Goal: Task Accomplishment & Management: Manage account settings

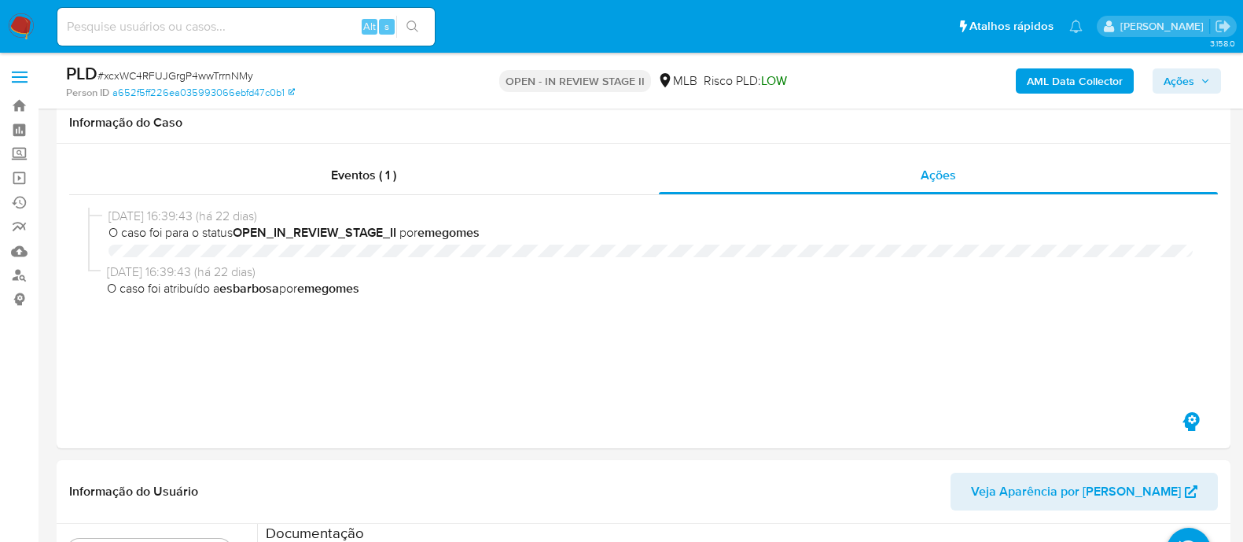
select select "10"
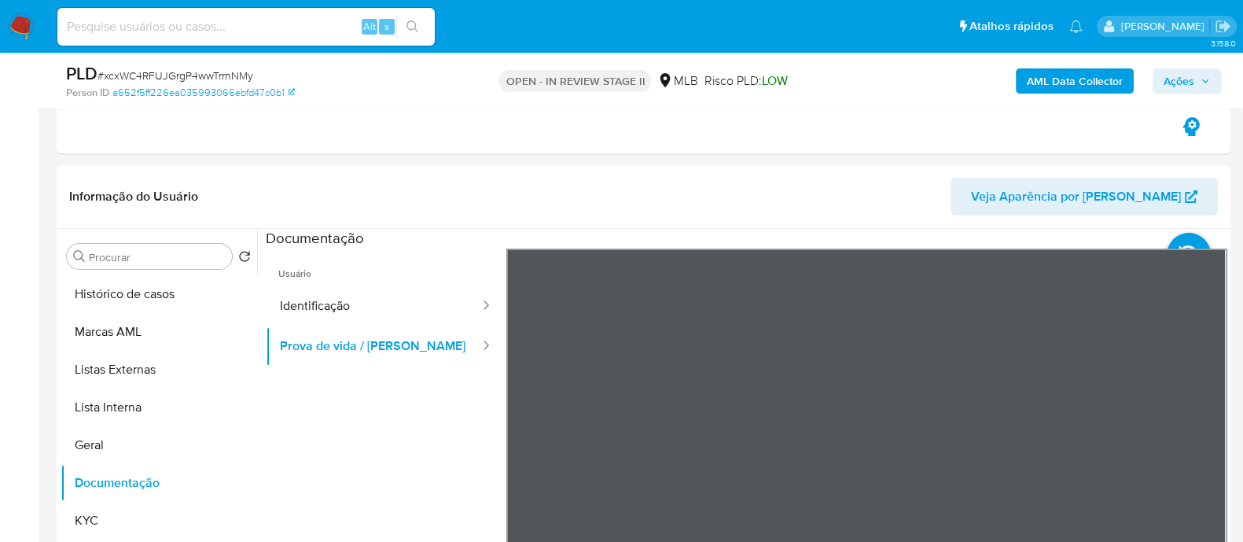
scroll to position [98, 0]
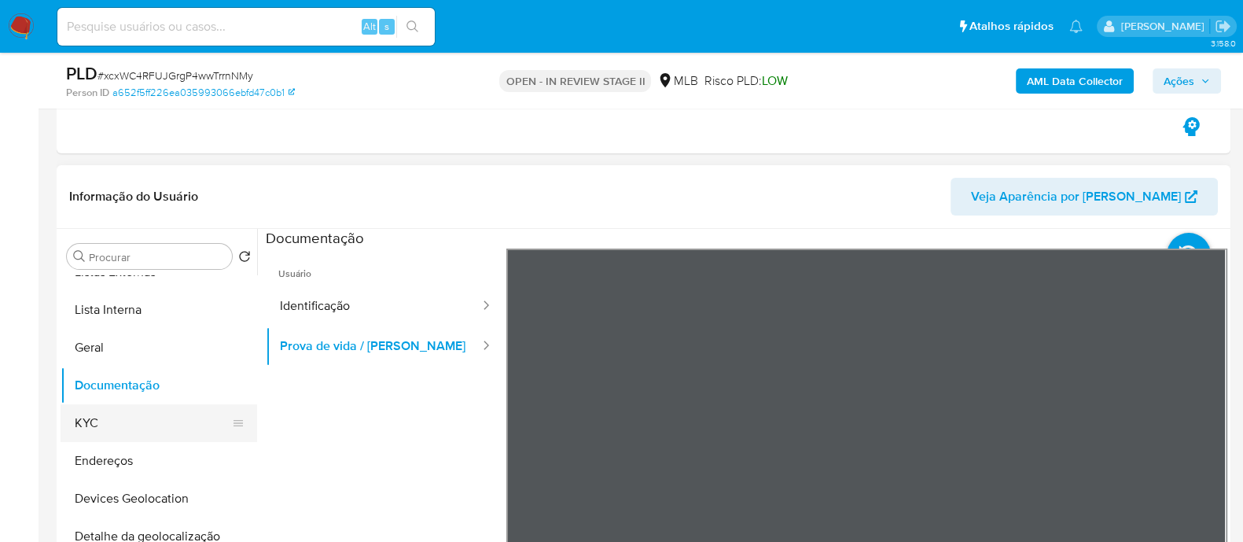
click at [101, 422] on button "KYC" at bounding box center [153, 423] width 184 height 38
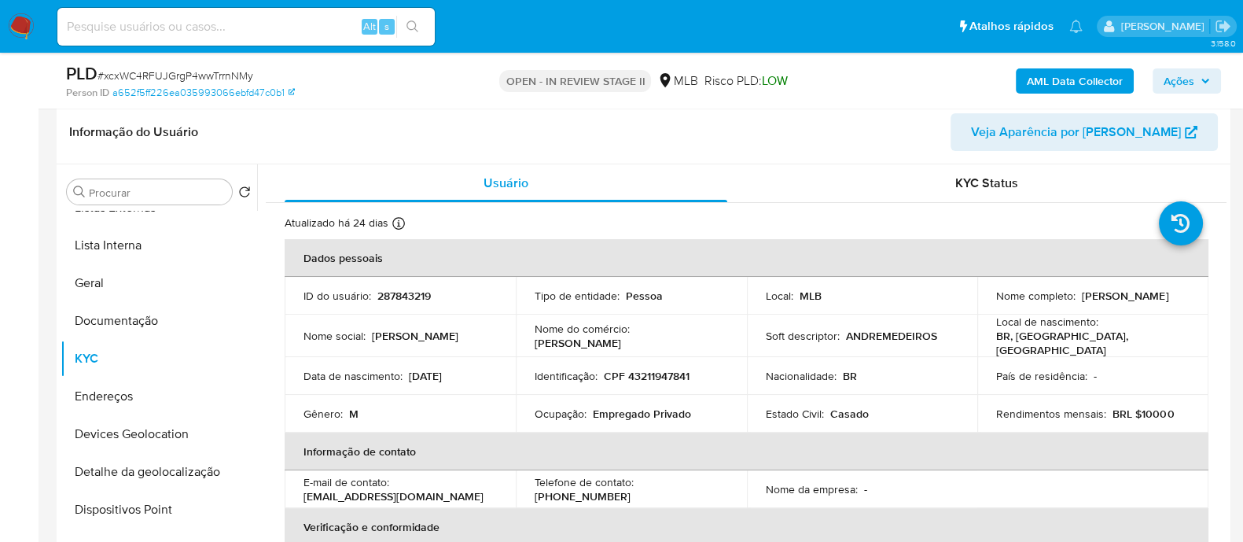
scroll to position [386, 0]
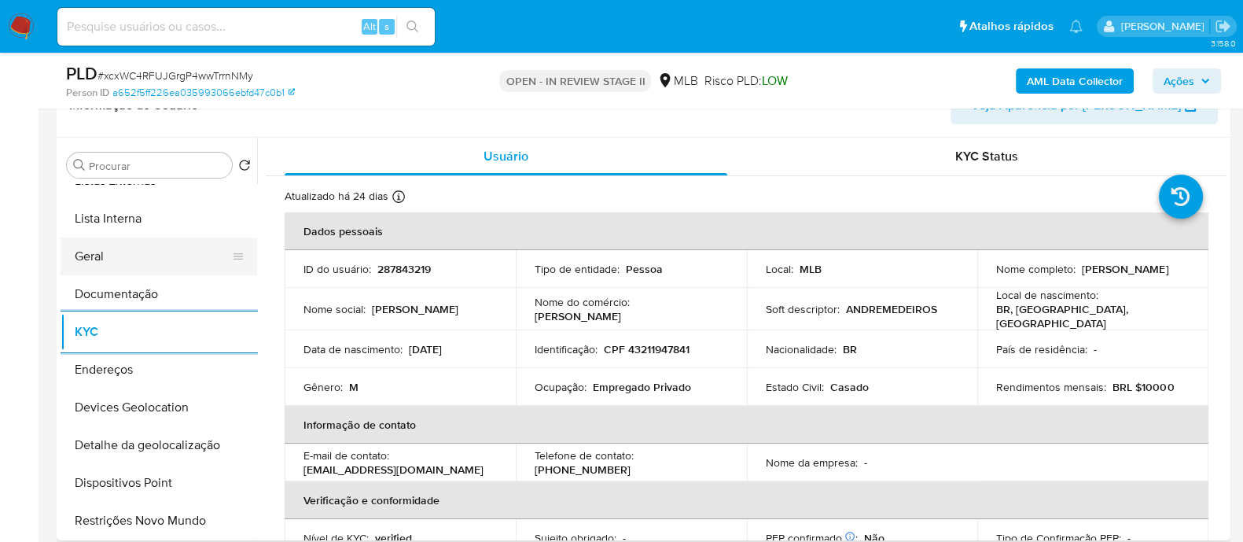
click at [138, 238] on button "Geral" at bounding box center [153, 257] width 184 height 38
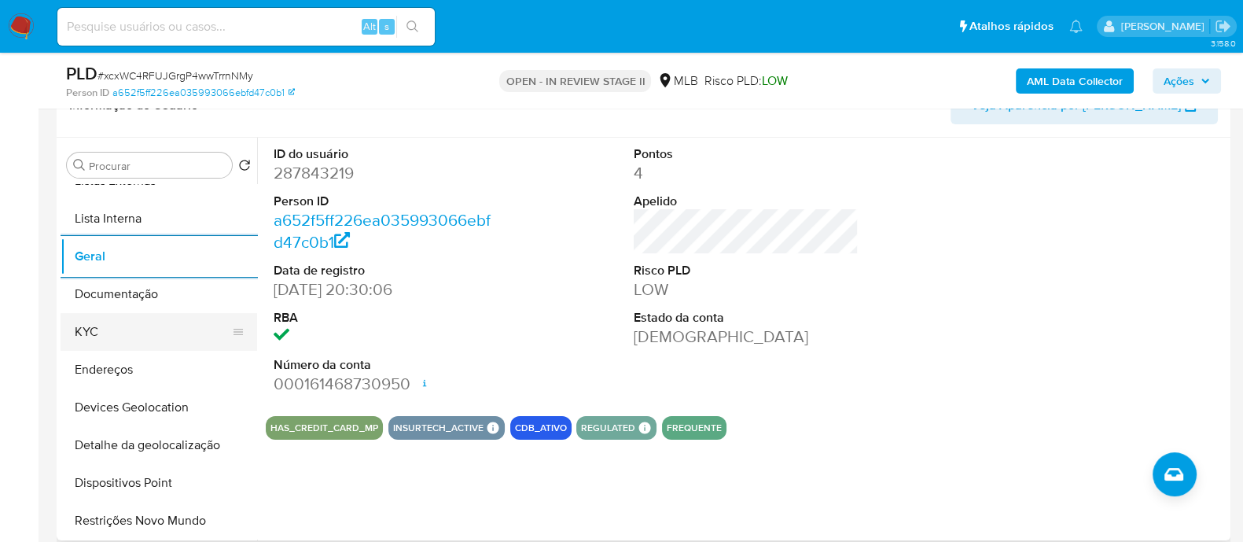
click at [145, 313] on button "KYC" at bounding box center [153, 332] width 184 height 38
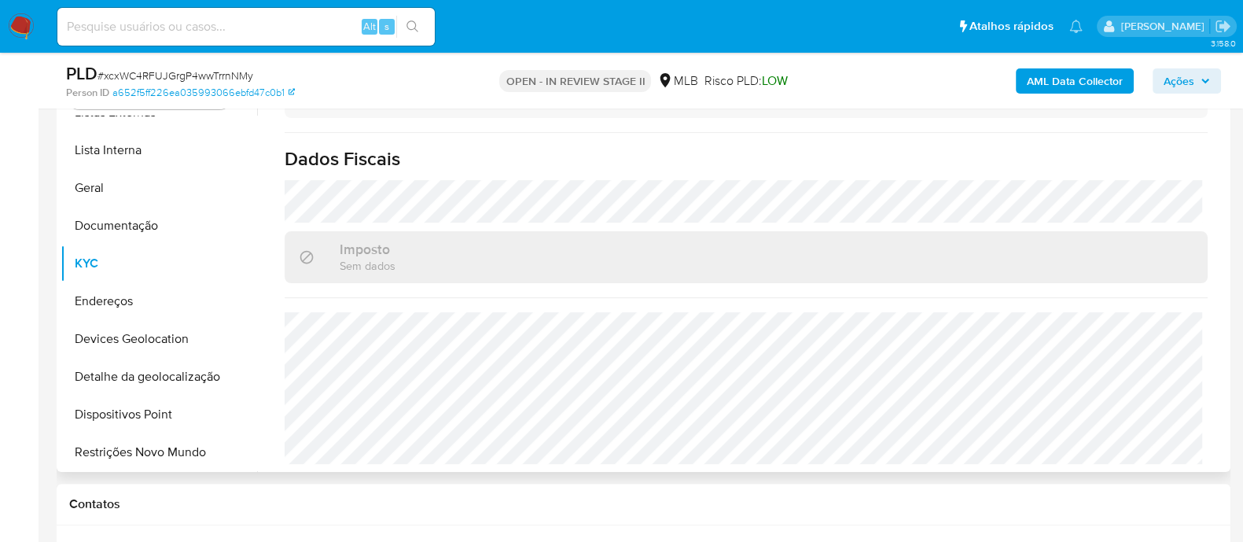
scroll to position [484, 0]
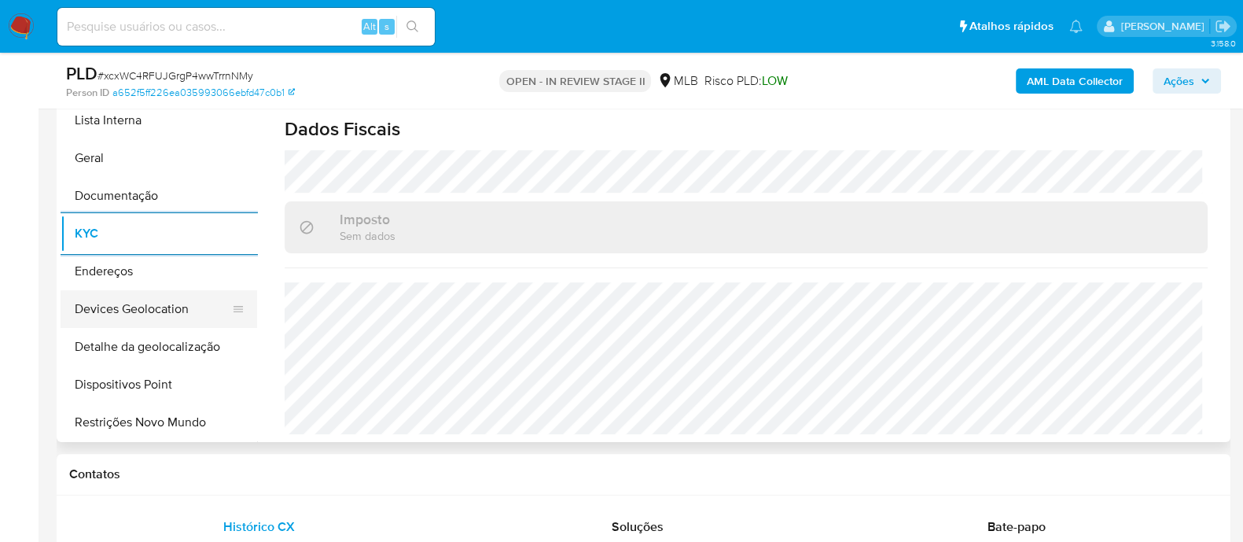
click at [175, 293] on button "Devices Geolocation" at bounding box center [153, 309] width 184 height 38
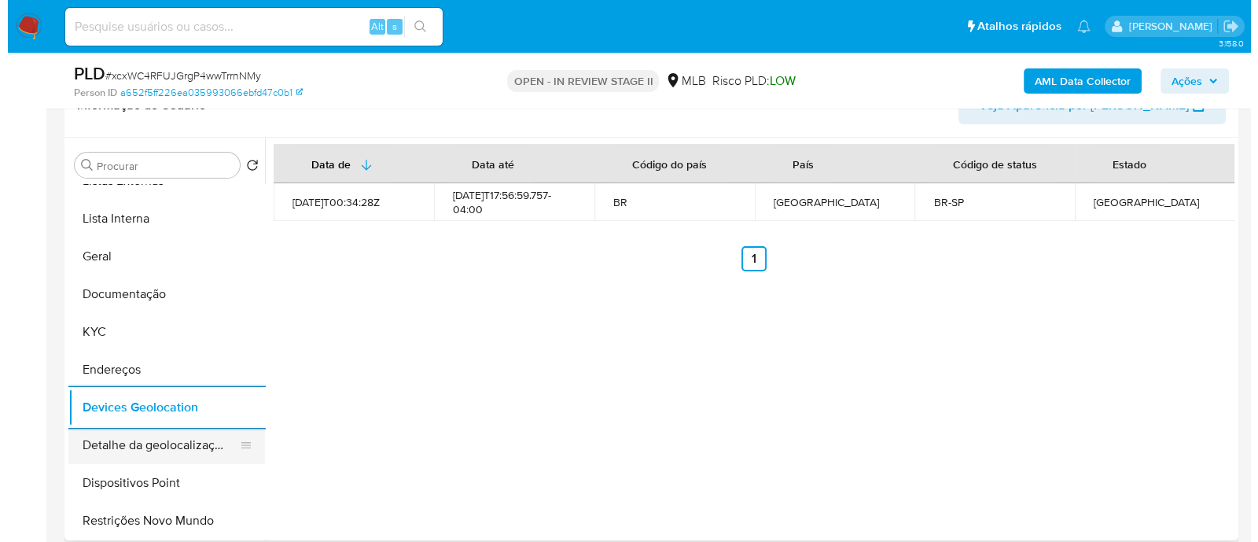
scroll to position [196, 0]
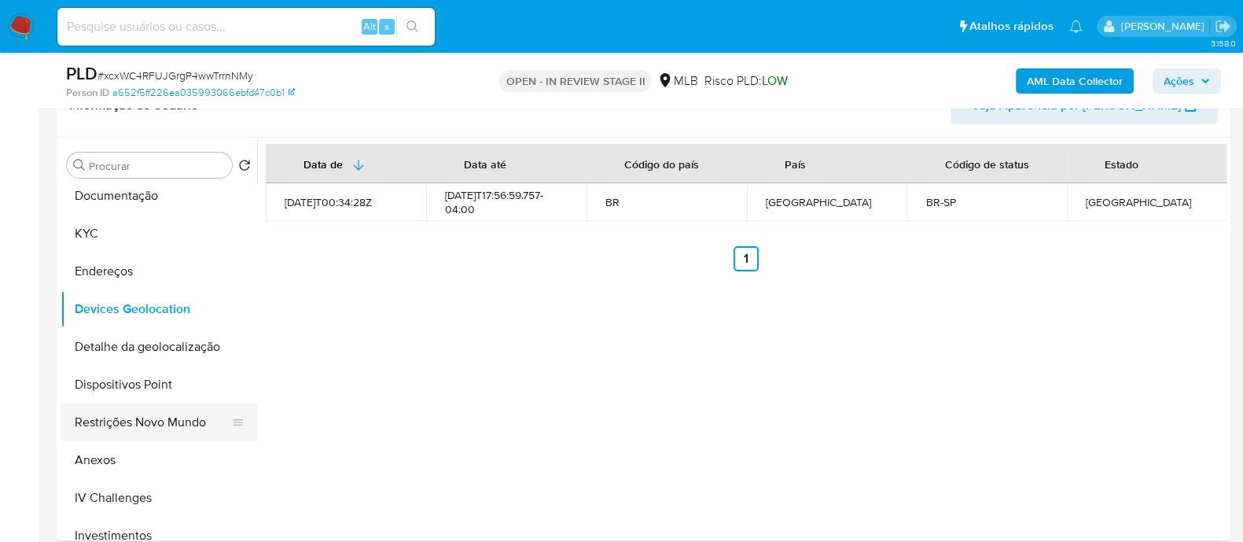
click at [165, 430] on button "Restrições Novo Mundo" at bounding box center [153, 422] width 184 height 38
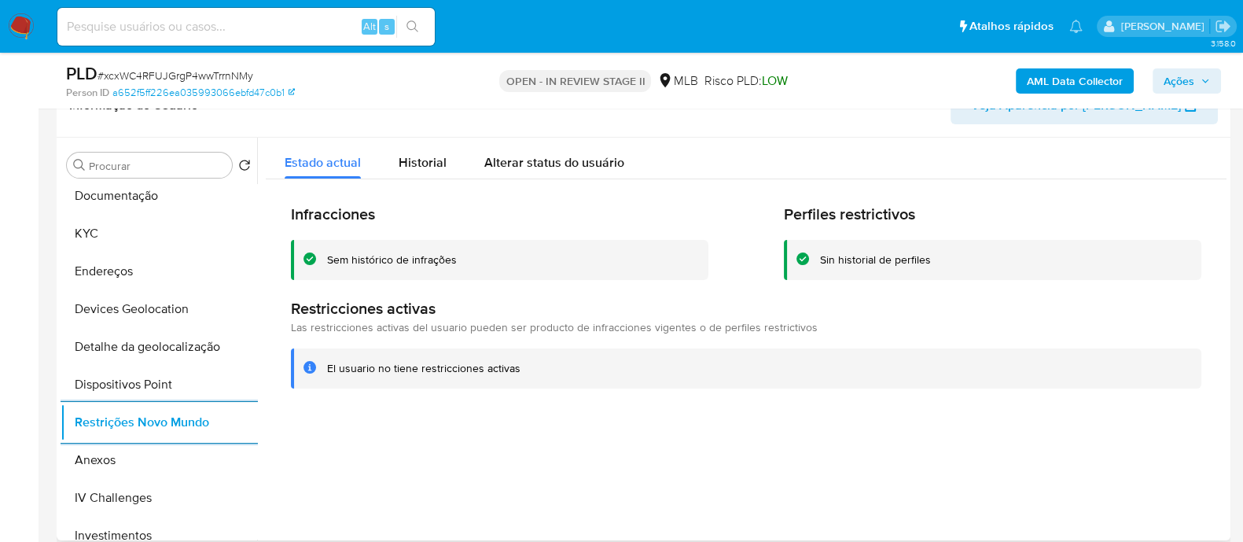
click at [411, 255] on div "Sem histórico de infrações" at bounding box center [392, 259] width 130 height 15
click at [139, 376] on button "Dispositivos Point" at bounding box center [153, 385] width 184 height 38
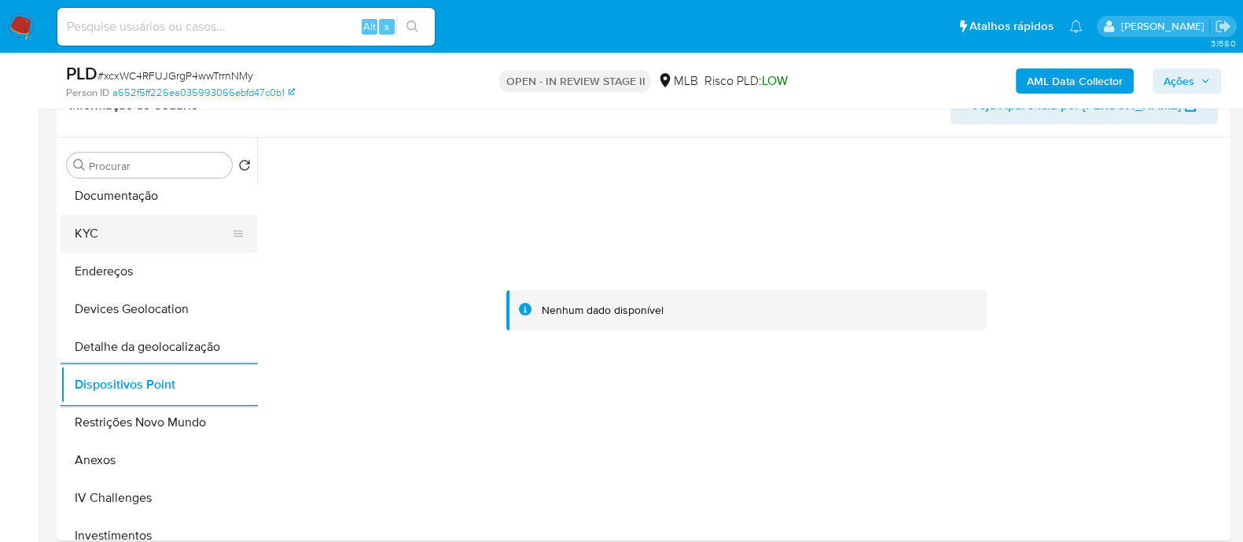
click at [139, 230] on button "KYC" at bounding box center [153, 234] width 184 height 38
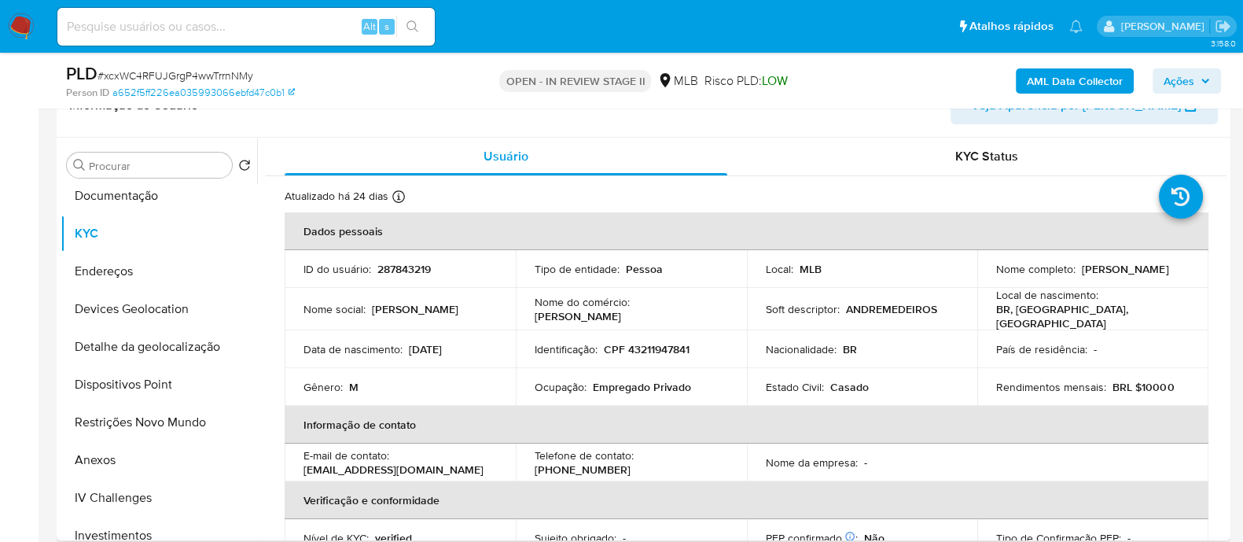
click at [668, 347] on p "CPF 43211947841" at bounding box center [647, 349] width 86 height 14
copy p "43211947841"
click at [1067, 79] on b "AML Data Collector" at bounding box center [1075, 80] width 96 height 25
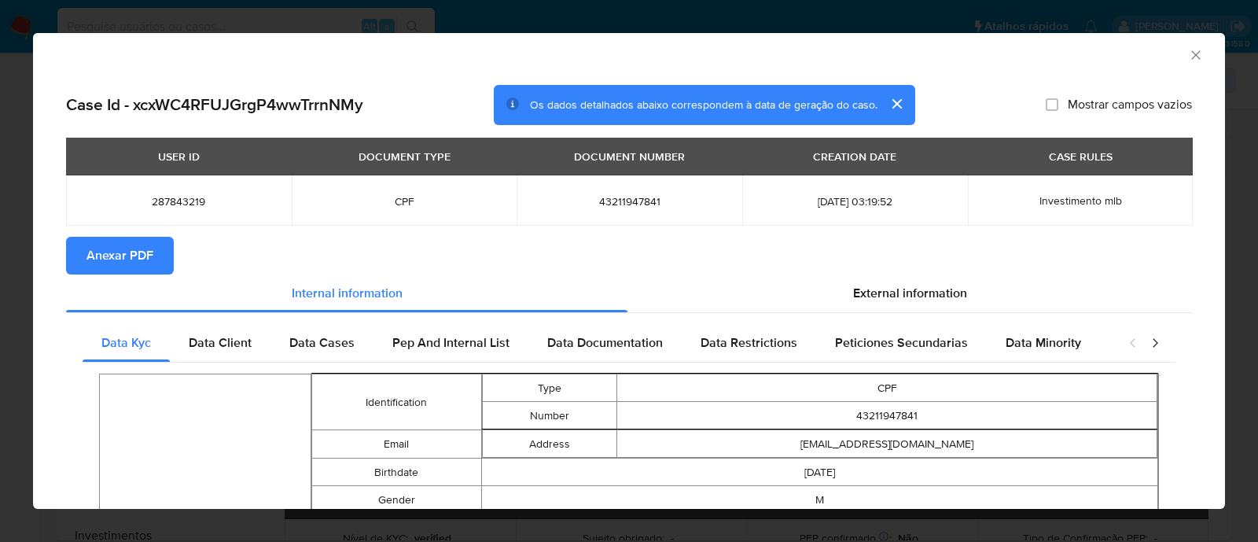
click at [110, 255] on span "Anexar PDF" at bounding box center [120, 255] width 67 height 35
click at [1188, 54] on icon "Fechar a janela" at bounding box center [1196, 55] width 16 height 16
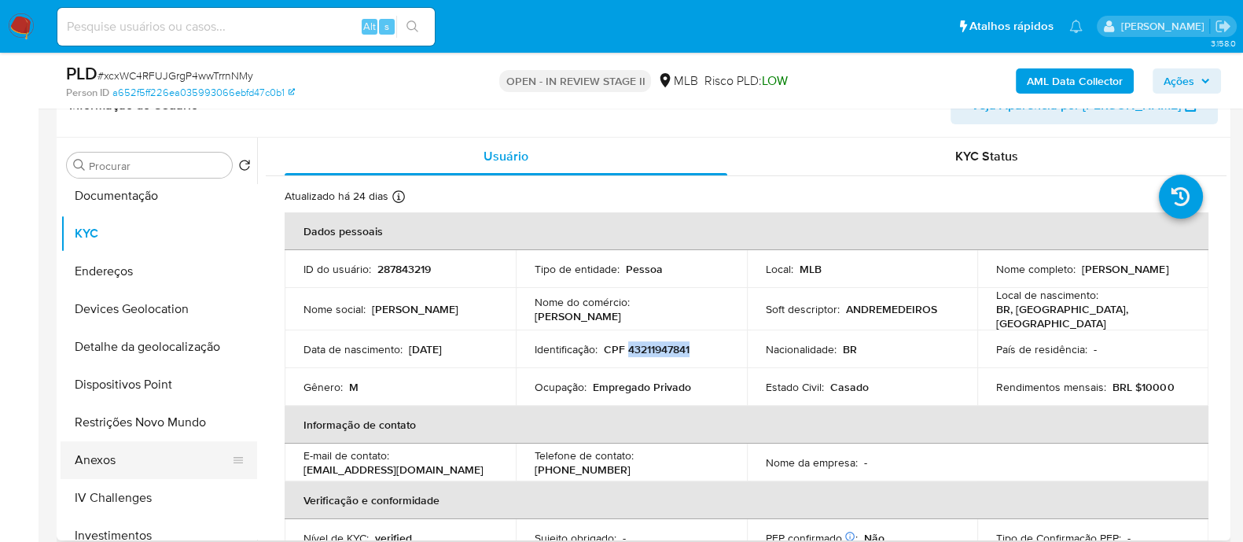
click at [106, 458] on button "Anexos" at bounding box center [153, 460] width 184 height 38
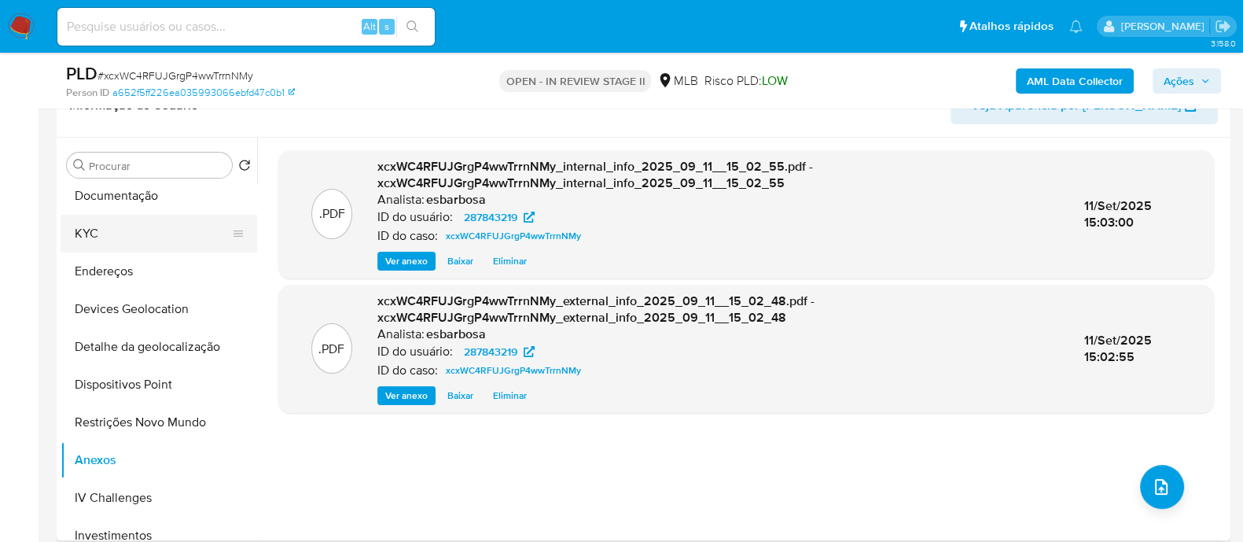
click at [126, 238] on button "KYC" at bounding box center [153, 234] width 184 height 38
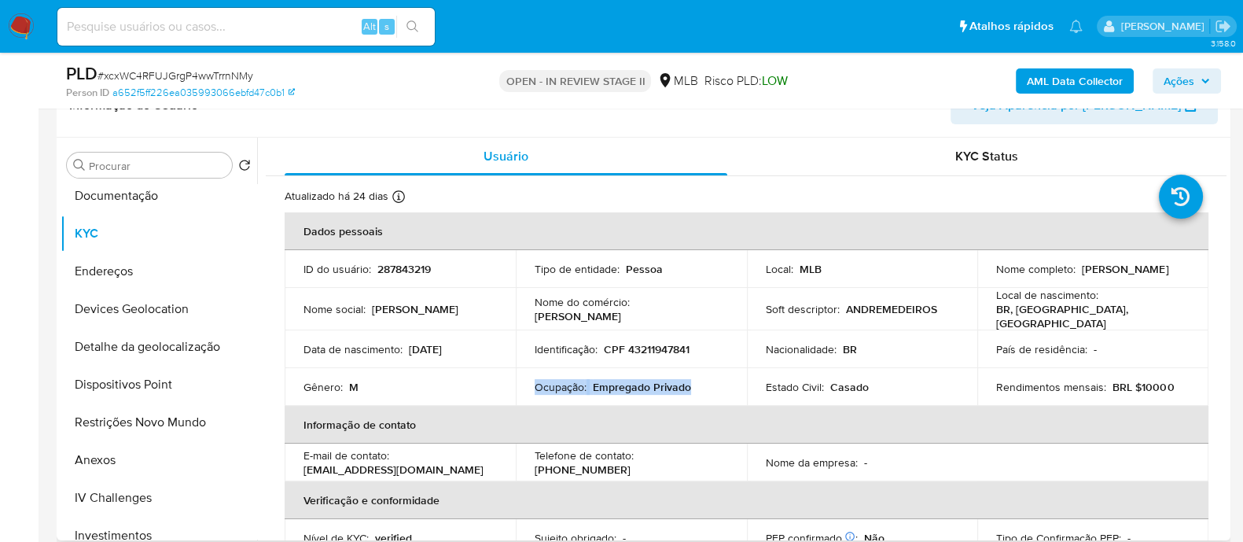
drag, startPoint x: 700, startPoint y: 385, endPoint x: 529, endPoint y: 385, distance: 171.4
click at [529, 385] on td "Ocupação : Empregado Privado" at bounding box center [631, 387] width 231 height 38
copy div "Ocupação : Empregado Privado"
click at [161, 202] on button "Documentação" at bounding box center [153, 196] width 184 height 38
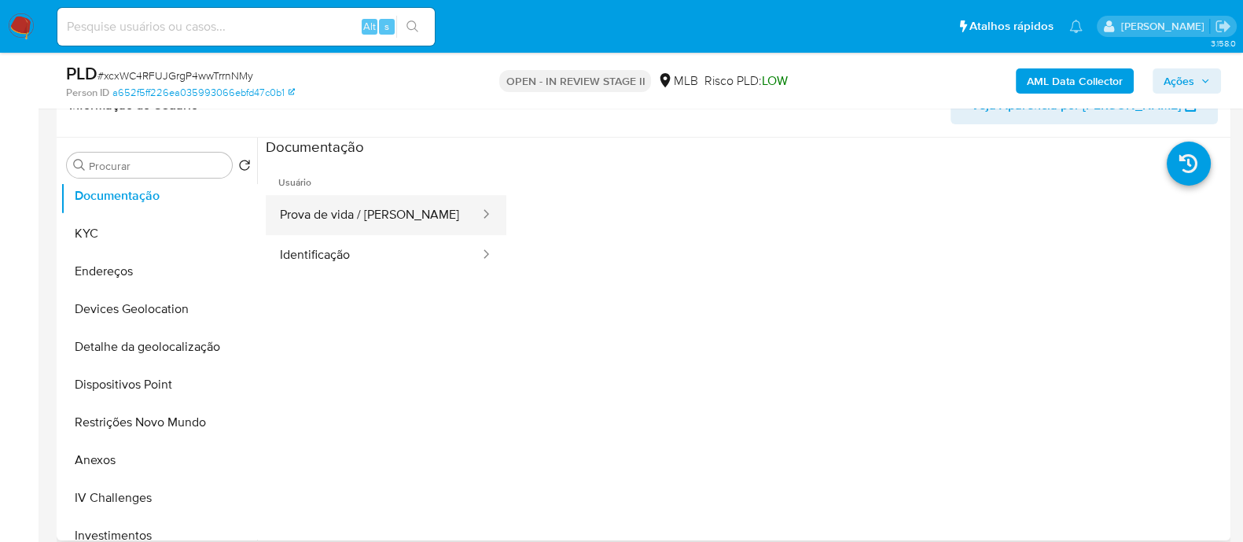
click at [358, 206] on button "Prova de vida / Selfie" at bounding box center [373, 215] width 215 height 40
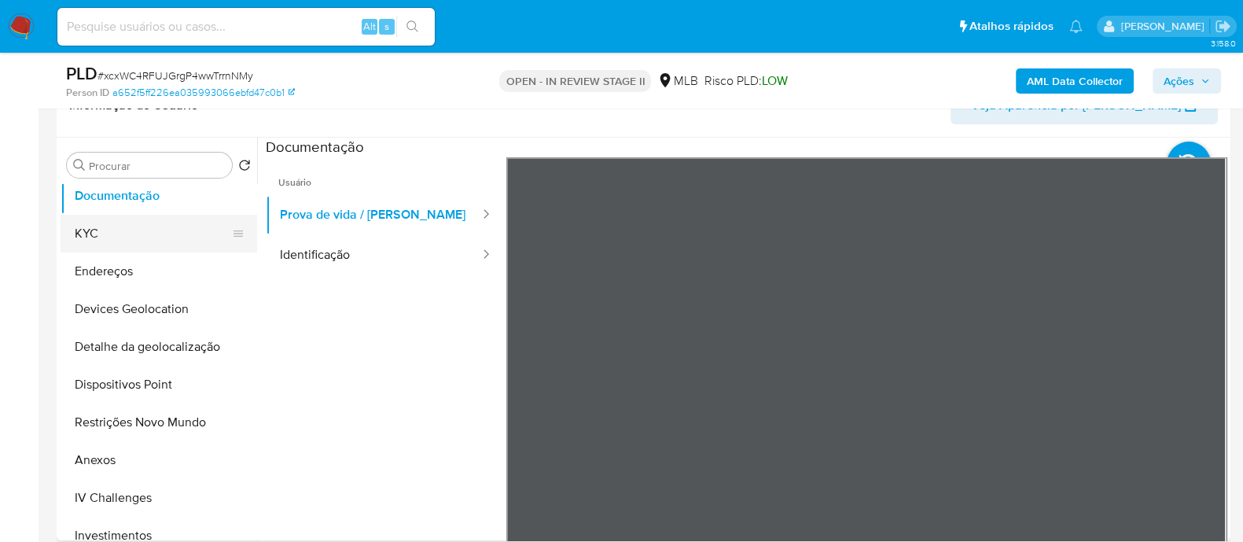
click at [134, 237] on button "KYC" at bounding box center [153, 234] width 184 height 38
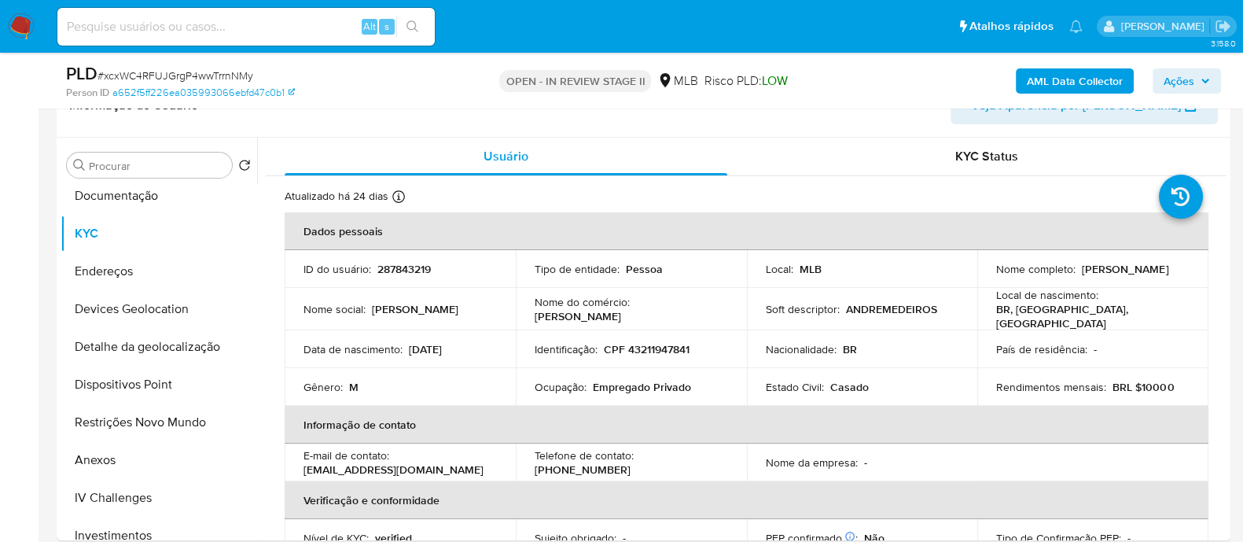
click at [1063, 82] on b "AML Data Collector" at bounding box center [1075, 80] width 96 height 25
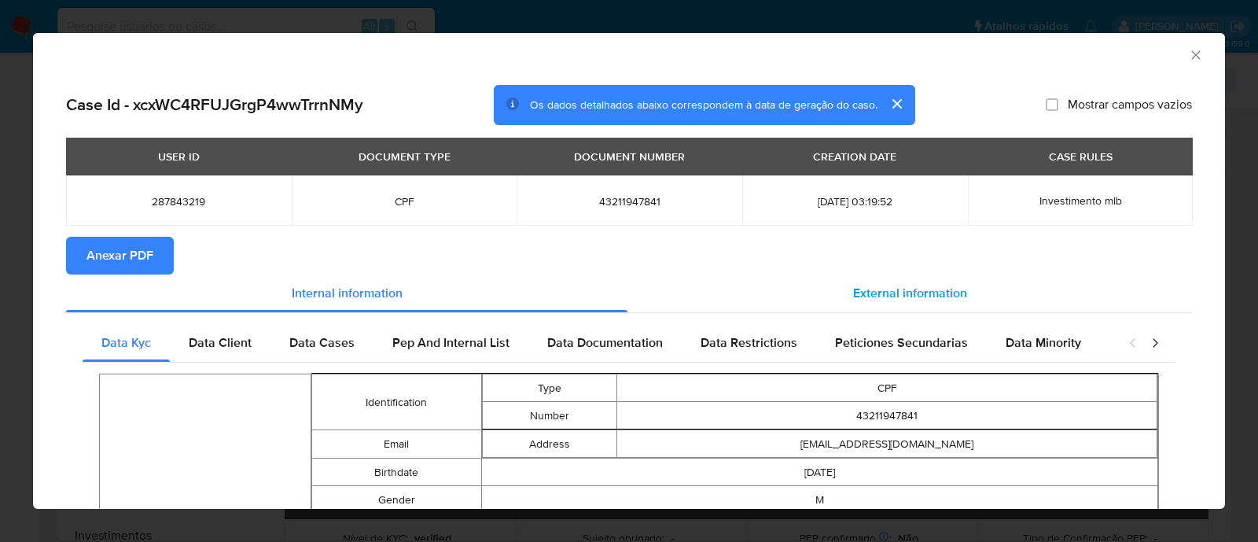
click at [873, 284] on span "External information" at bounding box center [910, 293] width 114 height 18
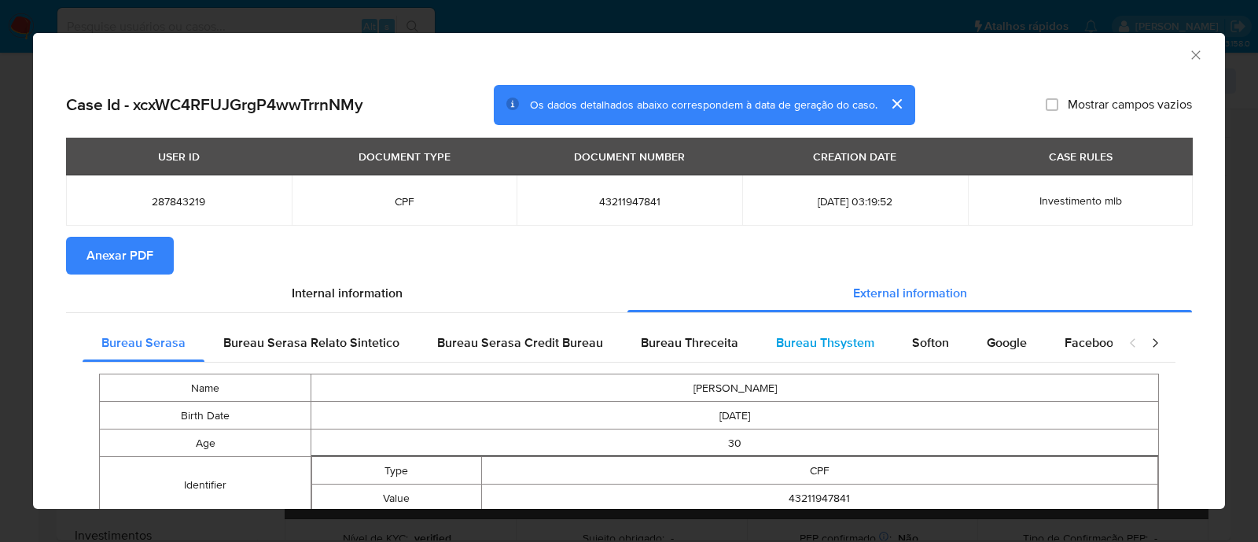
click at [794, 344] on span "Bureau Thsystem" at bounding box center [825, 342] width 98 height 18
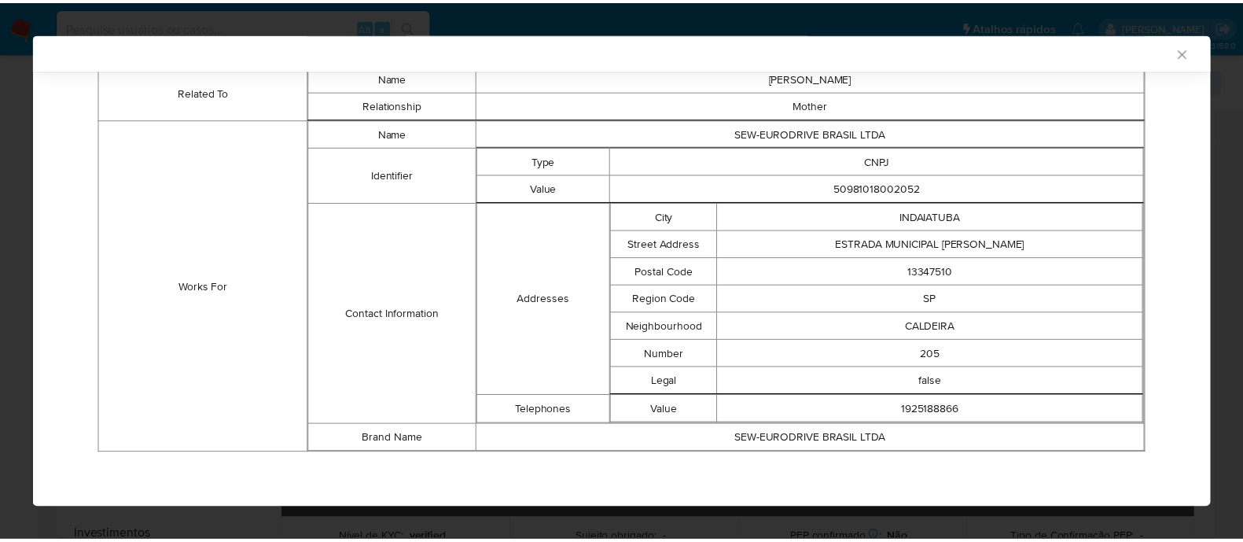
scroll to position [1007, 0]
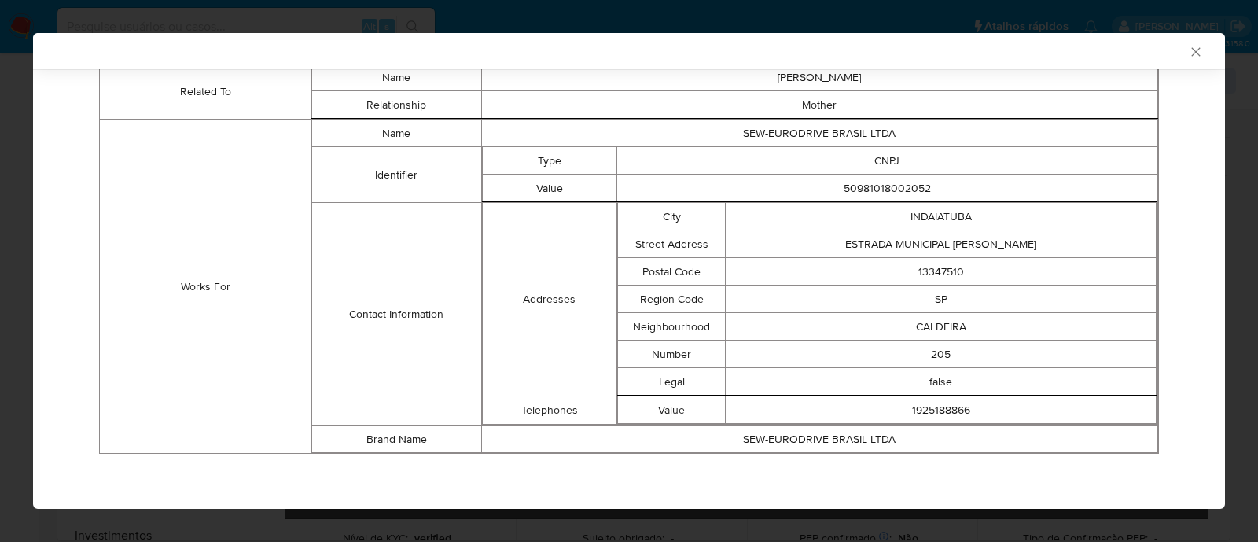
click at [1188, 52] on icon "Fechar a janela" at bounding box center [1196, 52] width 16 height 16
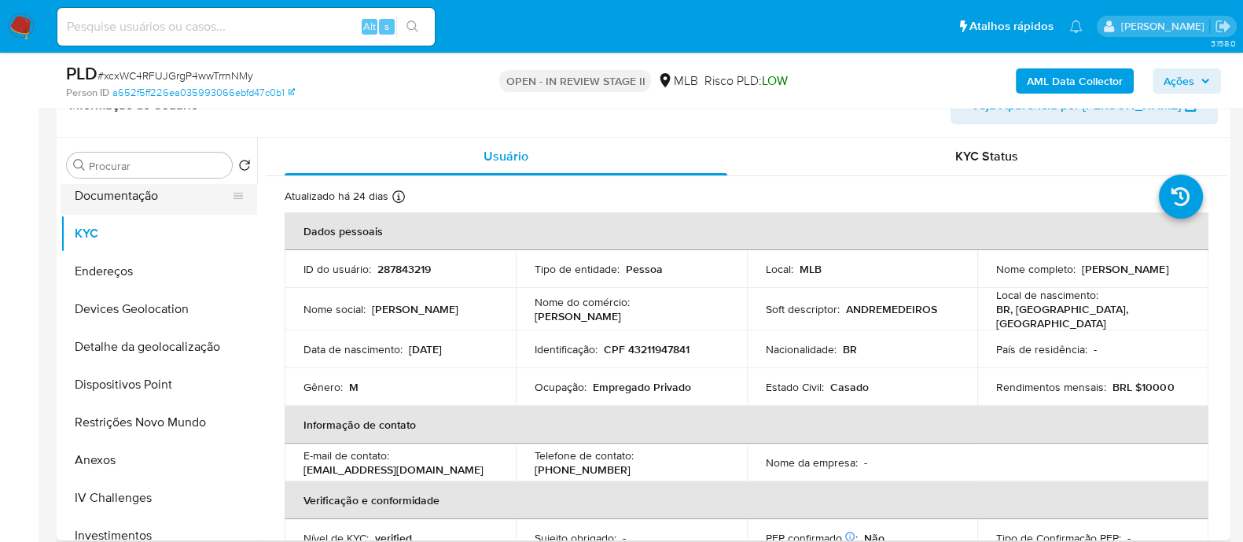
click at [134, 193] on button "Documentação" at bounding box center [153, 196] width 184 height 38
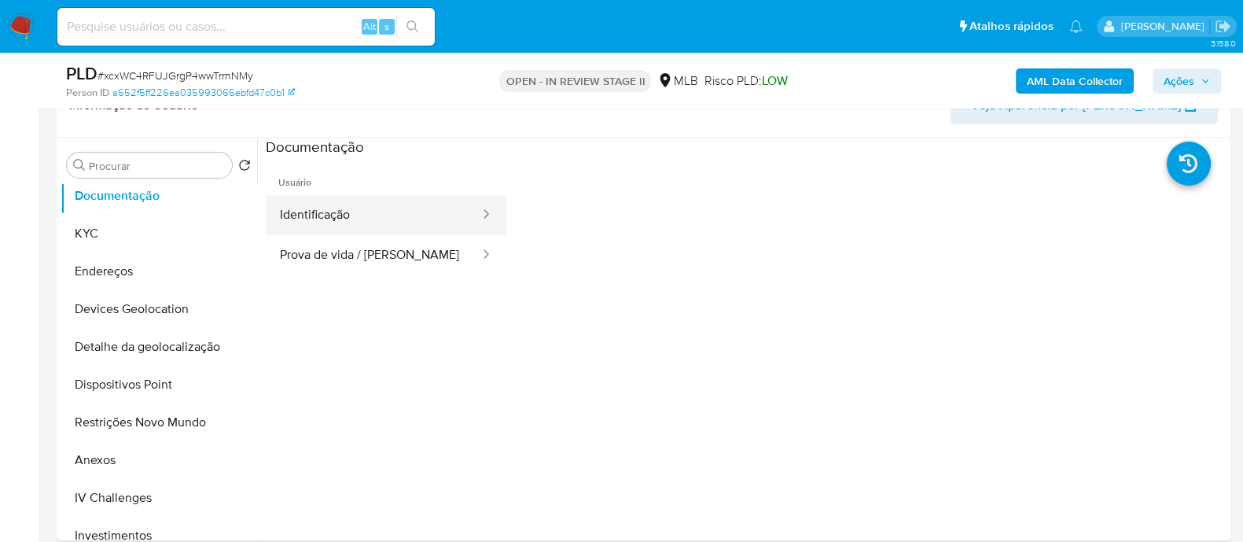
click at [334, 214] on button "Identificação" at bounding box center [373, 215] width 215 height 40
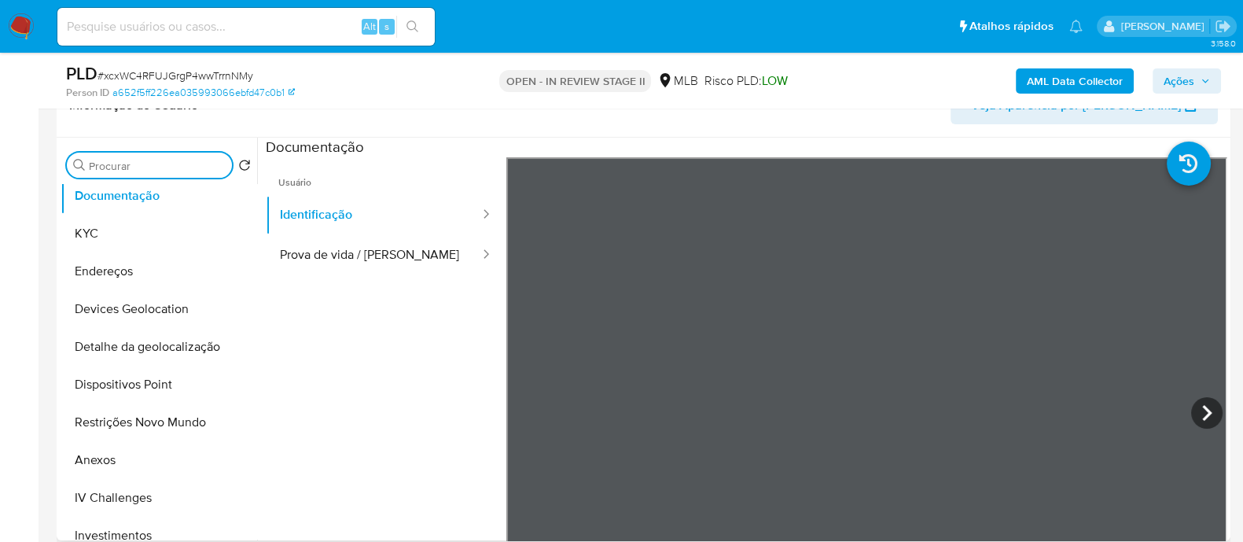
click at [154, 160] on input "Procurar" at bounding box center [157, 166] width 137 height 14
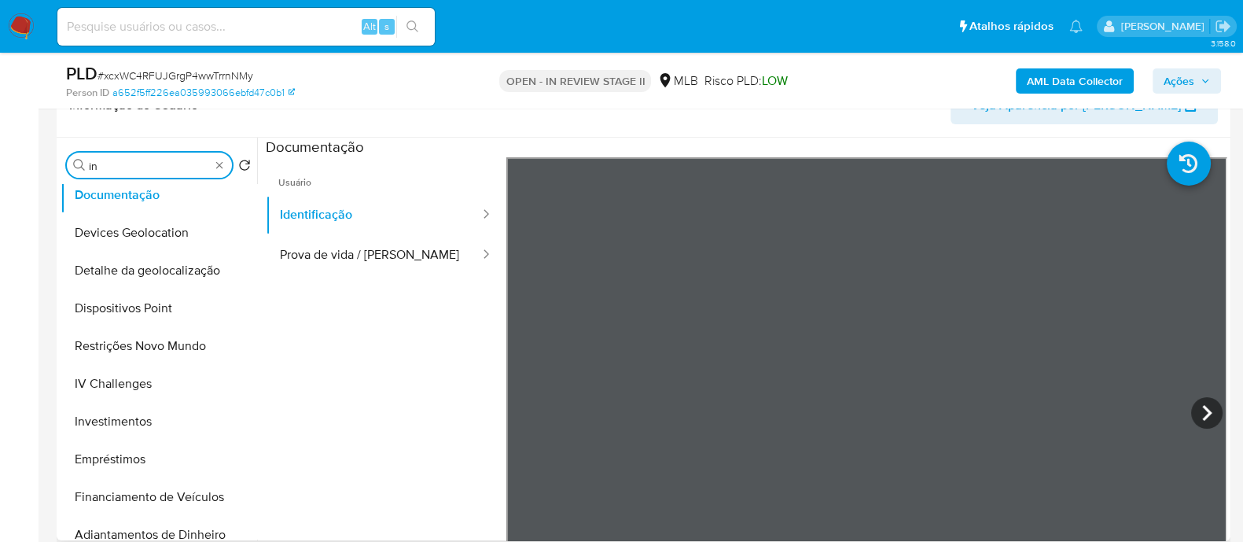
scroll to position [0, 0]
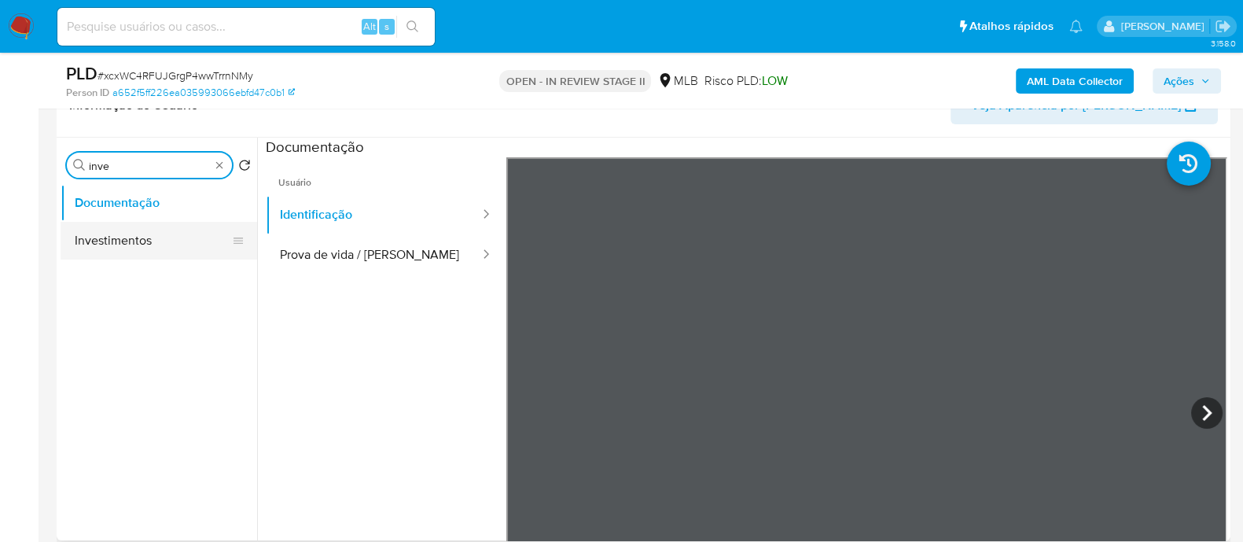
type input "inve"
click at [145, 230] on button "Investimentos" at bounding box center [153, 241] width 184 height 38
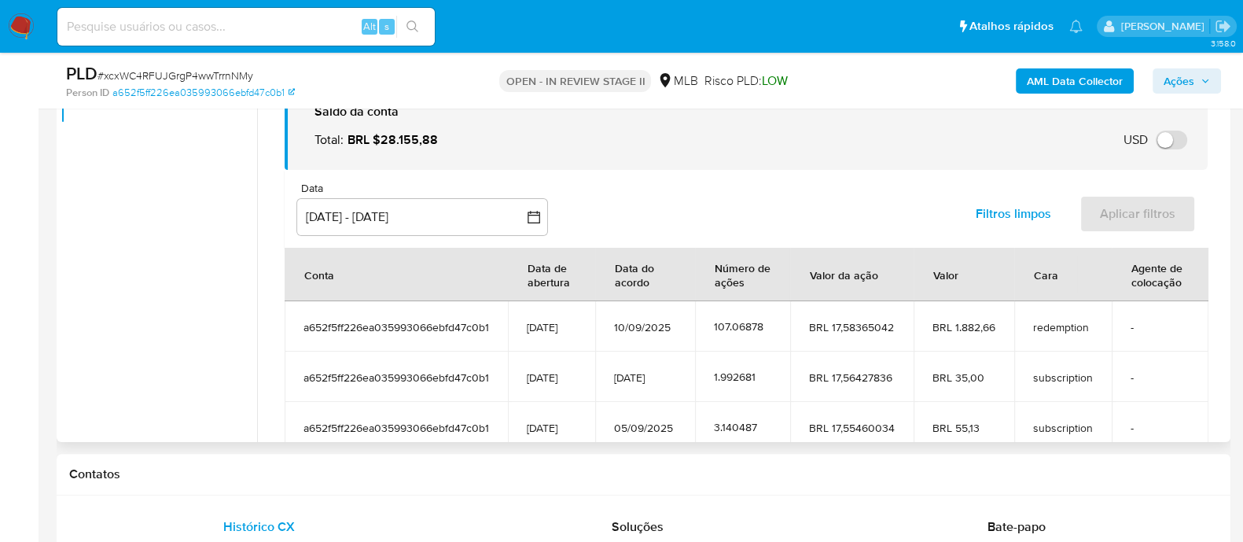
scroll to position [386, 0]
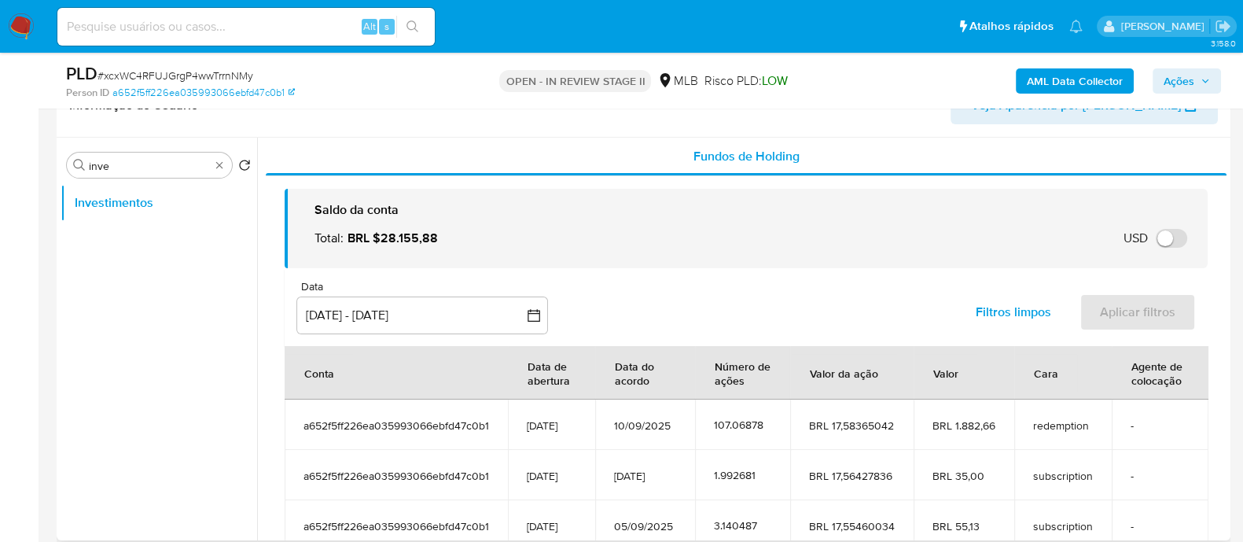
drag, startPoint x: 452, startPoint y: 239, endPoint x: 314, endPoint y: 210, distance: 141.4
click at [314, 210] on div "Saldo da conta Total : BRL $28.155,88 USD Alternar entre moeda local e USD" at bounding box center [746, 228] width 898 height 55
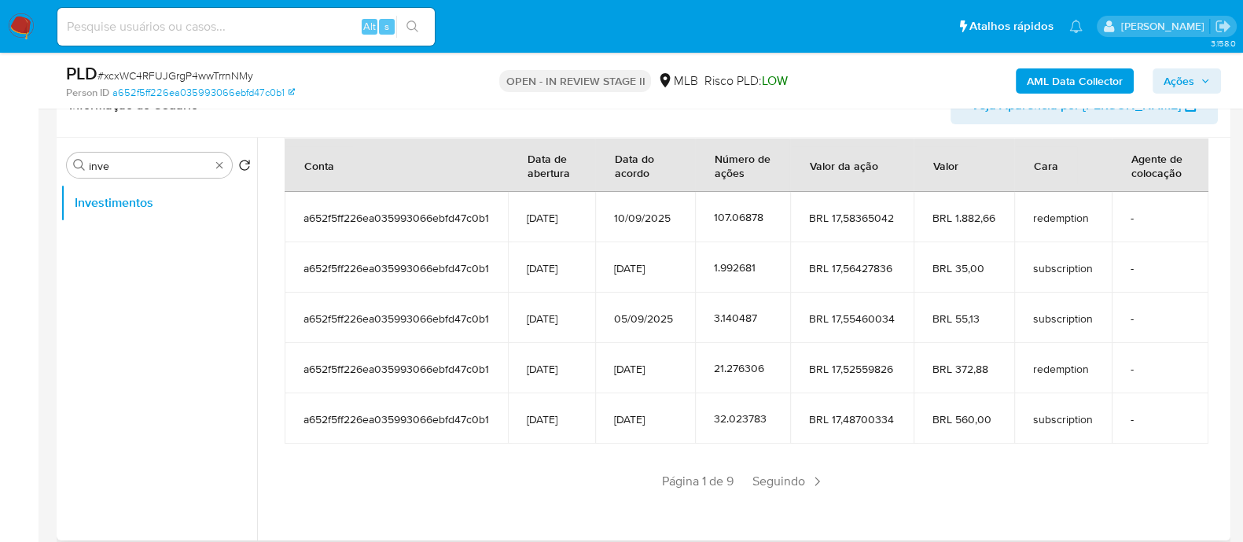
scroll to position [220, 0]
click at [773, 488] on span "Seguindo" at bounding box center [788, 481] width 85 height 25
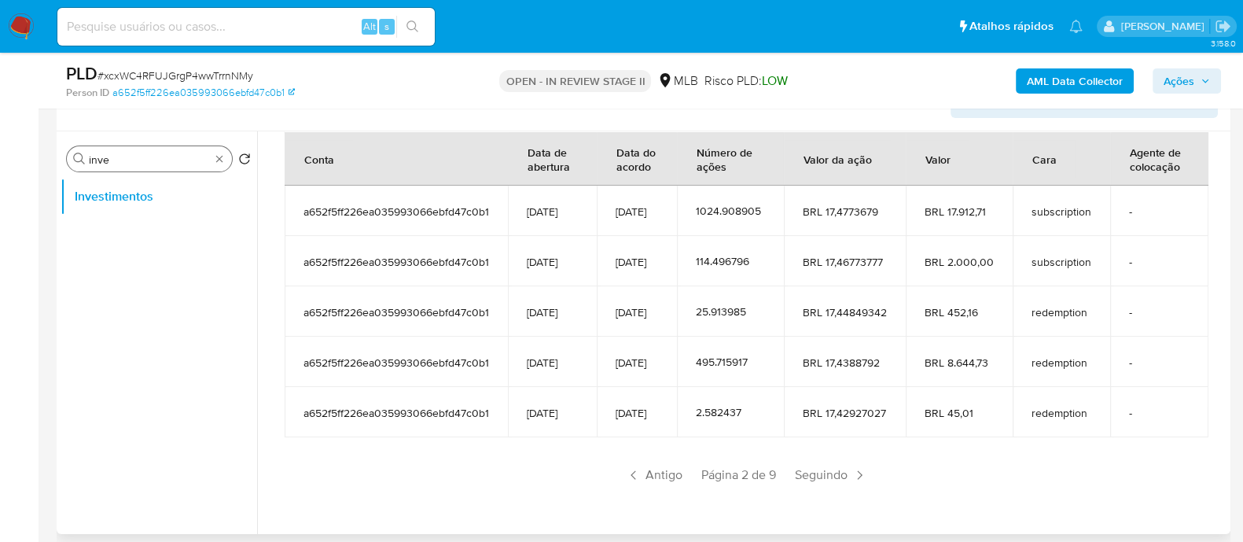
scroll to position [196, 0]
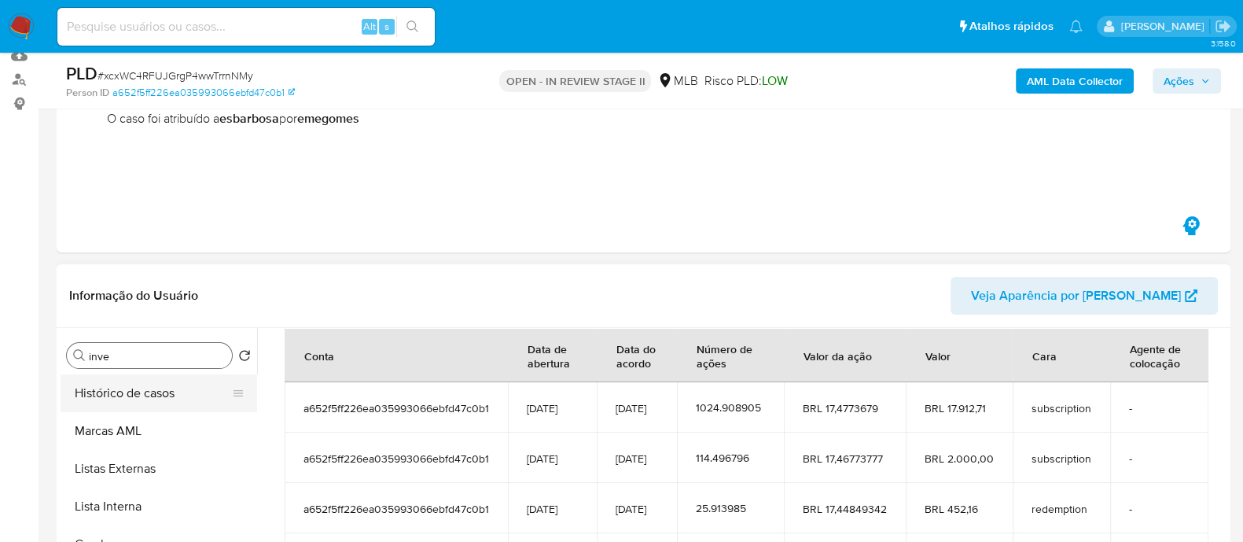
click at [164, 392] on button "Histórico de casos" at bounding box center [153, 393] width 184 height 38
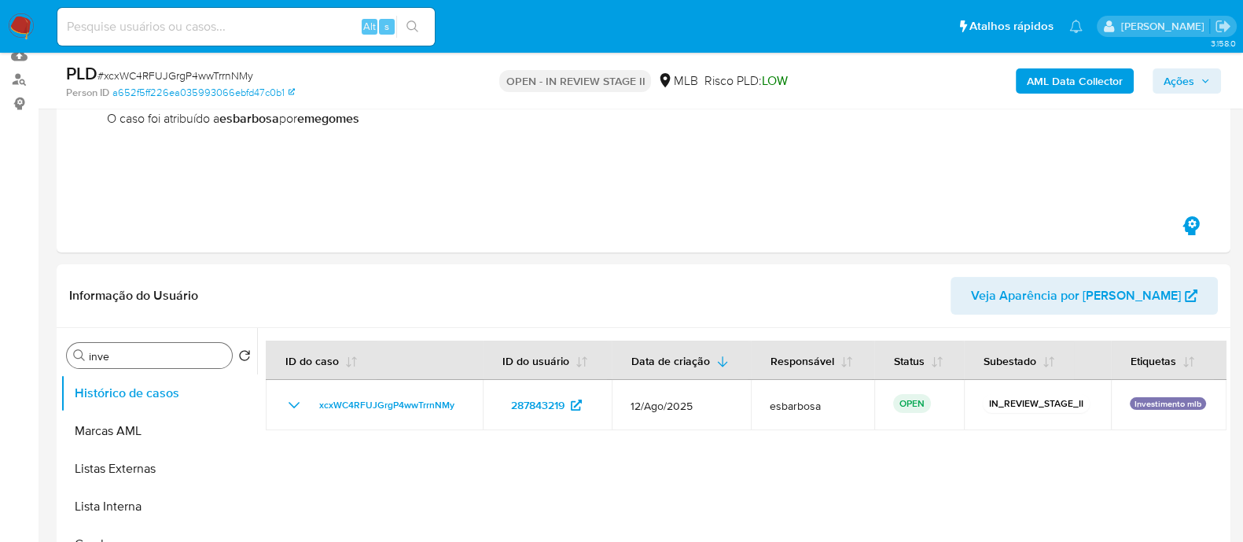
click at [1171, 74] on span "Ações" at bounding box center [1179, 80] width 31 height 25
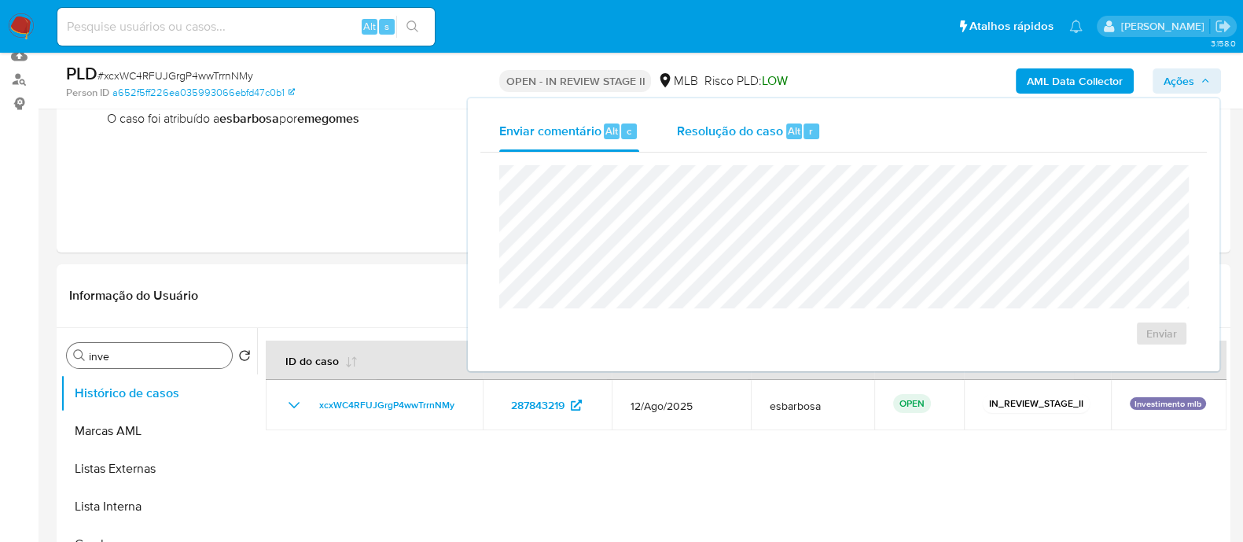
click at [746, 130] on span "Resolução do caso" at bounding box center [730, 130] width 106 height 18
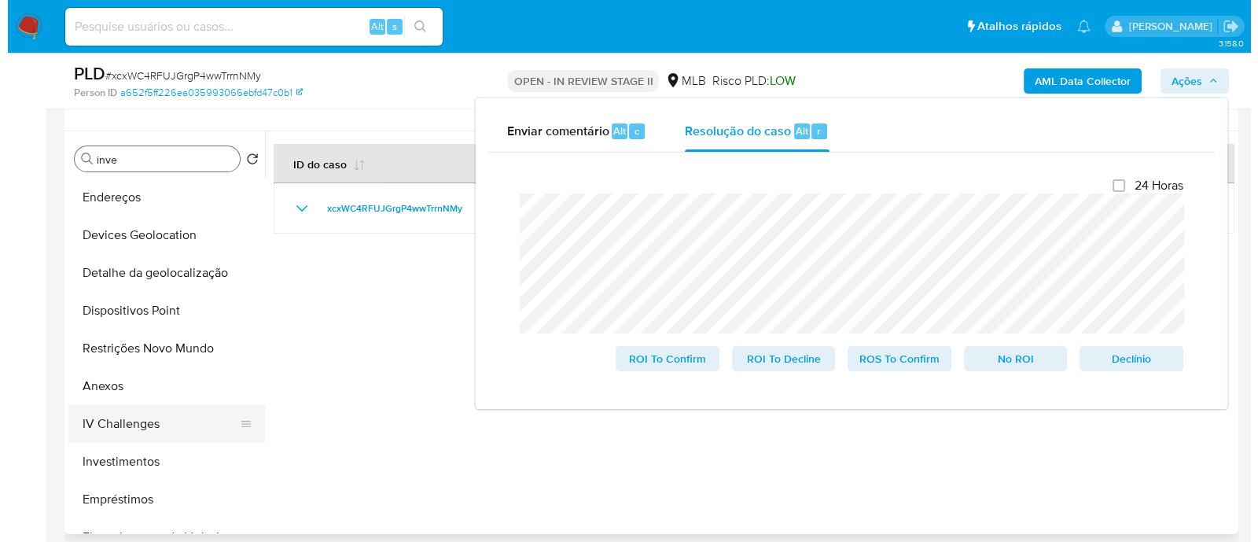
scroll to position [295, 0]
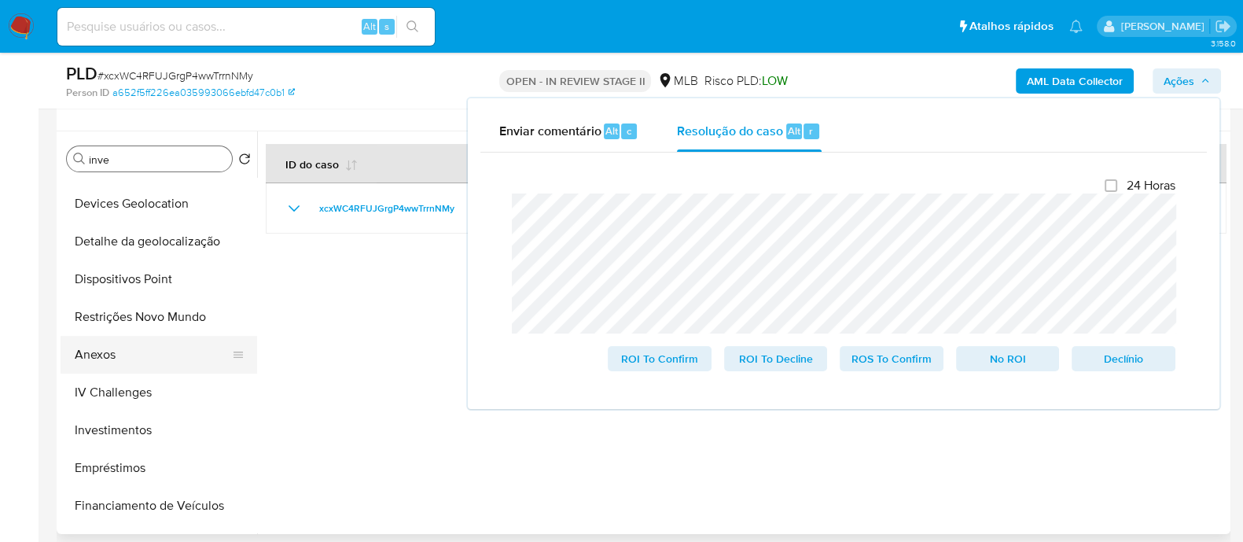
click at [124, 358] on button "Anexos" at bounding box center [153, 355] width 184 height 38
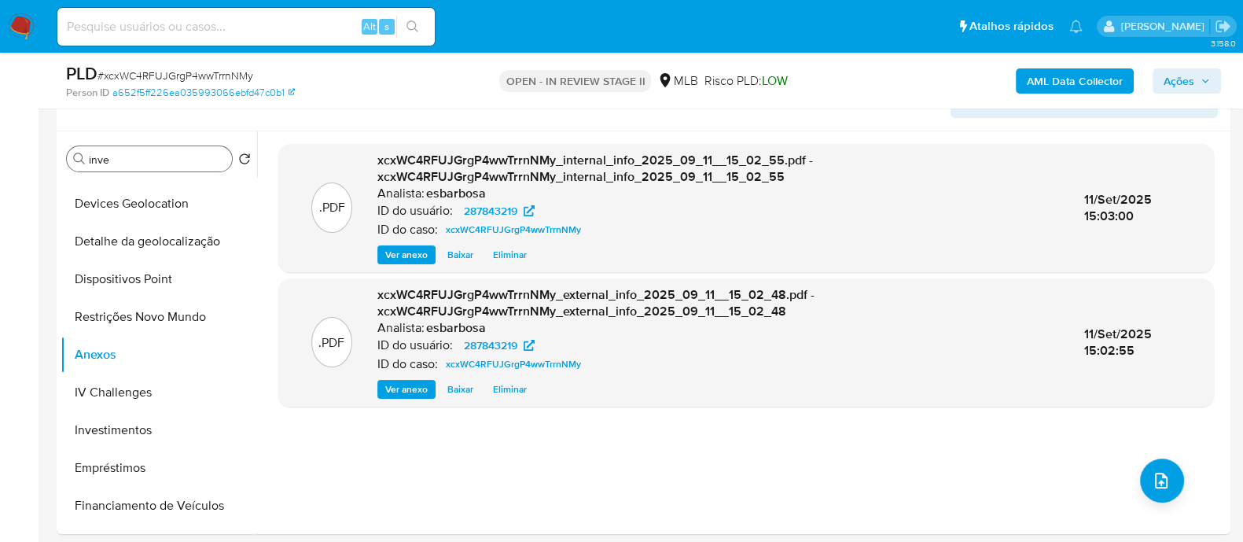
click at [694, 39] on ul "Pausado Ver notificaciones Alt s Atalhos rápidos Presiona las siguientes teclas…" at bounding box center [570, 25] width 1041 height 39
click at [1164, 489] on button "upload-file" at bounding box center [1162, 481] width 44 height 44
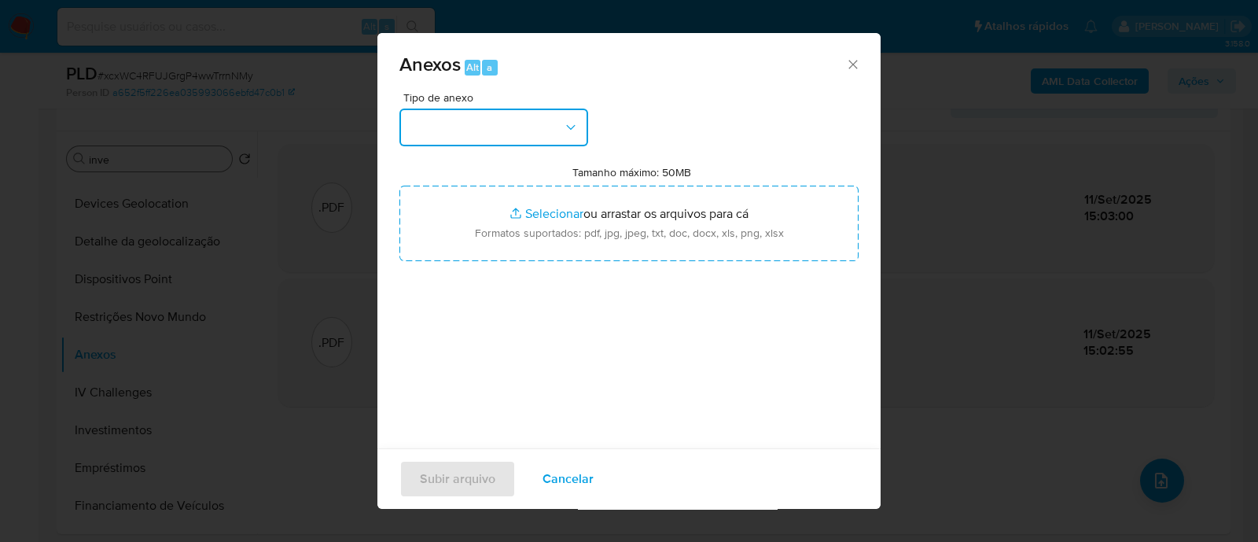
click at [506, 123] on button "button" at bounding box center [494, 128] width 189 height 38
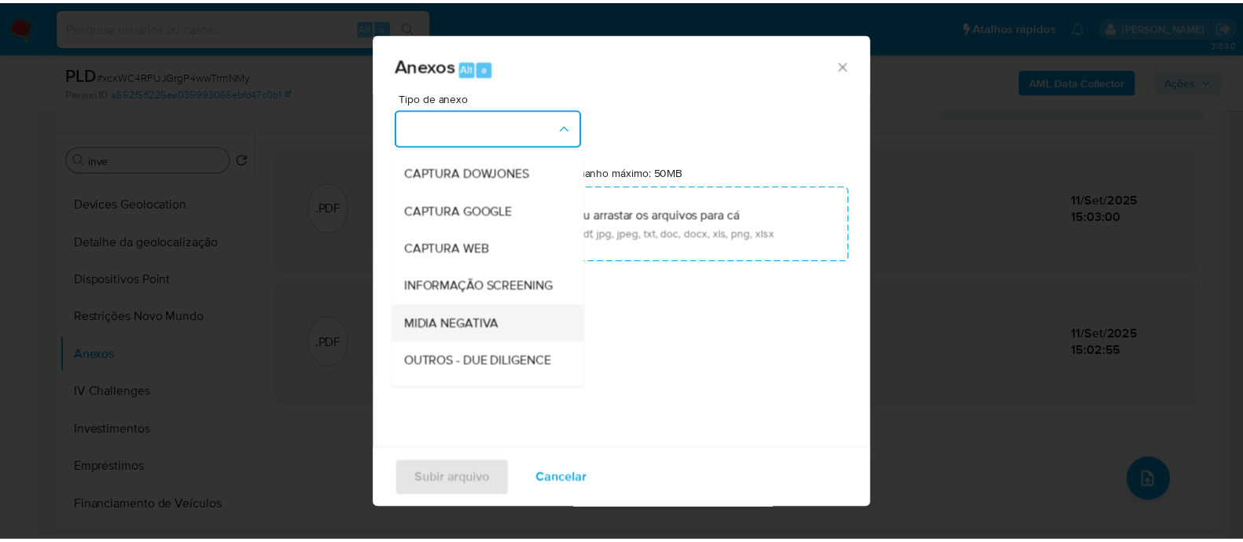
scroll to position [196, 0]
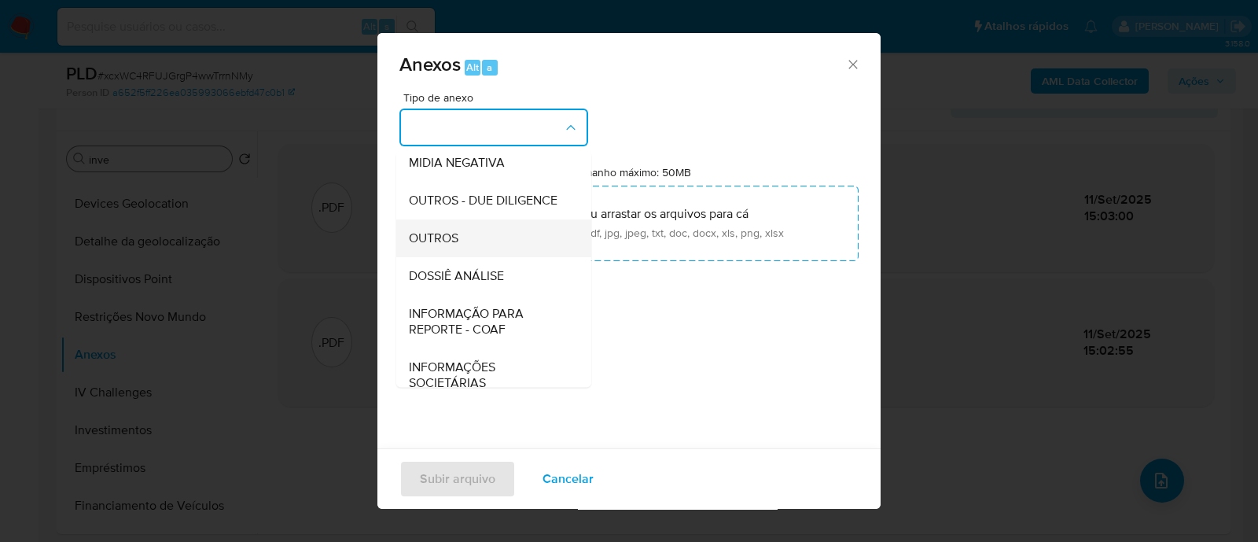
click at [433, 246] on span "OUTROS" at bounding box center [434, 238] width 50 height 16
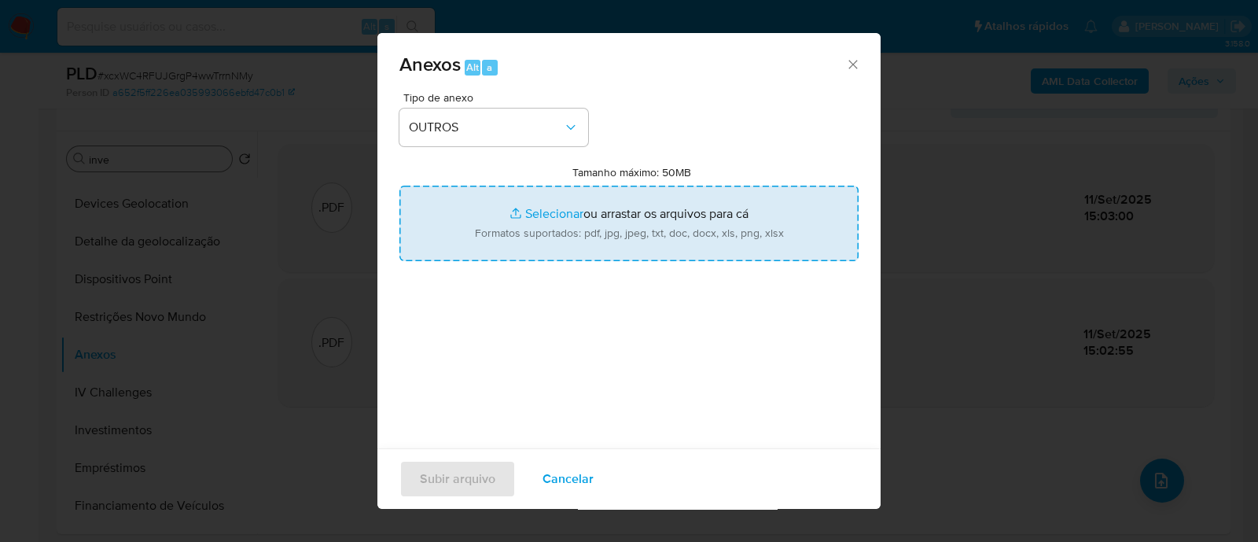
click at [543, 208] on input "Tamanho máximo: 50MB Selecionar arquivos" at bounding box center [629, 224] width 459 height 76
type input "C:\fakepath\Declinio SAR - xcxWC4RFUJGrgP4wwTrrnNMy - CPF 43211947841 - ANDRE M…"
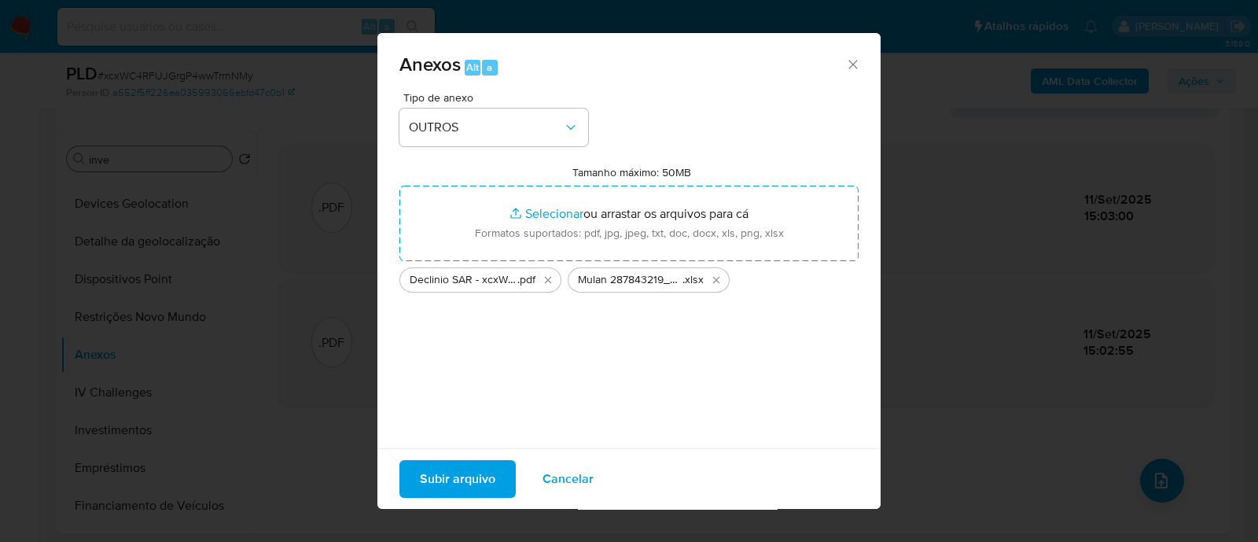
click at [462, 488] on span "Subir arquivo" at bounding box center [458, 479] width 76 height 35
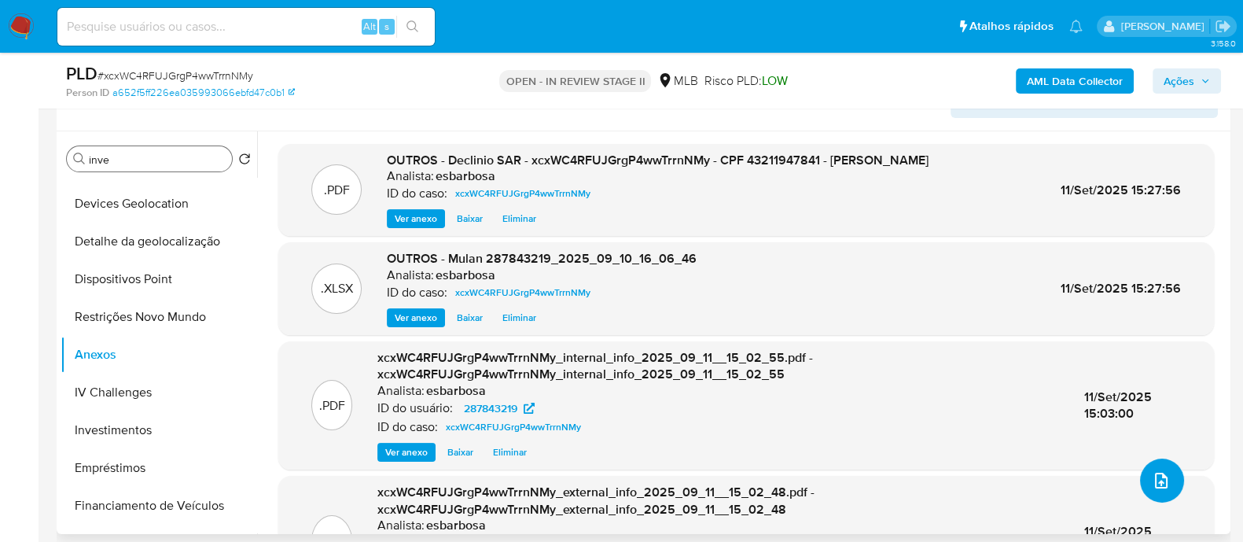
scroll to position [84, 0]
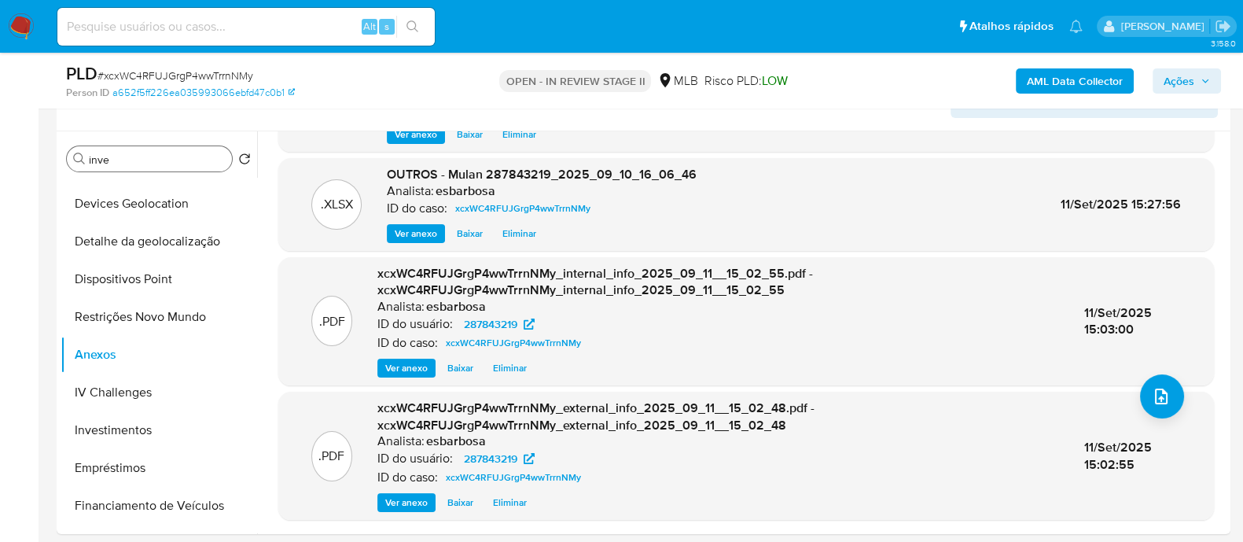
click at [1172, 75] on span "Ações" at bounding box center [1179, 80] width 31 height 25
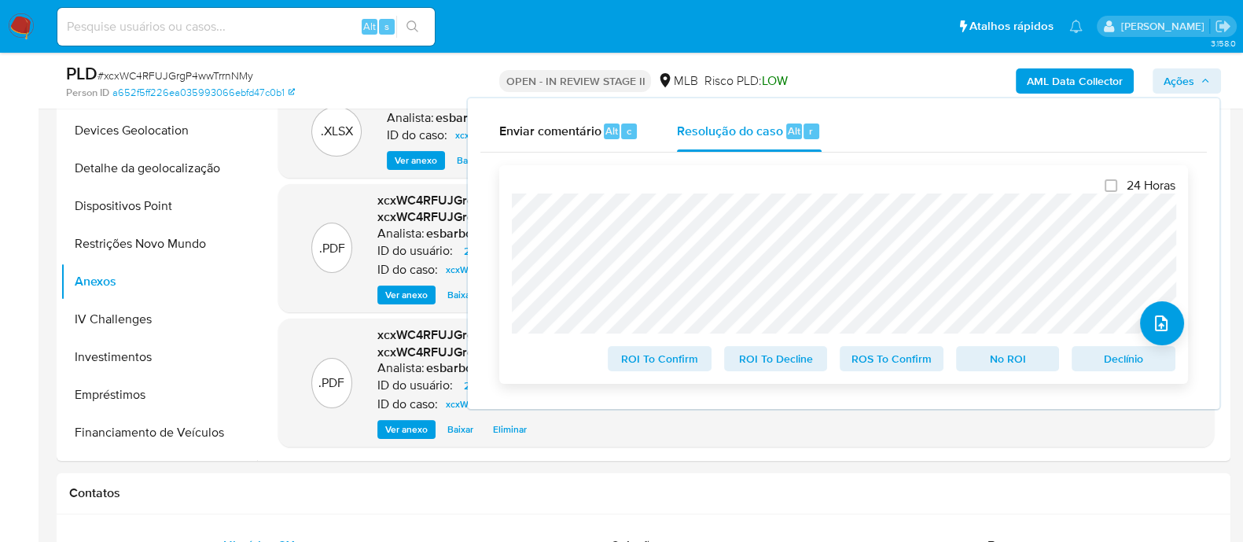
scroll to position [492, 0]
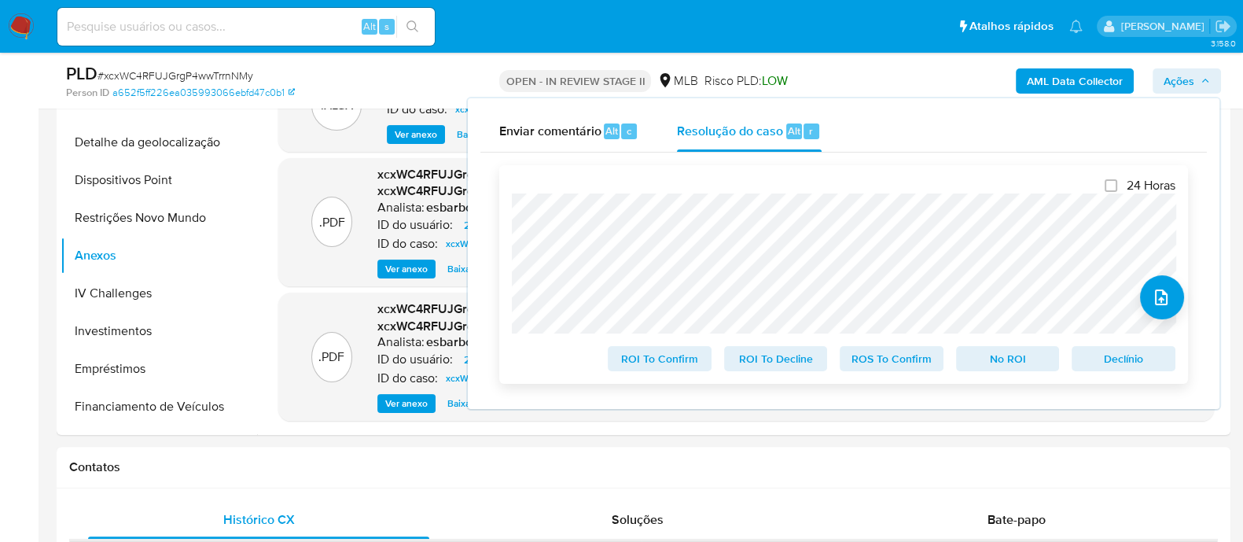
click at [1007, 362] on span "No ROI" at bounding box center [1008, 359] width 82 height 22
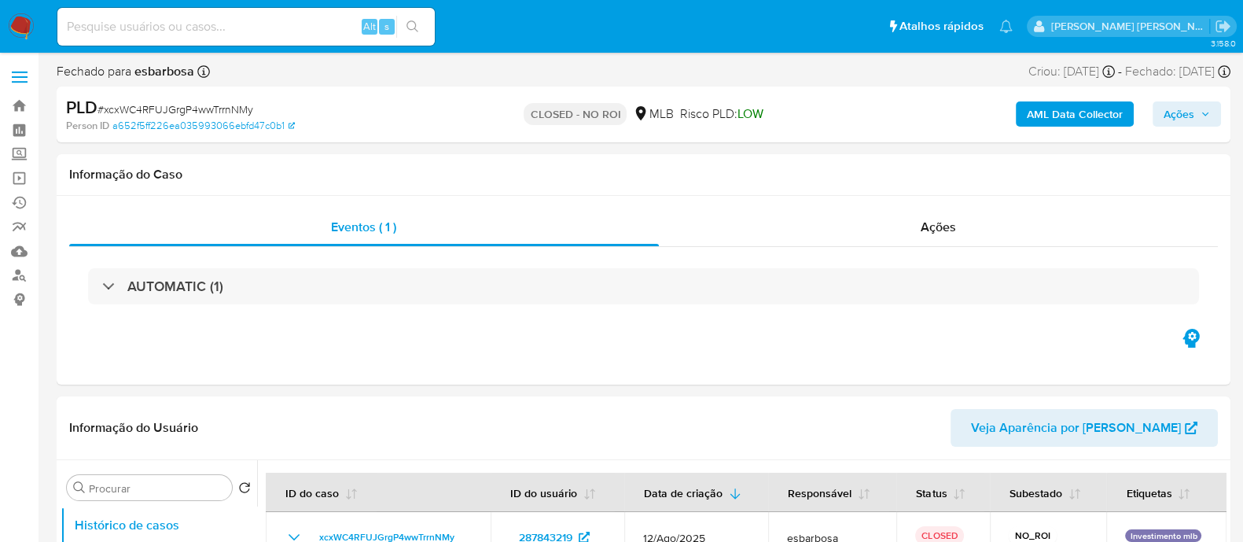
select select "10"
click at [750, 249] on div "AUTOMATIC (1)" at bounding box center [643, 286] width 1149 height 79
click at [757, 235] on div "Ações" at bounding box center [939, 227] width 560 height 38
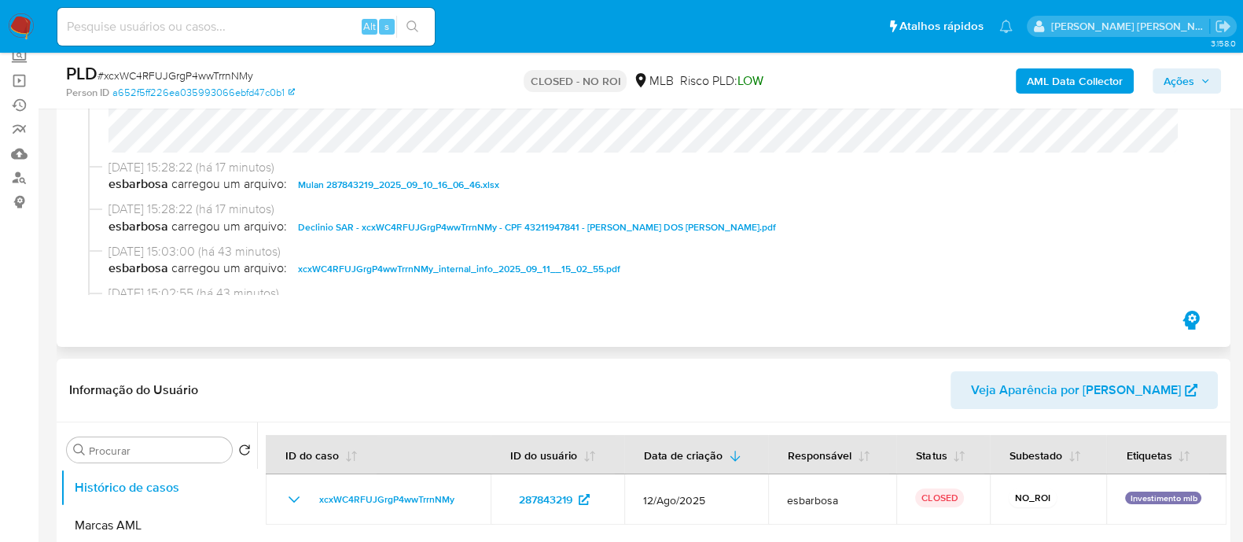
scroll to position [98, 0]
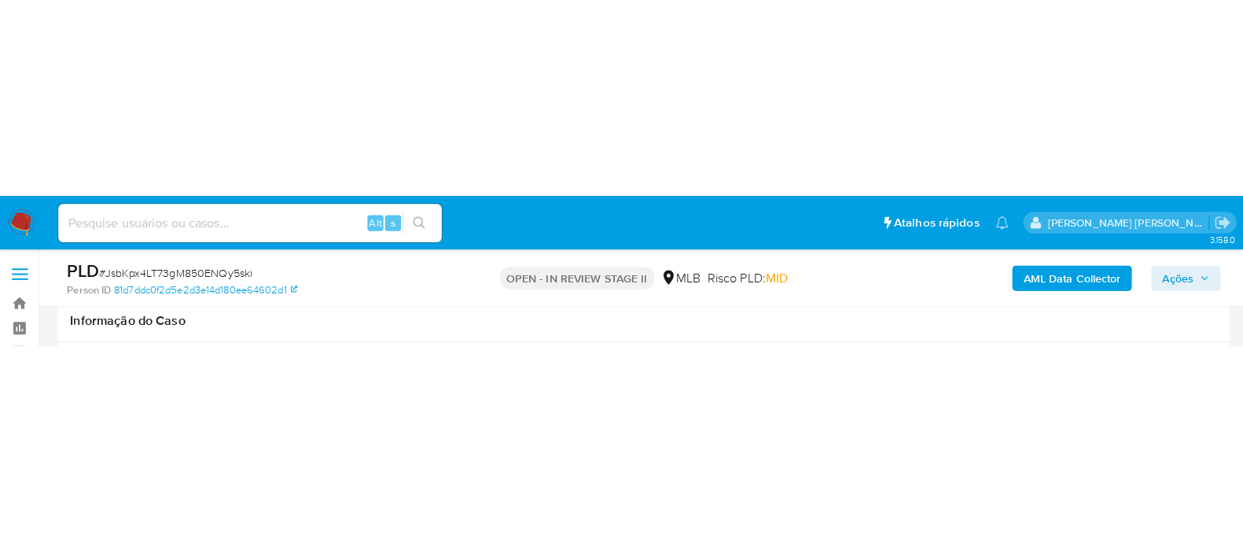
scroll to position [1671, 0]
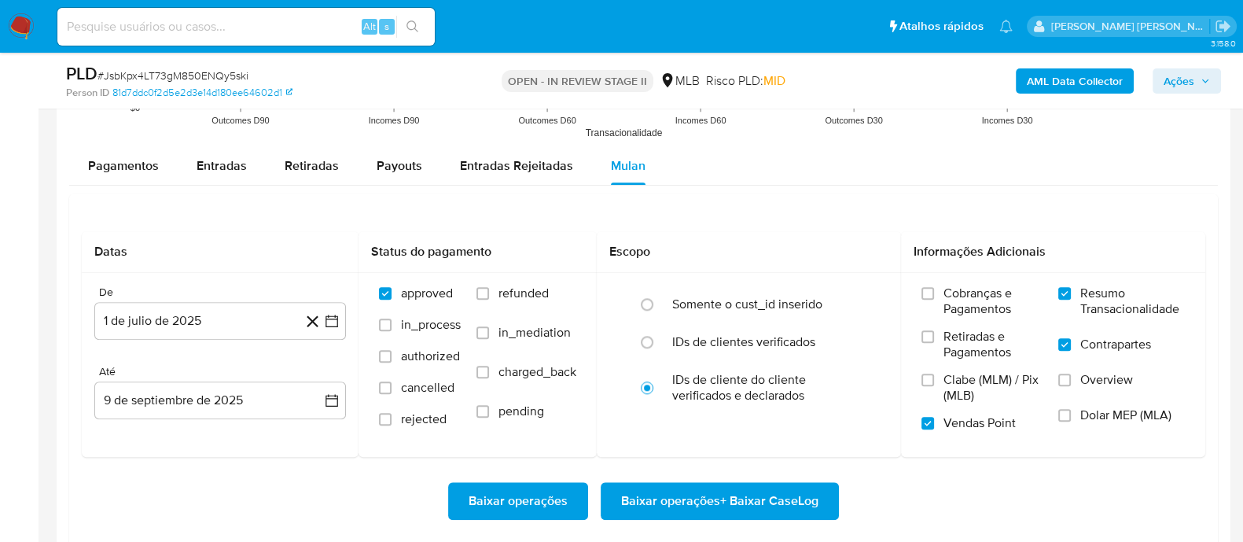
click at [230, 76] on span "# JsbKpx4LT73gM850ENQy5ski" at bounding box center [173, 76] width 151 height 16
copy span "JsbKpx4LT73gM850ENQy5ski"
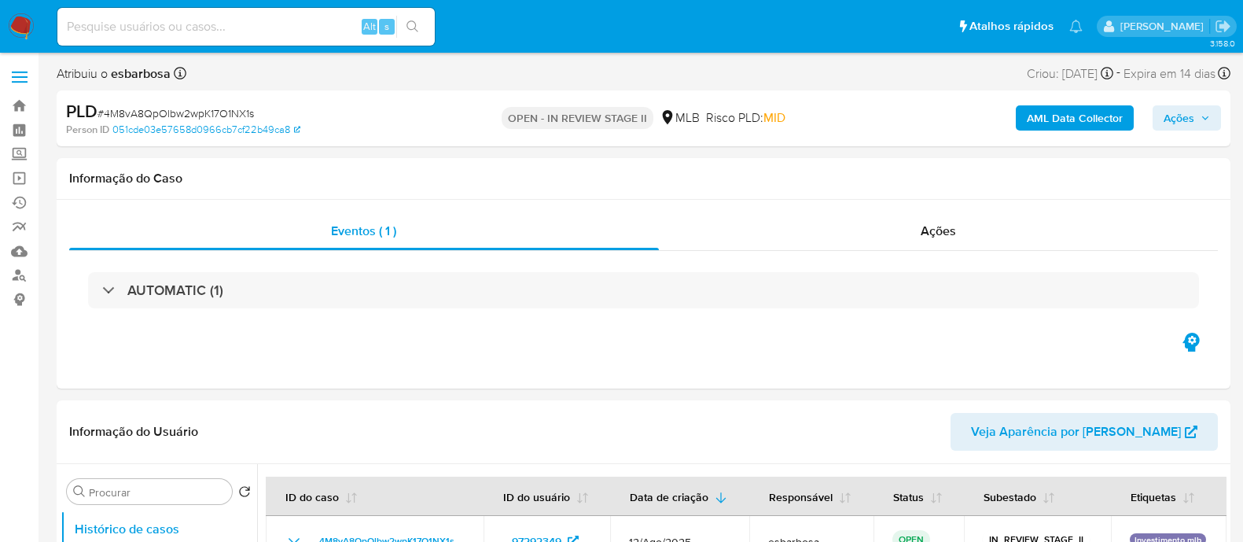
select select "10"
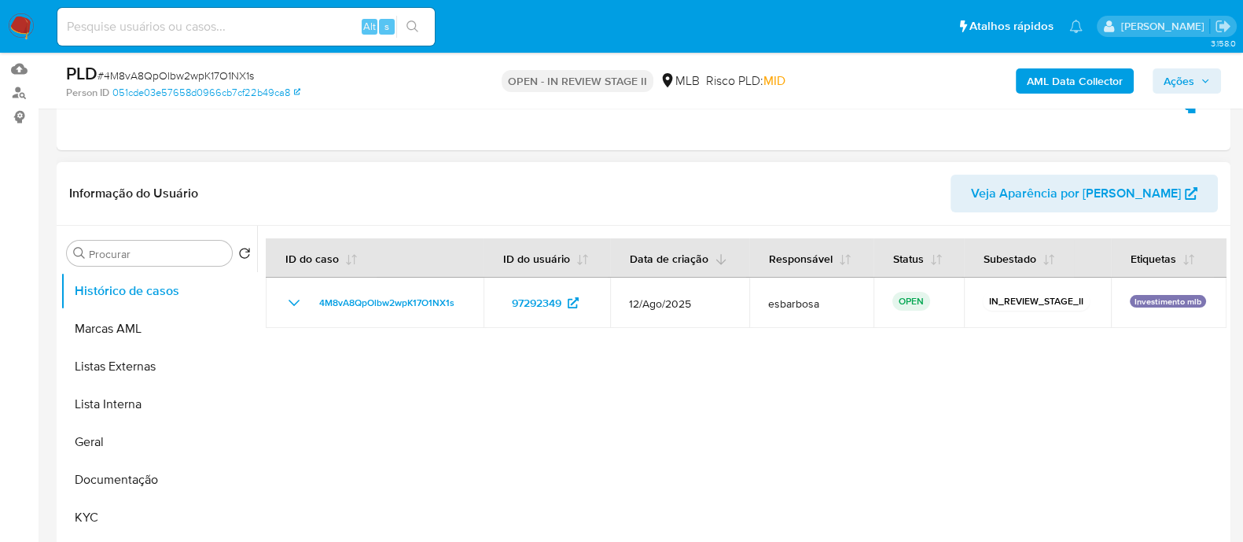
scroll to position [196, 0]
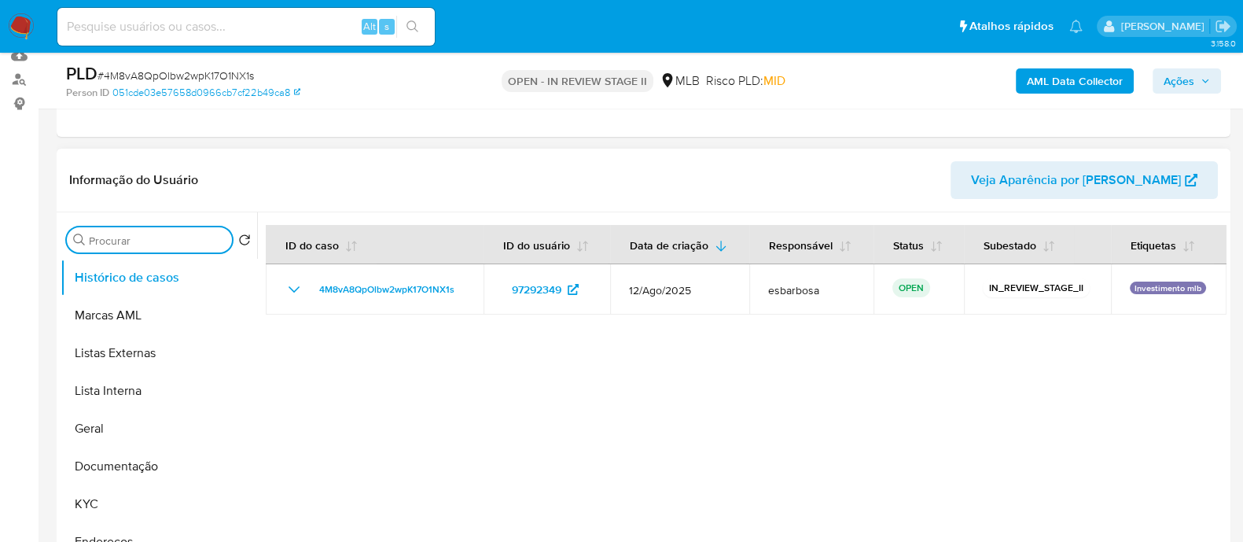
click at [169, 242] on input "Procurar" at bounding box center [157, 241] width 137 height 14
type input "in"
click at [124, 395] on button "Investimentos" at bounding box center [159, 391] width 197 height 38
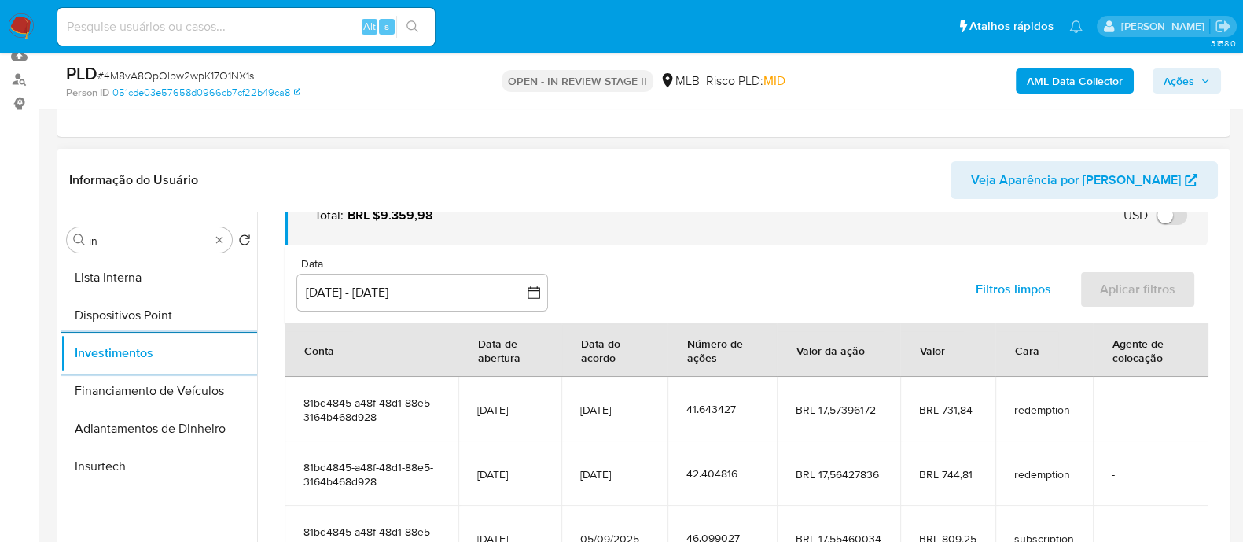
scroll to position [0, 0]
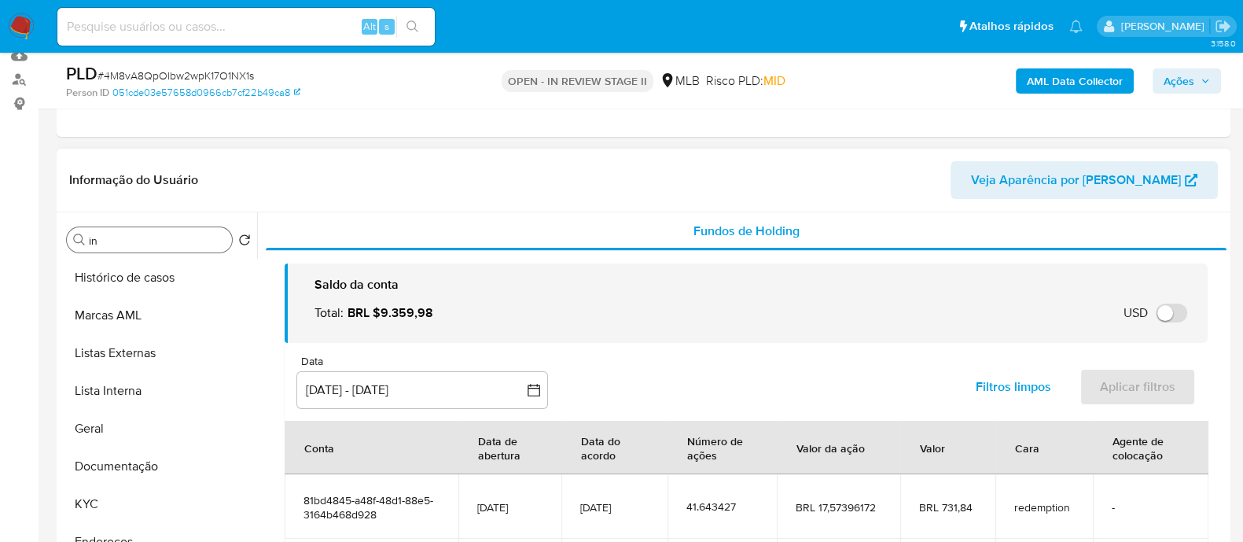
click at [238, 72] on span "# 4M8vA8QpOlbw2wpK17O1NX1s" at bounding box center [176, 76] width 157 height 16
copy span "4M8vA8QpOlbw2wpK17O1NX1s"
click at [168, 276] on button "Histórico de casos" at bounding box center [153, 278] width 184 height 38
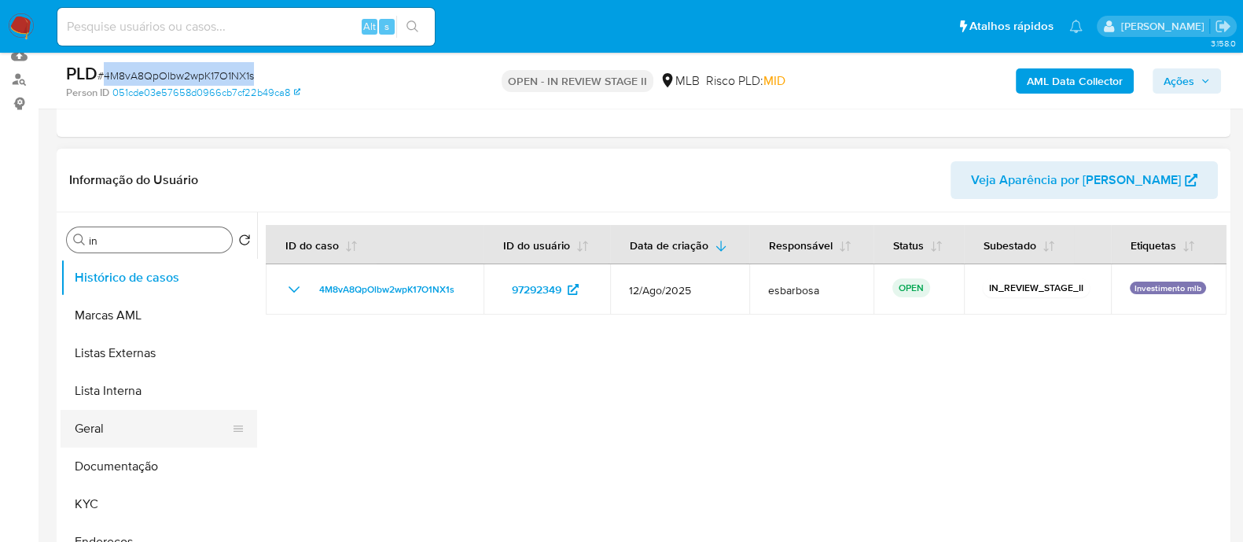
click at [153, 434] on button "Geral" at bounding box center [153, 429] width 184 height 38
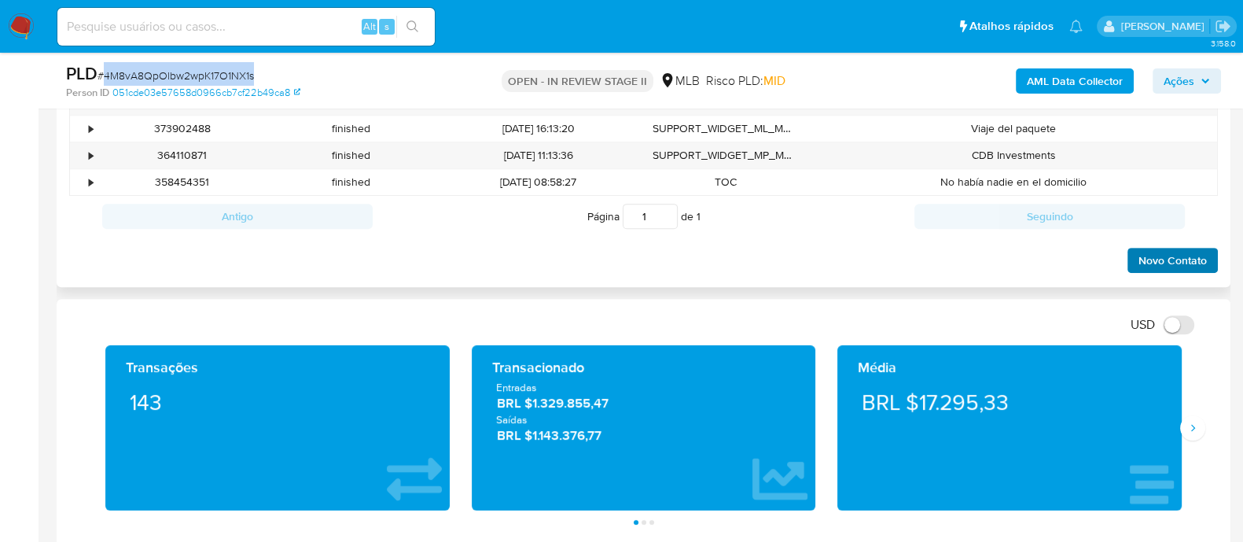
scroll to position [983, 0]
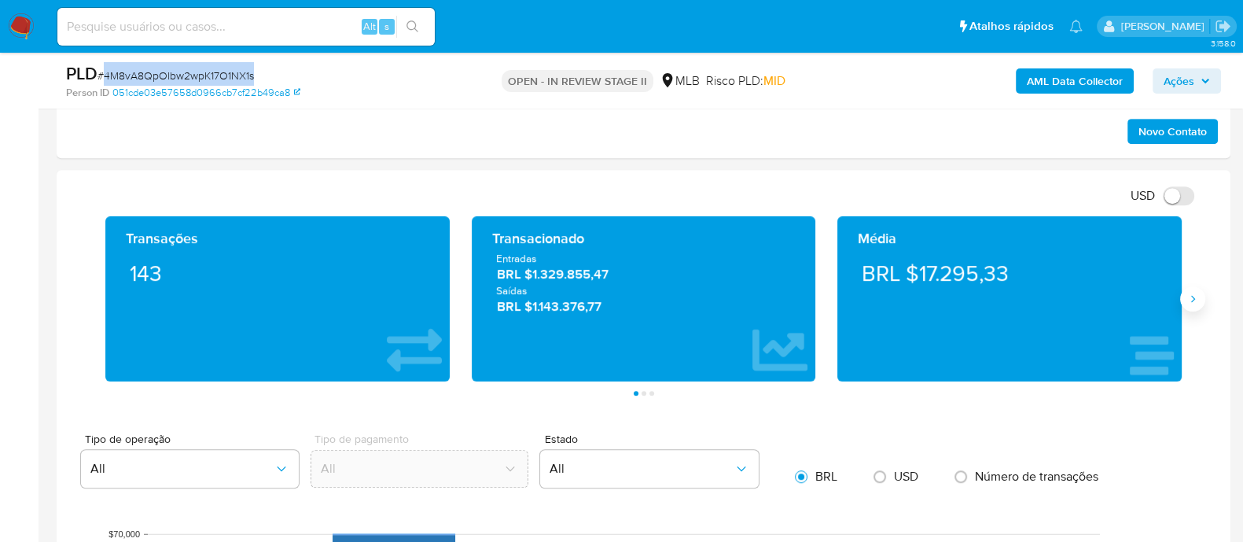
click at [1190, 299] on icon "Siguiente" at bounding box center [1193, 299] width 13 height 13
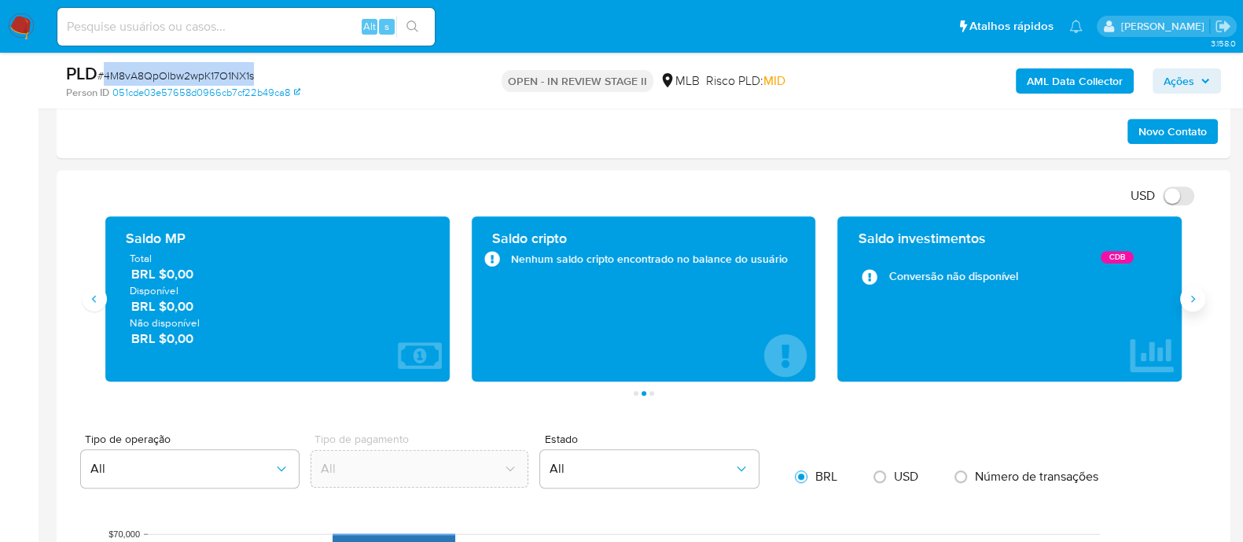
click at [1191, 306] on button "Siguiente" at bounding box center [1192, 298] width 25 height 25
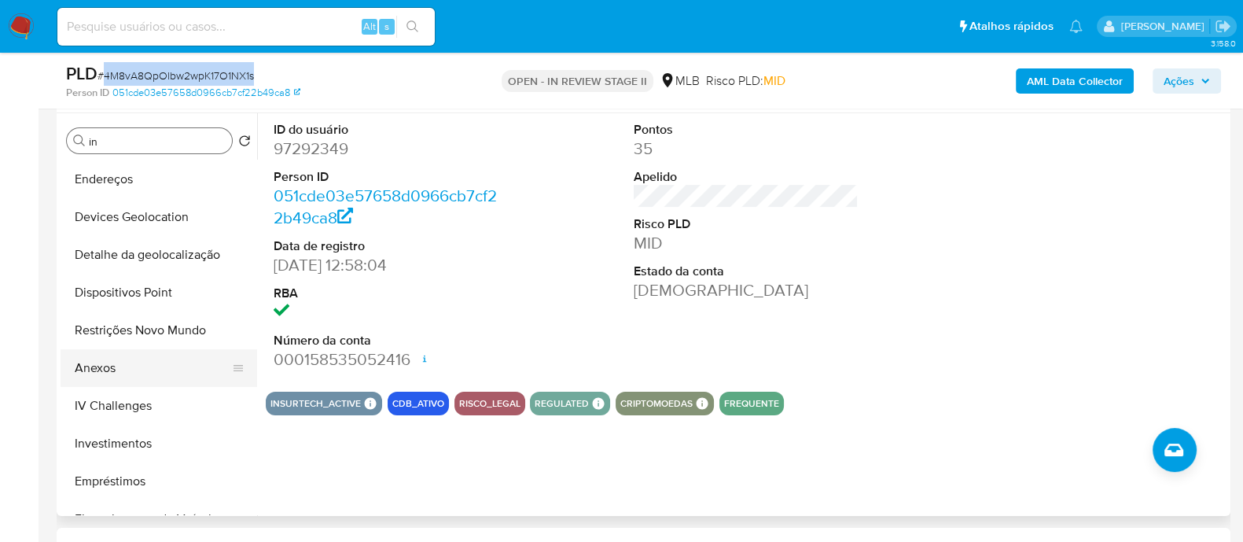
scroll to position [295, 0]
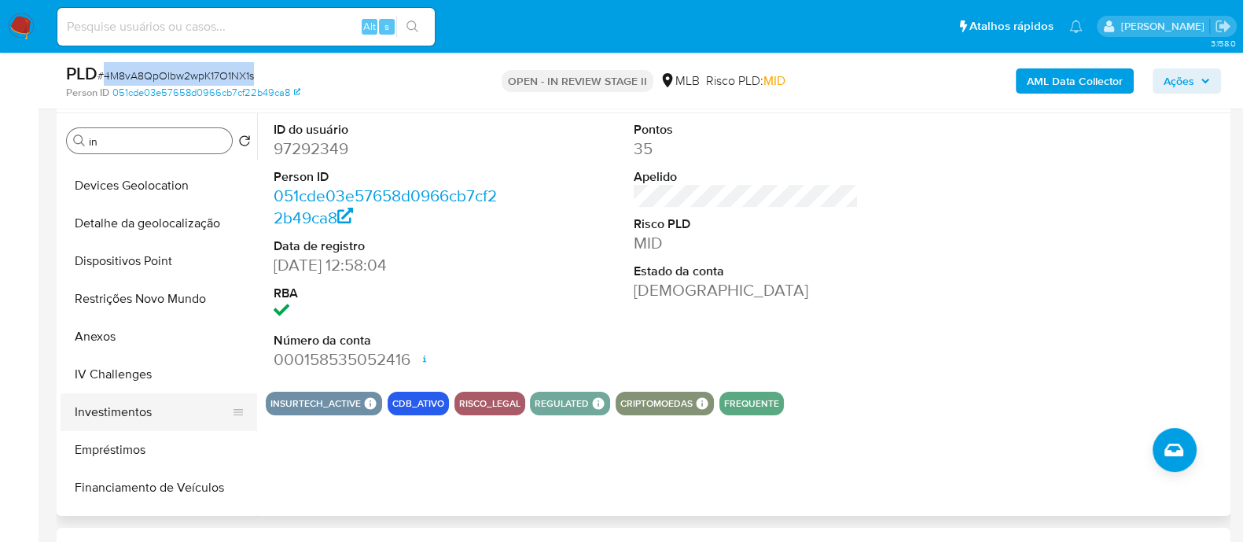
click at [144, 418] on button "Investimentos" at bounding box center [153, 412] width 184 height 38
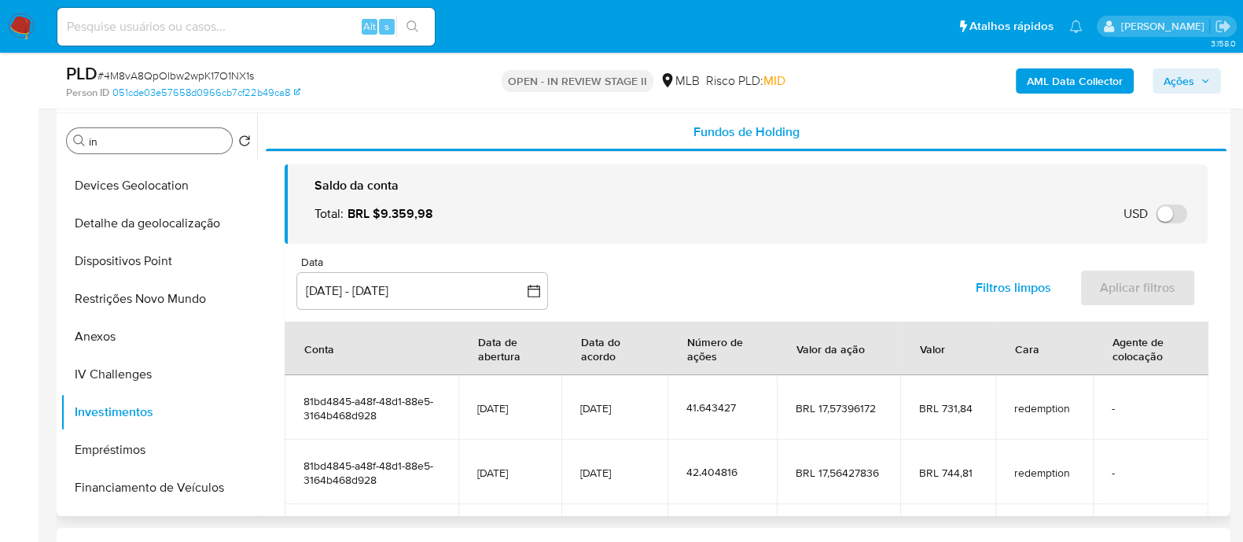
drag, startPoint x: 449, startPoint y: 214, endPoint x: 315, endPoint y: 186, distance: 137.3
click at [315, 186] on div "Saldo da conta Total : BRL $9.359,98 USD Alternar entre moeda local e USD" at bounding box center [746, 204] width 898 height 55
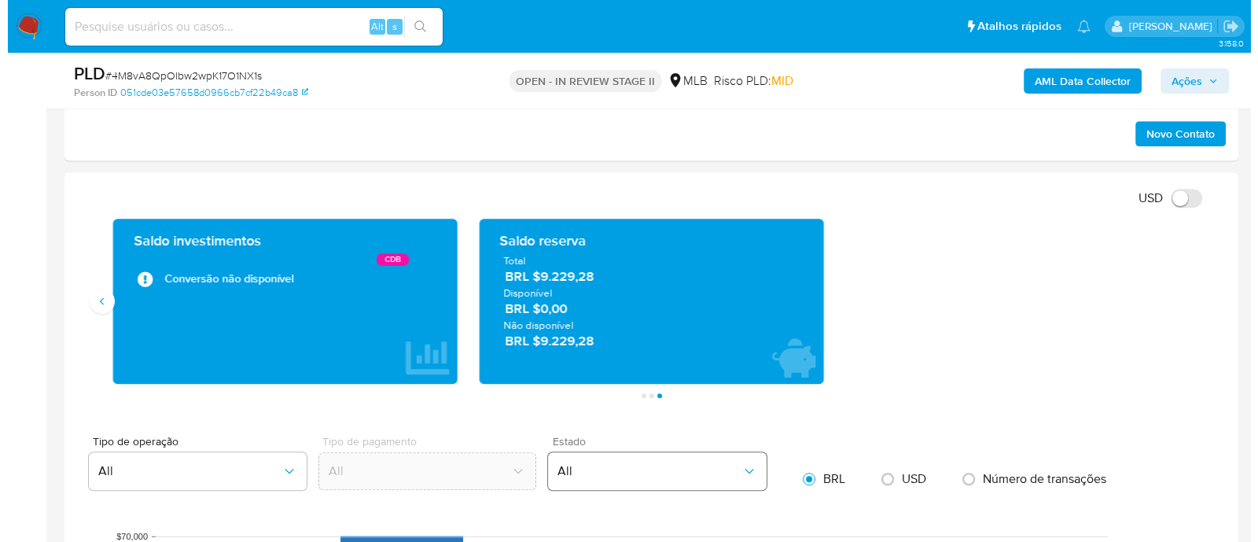
scroll to position [983, 0]
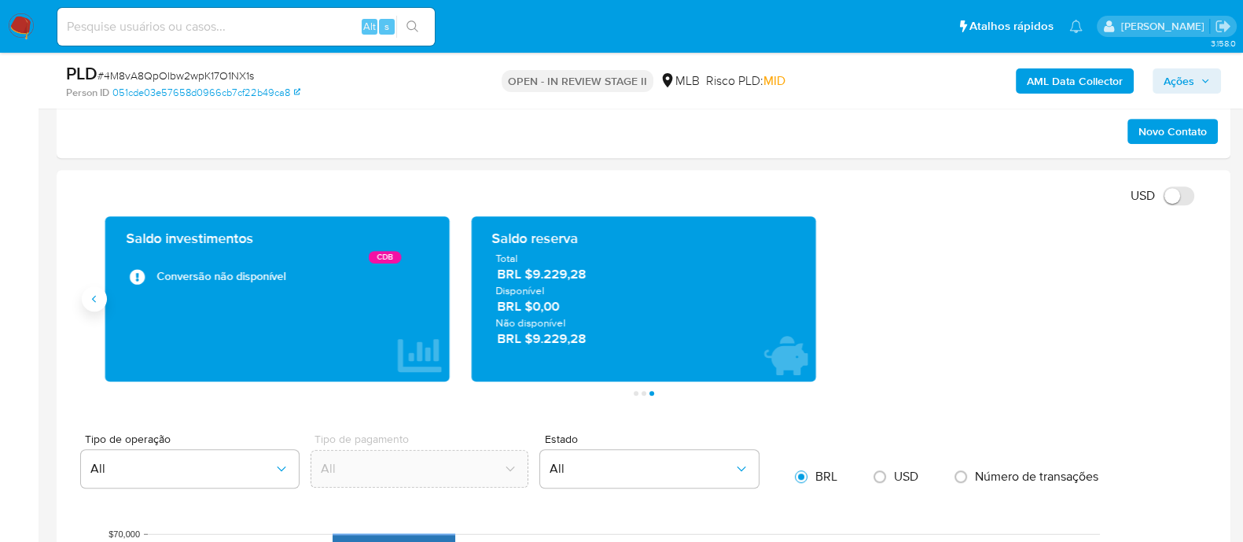
click at [92, 297] on icon "Anterior" at bounding box center [94, 299] width 13 height 13
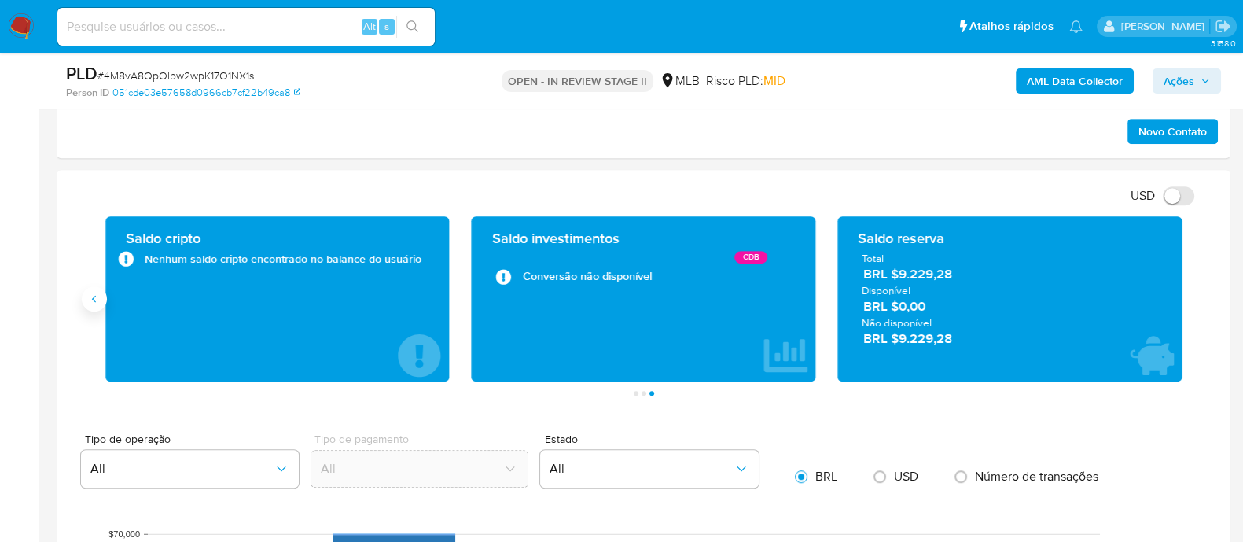
click at [93, 296] on icon "Anterior" at bounding box center [94, 298] width 4 height 7
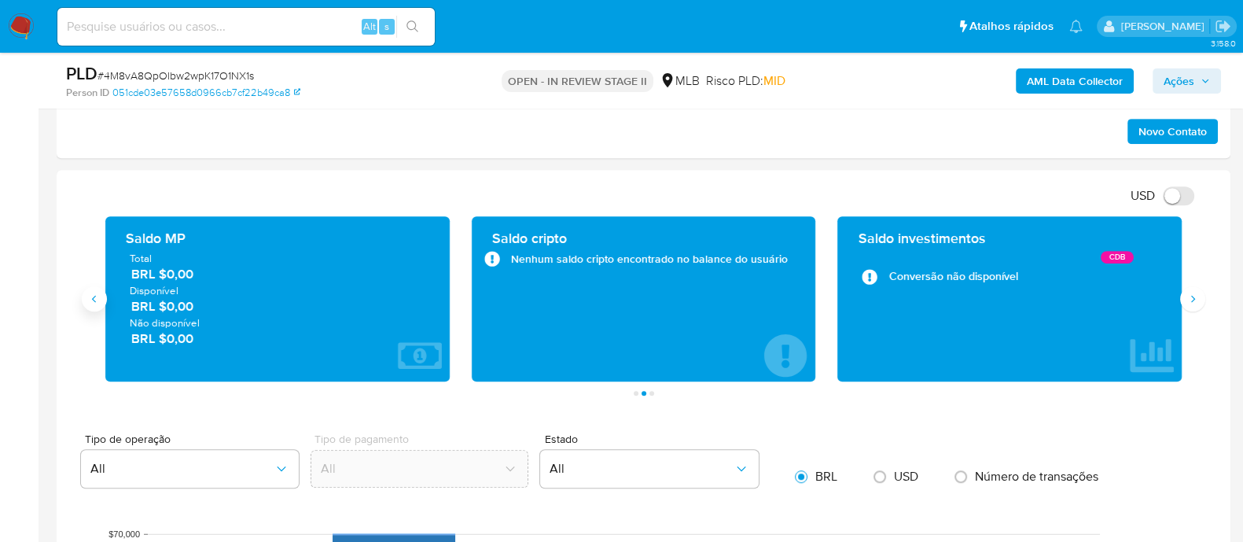
click at [93, 296] on icon "Anterior" at bounding box center [94, 298] width 4 height 7
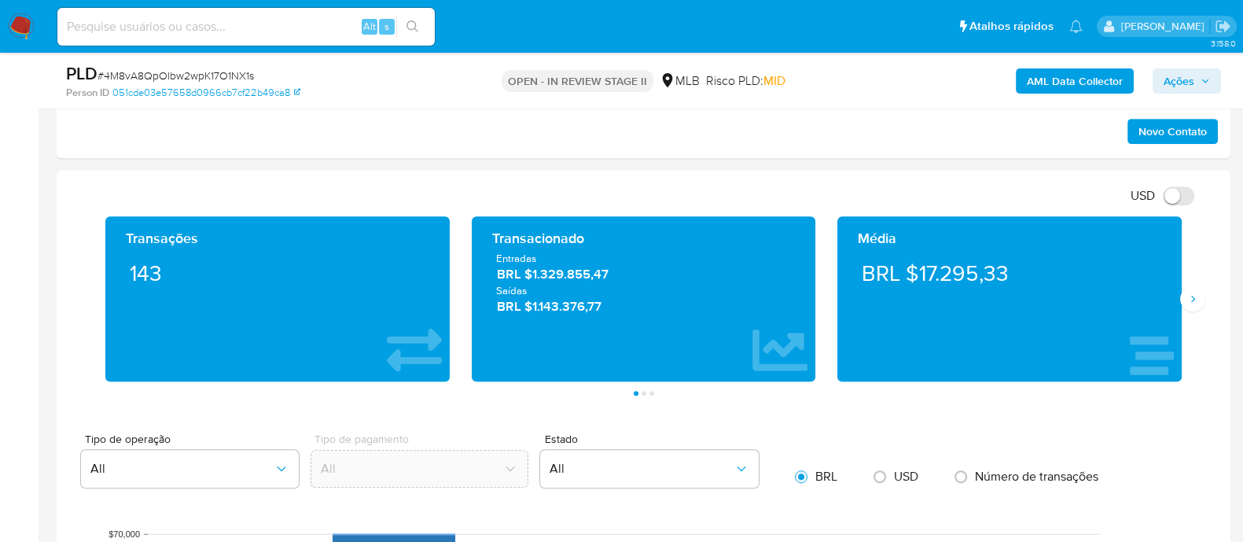
click at [1069, 81] on b "AML Data Collector" at bounding box center [1075, 80] width 96 height 25
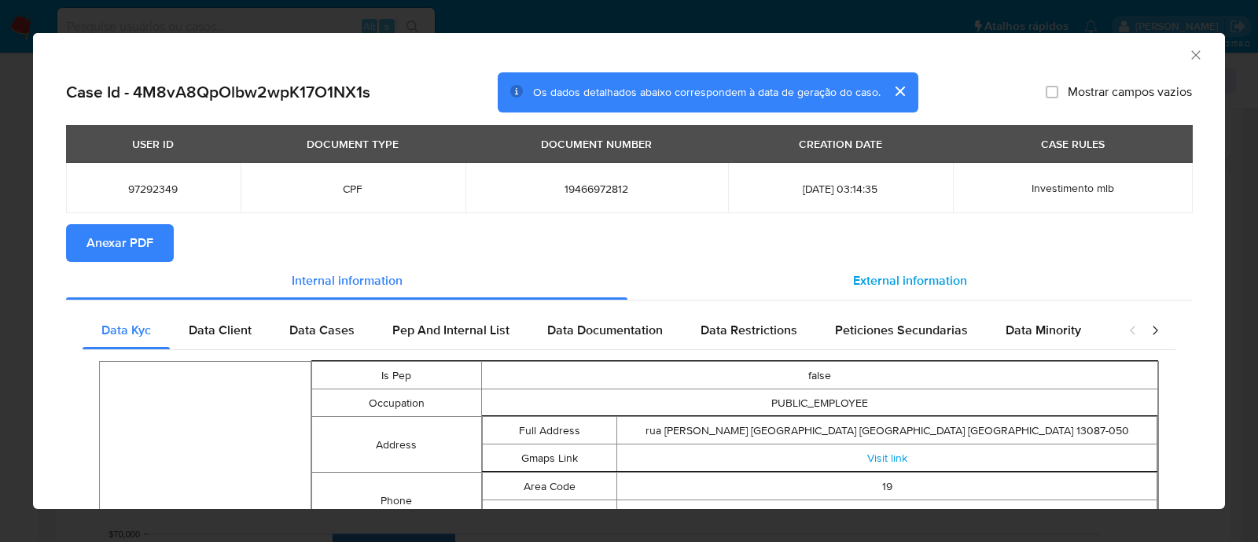
click at [901, 282] on span "External information" at bounding box center [910, 280] width 114 height 18
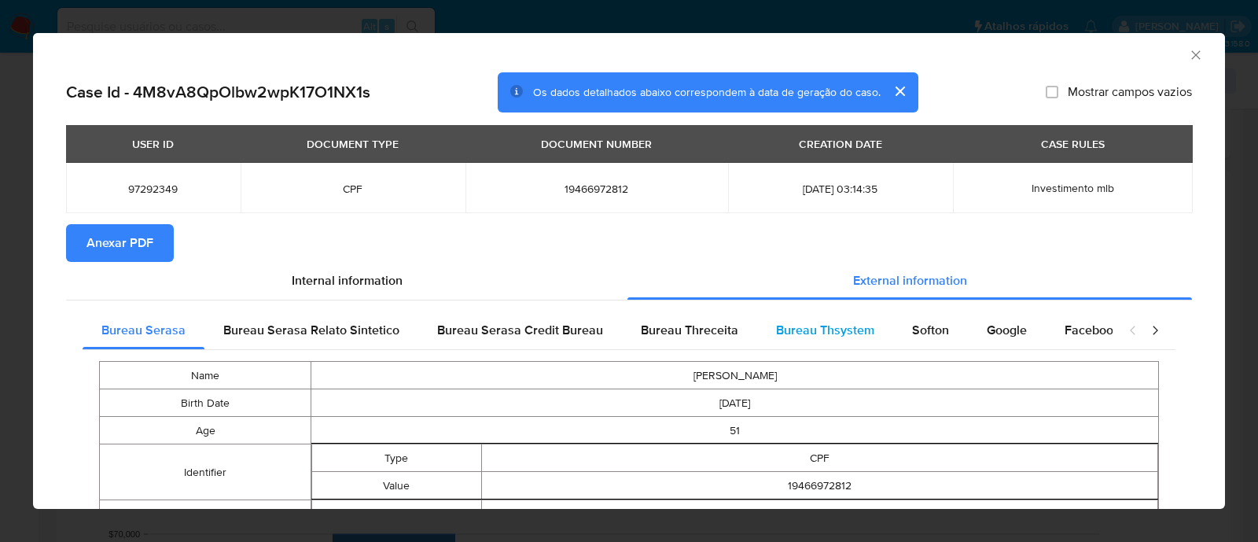
click at [819, 329] on span "Bureau Thsystem" at bounding box center [825, 330] width 98 height 18
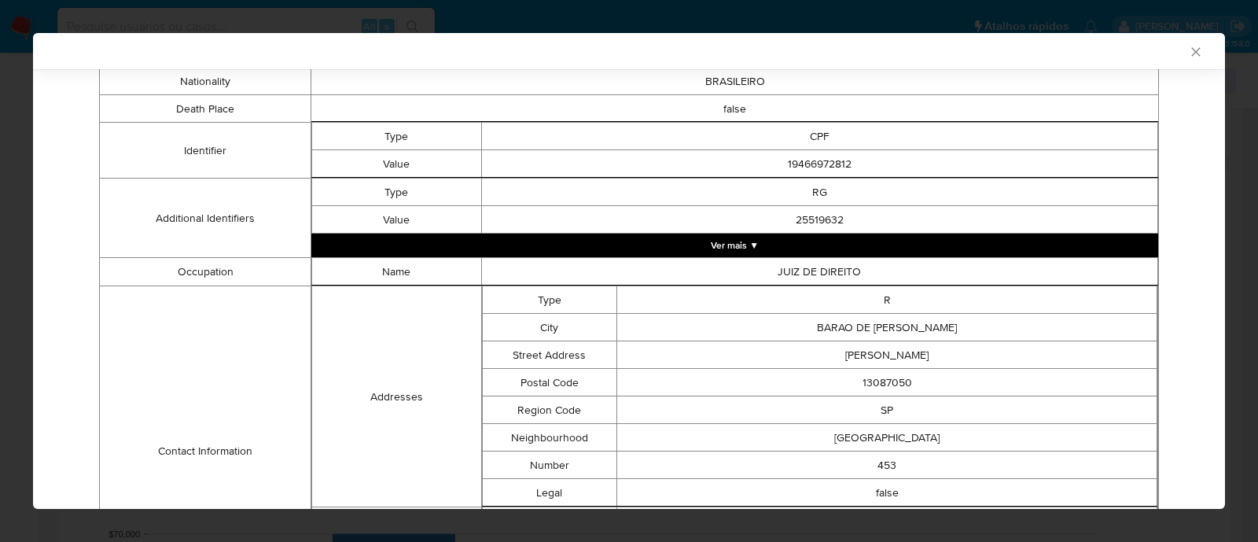
scroll to position [94, 0]
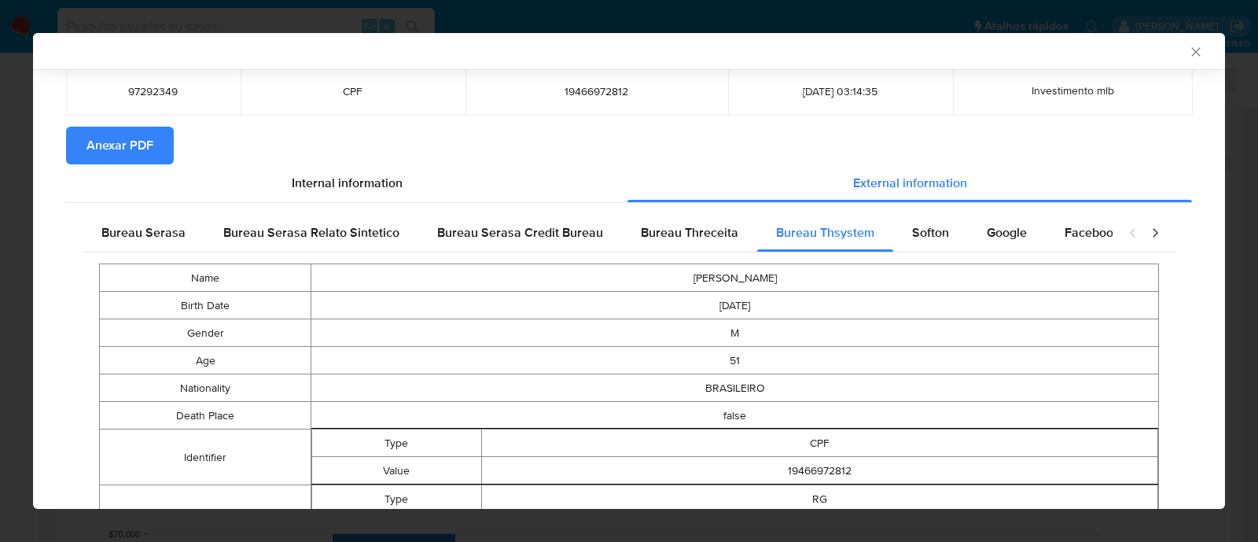
click at [154, 152] on button "Anexar PDF" at bounding box center [120, 146] width 108 height 38
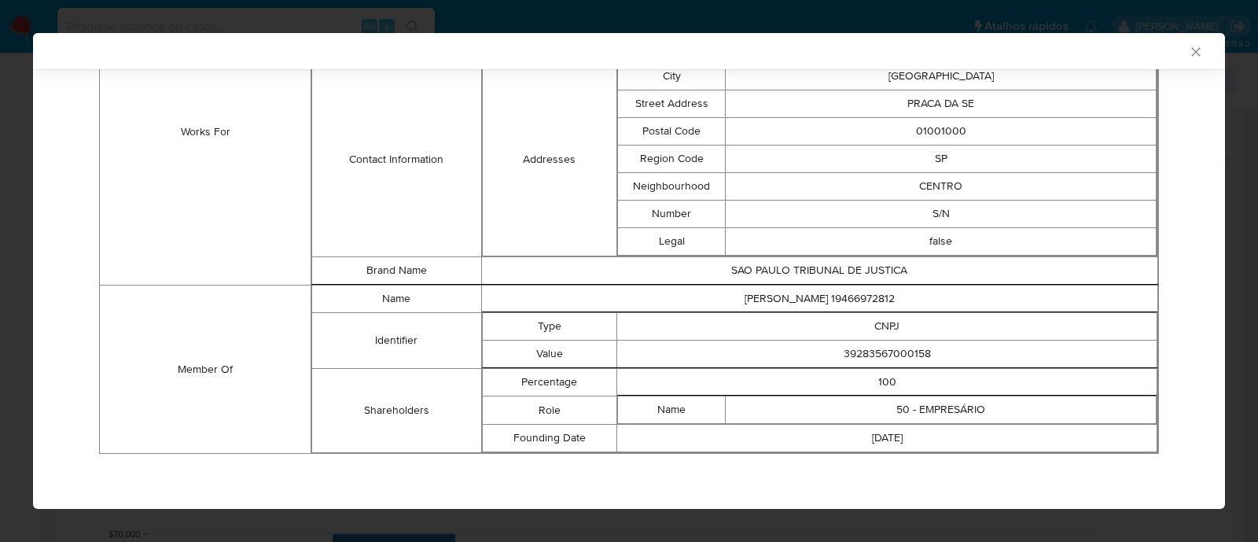
scroll to position [1188, 0]
click at [899, 353] on td "39283567000158" at bounding box center [887, 355] width 540 height 28
copy td "39283567000158"
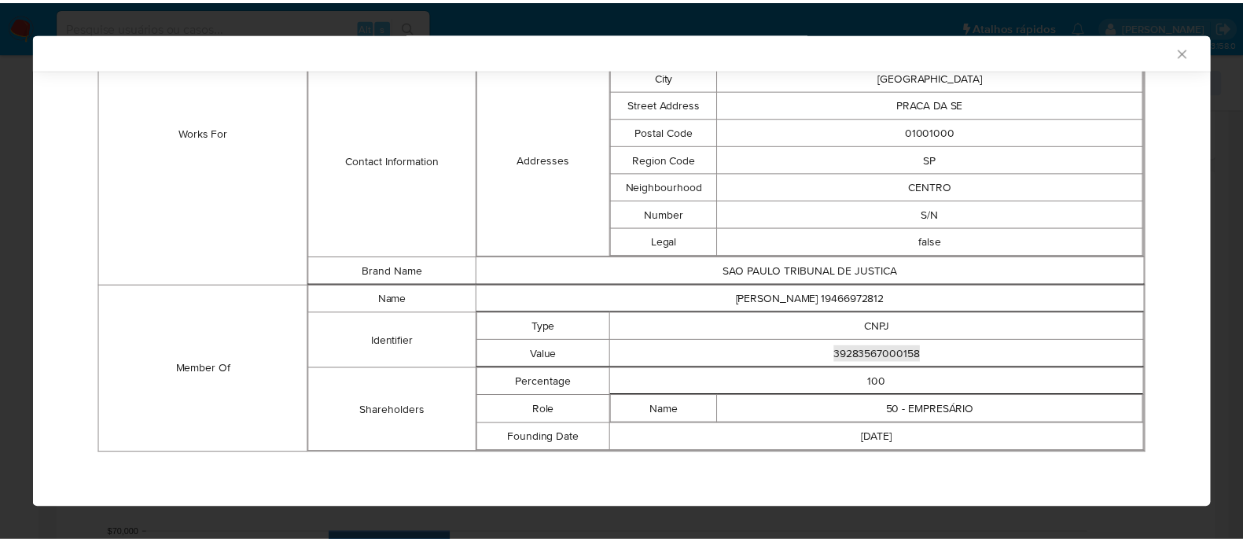
scroll to position [1184, 0]
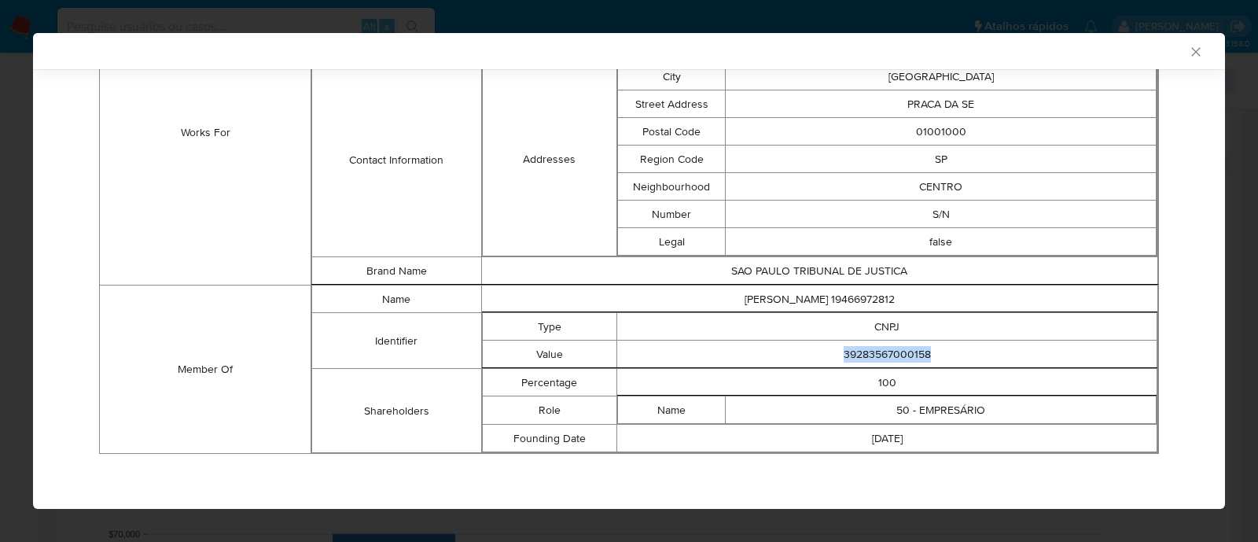
click at [1188, 46] on icon "Fechar a janela" at bounding box center [1196, 52] width 16 height 16
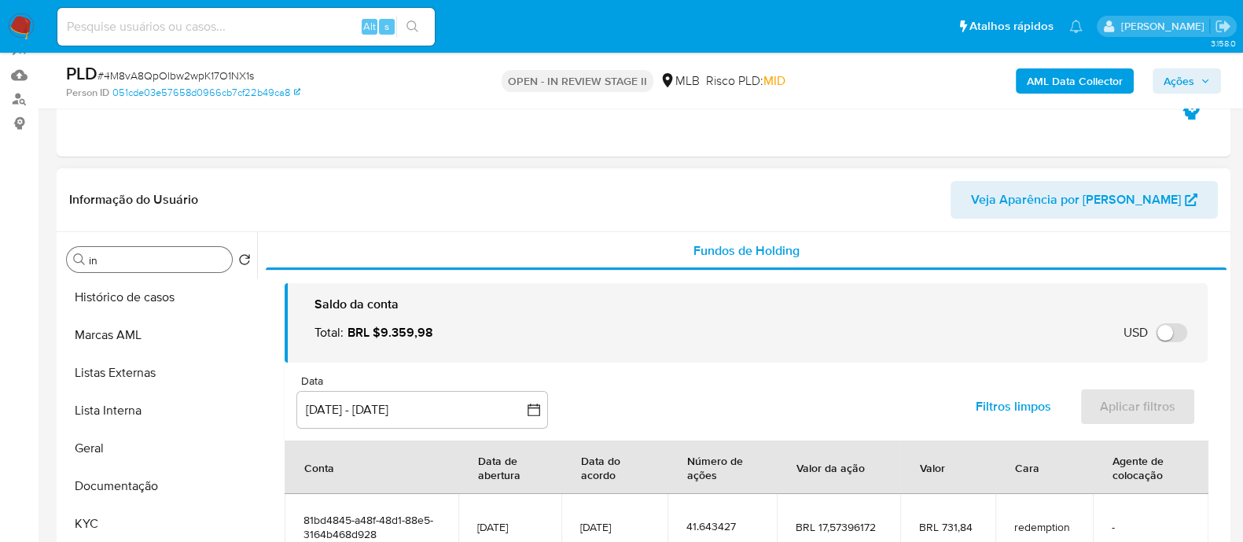
scroll to position [295, 0]
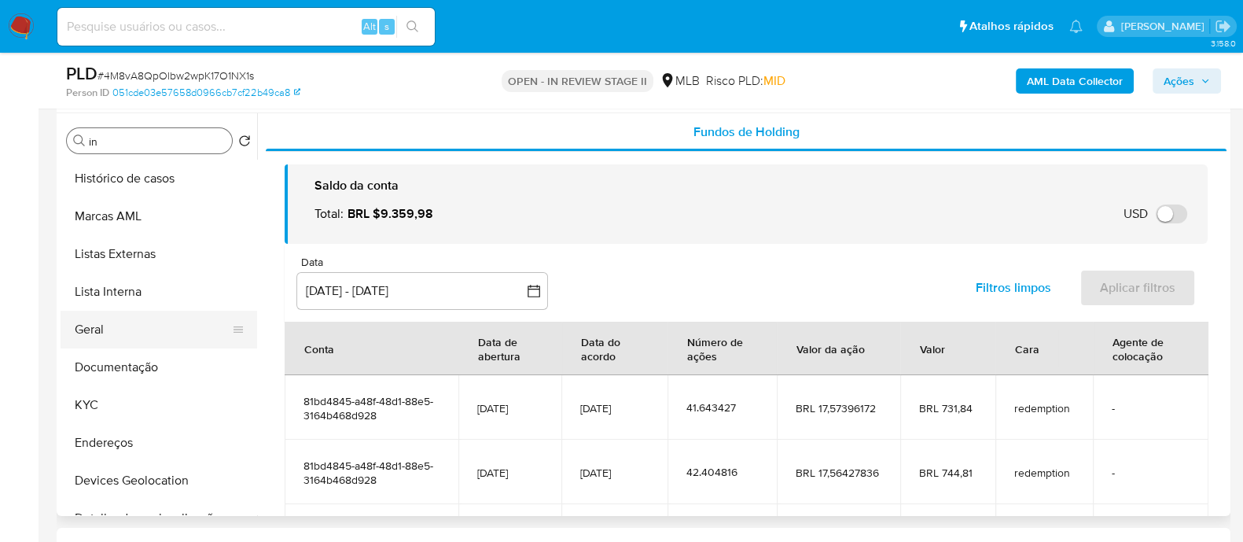
click at [121, 342] on button "Geral" at bounding box center [153, 330] width 184 height 38
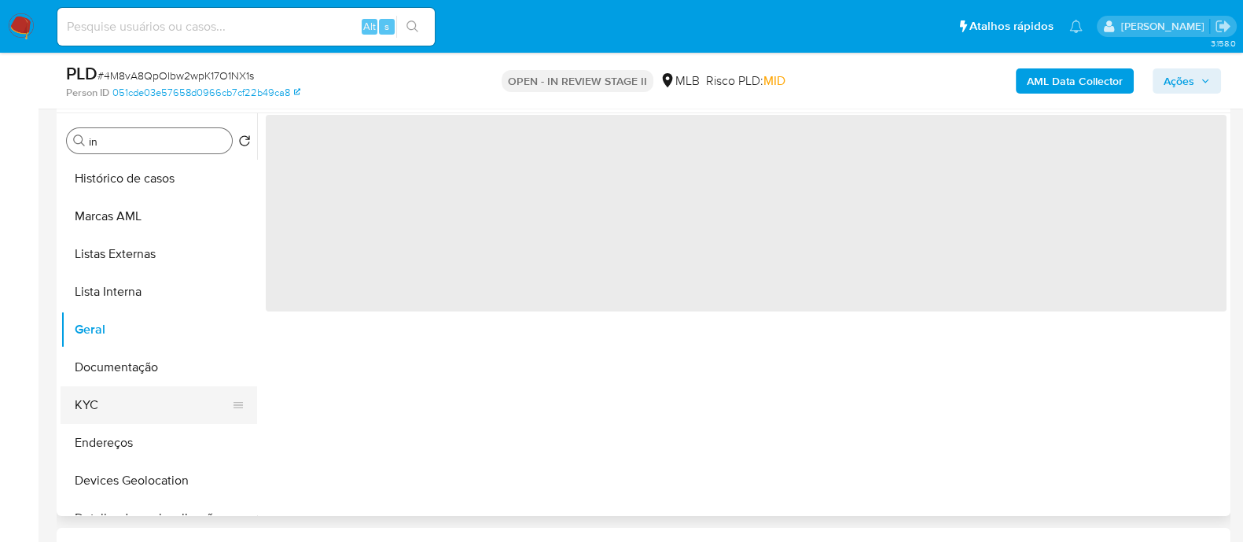
click at [106, 406] on button "KYC" at bounding box center [153, 405] width 184 height 38
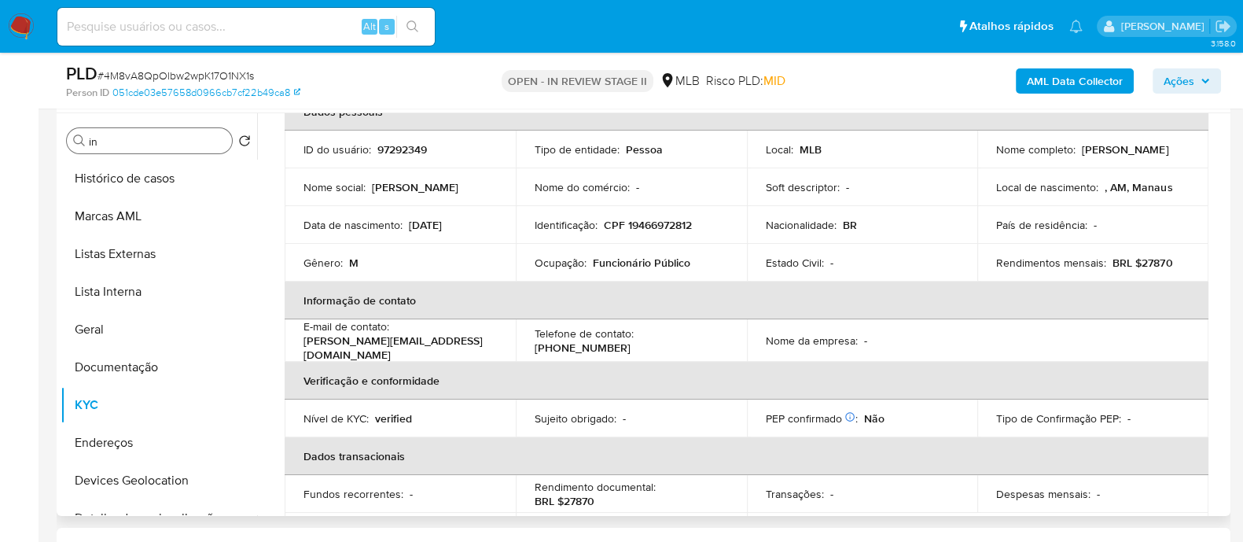
scroll to position [0, 0]
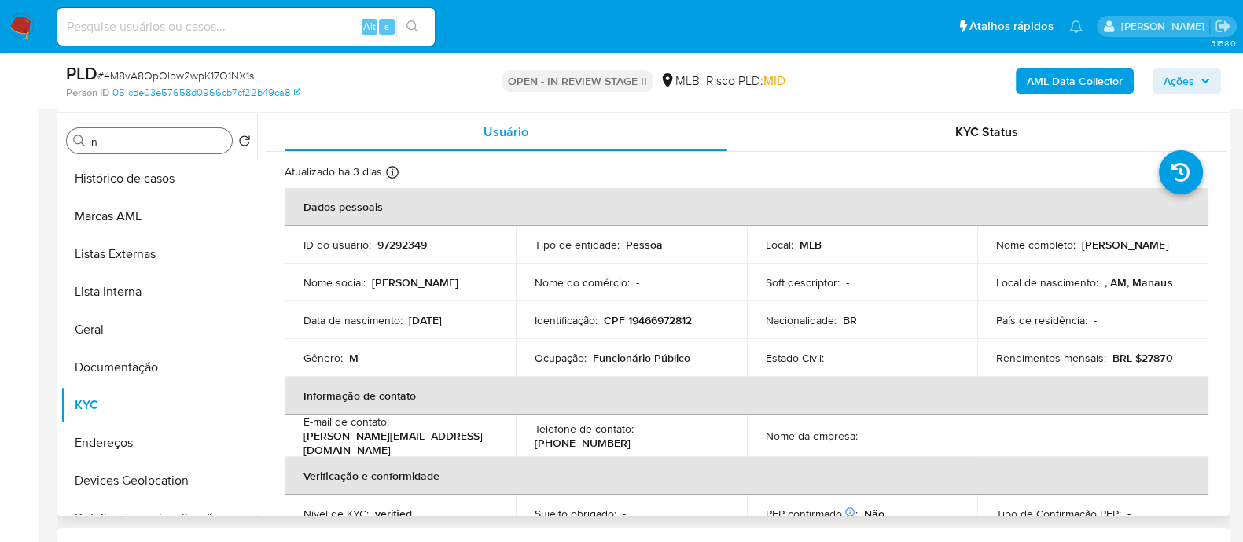
click at [670, 319] on p "CPF 19466972812" at bounding box center [648, 320] width 88 height 14
copy p "19466972812"
drag, startPoint x: 610, startPoint y: 357, endPoint x: 533, endPoint y: 357, distance: 76.3
click at [535, 357] on div "Ocupação : Funcionário Público" at bounding box center [631, 358] width 193 height 14
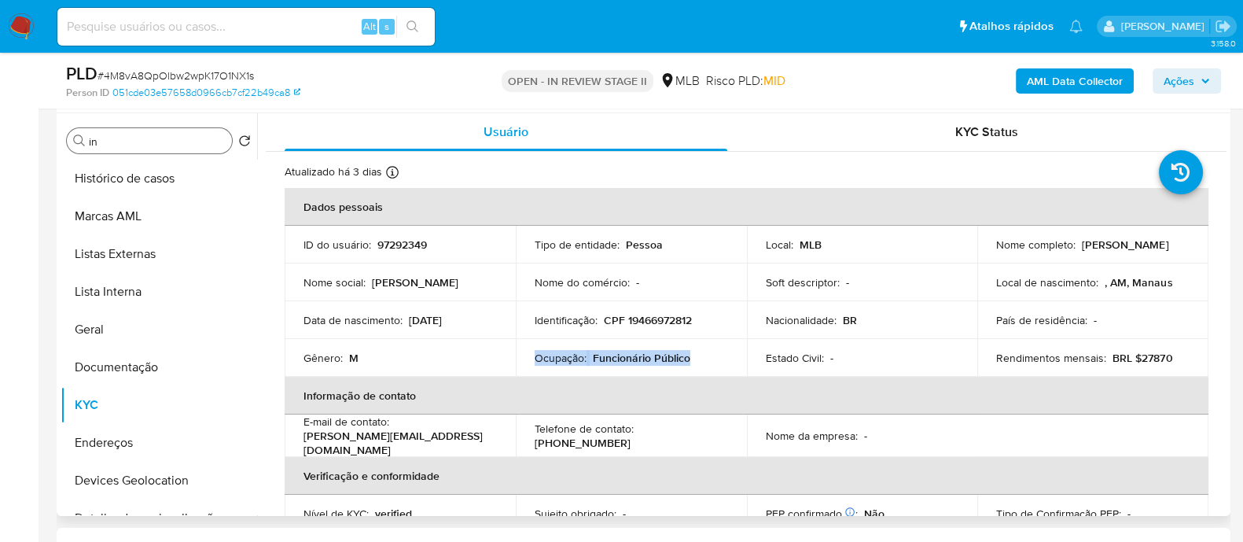
copy div "Ocupação : Funcionário Público"
click at [149, 359] on button "Documentação" at bounding box center [153, 367] width 184 height 38
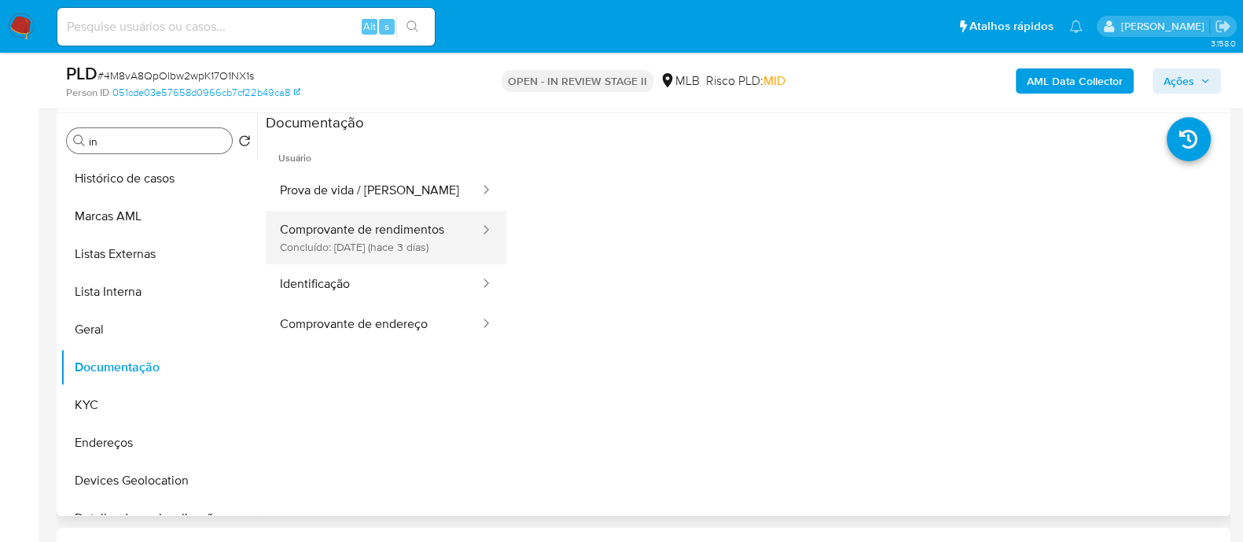
click at [346, 230] on button "Comprovante de rendimentos Concluído: 08/09/2025 (hace 3 días)" at bounding box center [373, 237] width 215 height 53
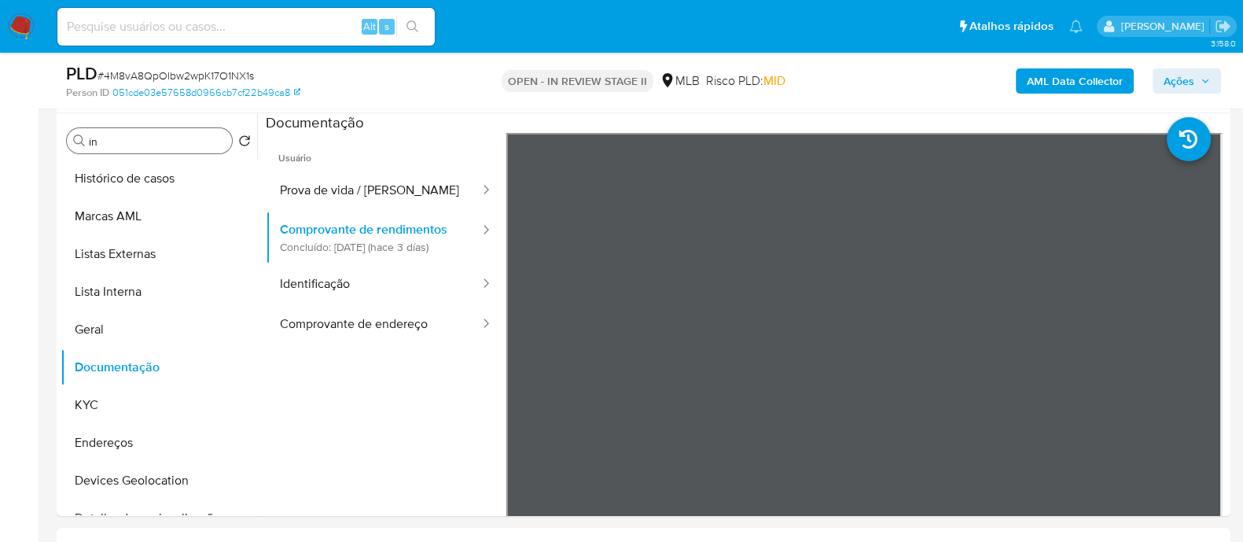
drag, startPoint x: 779, startPoint y: 517, endPoint x: 848, endPoint y: 517, distance: 69.2
drag, startPoint x: 1227, startPoint y: 320, endPoint x: 1224, endPoint y: 344, distance: 23.8
click at [1227, 344] on div "Procurar in Retornar ao pedido padrão Histórico de casos Marcas AML Listas Exte…" at bounding box center [644, 314] width 1174 height 403
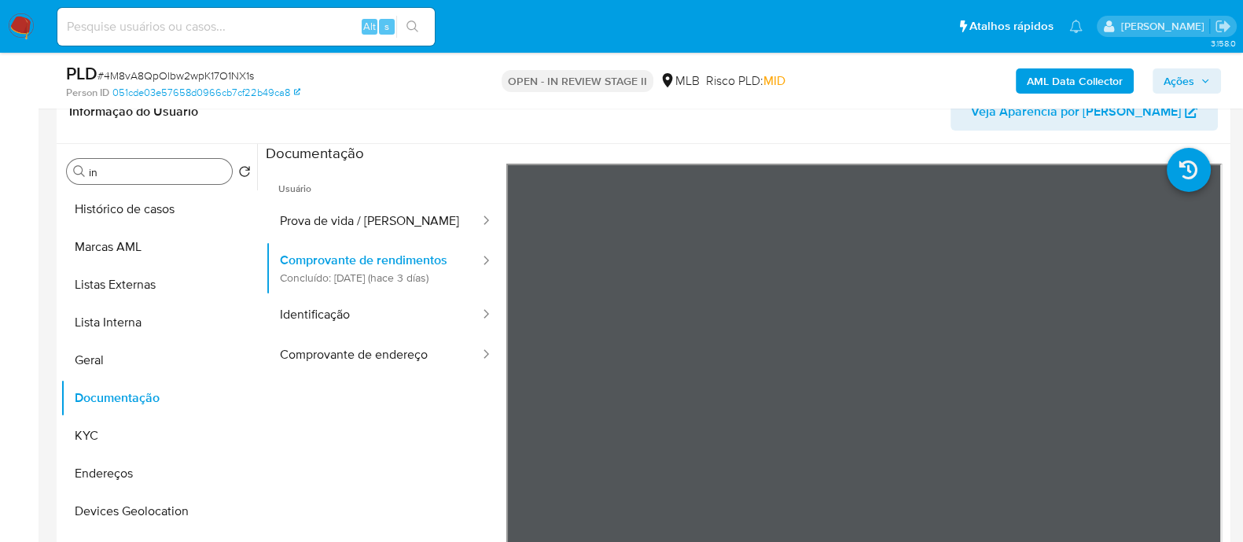
scroll to position [295, 0]
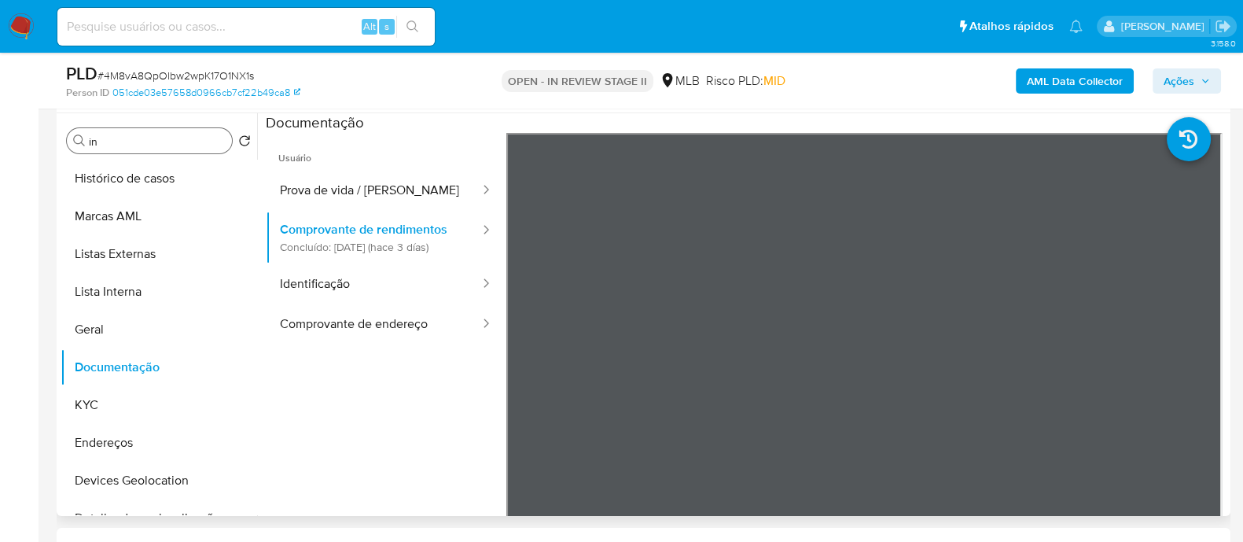
click at [1225, 421] on div at bounding box center [742, 314] width 970 height 403
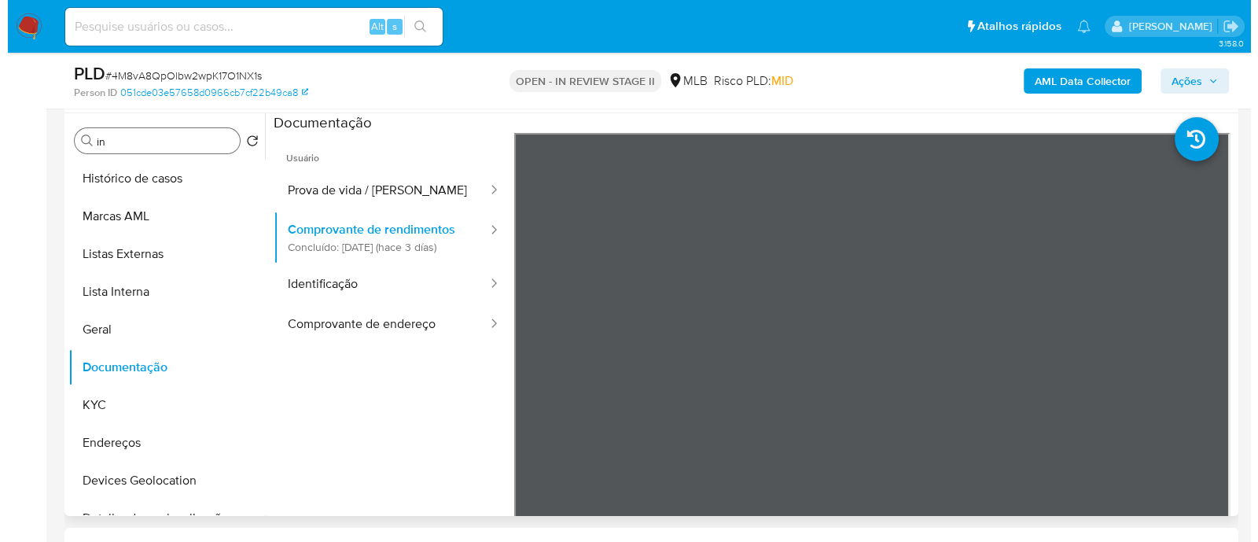
scroll to position [0, 0]
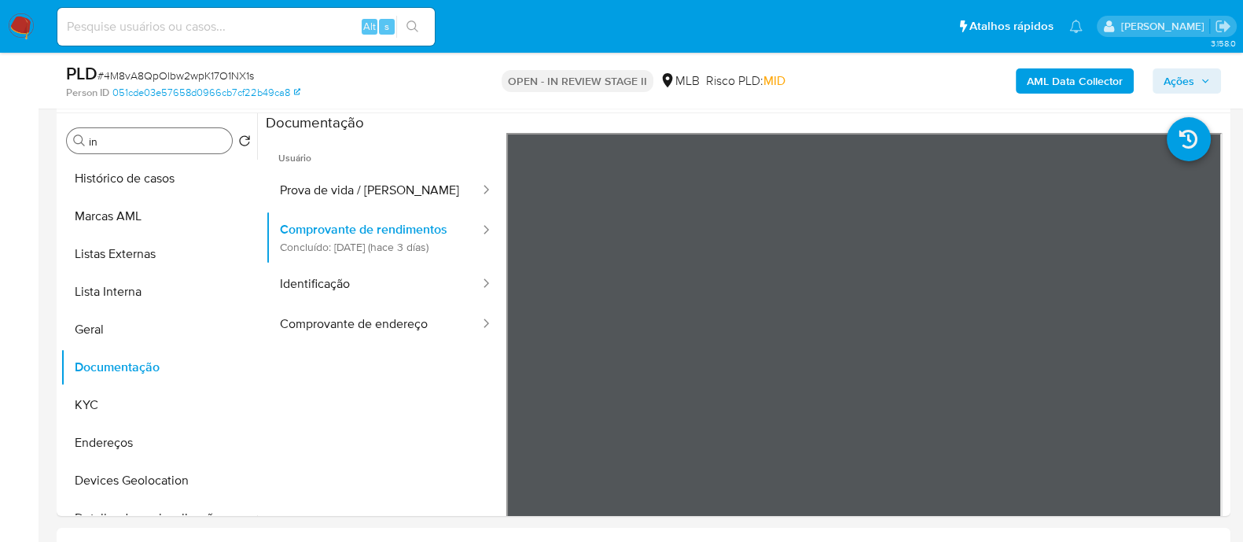
click at [1068, 77] on b "AML Data Collector" at bounding box center [1075, 80] width 96 height 25
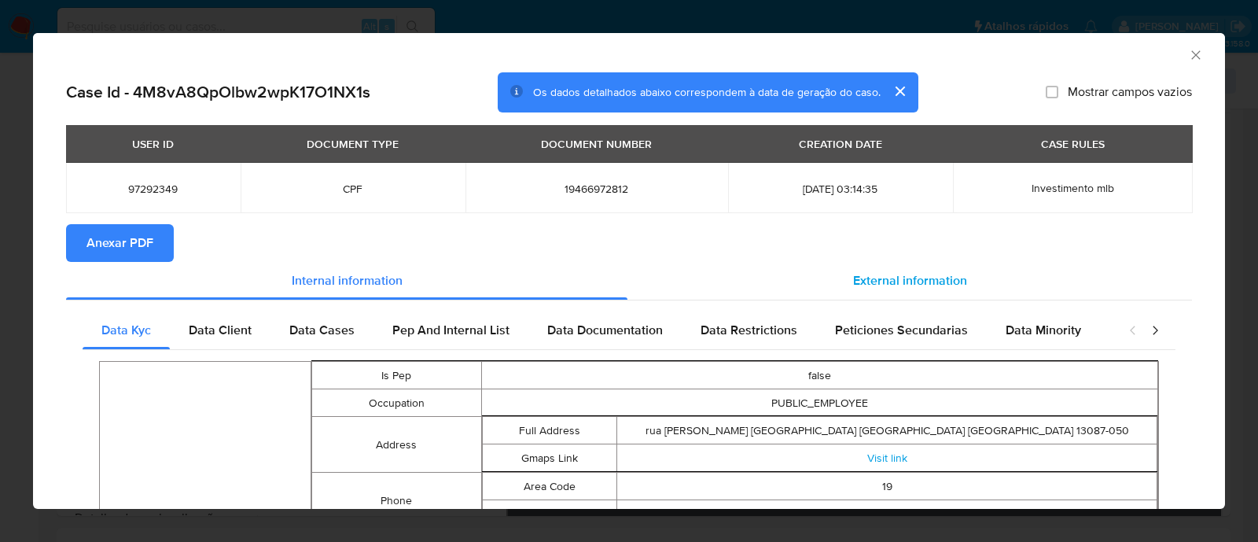
click at [886, 272] on span "External information" at bounding box center [910, 280] width 114 height 18
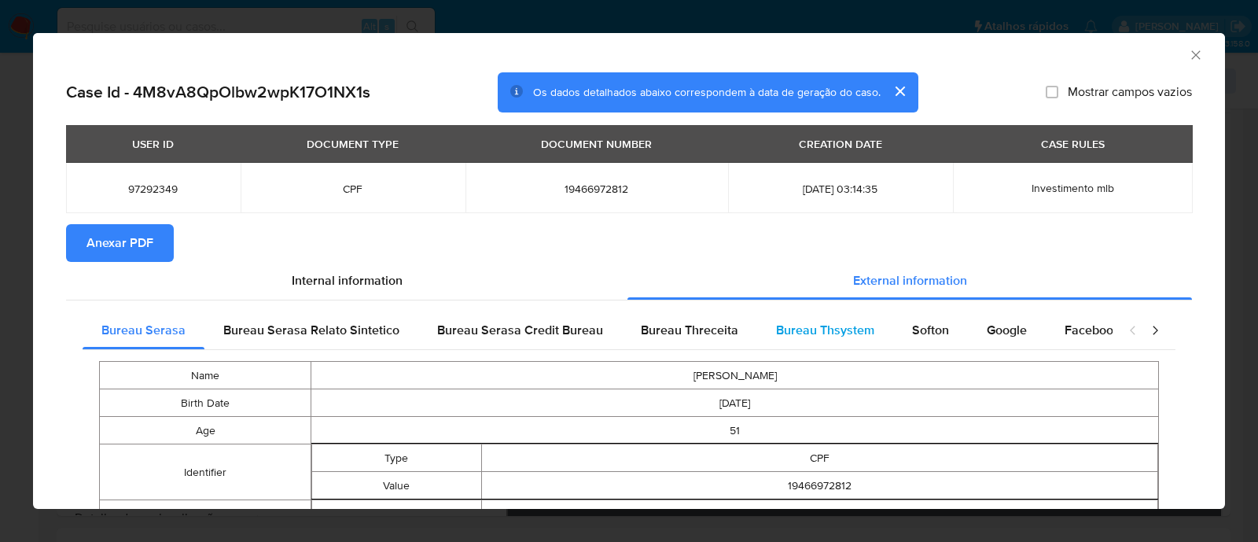
click at [786, 328] on span "Bureau Thsystem" at bounding box center [825, 330] width 98 height 18
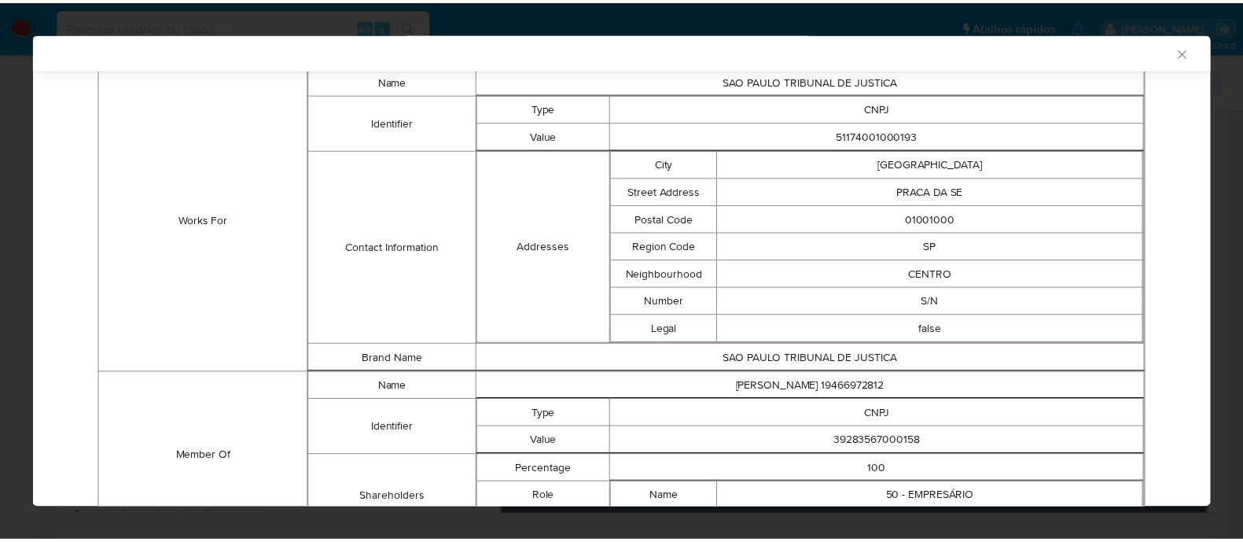
scroll to position [1184, 0]
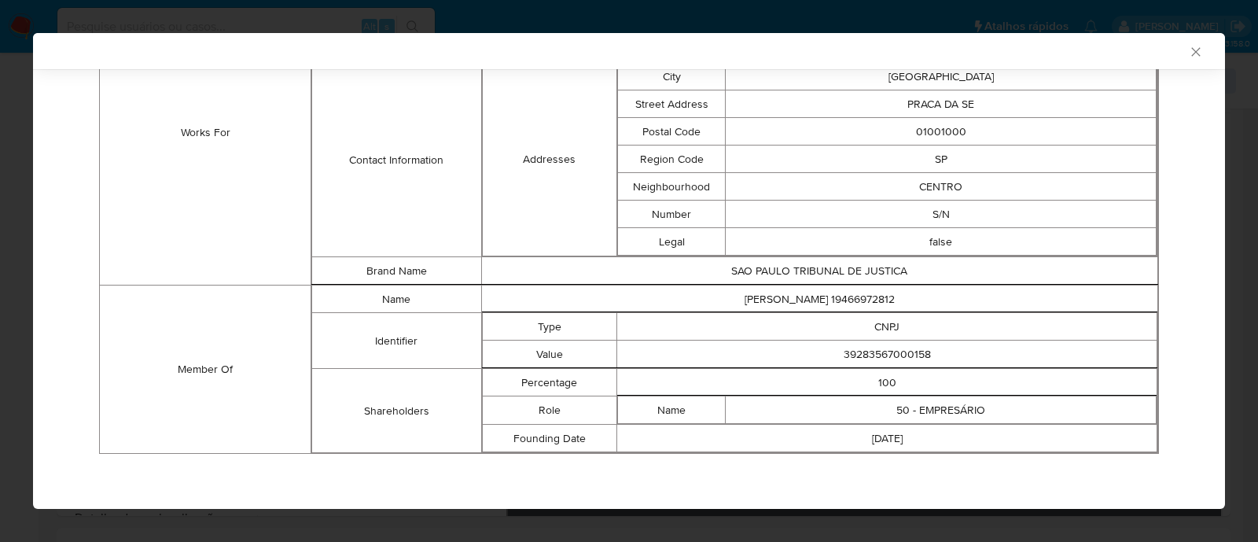
click at [1191, 54] on icon "Fechar a janela" at bounding box center [1195, 51] width 9 height 9
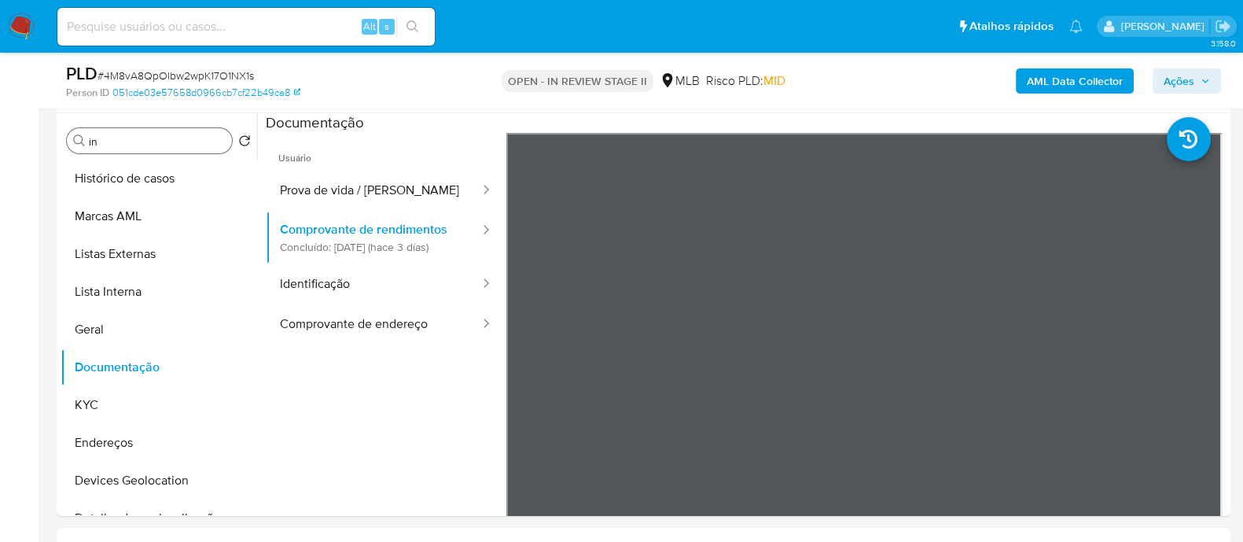
click at [1173, 84] on span "Ações" at bounding box center [1179, 80] width 31 height 25
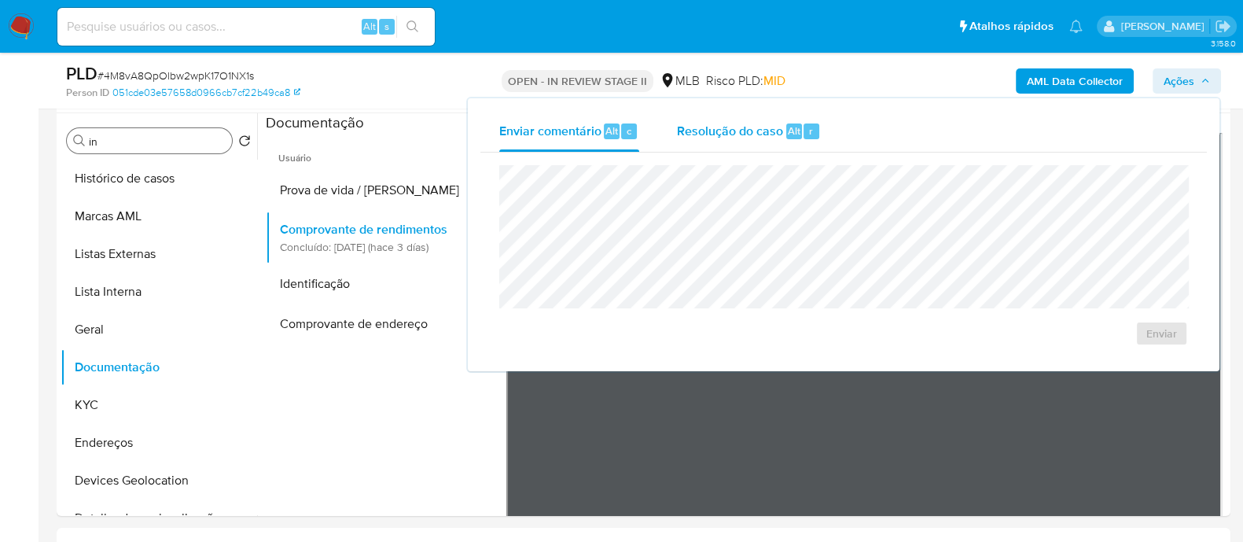
click at [731, 134] on span "Resolução do caso" at bounding box center [730, 130] width 106 height 18
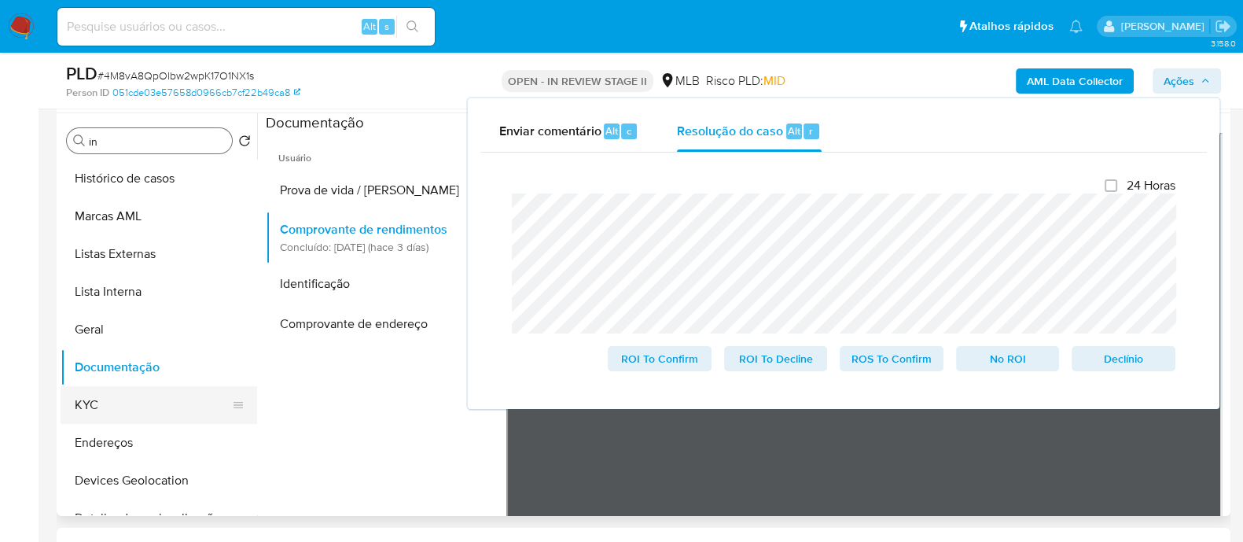
scroll to position [98, 0]
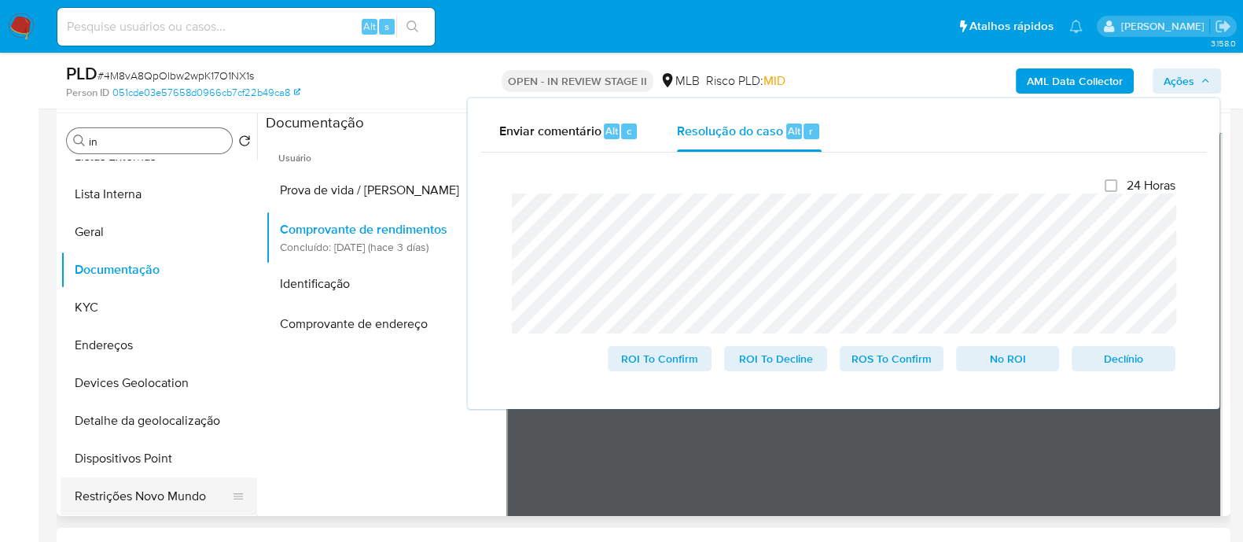
click at [138, 492] on button "Restrições Novo Mundo" at bounding box center [153, 496] width 184 height 38
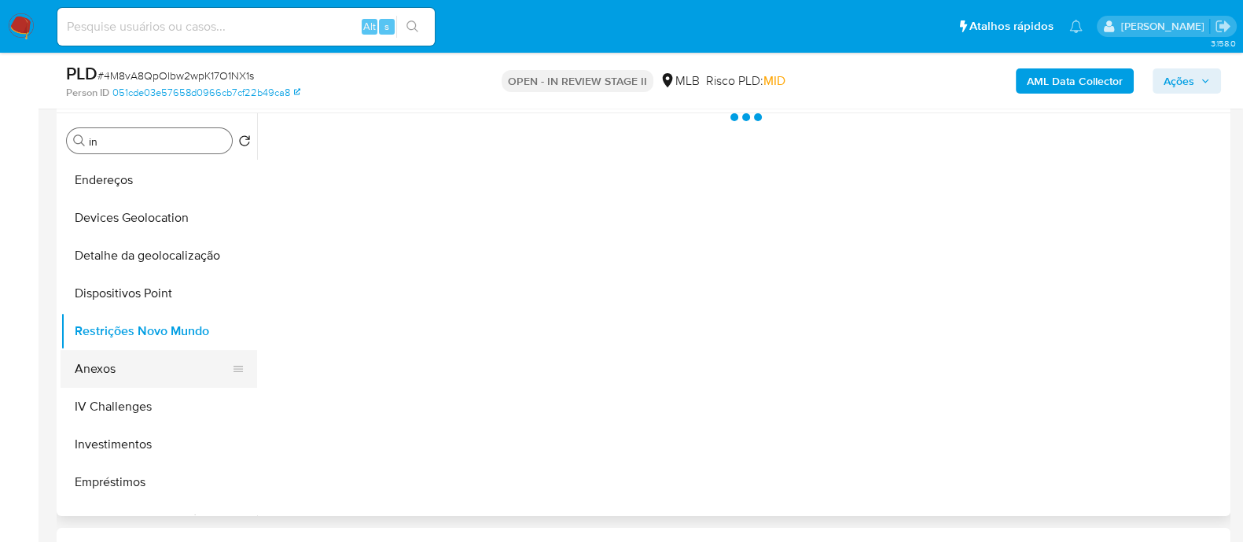
scroll to position [295, 0]
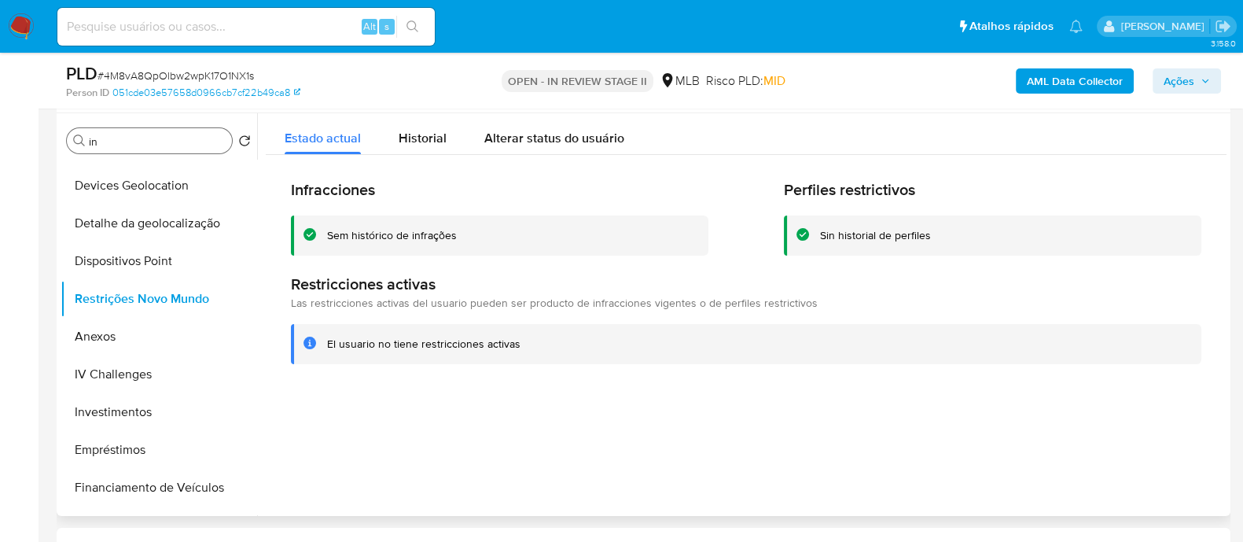
click at [414, 236] on div "Sem histórico de infrações" at bounding box center [392, 235] width 130 height 15
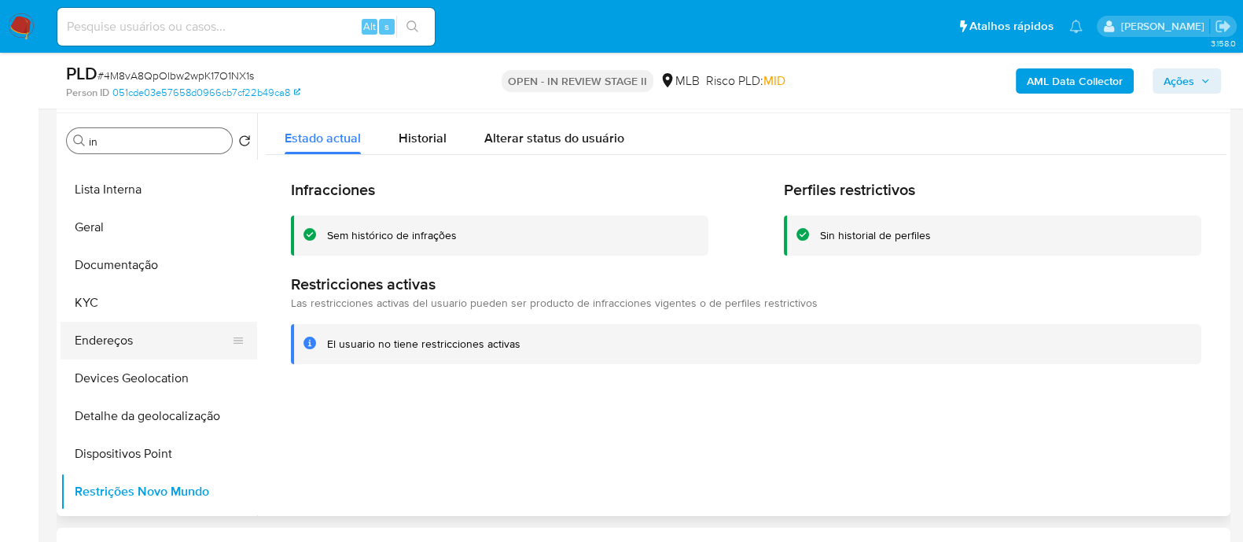
scroll to position [98, 0]
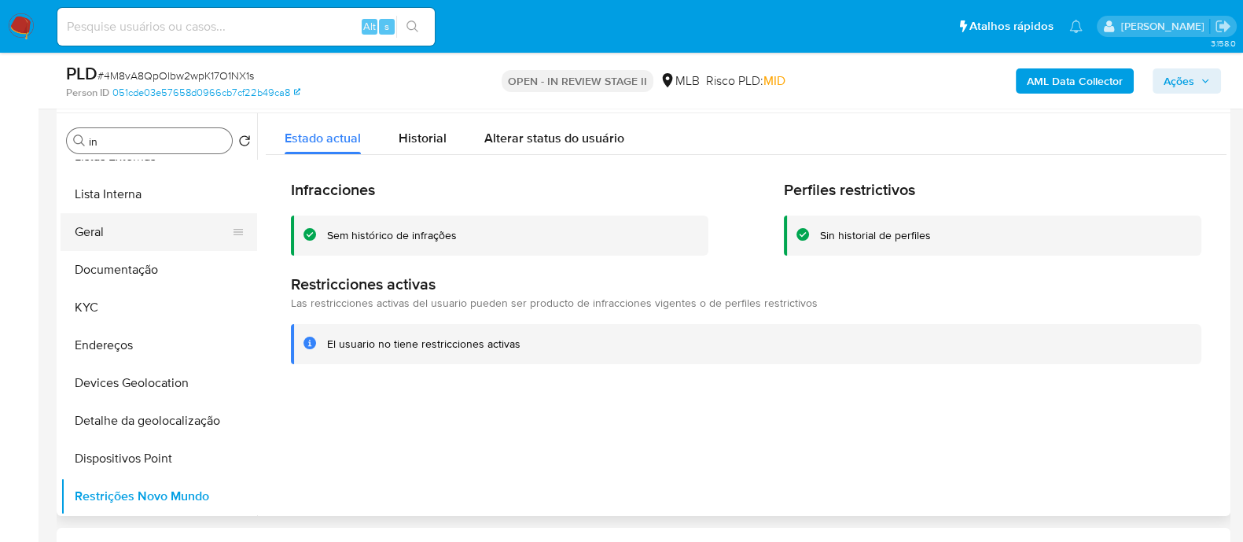
click at [124, 227] on button "Geral" at bounding box center [153, 232] width 184 height 38
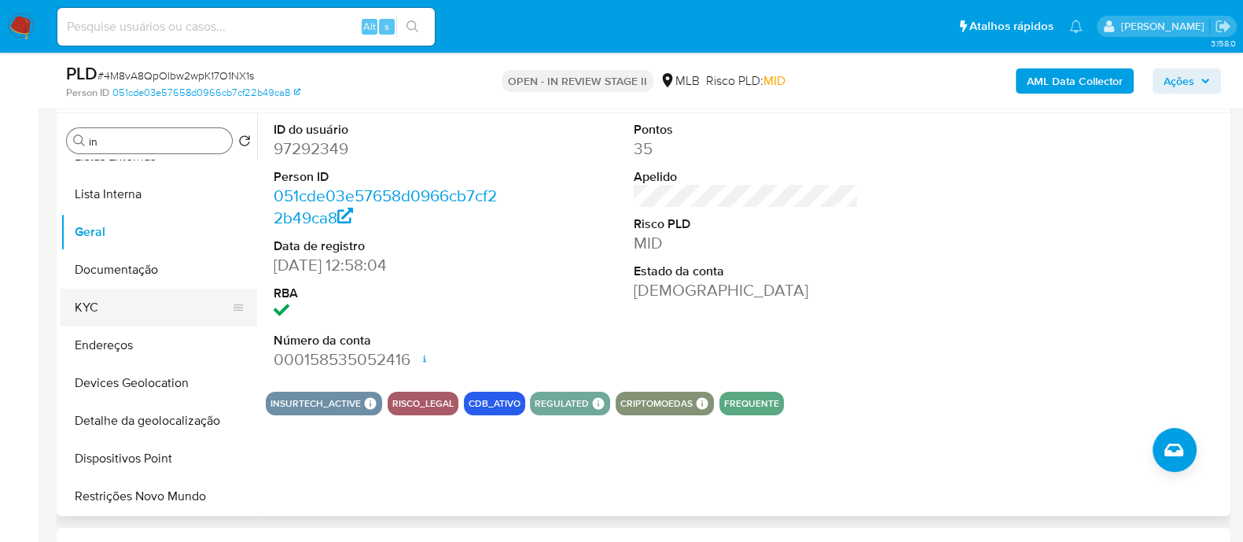
click at [158, 309] on button "KYC" at bounding box center [153, 308] width 184 height 38
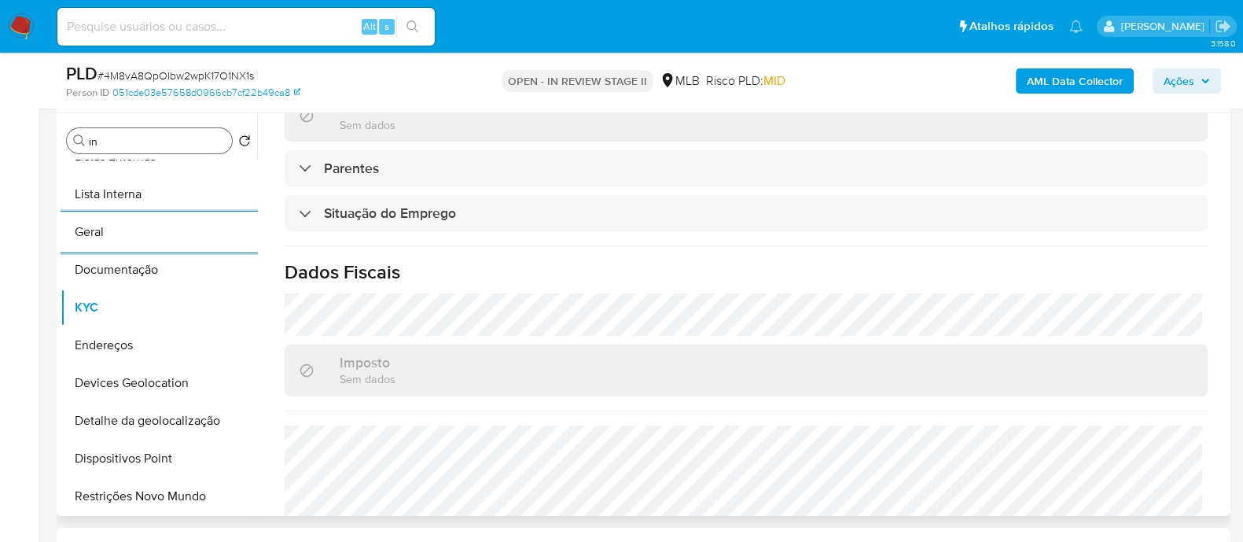
scroll to position [683, 0]
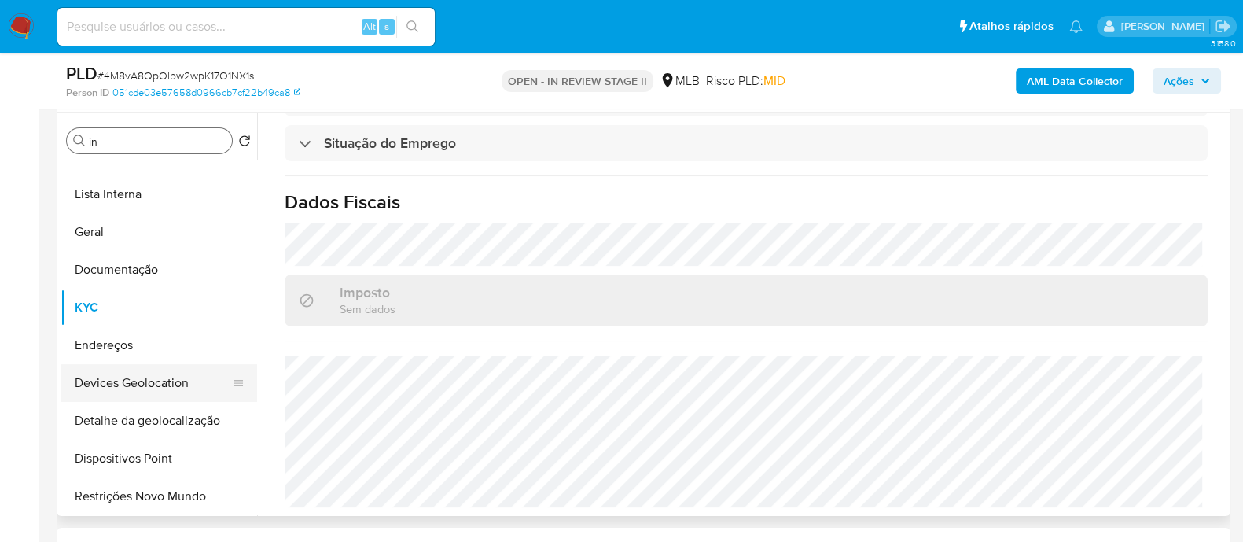
click at [174, 374] on button "Devices Geolocation" at bounding box center [153, 383] width 184 height 38
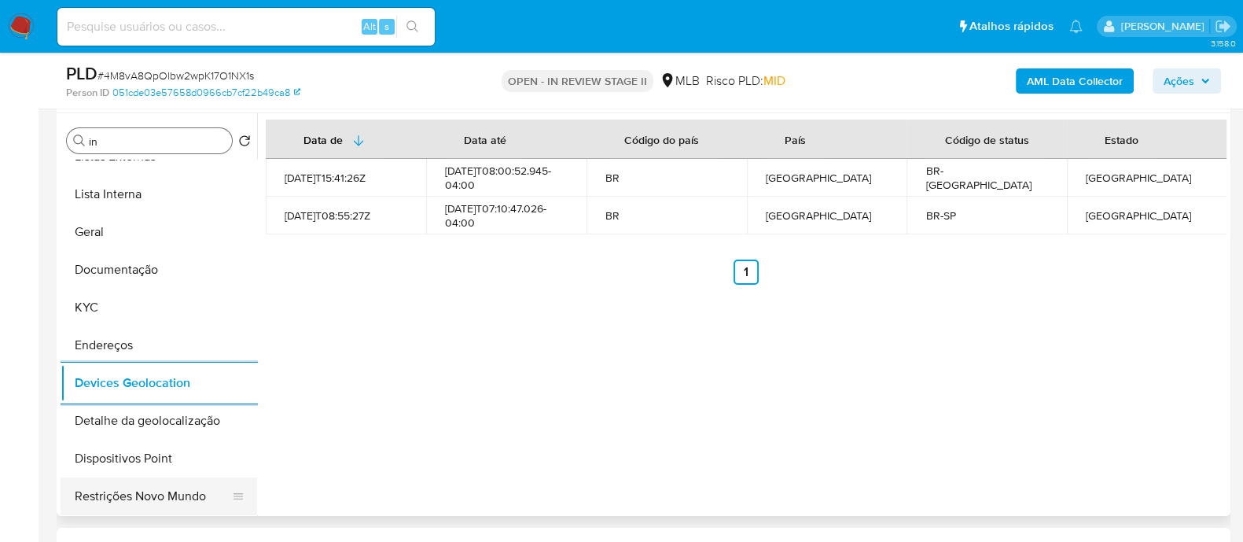
click at [133, 494] on button "Restrições Novo Mundo" at bounding box center [153, 496] width 184 height 38
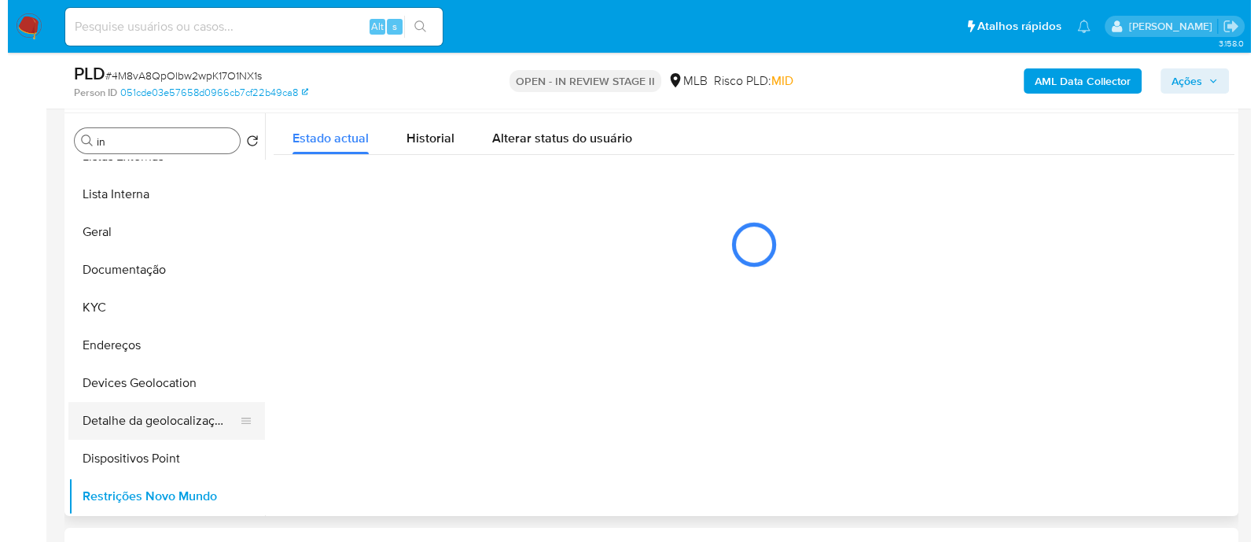
scroll to position [196, 0]
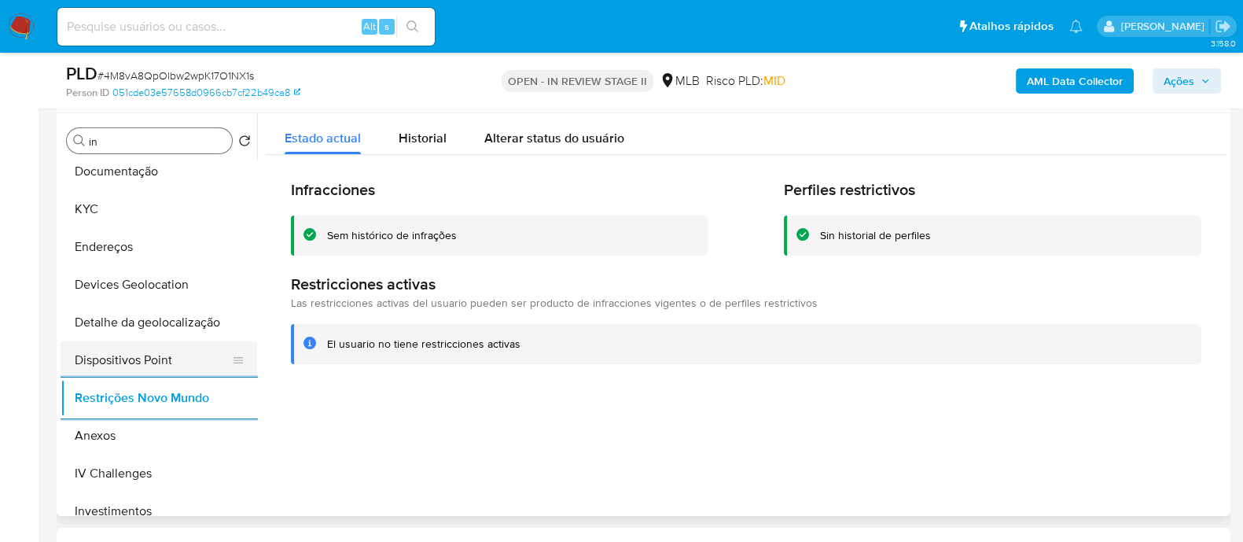
click at [182, 354] on button "Dispositivos Point" at bounding box center [153, 360] width 184 height 38
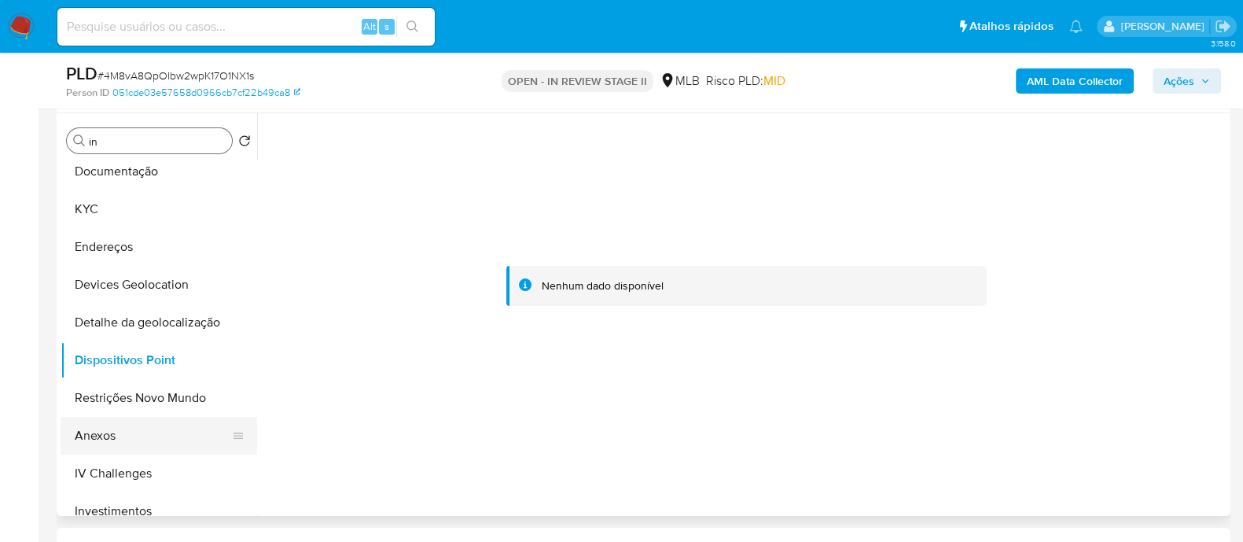
click at [101, 444] on button "Anexos" at bounding box center [153, 436] width 184 height 38
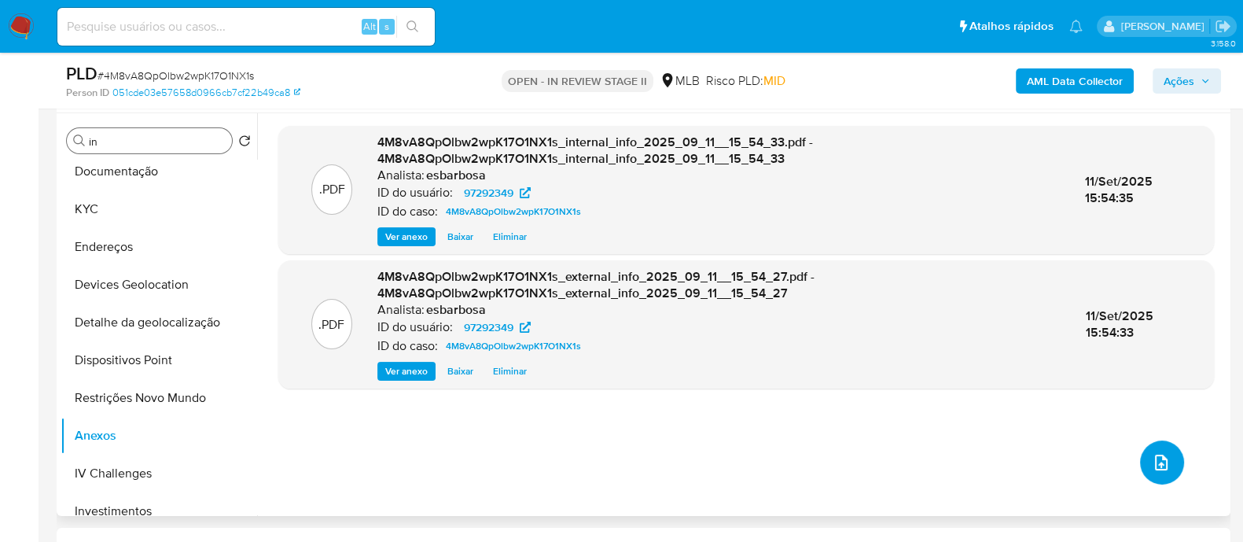
click at [1156, 469] on icon "upload-file" at bounding box center [1161, 462] width 19 height 19
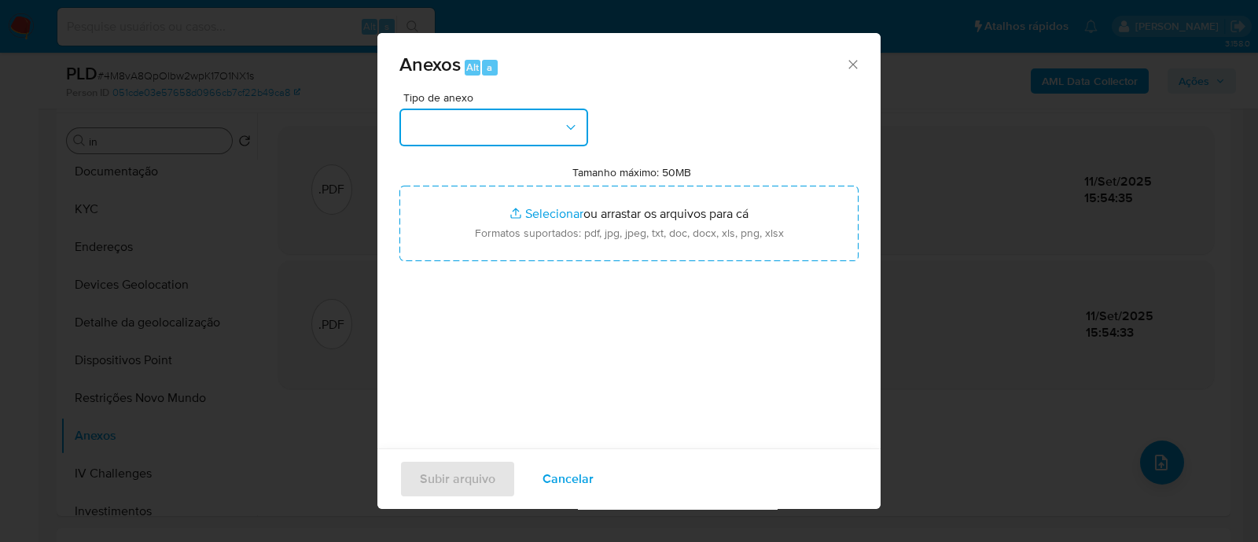
click at [516, 127] on button "button" at bounding box center [494, 128] width 189 height 38
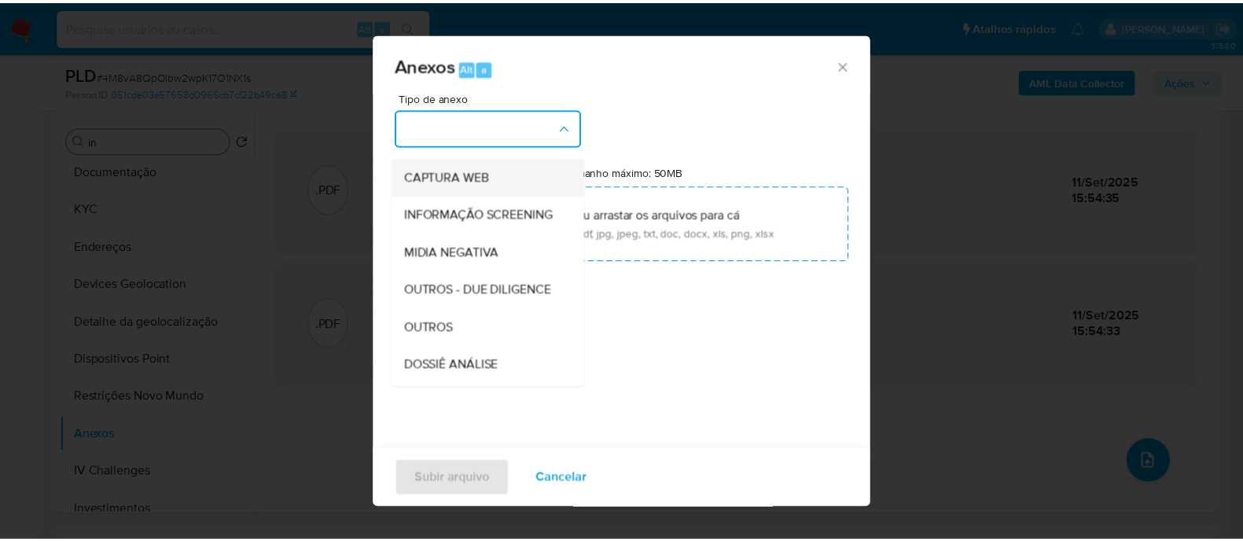
scroll to position [242, 0]
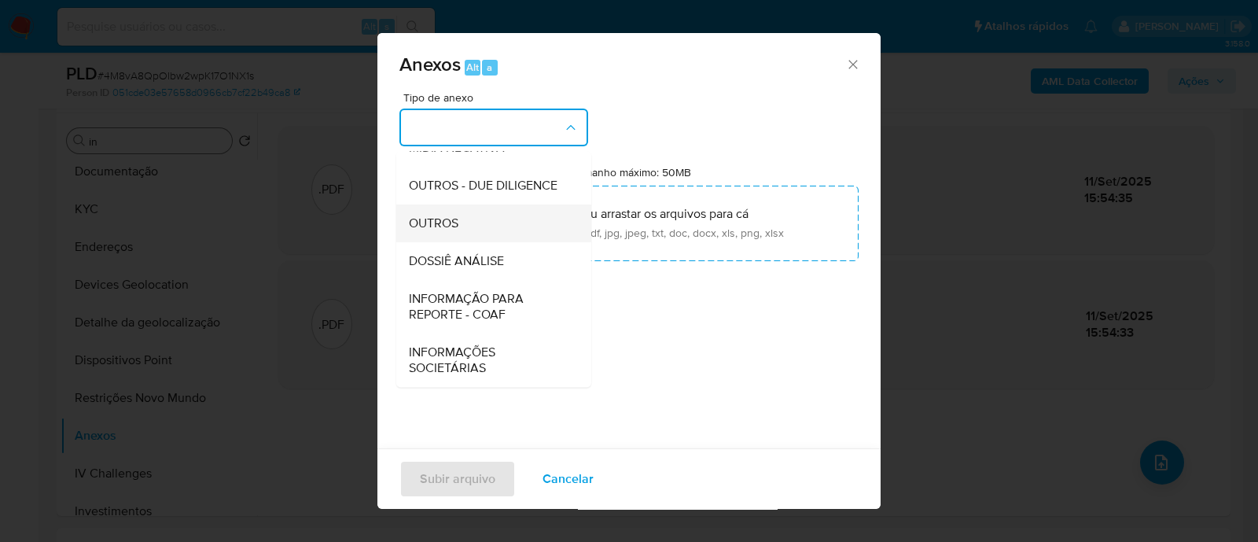
click at [438, 208] on div "OUTROS" at bounding box center [489, 223] width 160 height 38
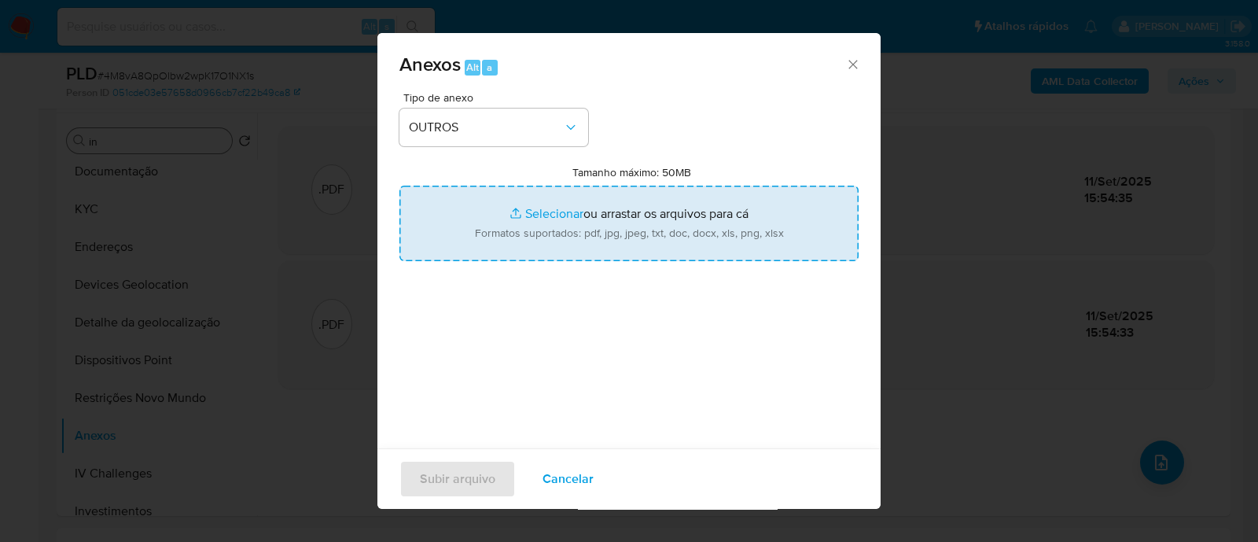
click at [541, 213] on input "Tamanho máximo: 50MB Selecionar arquivos" at bounding box center [629, 224] width 459 height 76
type input "C:\fakepath\Mulan 97292349_2025_09_10_16_06_34.xlsx"
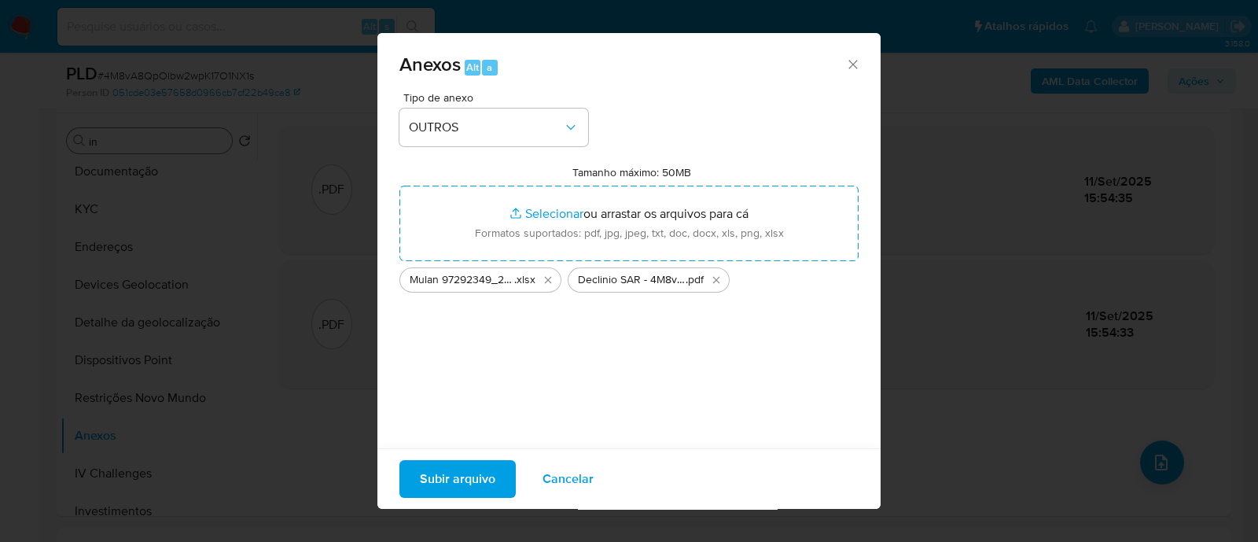
click at [465, 479] on span "Subir arquivo" at bounding box center [458, 479] width 76 height 35
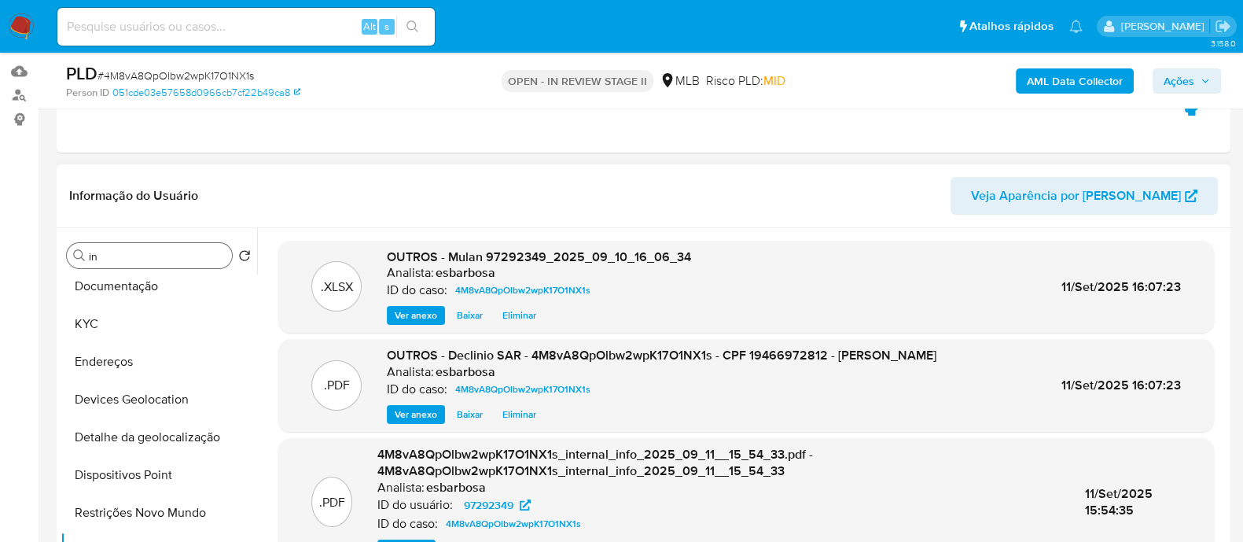
scroll to position [0, 0]
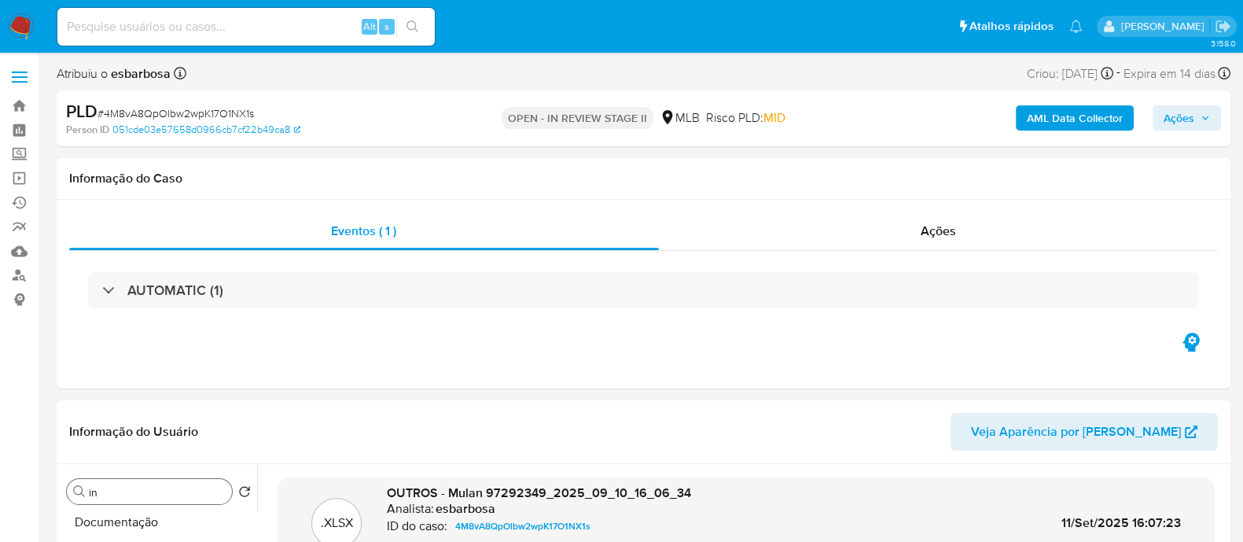
click at [1173, 115] on span "Ações" at bounding box center [1179, 117] width 31 height 25
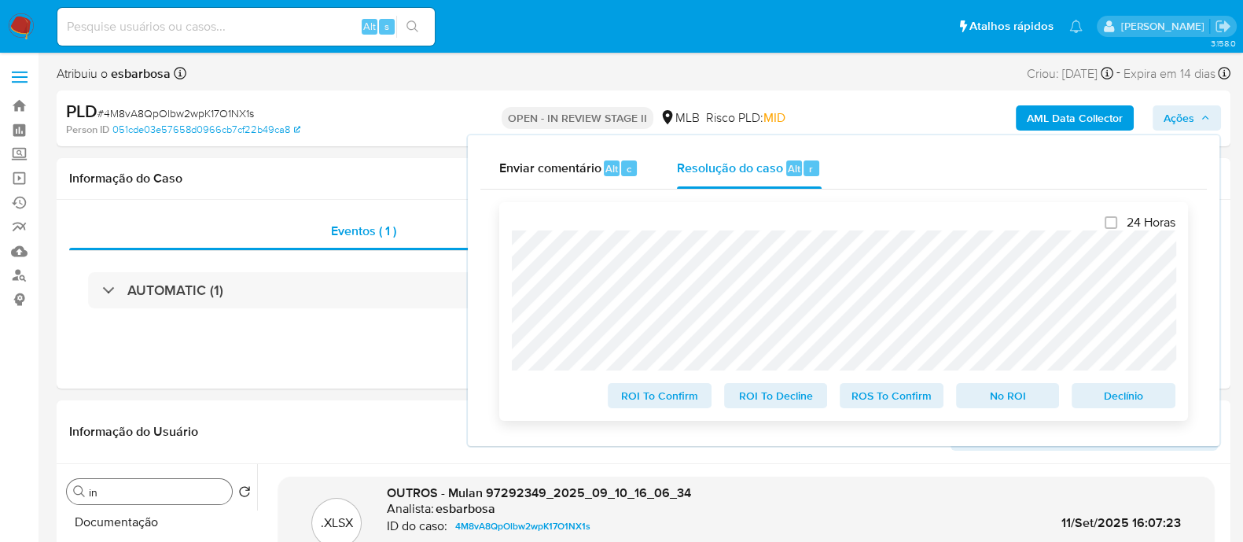
click at [1015, 404] on span "No ROI" at bounding box center [1008, 396] width 82 height 22
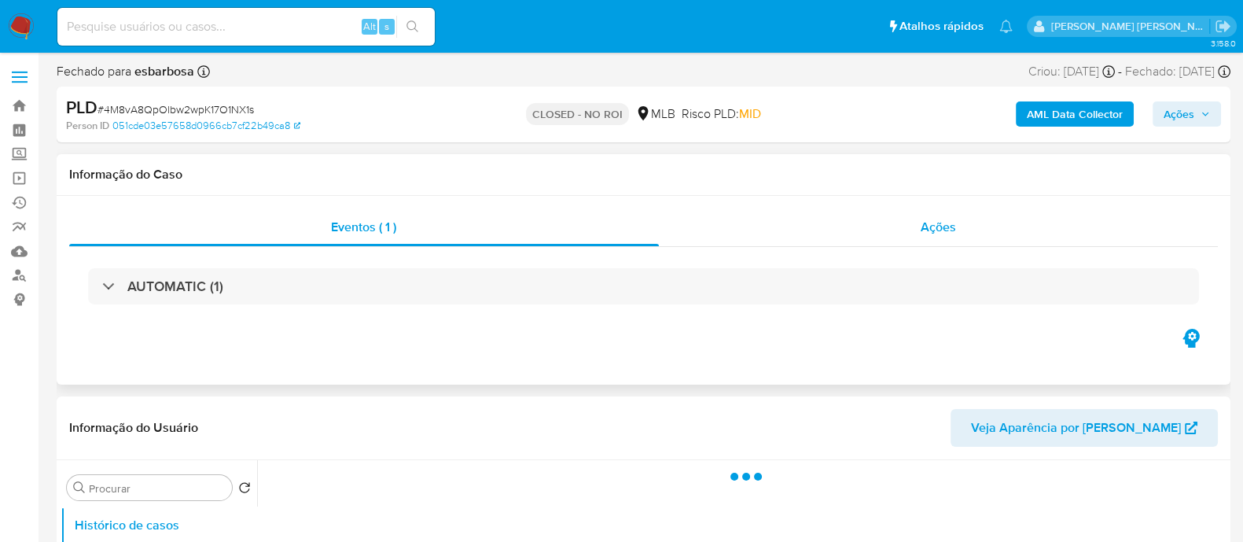
click at [775, 234] on div "Ações" at bounding box center [939, 227] width 560 height 38
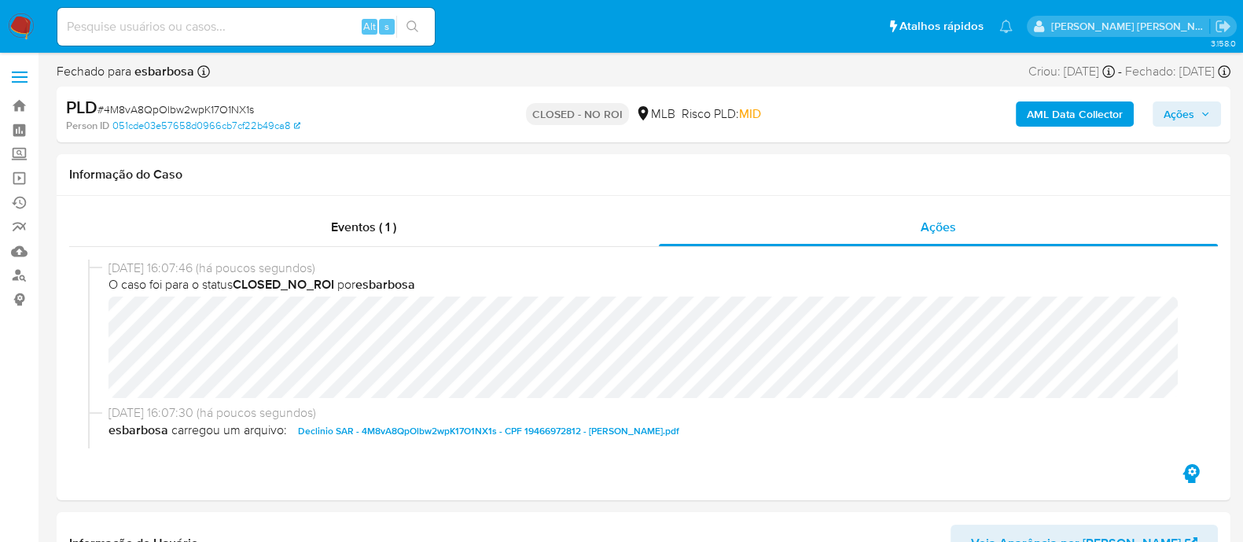
select select "10"
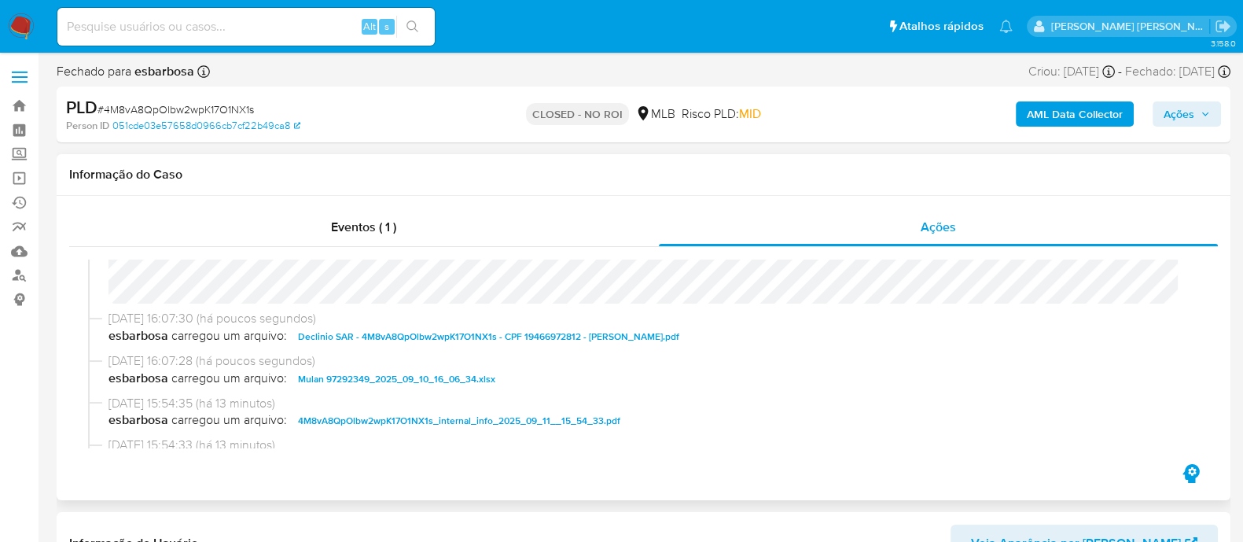
scroll to position [98, 0]
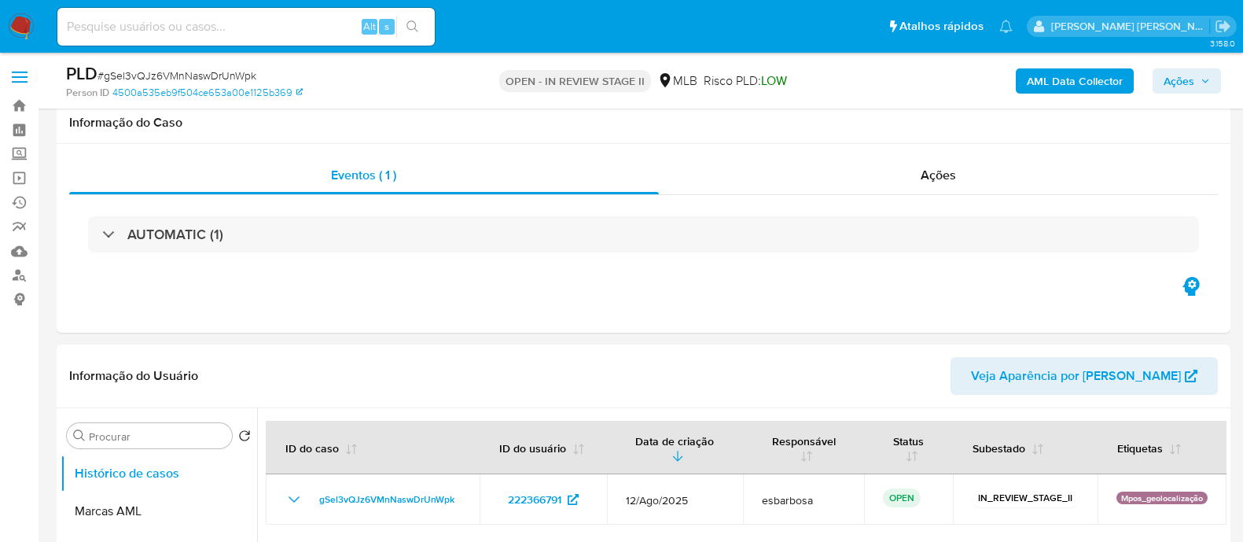
scroll to position [1671, 0]
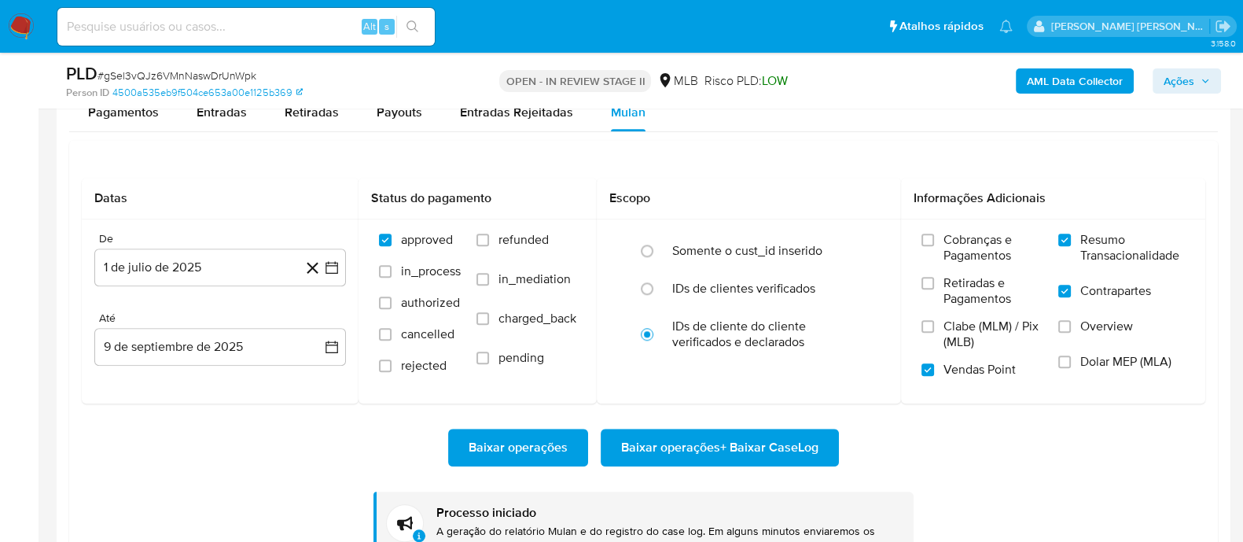
click at [193, 79] on span "# gSel3vQJz6VMnNaswDrUnWpk" at bounding box center [177, 76] width 159 height 16
copy span "gSel3vQJz6VMnNaswDrUnWpk"
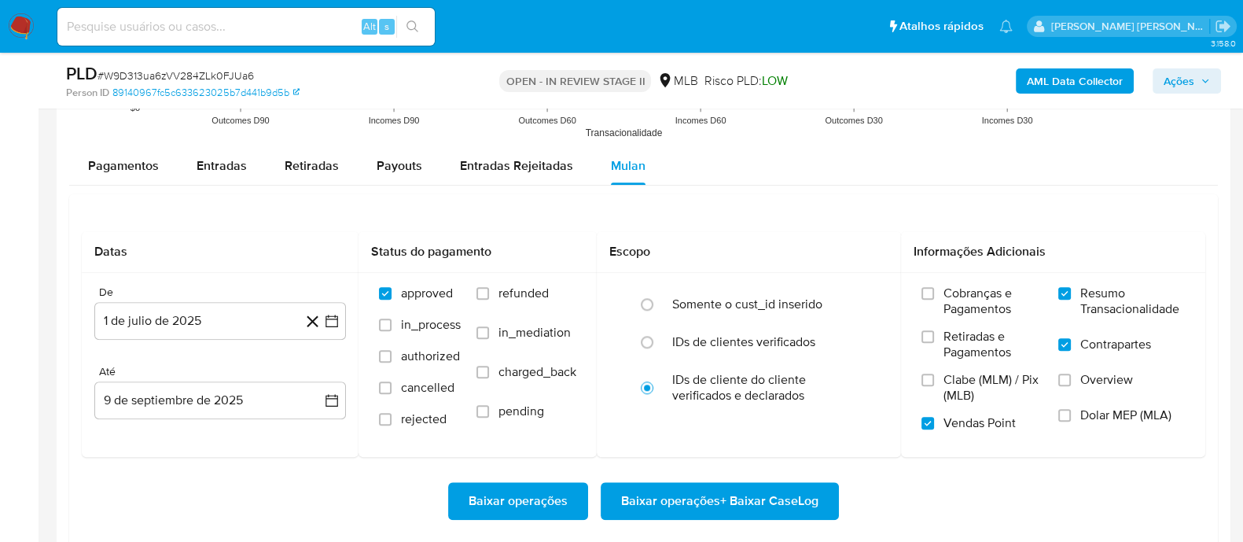
scroll to position [1671, 0]
click at [244, 74] on span "# W9D313ua6zVV284ZLk0FJUa6" at bounding box center [176, 76] width 157 height 16
copy span "W9D313ua6zVV284ZLk0FJUa6"
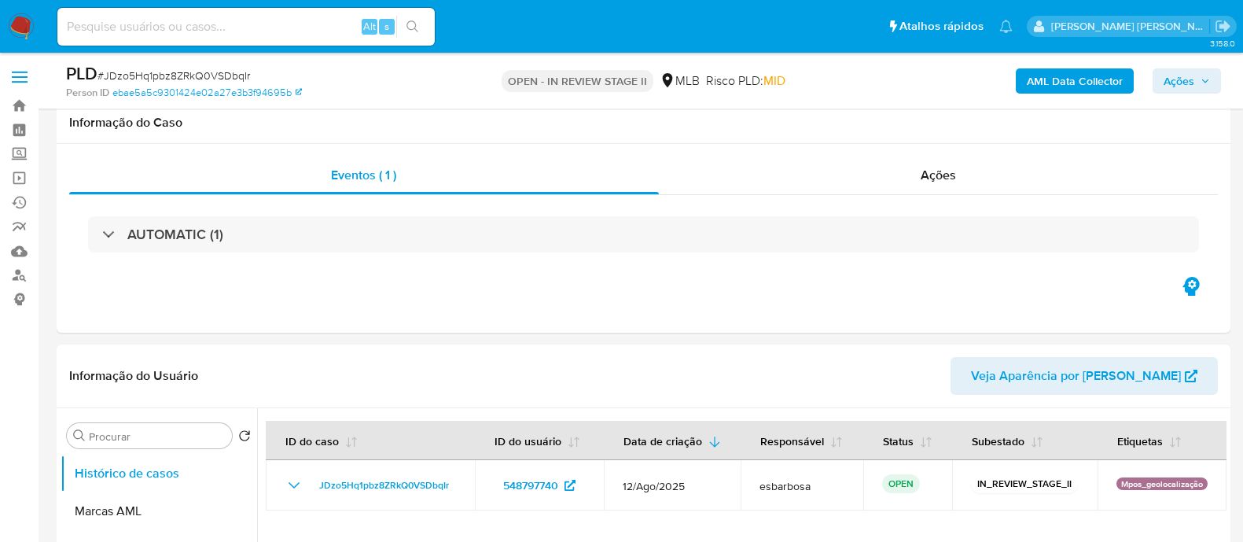
click at [224, 75] on span "# JDzo5Hq1pbz8ZRkQ0VSDbqIr" at bounding box center [174, 76] width 153 height 16
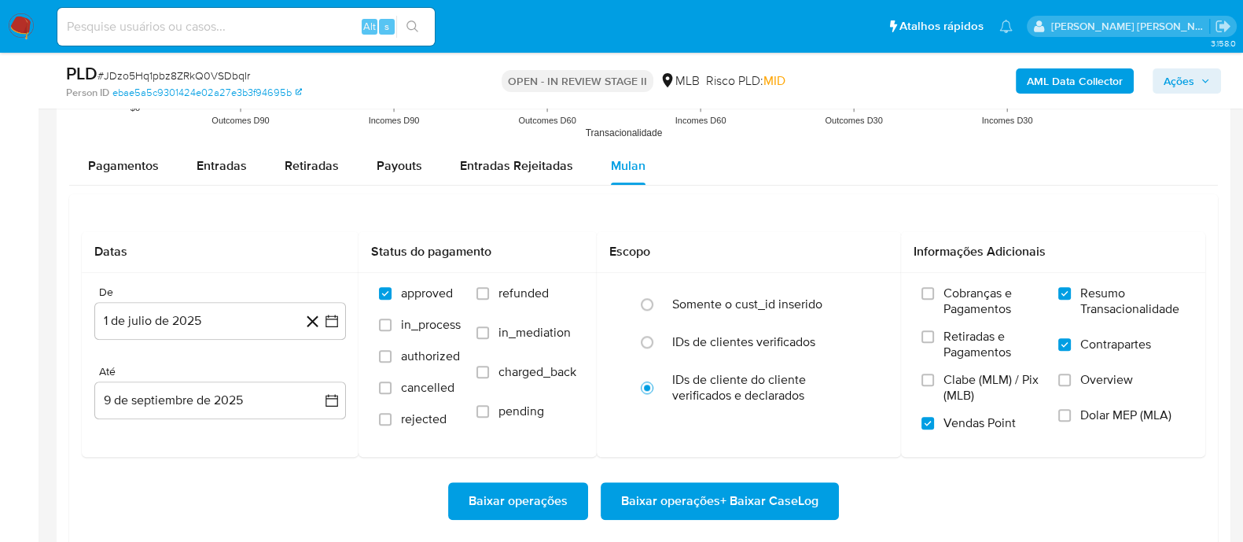
scroll to position [1671, 0]
click at [224, 75] on span "# JDzo5Hq1pbz8ZRkQ0VSDbqIr" at bounding box center [174, 76] width 153 height 16
copy span "JDzo5Hq1pbz8ZRkQ0VSDbqIr"
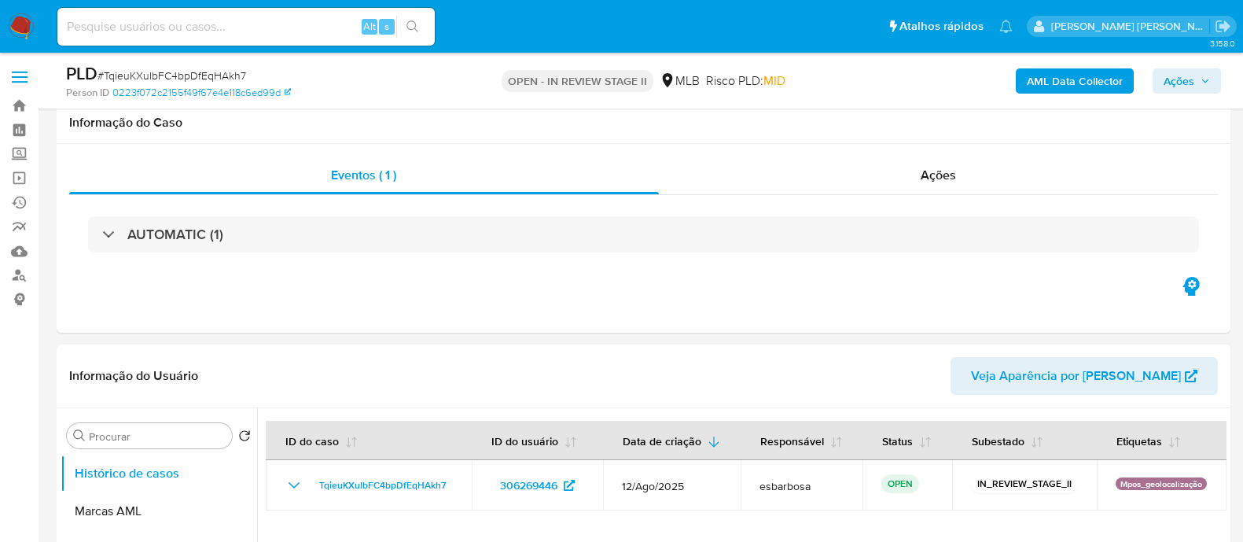
scroll to position [1572, 0]
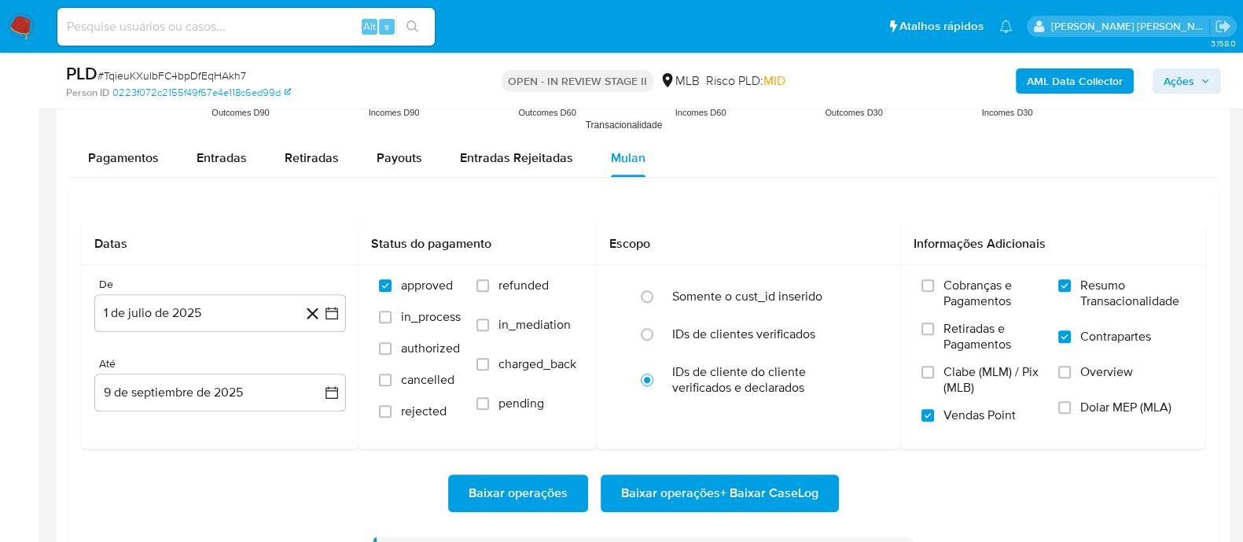
click at [209, 76] on span "# TqieuKXuIbFC4bpDfEqHAkh7" at bounding box center [172, 76] width 149 height 16
copy span "TqieuKXuIbFC4bpDfEqHAkh7"
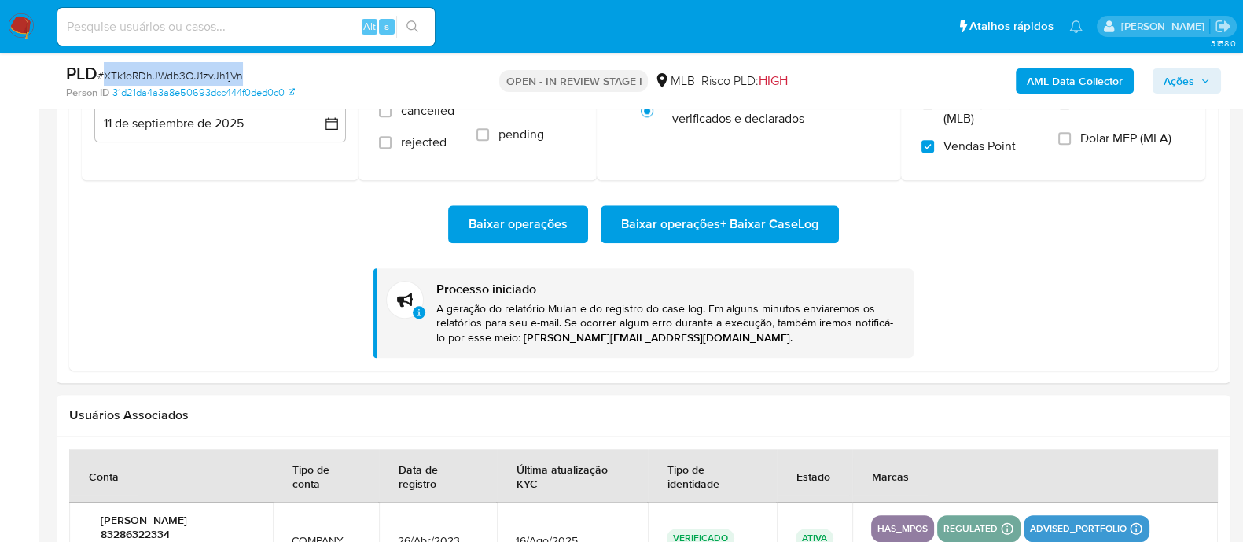
scroll to position [138, 0]
click at [176, 72] on span "# XTk1oRDhJWdb3OJ1zvJh1jVn" at bounding box center [170, 76] width 145 height 16
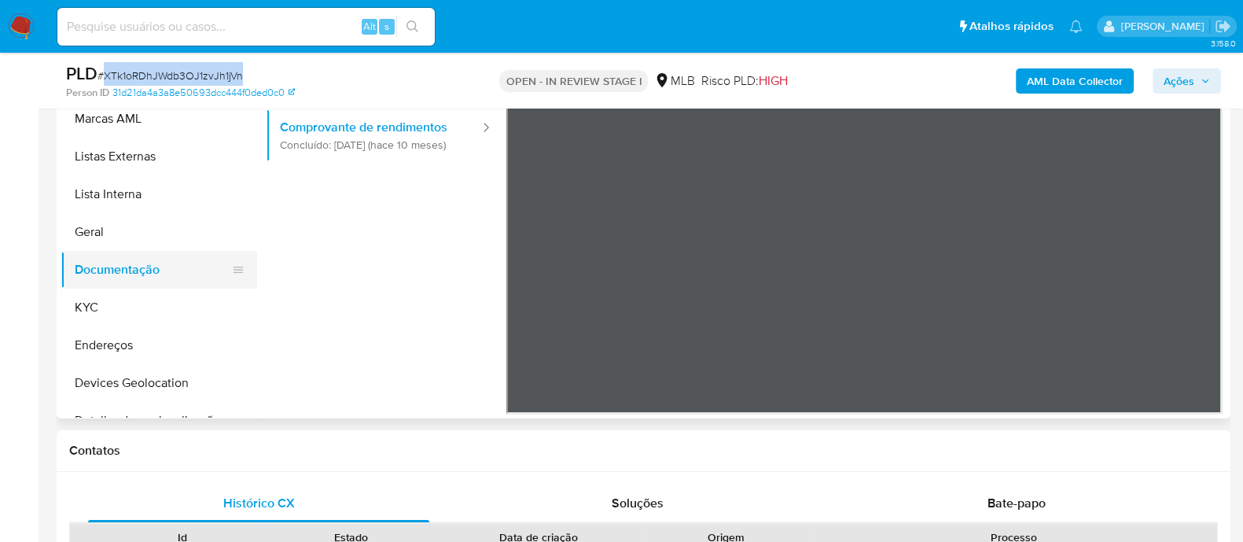
scroll to position [295, 0]
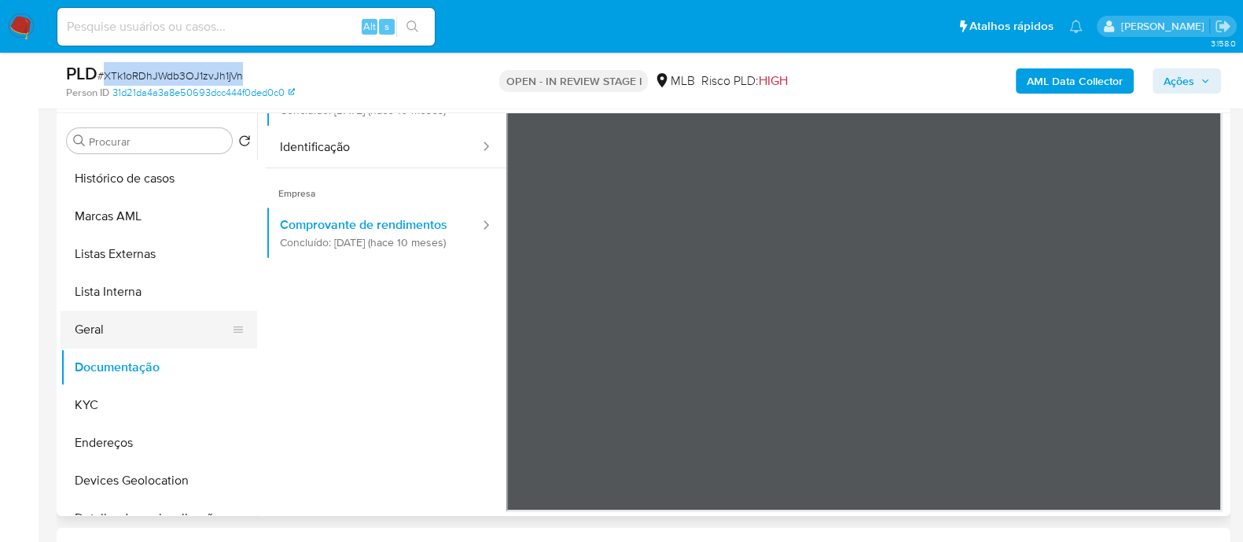
click at [130, 326] on button "Geral" at bounding box center [153, 330] width 184 height 38
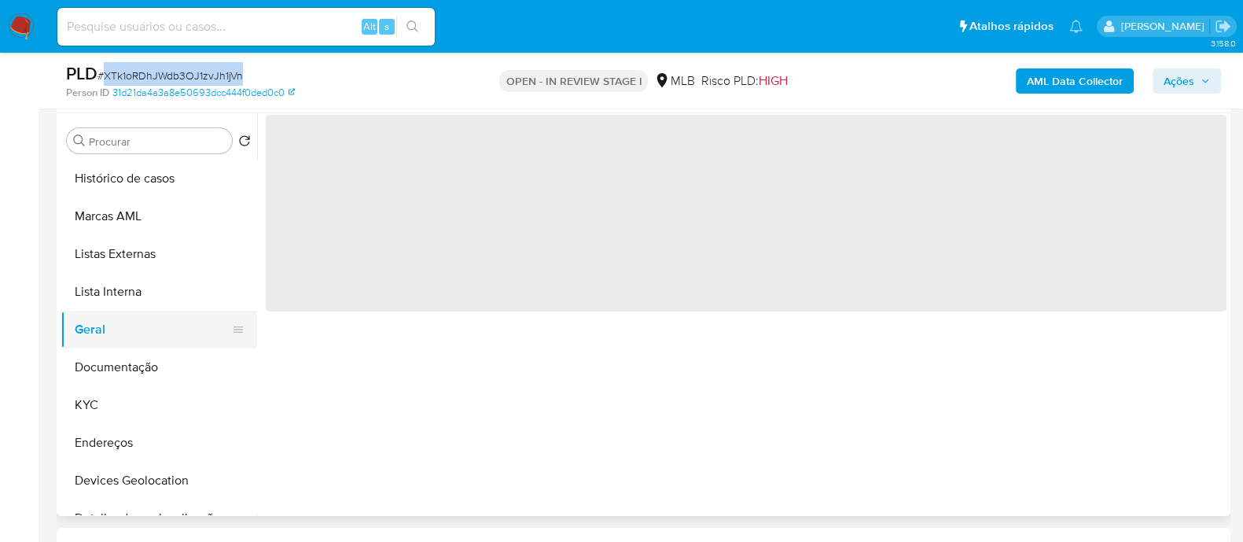
scroll to position [0, 0]
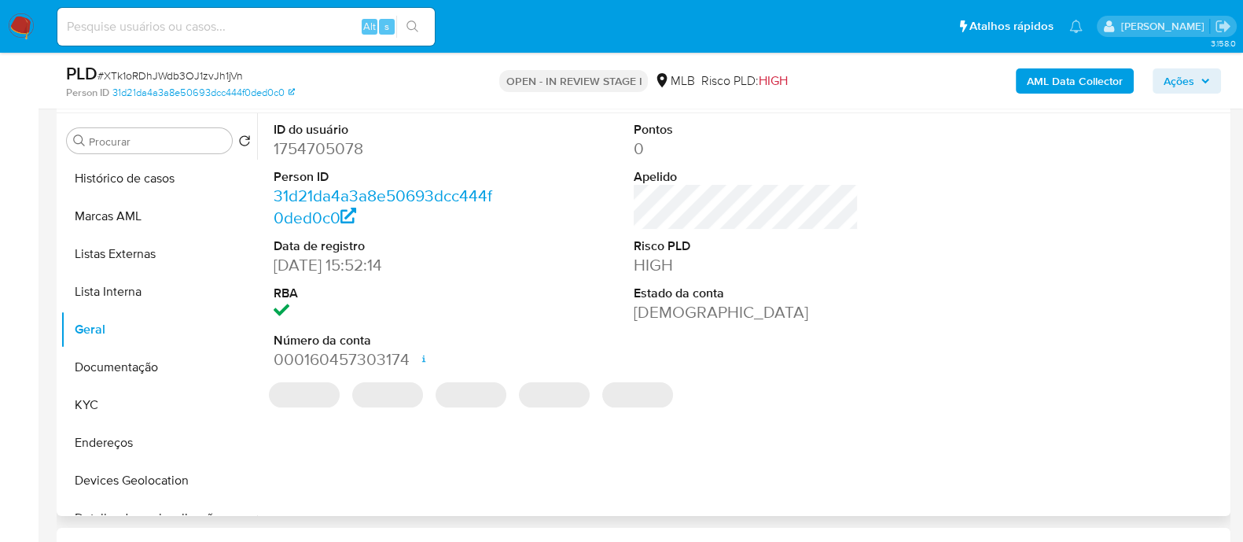
click at [344, 149] on dd "1754705078" at bounding box center [386, 149] width 225 height 22
copy dd "1754705078"
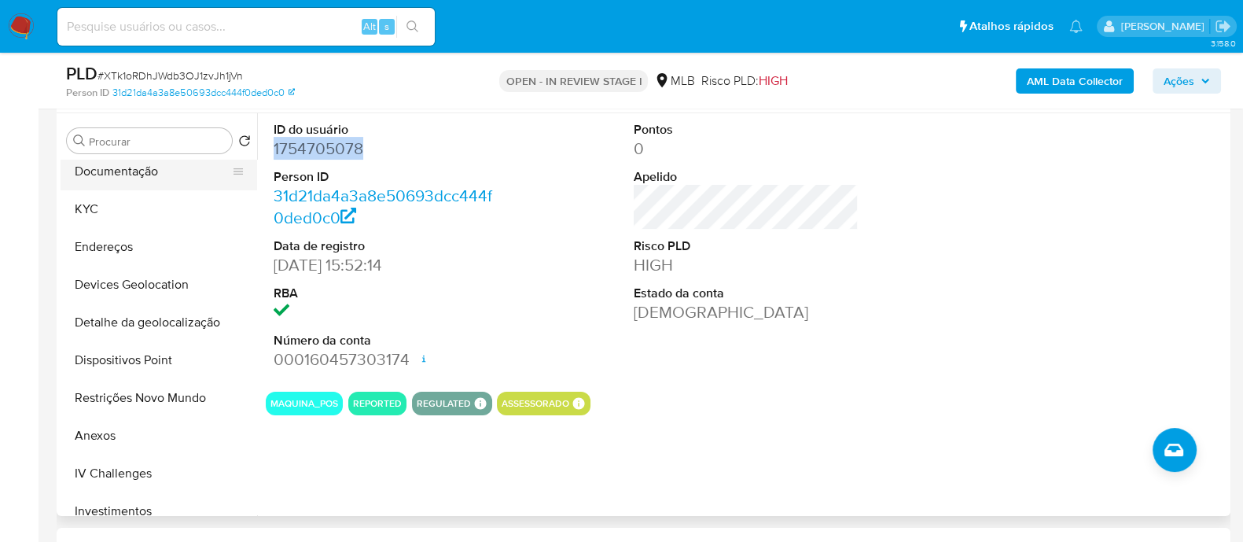
scroll to position [295, 0]
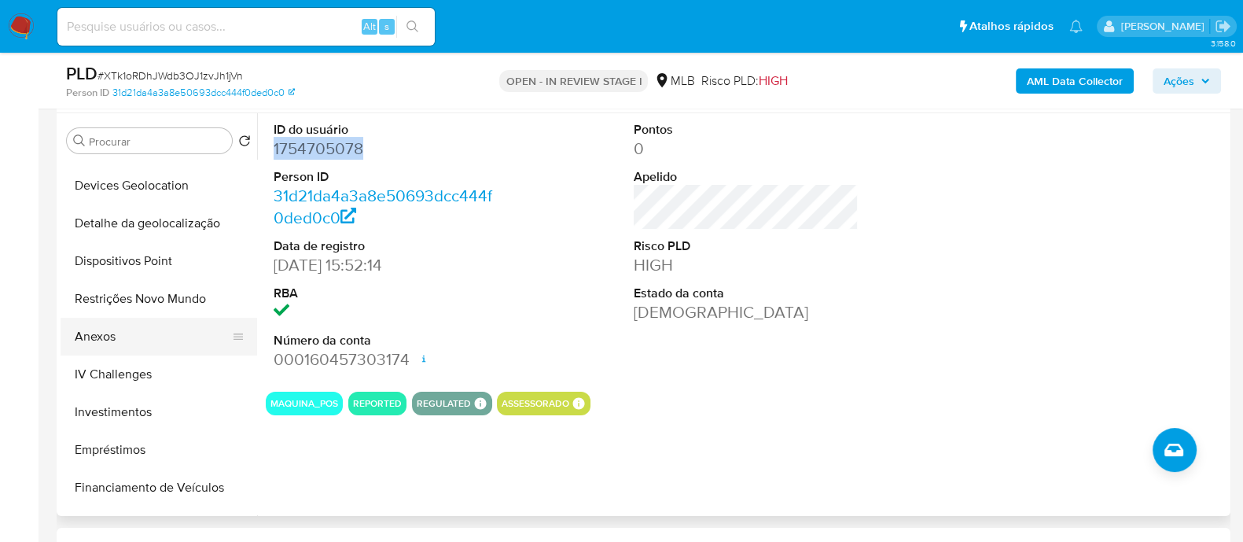
click at [146, 344] on button "Anexos" at bounding box center [153, 337] width 184 height 38
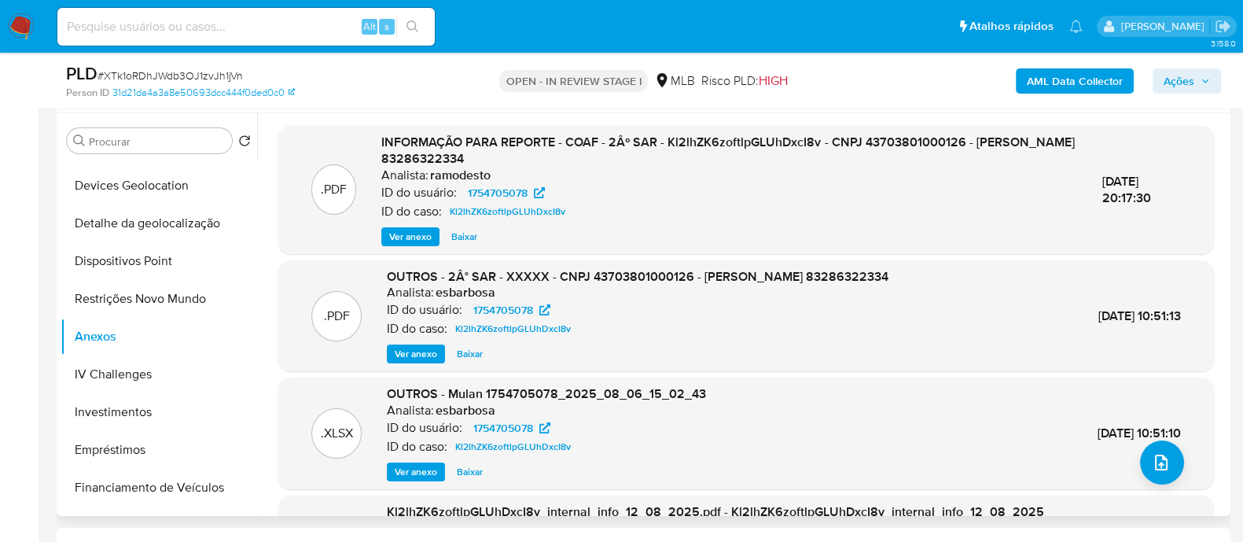
click at [403, 238] on span "Ver anexo" at bounding box center [410, 237] width 42 height 16
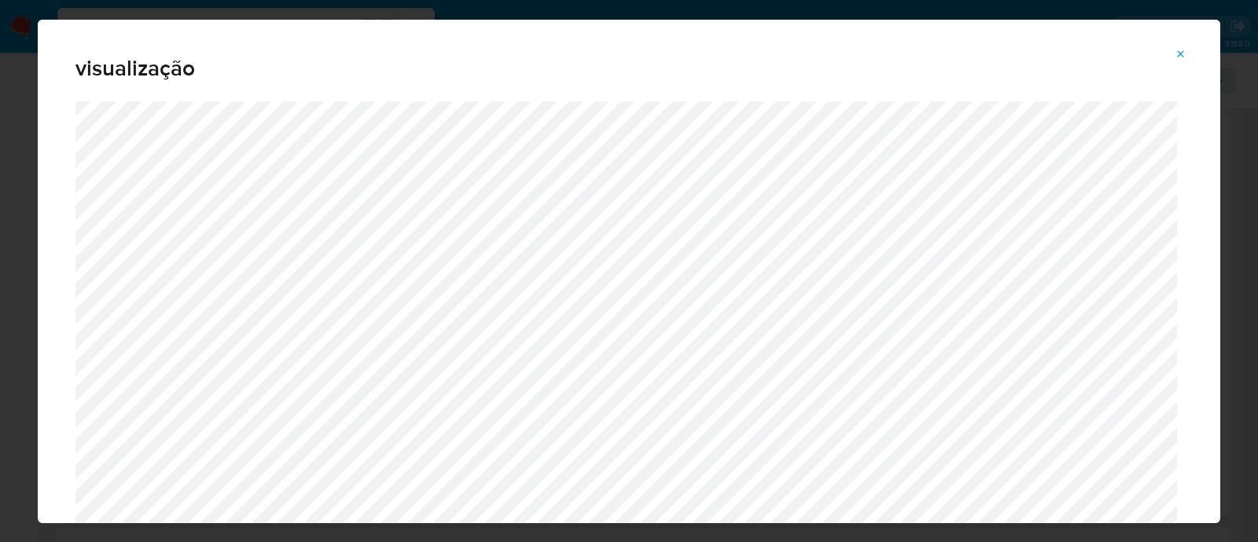
click at [1181, 57] on icon "Attachment preview" at bounding box center [1181, 54] width 13 height 13
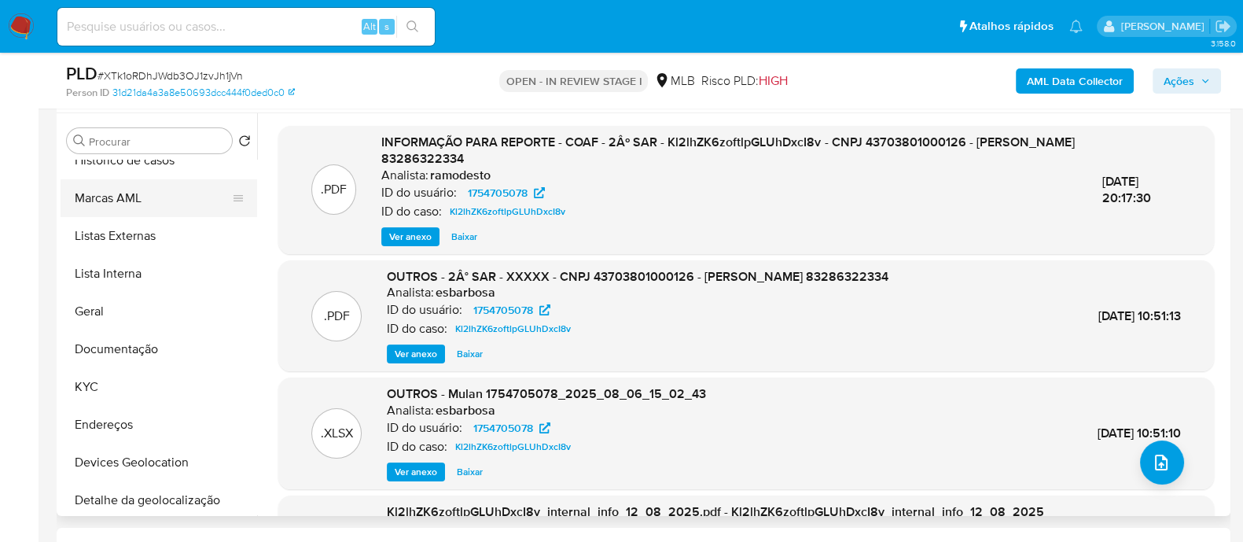
scroll to position [0, 0]
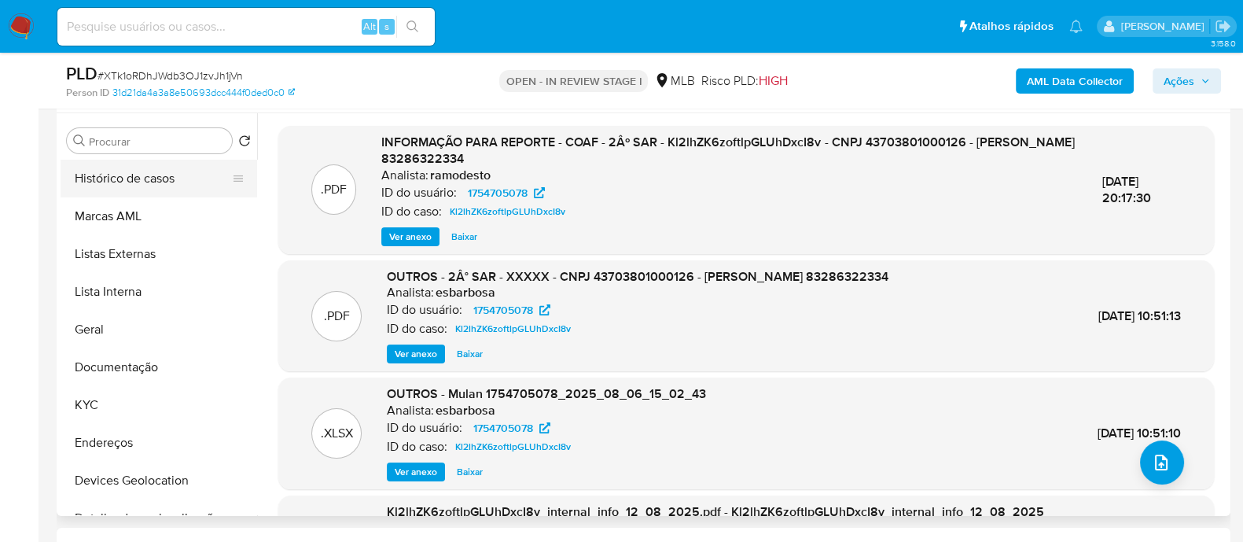
click at [153, 179] on button "Histórico de casos" at bounding box center [153, 179] width 184 height 38
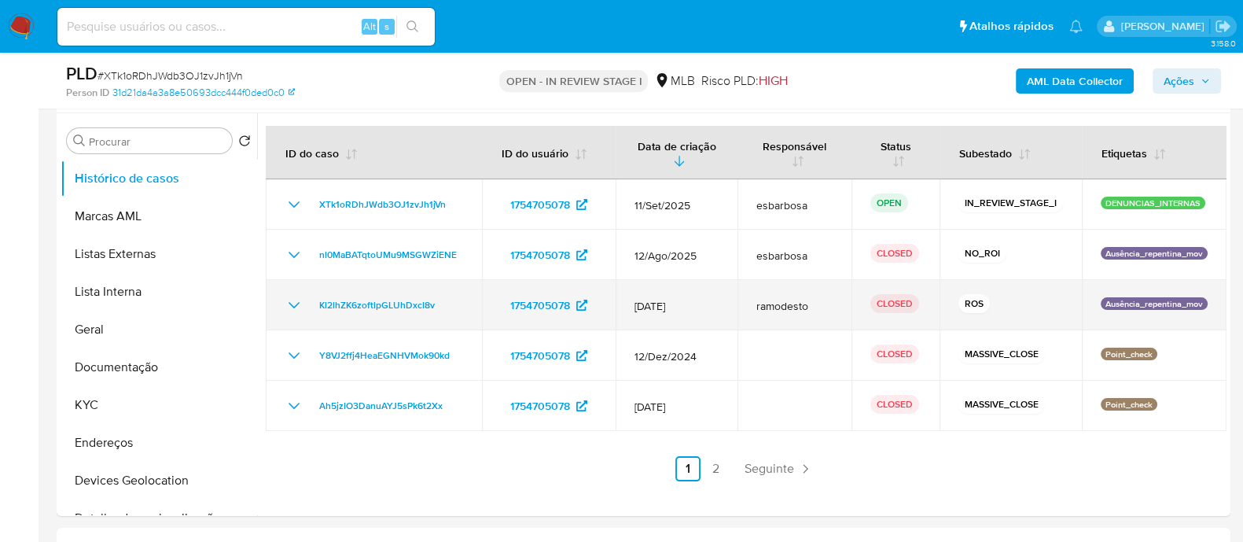
click at [291, 304] on icon "Mostrar/Ocultar" at bounding box center [294, 305] width 11 height 6
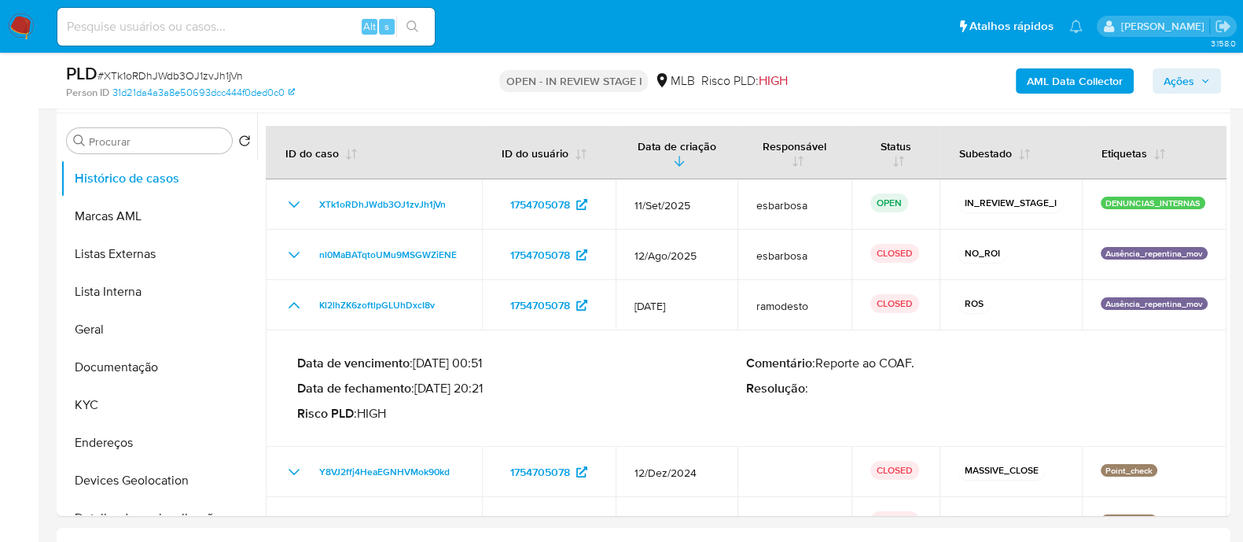
drag, startPoint x: 485, startPoint y: 388, endPoint x: 421, endPoint y: 389, distance: 64.5
click at [421, 389] on p "Data de fechamento : [DATE] 20:21" at bounding box center [521, 389] width 449 height 16
click at [87, 403] on button "KYC" at bounding box center [153, 405] width 184 height 38
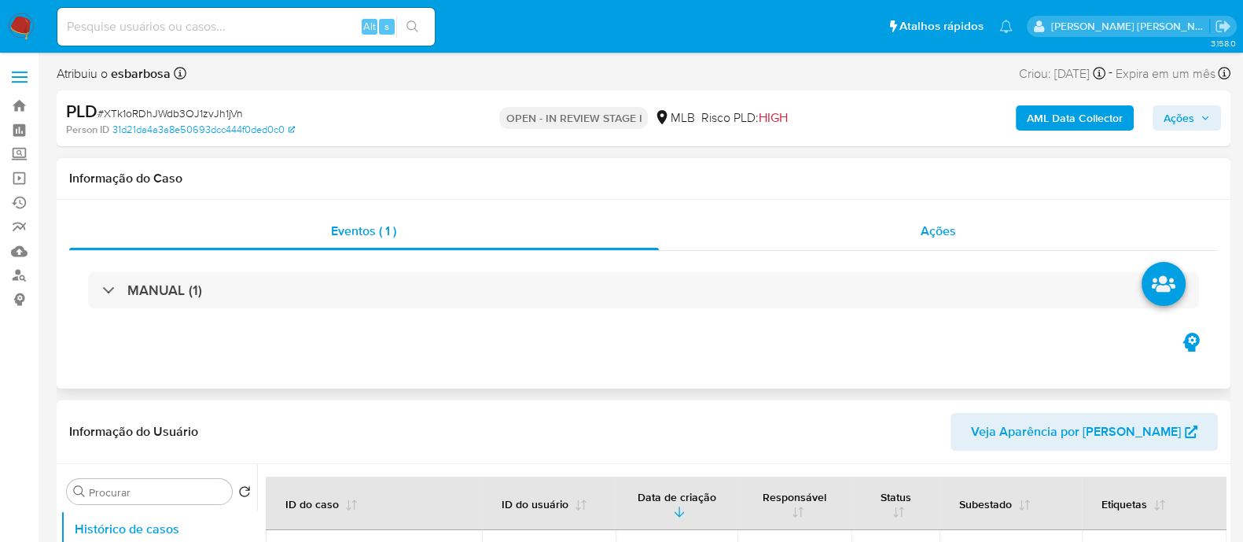
select select "10"
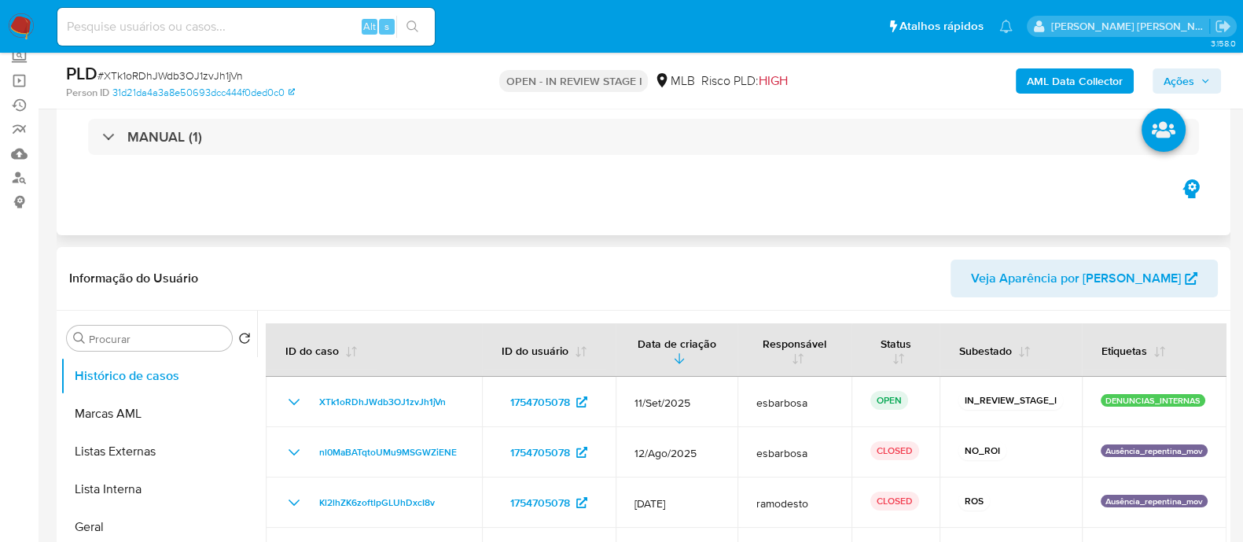
scroll to position [196, 0]
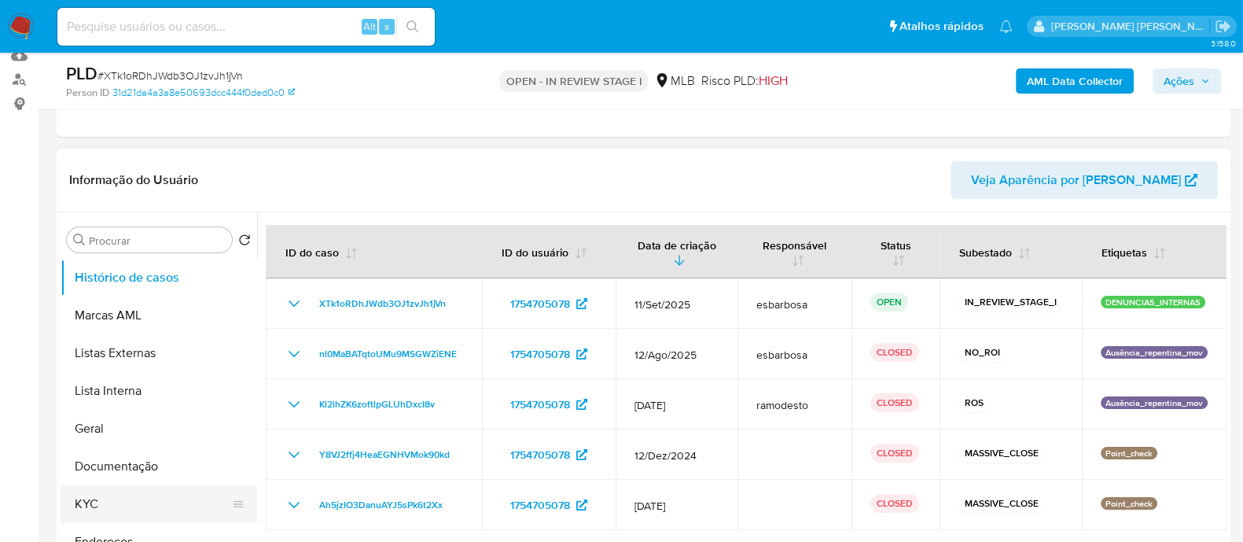
click at [111, 509] on button "KYC" at bounding box center [153, 504] width 184 height 38
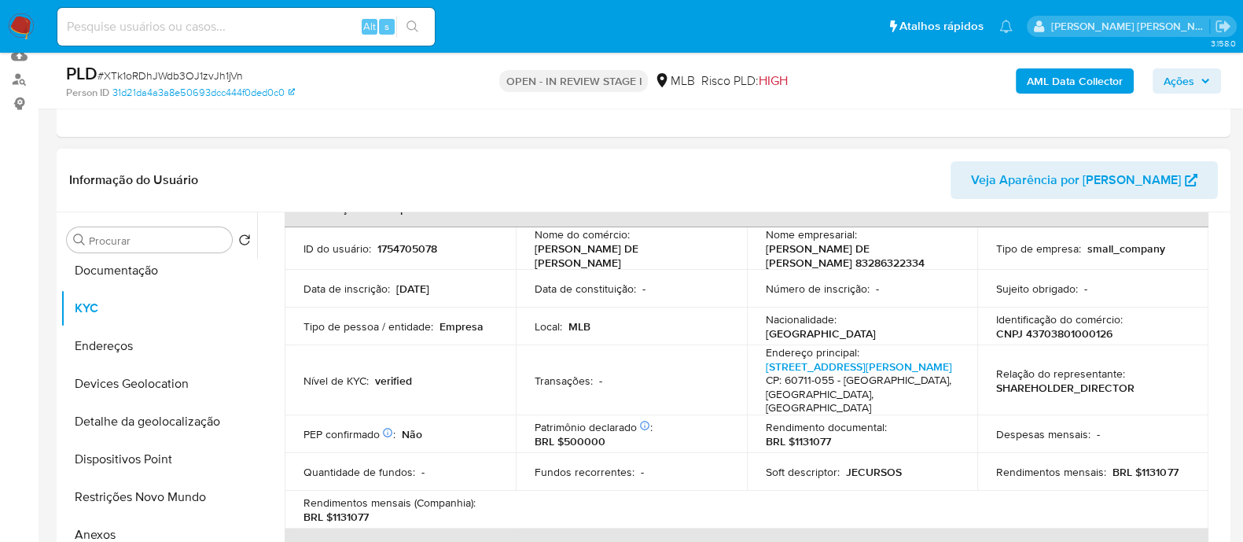
scroll to position [392, 0]
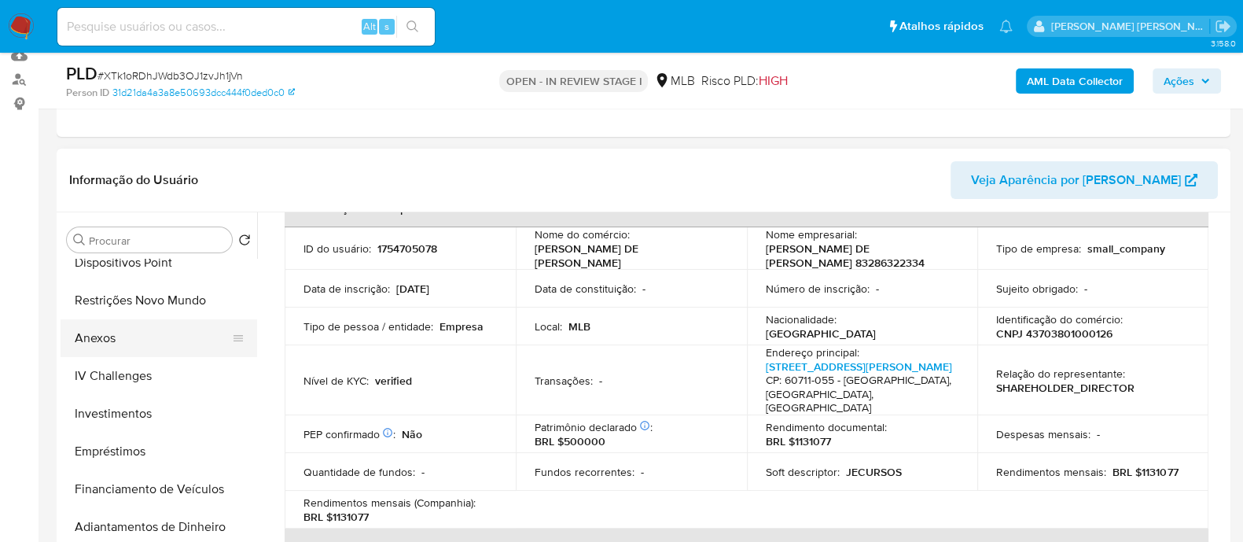
click at [122, 331] on button "Anexos" at bounding box center [153, 338] width 184 height 38
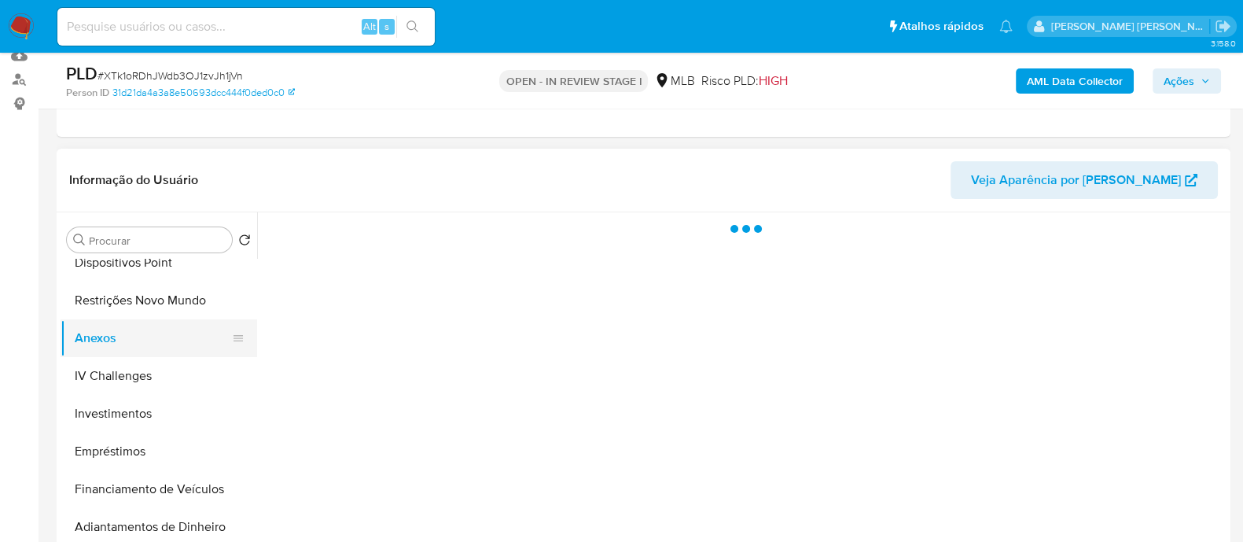
scroll to position [0, 0]
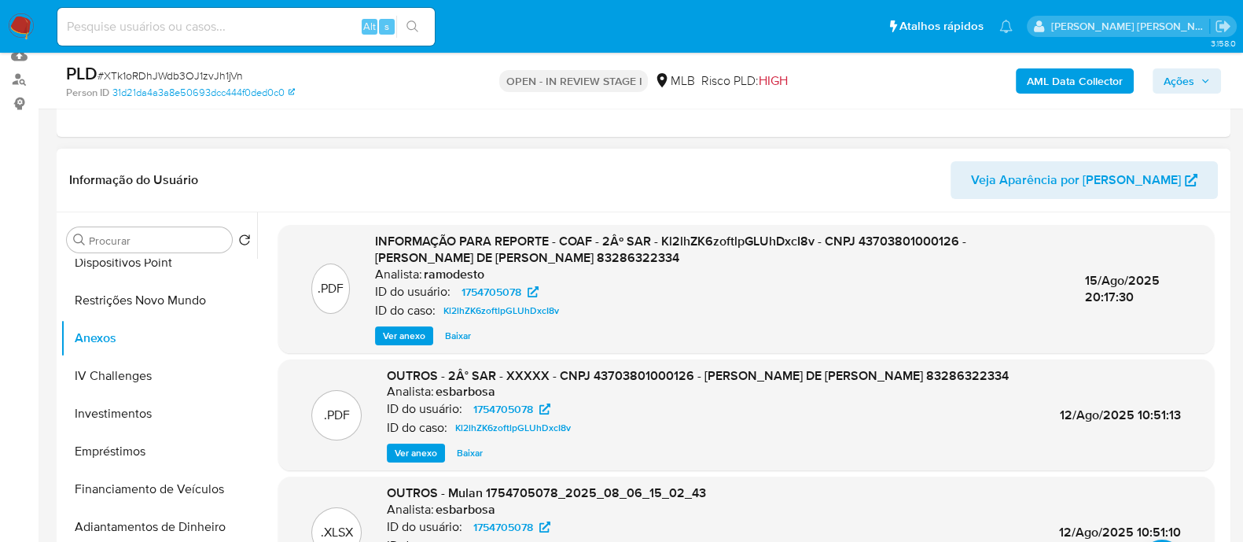
click at [409, 333] on span "Ver anexo" at bounding box center [404, 336] width 42 height 16
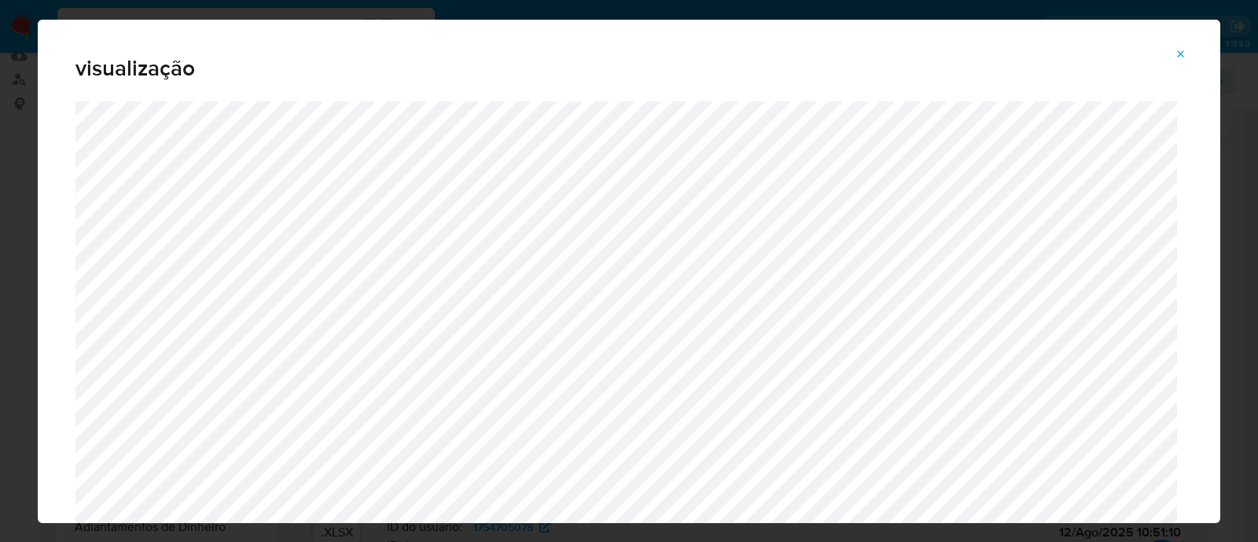
click at [1182, 53] on icon "Attachment preview" at bounding box center [1181, 53] width 7 height 7
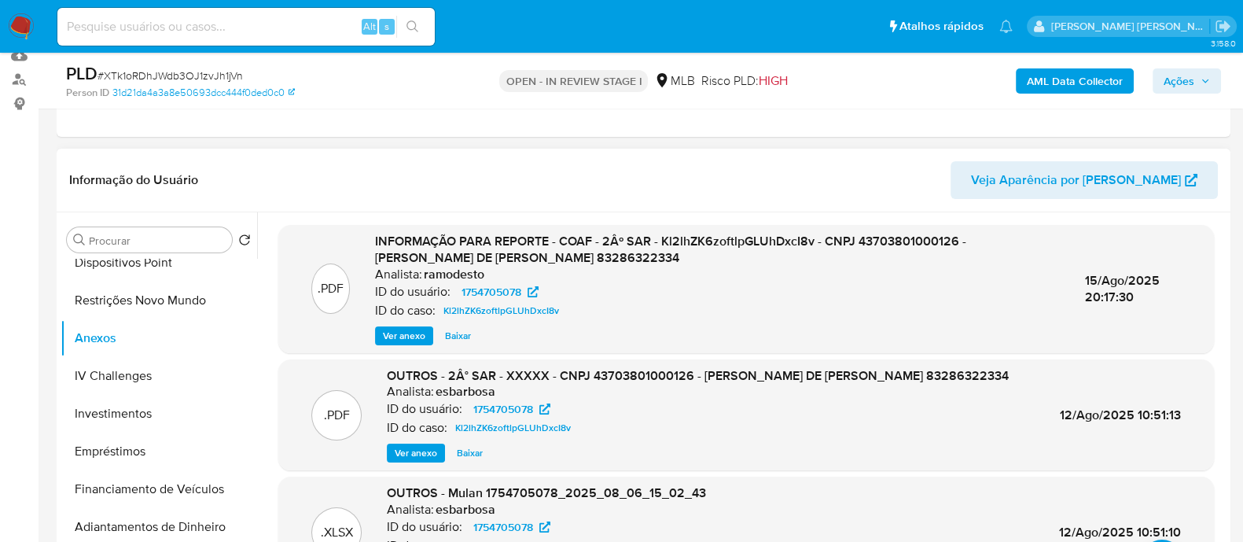
click at [175, 76] on span "# XTk1oRDhJWdb3OJ1zvJh1jVn" at bounding box center [170, 76] width 145 height 16
copy span "XTk1oRDhJWdb3OJ1zvJh1jVn"
click at [197, 73] on span "# XTk1oRDhJWdb3OJ1zvJh1jVn" at bounding box center [170, 76] width 145 height 16
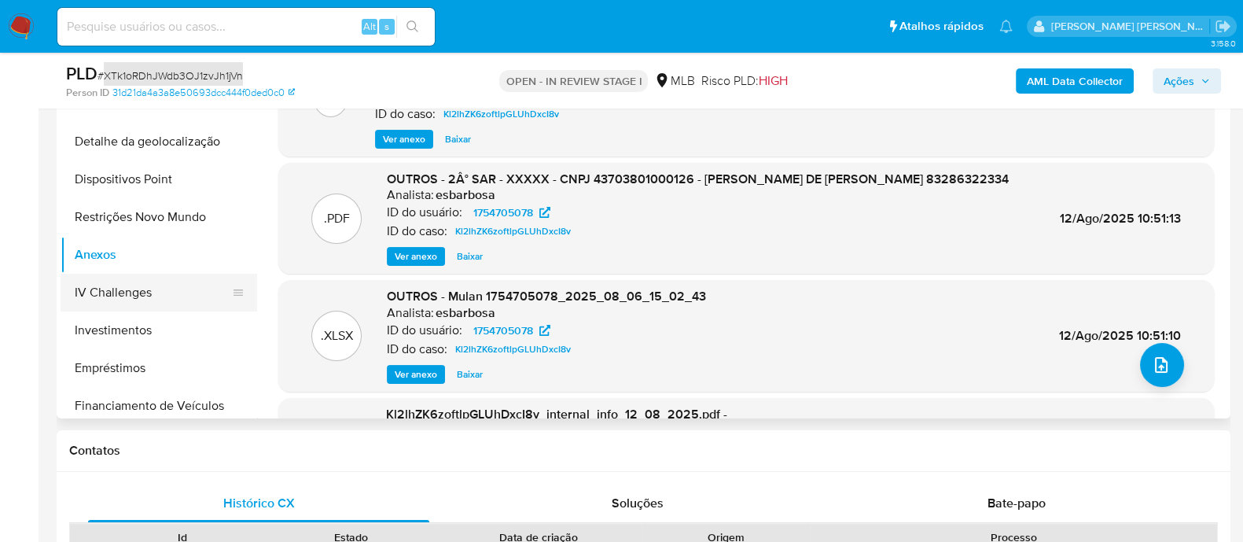
scroll to position [249, 0]
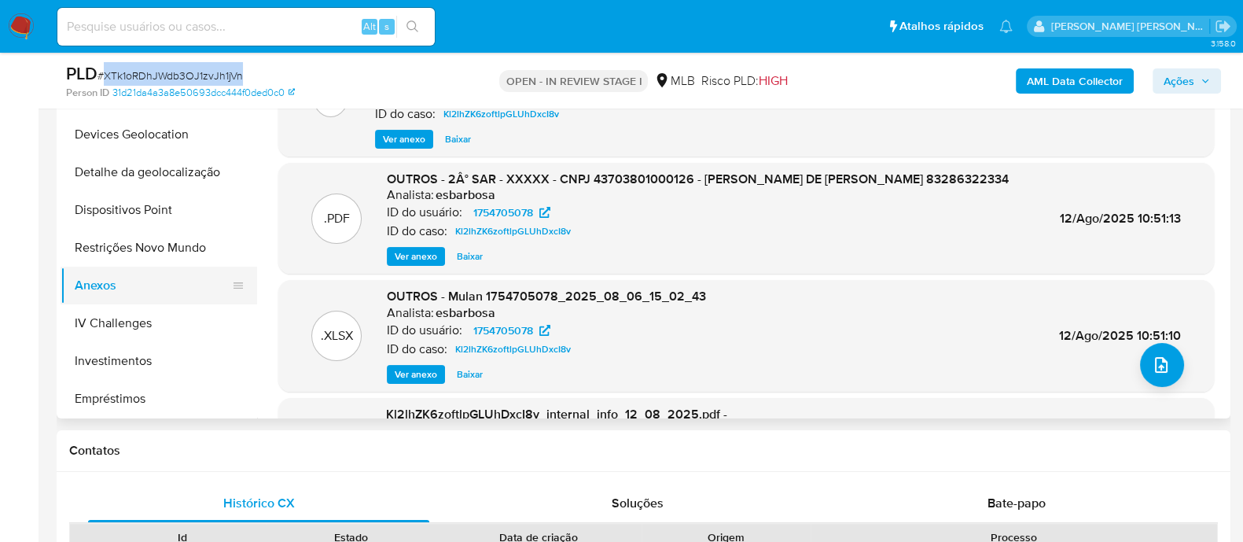
click at [123, 281] on button "Anexos" at bounding box center [153, 286] width 184 height 38
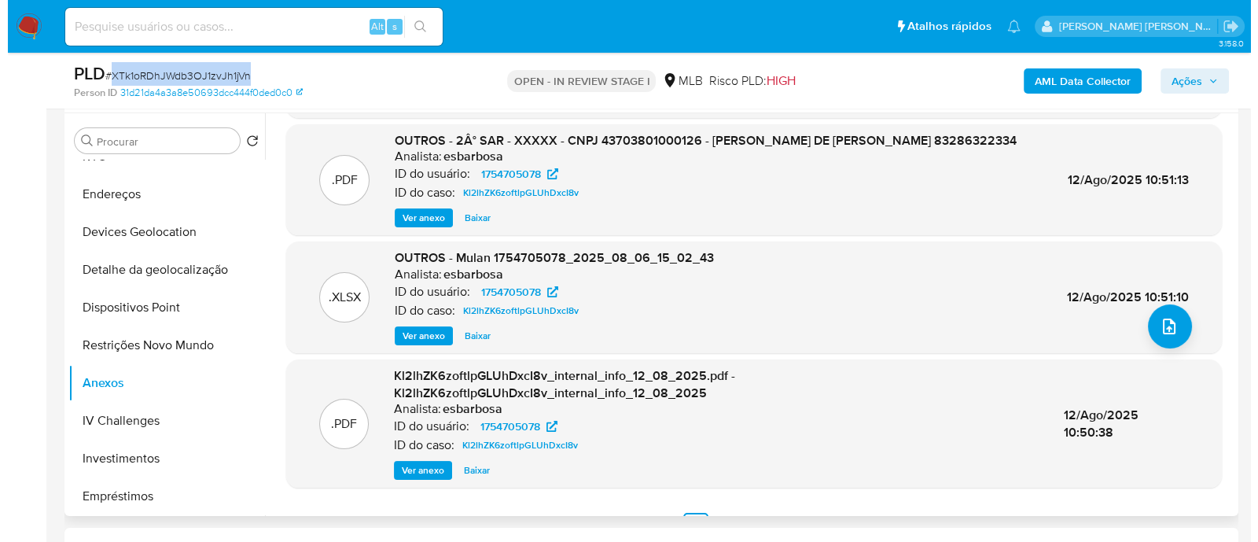
scroll to position [166, 0]
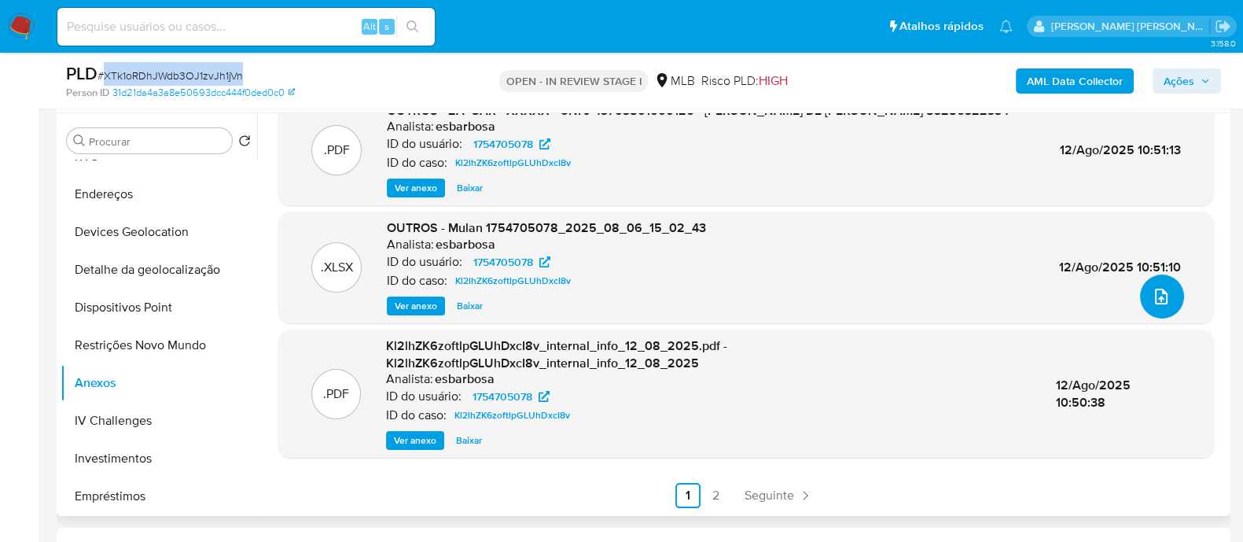
click at [1151, 305] on button "upload-file" at bounding box center [1162, 296] width 44 height 44
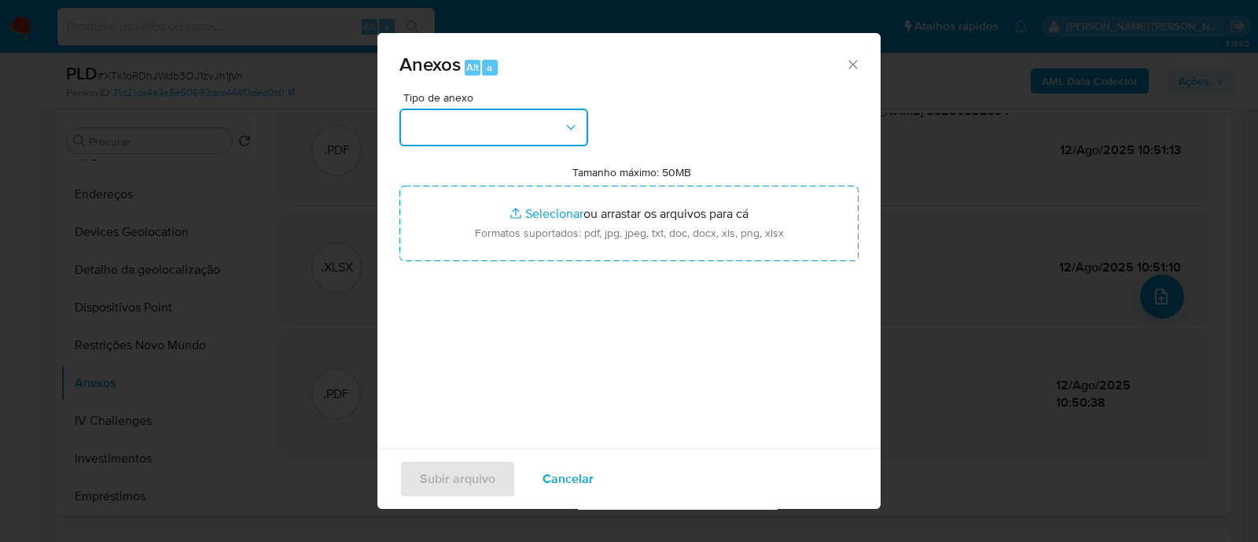
click at [511, 123] on button "button" at bounding box center [494, 128] width 189 height 38
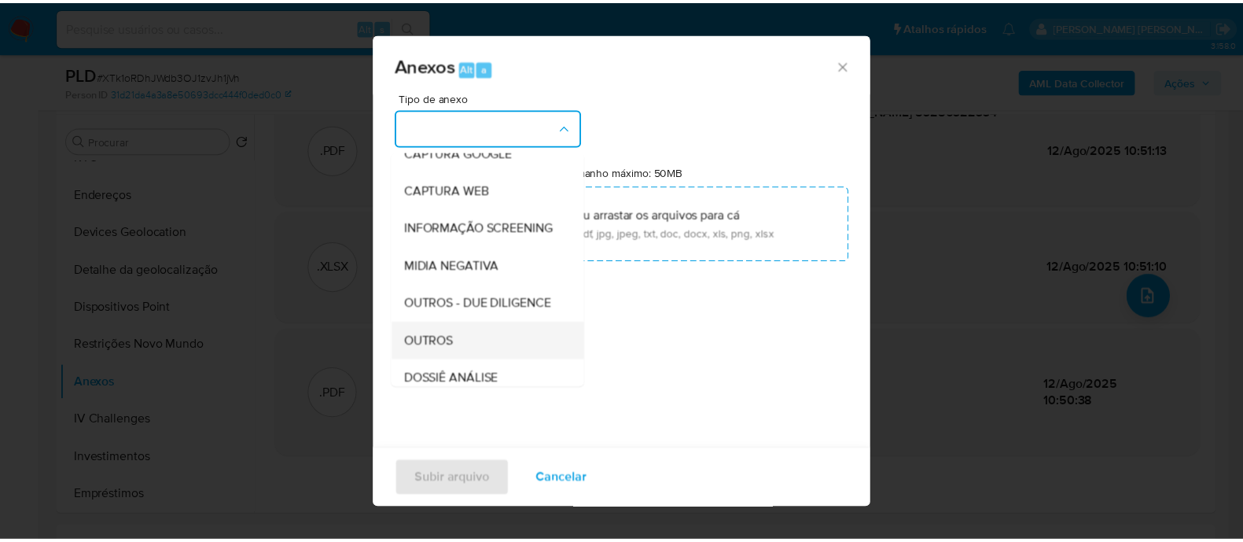
scroll to position [196, 0]
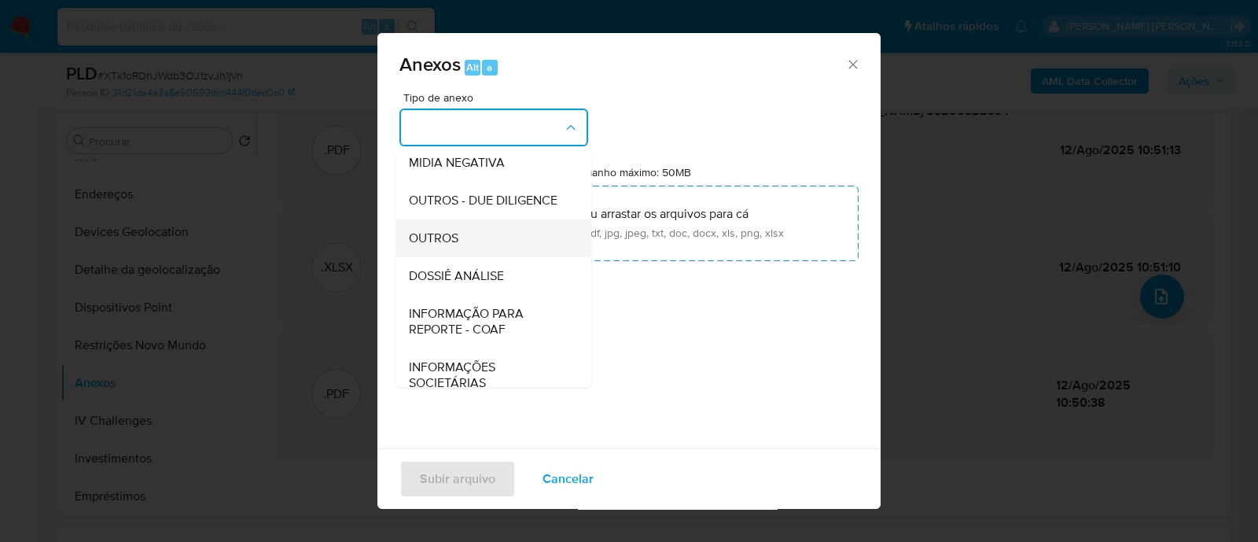
click at [455, 246] on span "OUTROS" at bounding box center [434, 238] width 50 height 16
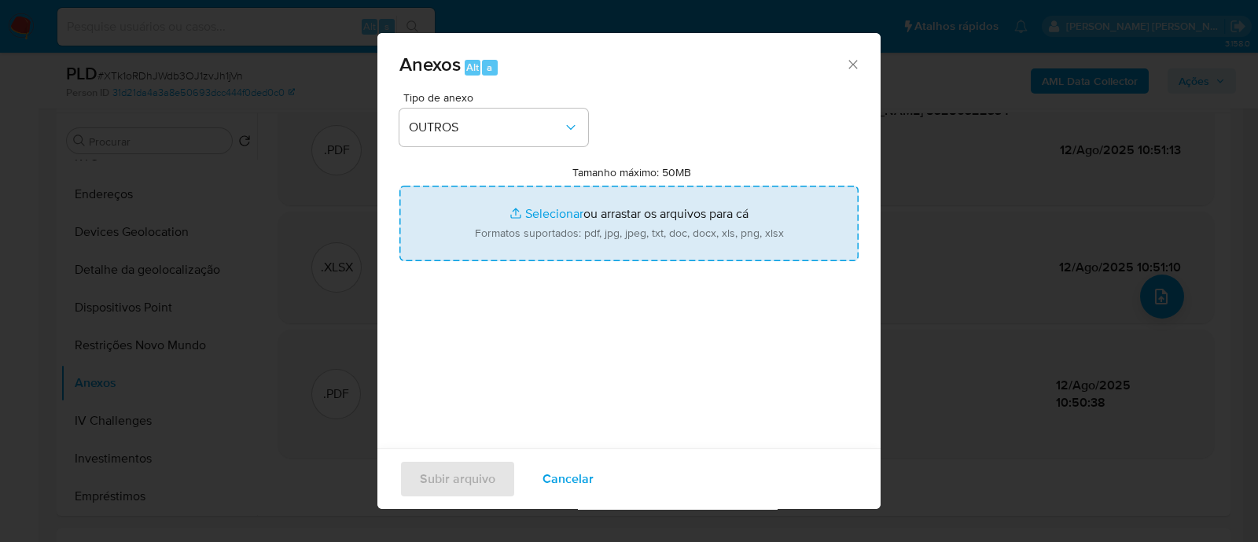
click at [542, 217] on input "Tamanho máximo: 50MB Selecionar arquivos" at bounding box center [629, 224] width 459 height 76
type input "C:\fakepath\Encerramento - SAR - XTk1oRDhJWdb3OJ1zvJh1jVn - CNPJ 43703801000126…"
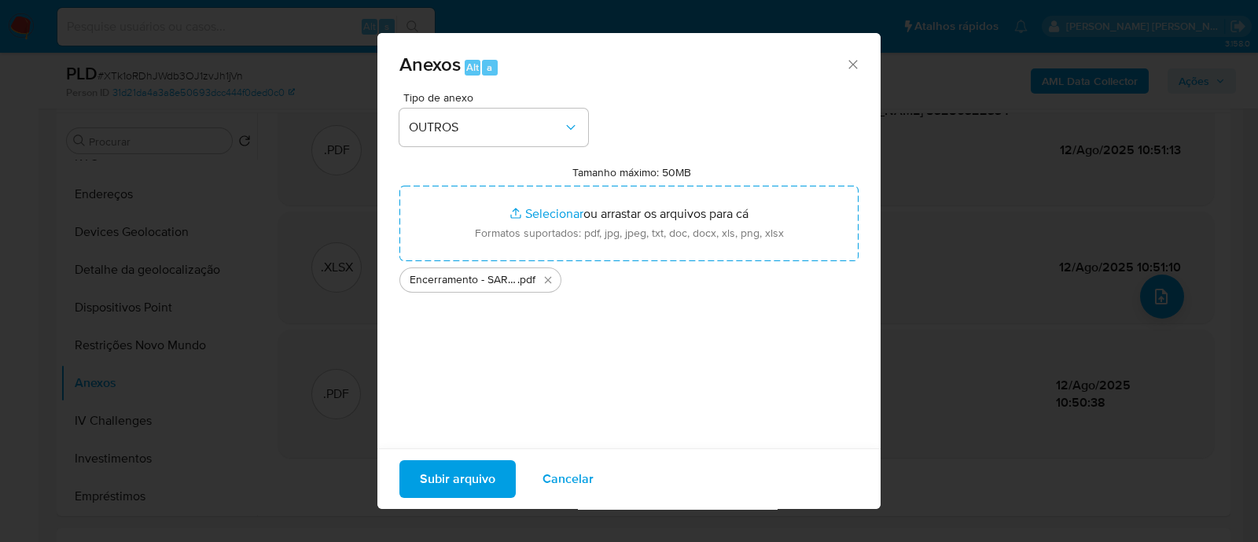
click at [470, 481] on span "Subir arquivo" at bounding box center [458, 479] width 76 height 35
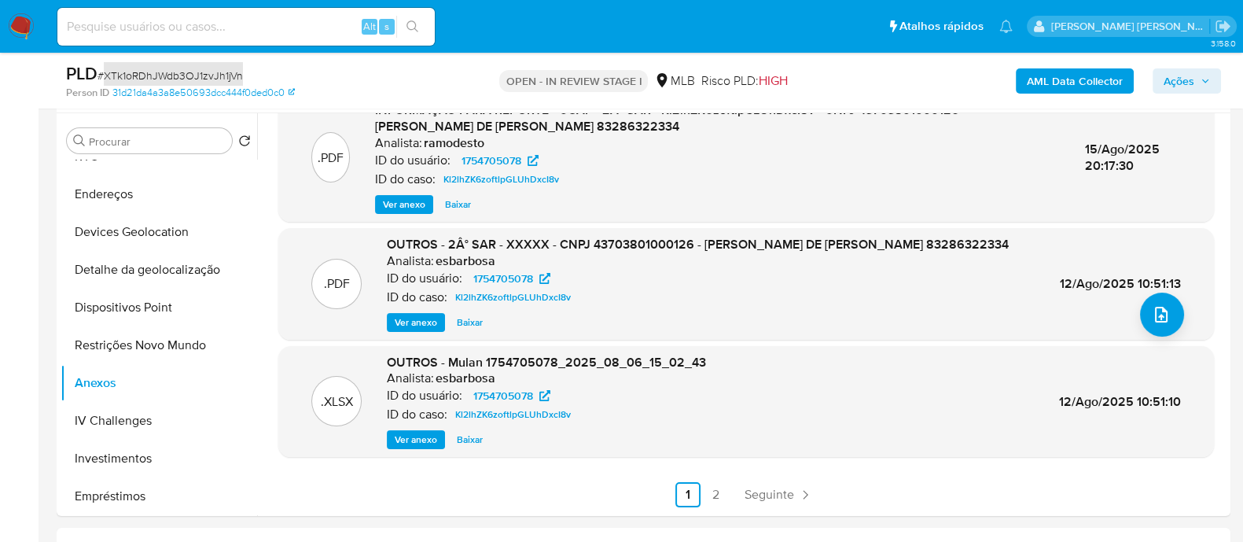
scroll to position [147, 0]
click at [1184, 79] on span "Ações" at bounding box center [1179, 80] width 31 height 25
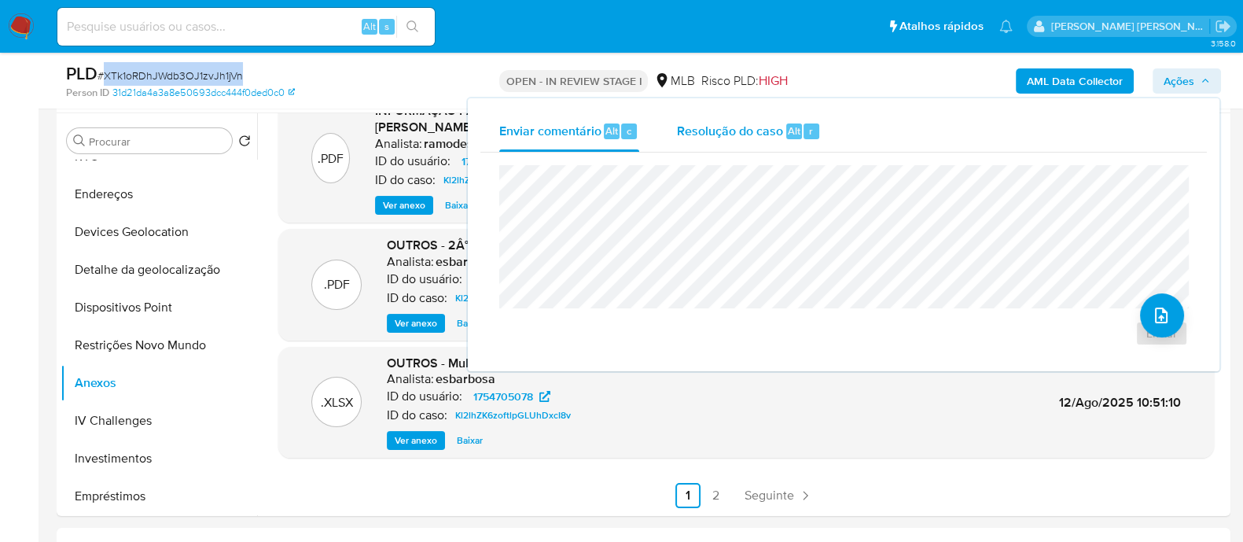
click at [733, 141] on div "Resolução do caso Alt r" at bounding box center [749, 131] width 144 height 41
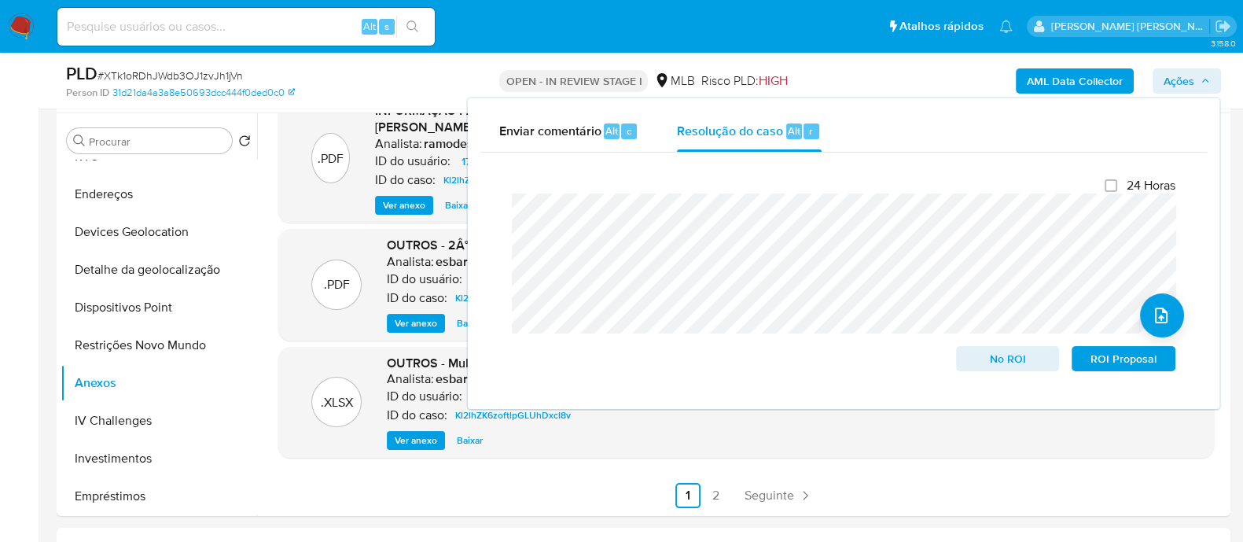
click at [0, 0] on lt-em "encerramento do" at bounding box center [0, 0] width 0 height 0
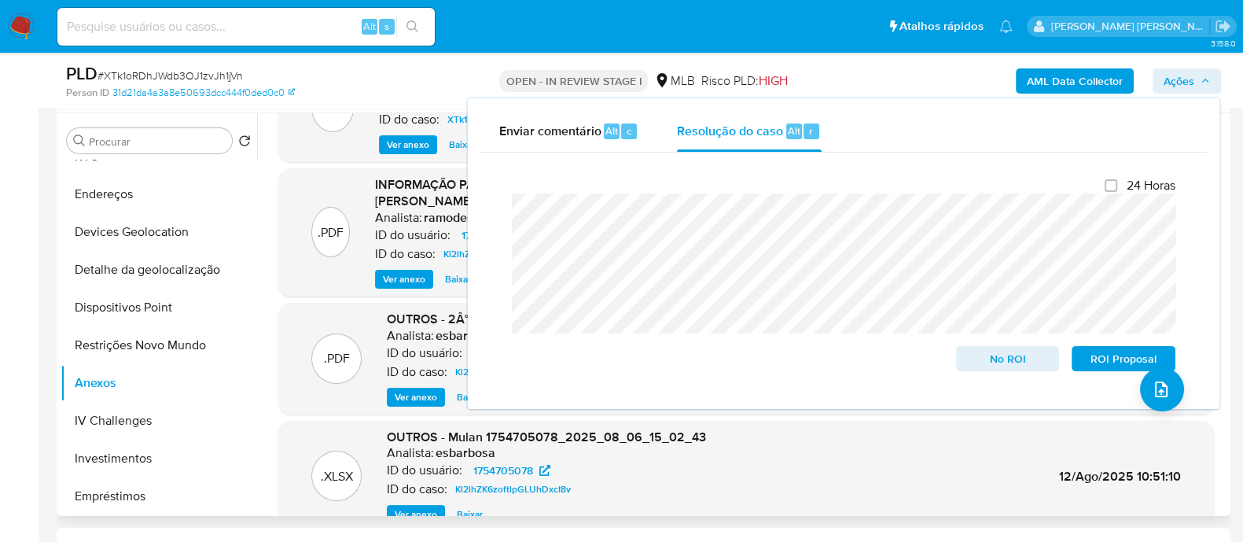
scroll to position [0, 0]
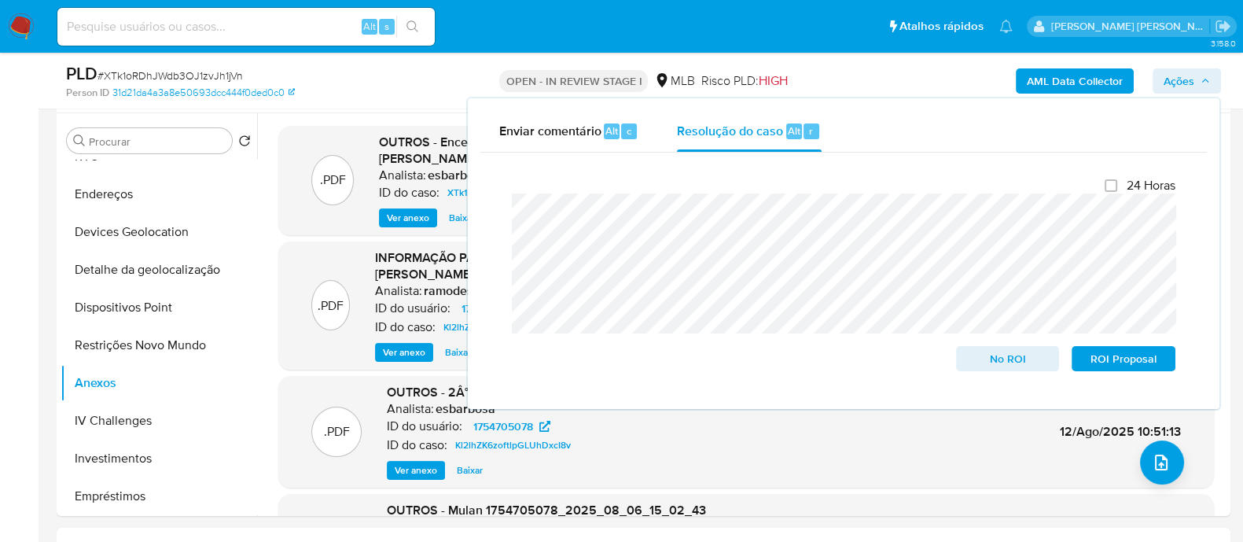
click at [389, 81] on div "PLD # XTk1oRDhJWdb3OJ1zvJh1jVn" at bounding box center [255, 74] width 379 height 24
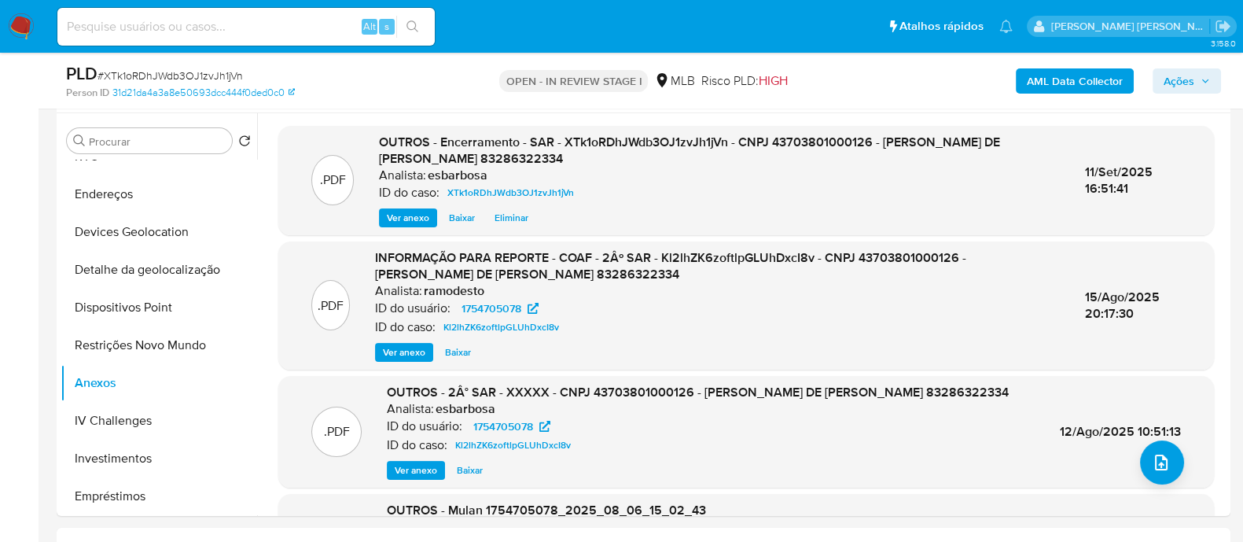
click at [1173, 77] on span "Ações" at bounding box center [1179, 80] width 31 height 25
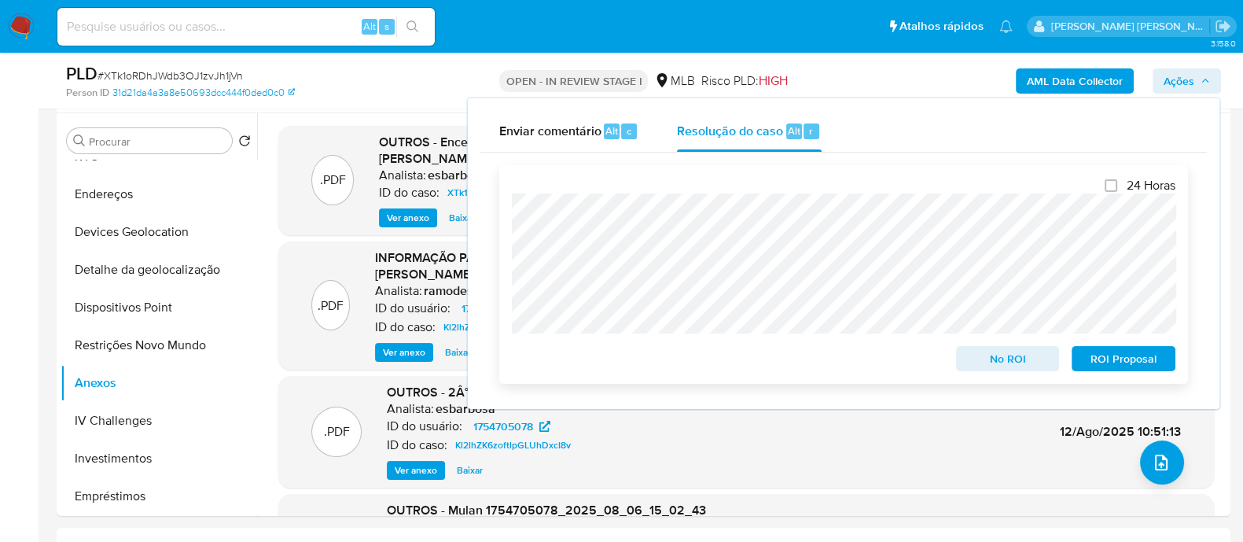
click at [1121, 363] on span "ROI Proposal" at bounding box center [1124, 359] width 82 height 22
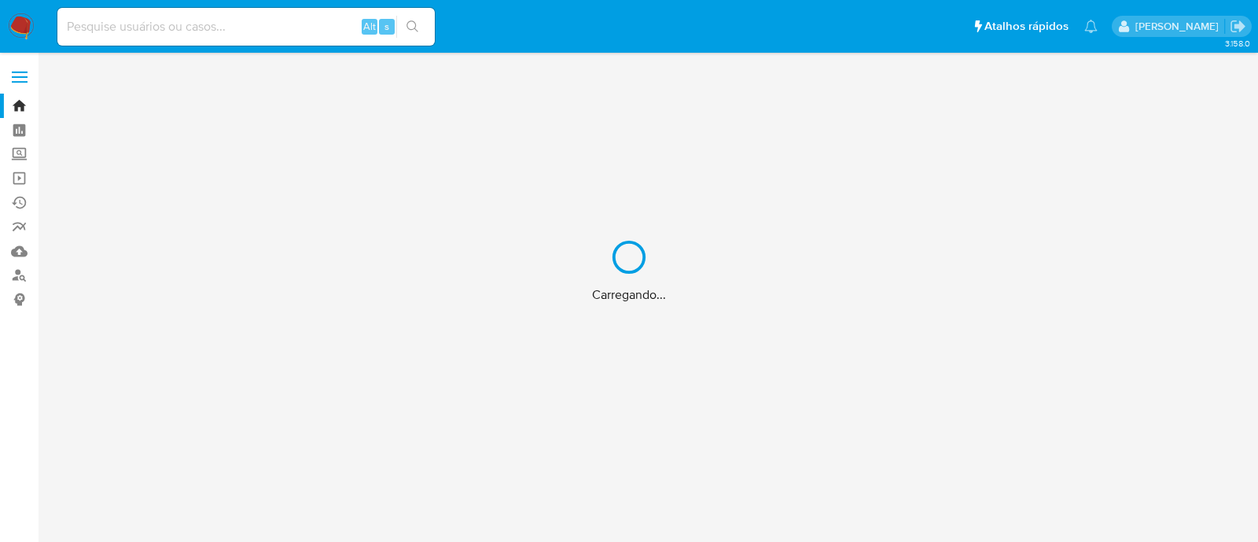
click at [281, 43] on div "Carregando..." at bounding box center [629, 271] width 1258 height 542
drag, startPoint x: 284, startPoint y: 37, endPoint x: 288, endPoint y: 29, distance: 8.8
click at [285, 35] on div "Carregando..." at bounding box center [629, 271] width 1258 height 542
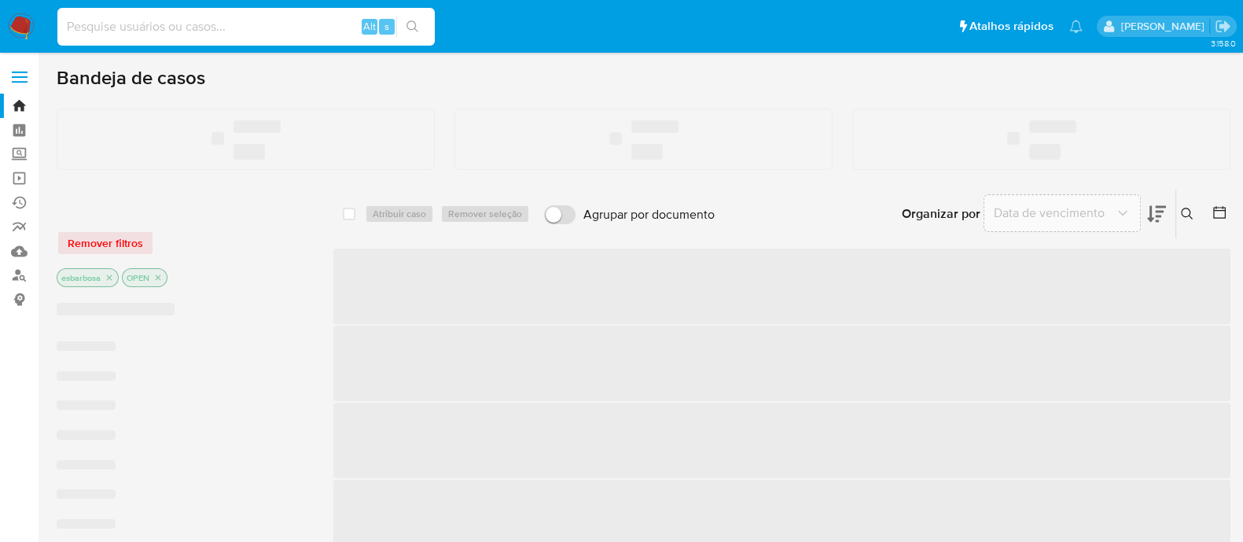
click at [288, 21] on input at bounding box center [246, 27] width 378 height 20
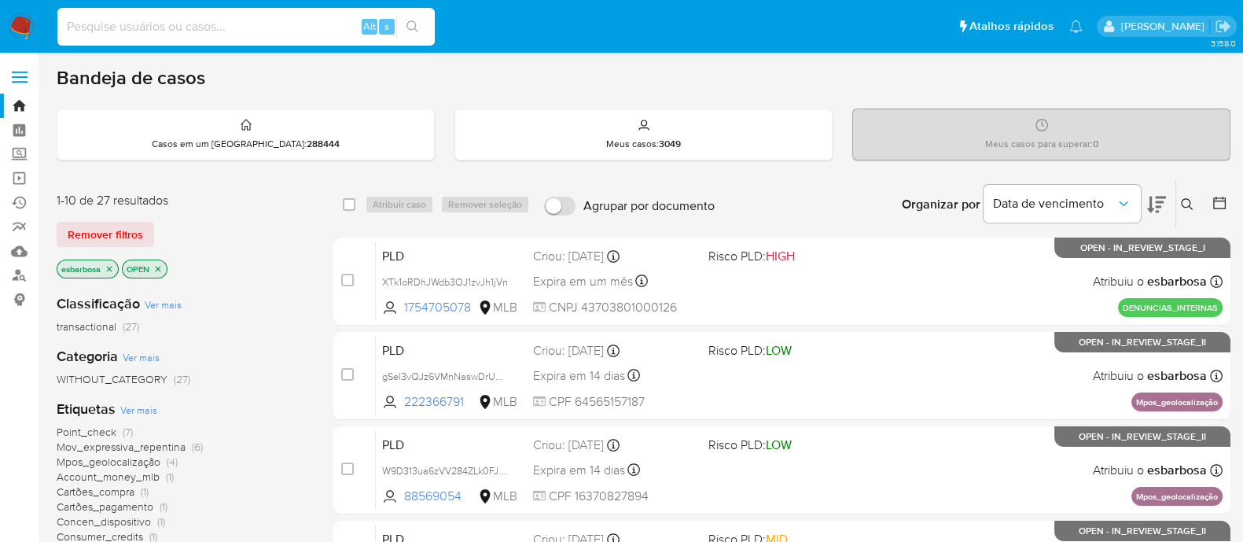
paste input "qqQnnDxByZrOeheCnXhXYB6Q"
type input "qqQnnDxByZrOeheCnXhXYB6Q"
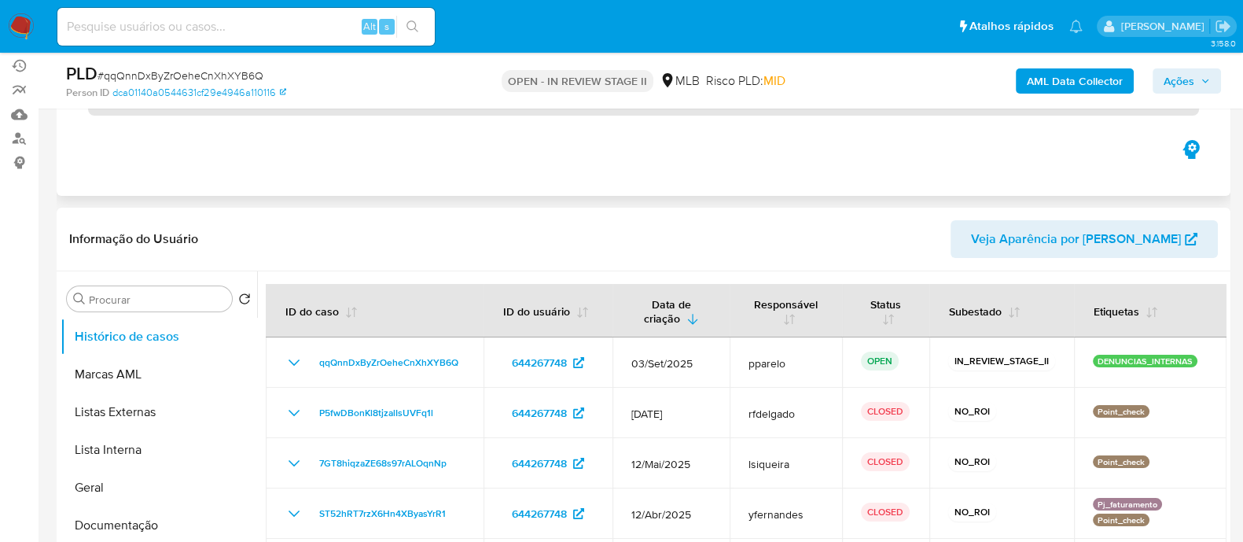
select select "10"
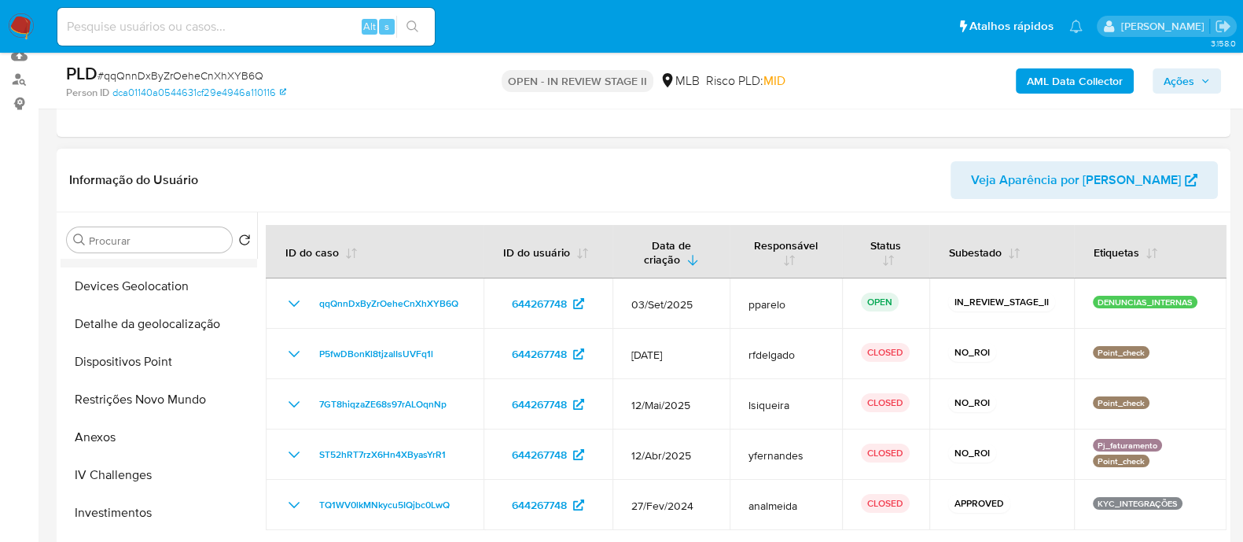
scroll to position [295, 0]
click at [104, 437] on button "Anexos" at bounding box center [153, 436] width 184 height 38
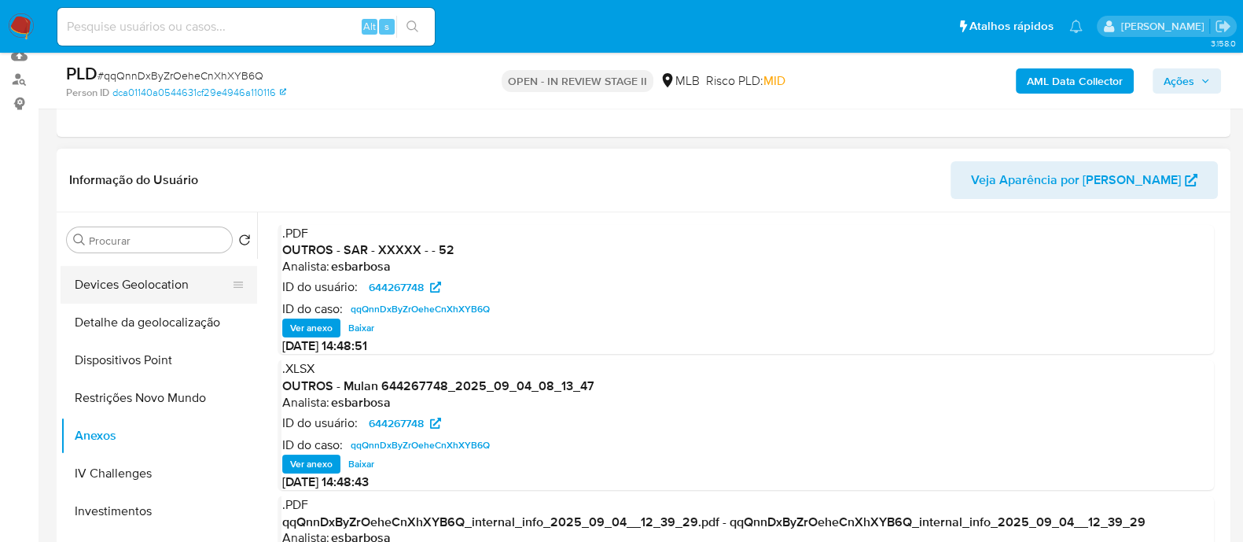
scroll to position [0, 0]
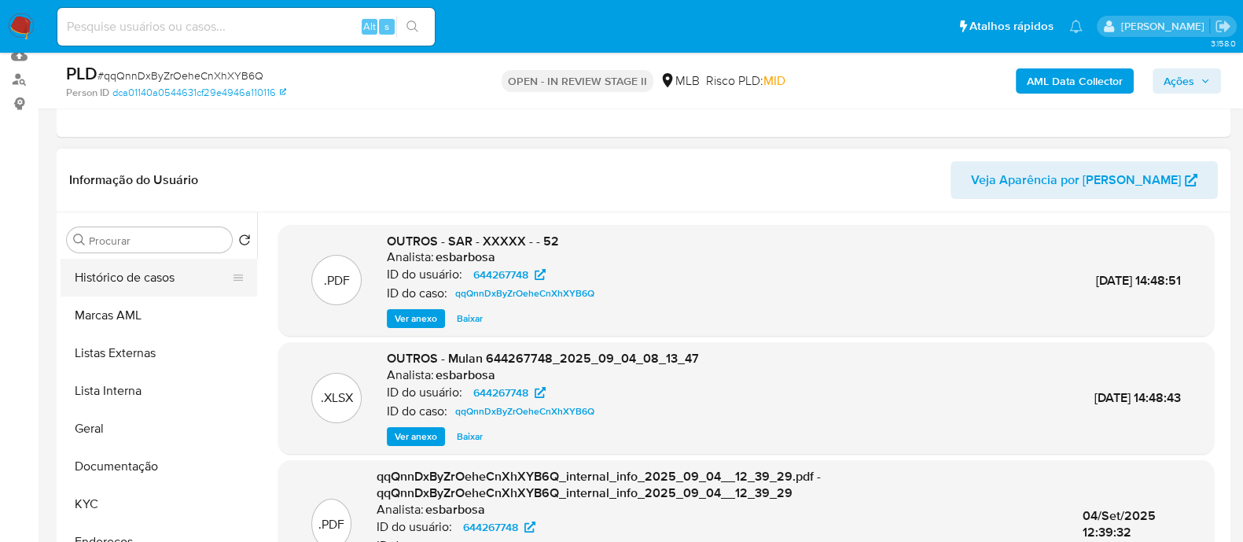
click at [161, 281] on button "Histórico de casos" at bounding box center [153, 278] width 184 height 38
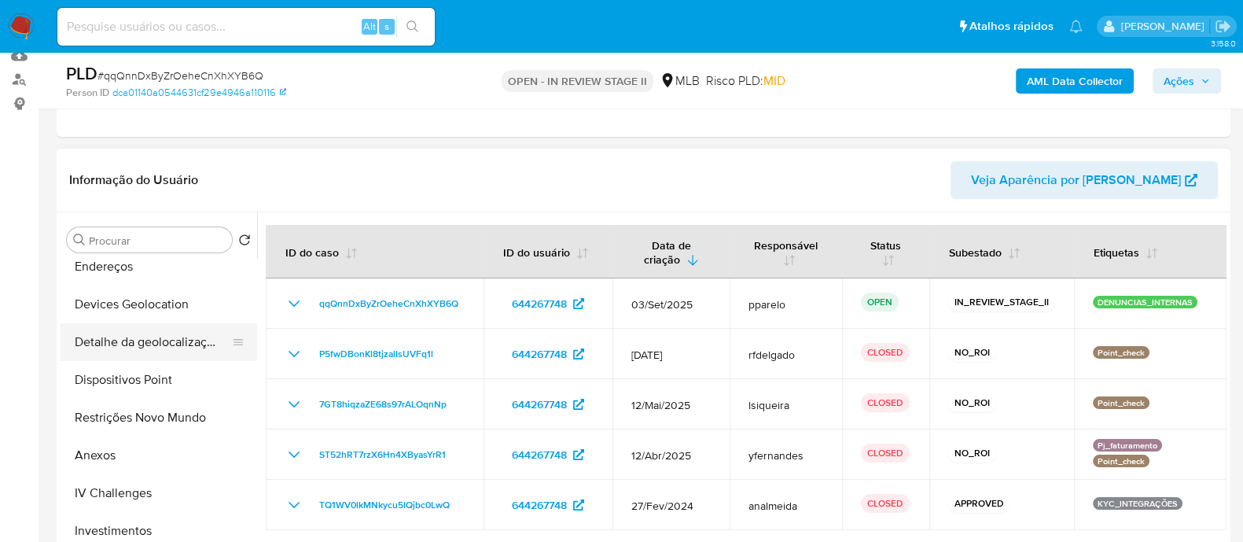
scroll to position [392, 0]
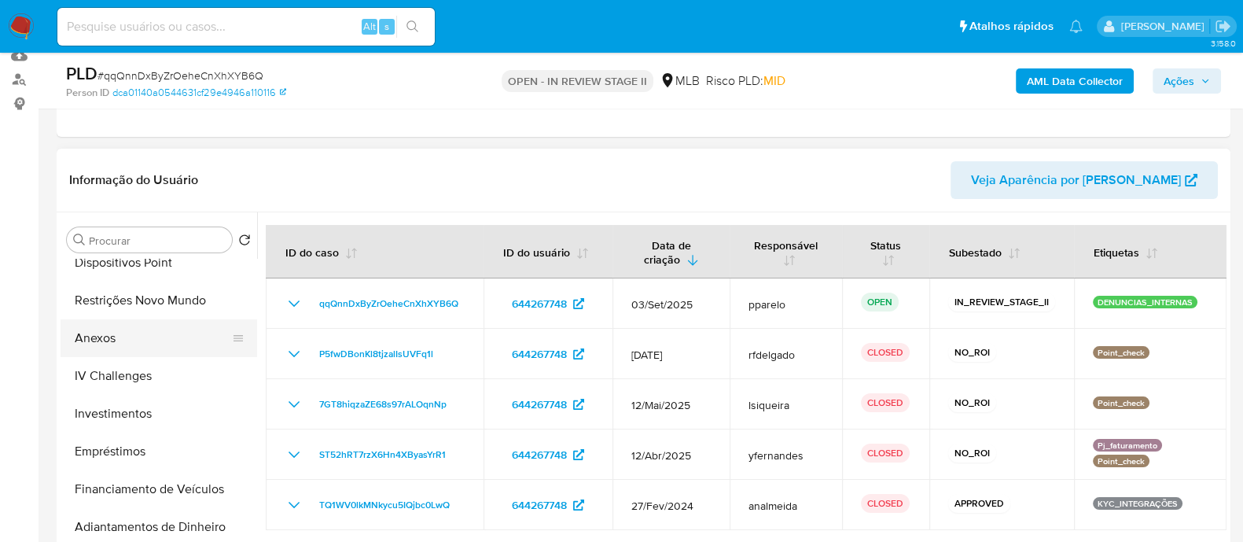
click at [105, 336] on button "Anexos" at bounding box center [153, 338] width 184 height 38
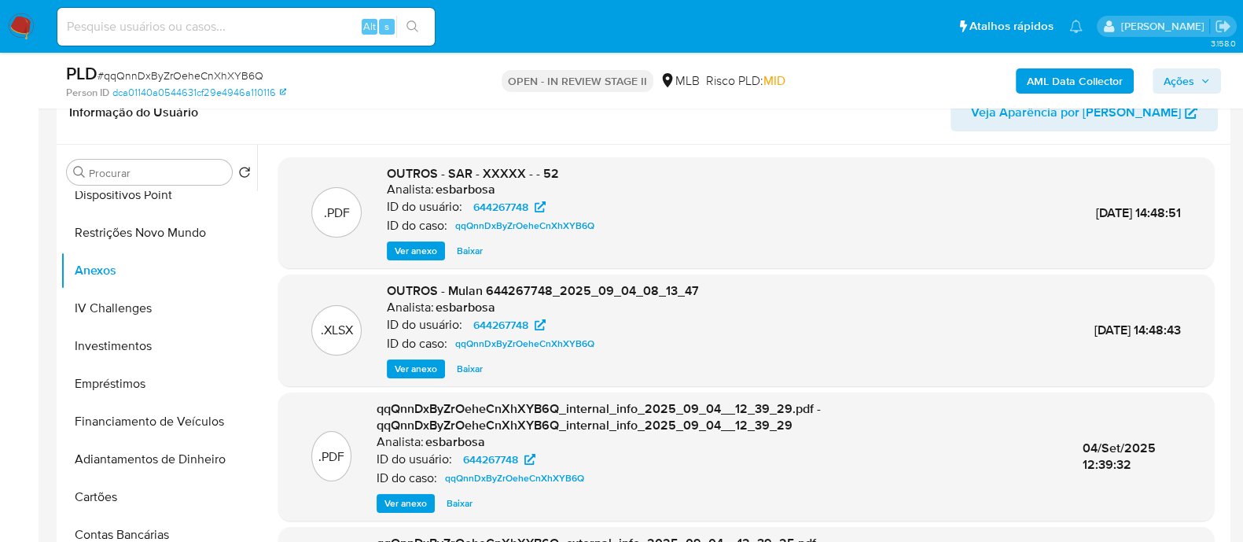
scroll to position [295, 0]
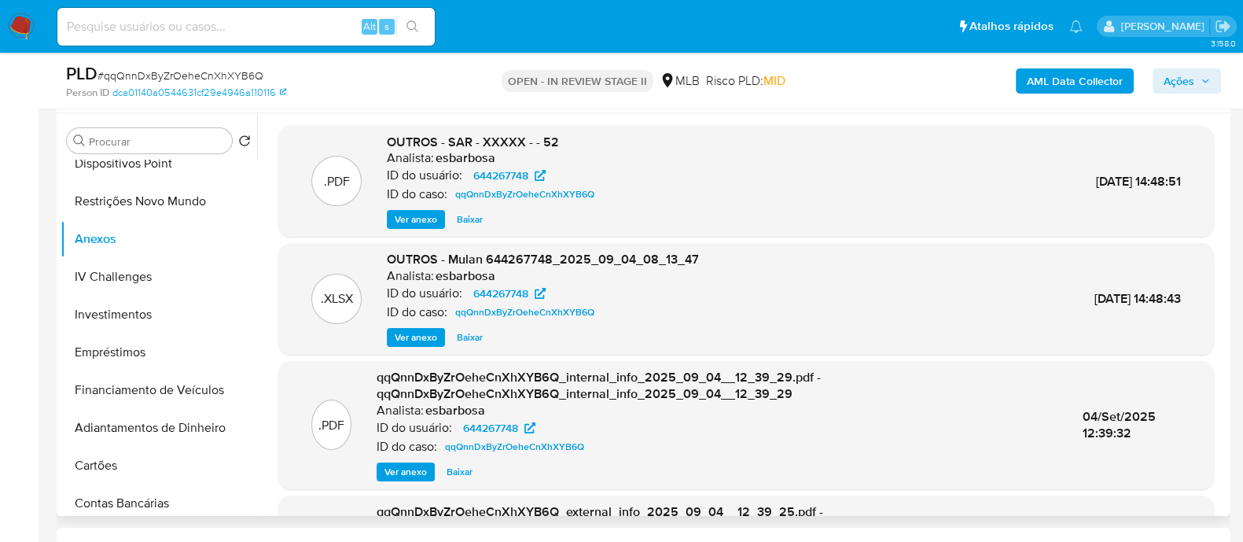
click at [419, 212] on span "Ver anexo" at bounding box center [416, 220] width 42 height 16
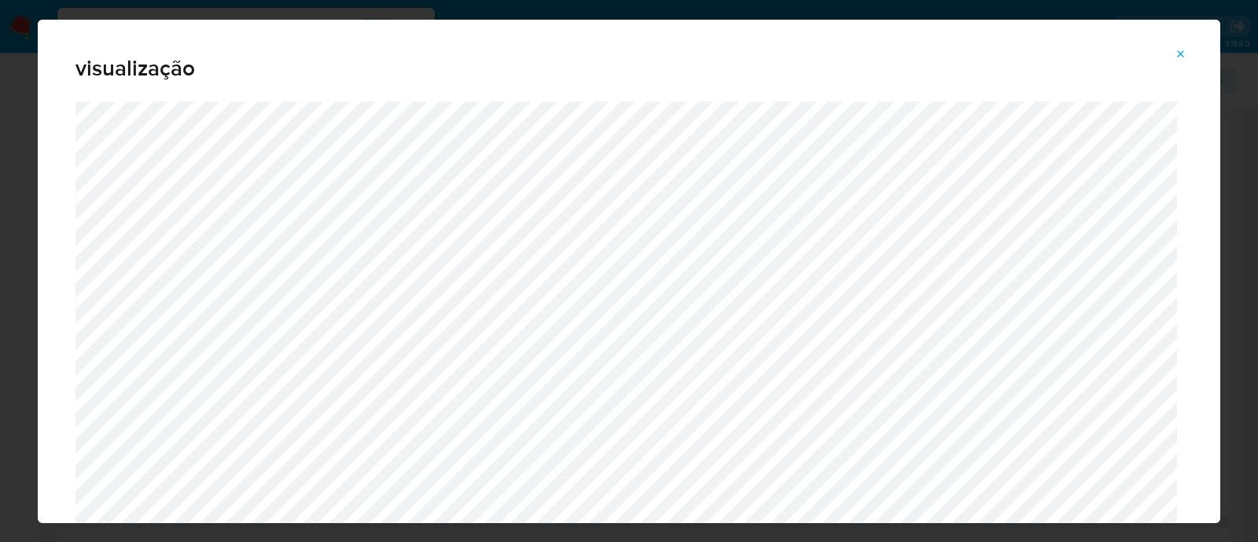
click at [1182, 57] on icon "Attachment preview" at bounding box center [1181, 54] width 13 height 13
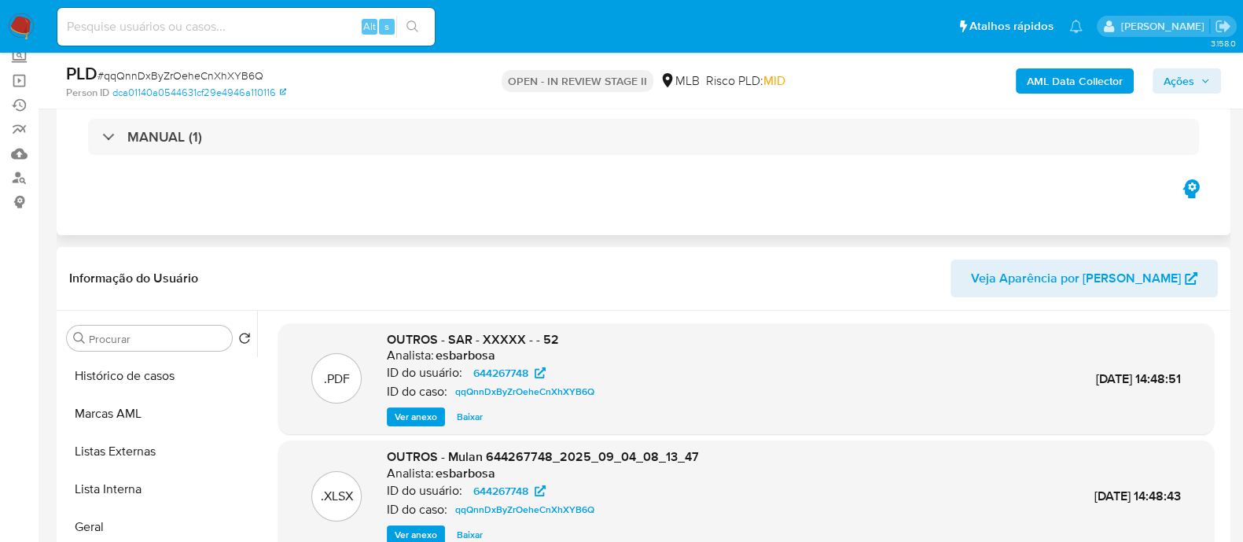
scroll to position [0, 0]
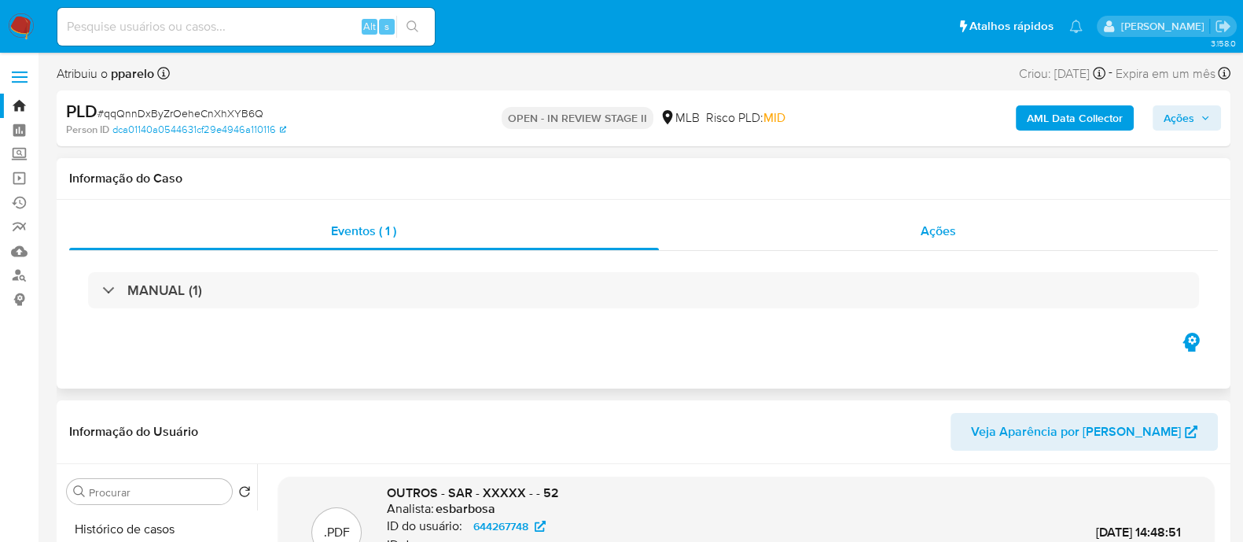
click at [858, 239] on div "Ações" at bounding box center [939, 231] width 560 height 38
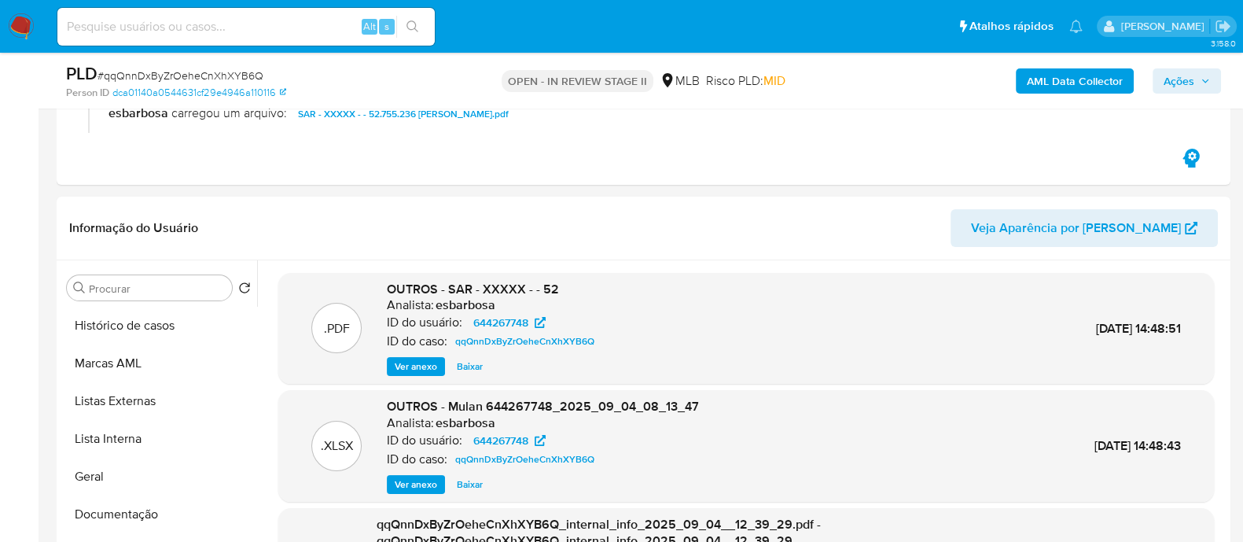
scroll to position [295, 0]
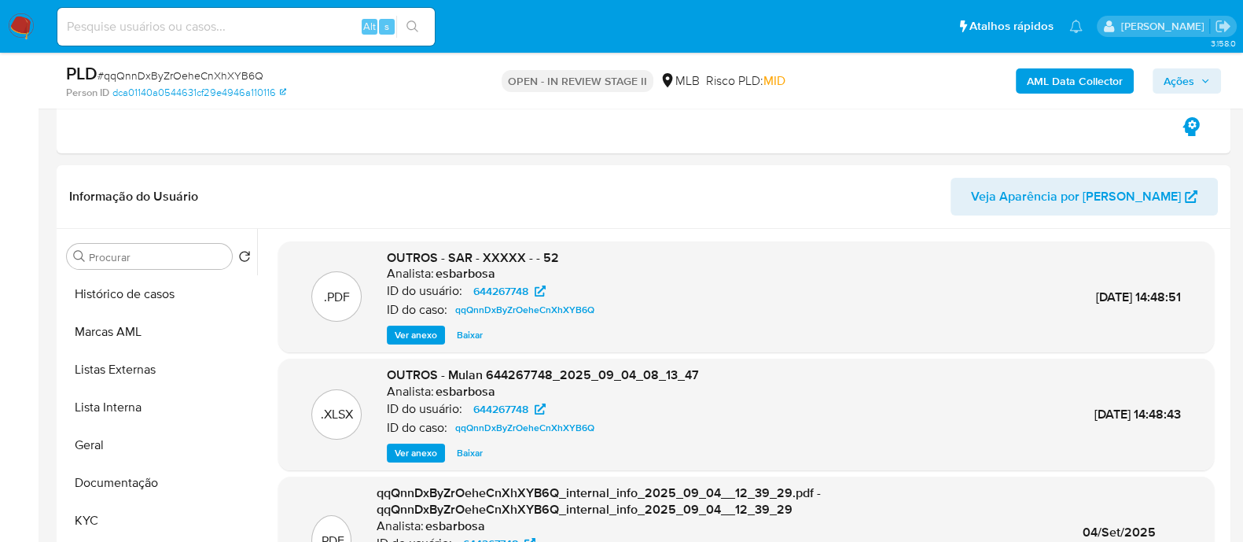
click at [194, 76] on span "# qqQnnDxByZrOeheCnXhXYB6Q" at bounding box center [181, 76] width 166 height 16
copy span "qqQnnDxByZrOeheCnXhXYB6Q"
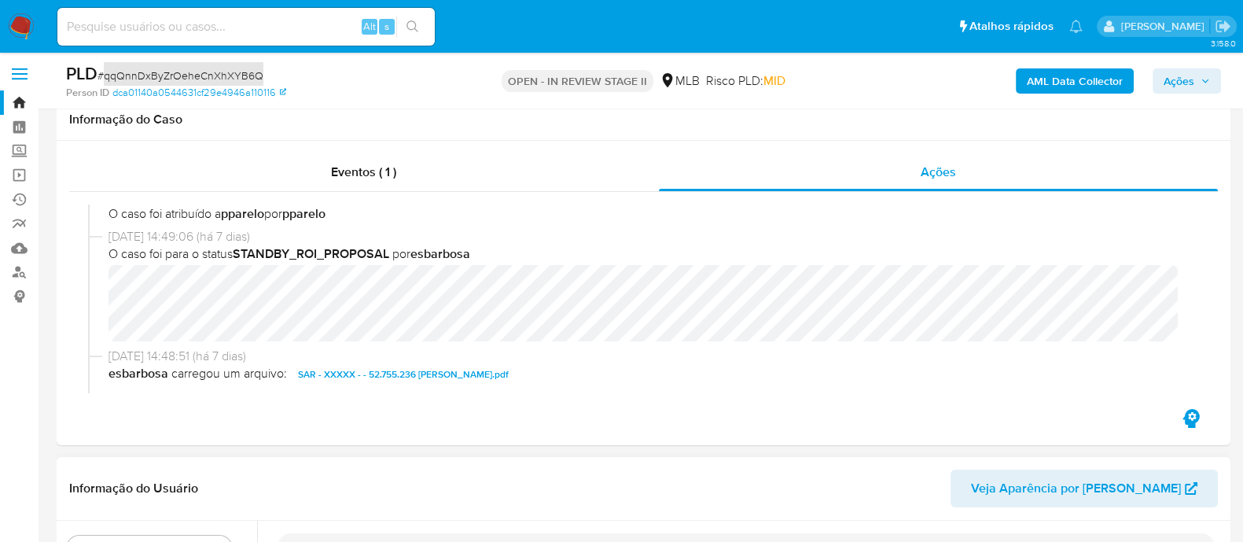
scroll to position [0, 0]
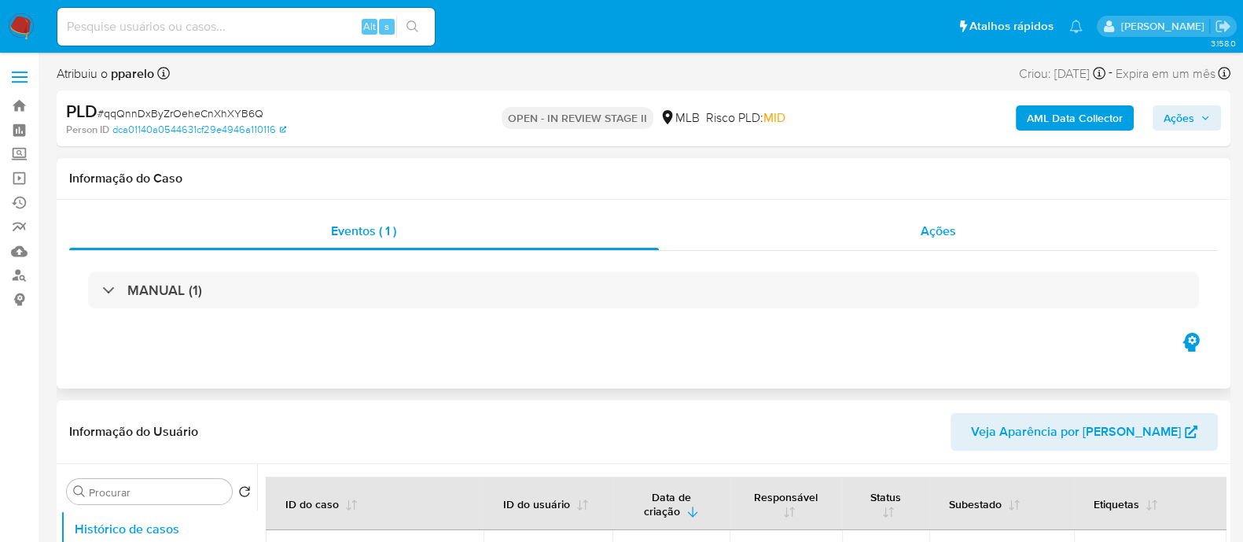
select select "10"
click at [743, 234] on div "Ações" at bounding box center [939, 231] width 560 height 38
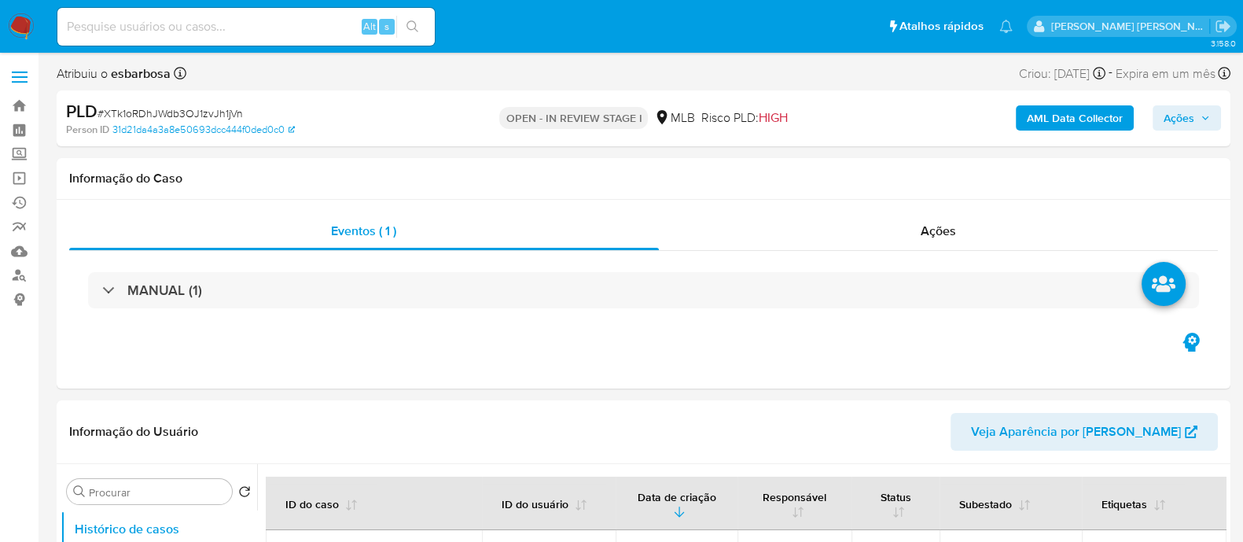
select select "10"
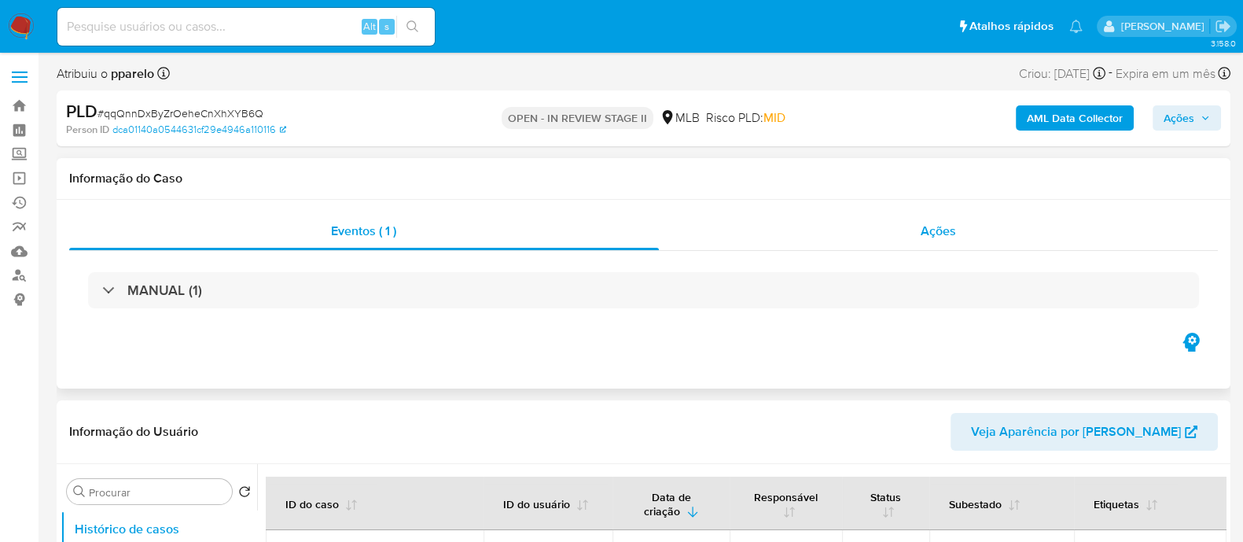
click at [745, 236] on div "Ações" at bounding box center [939, 231] width 560 height 38
select select "10"
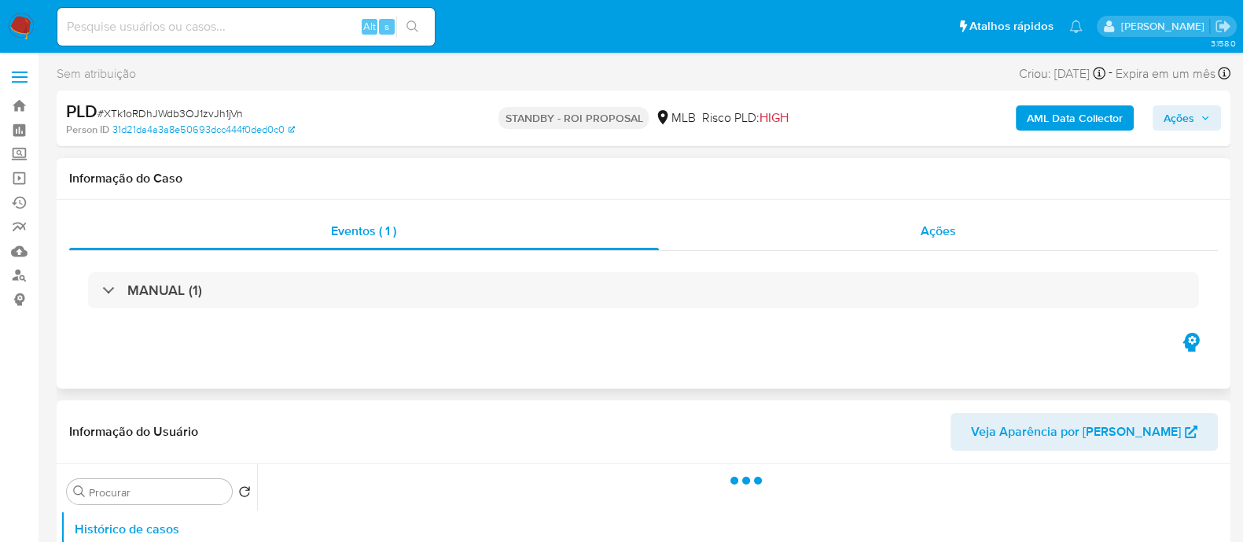
click at [795, 238] on div "Ações" at bounding box center [939, 231] width 560 height 38
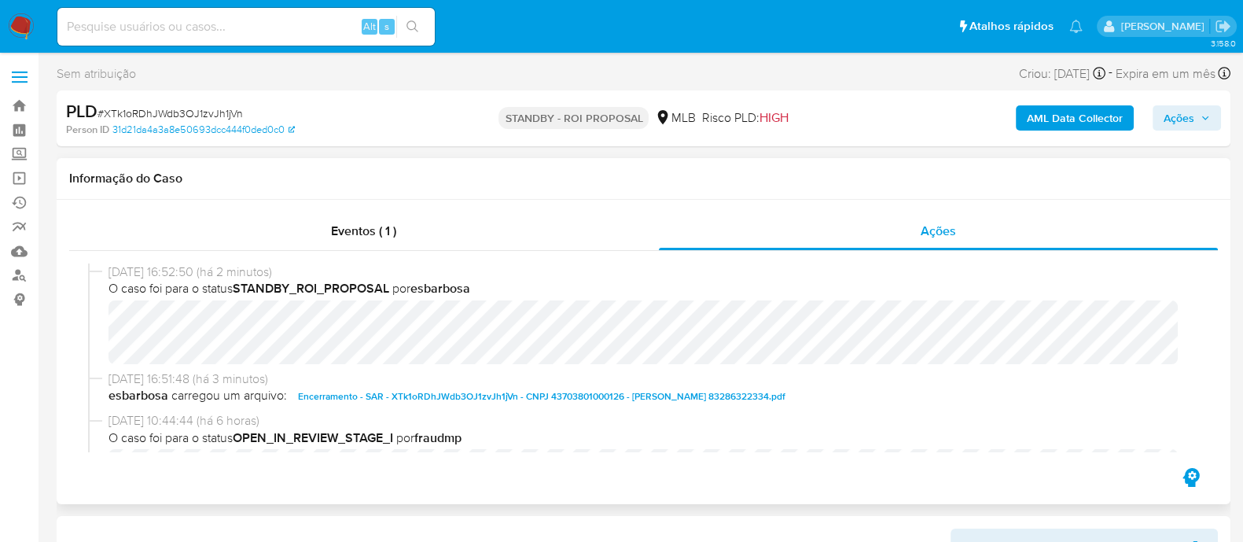
select select "10"
click at [220, 115] on span "# XTk1oRDhJWdb3OJ1zvJh1jVn" at bounding box center [170, 113] width 145 height 16
copy span "XTk1oRDhJWdb3OJ1zvJh1jVn"
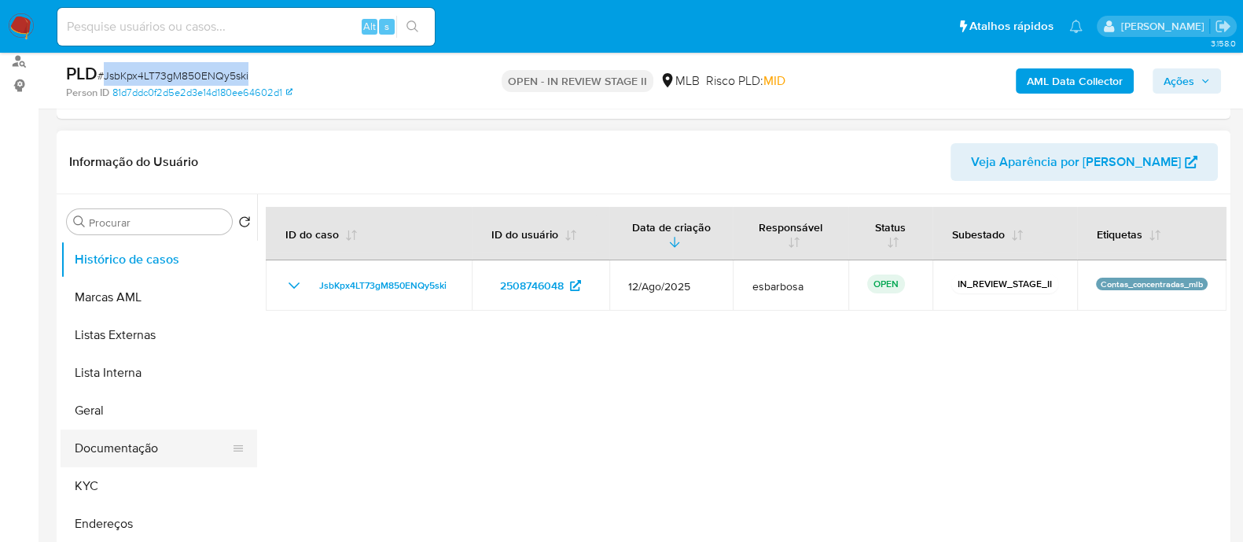
scroll to position [295, 0]
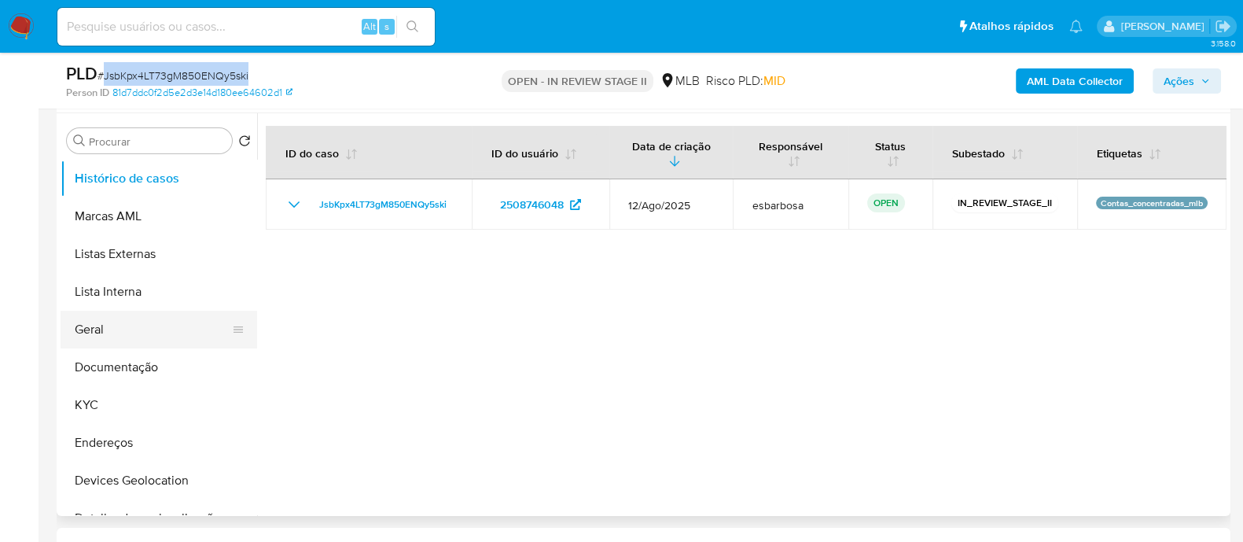
click at [112, 335] on button "Geral" at bounding box center [153, 330] width 184 height 38
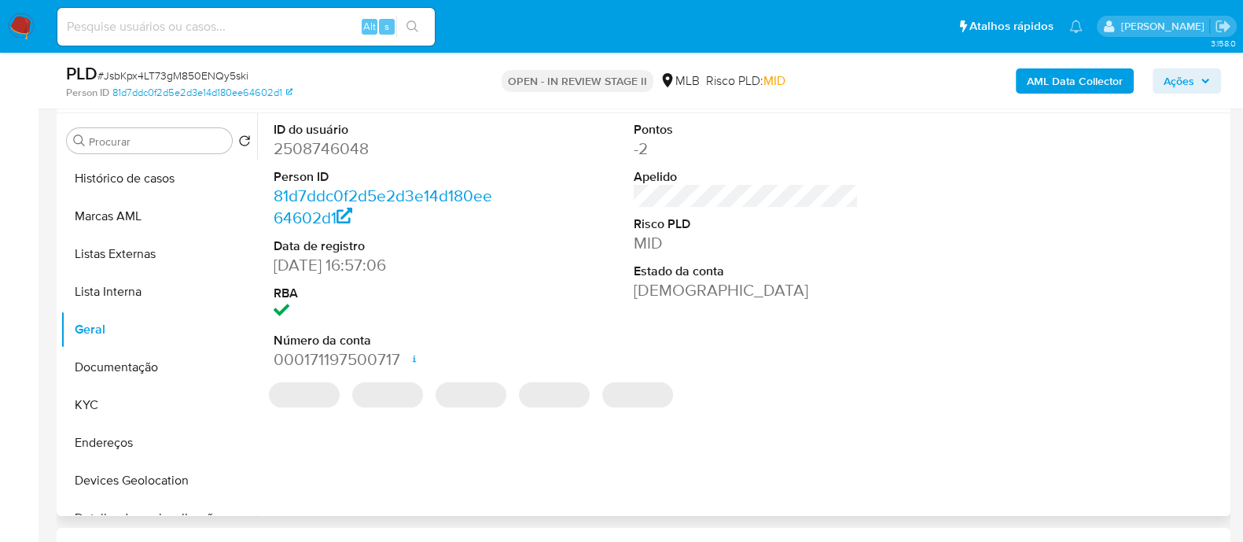
click at [339, 140] on dd "2508746048" at bounding box center [386, 149] width 225 height 22
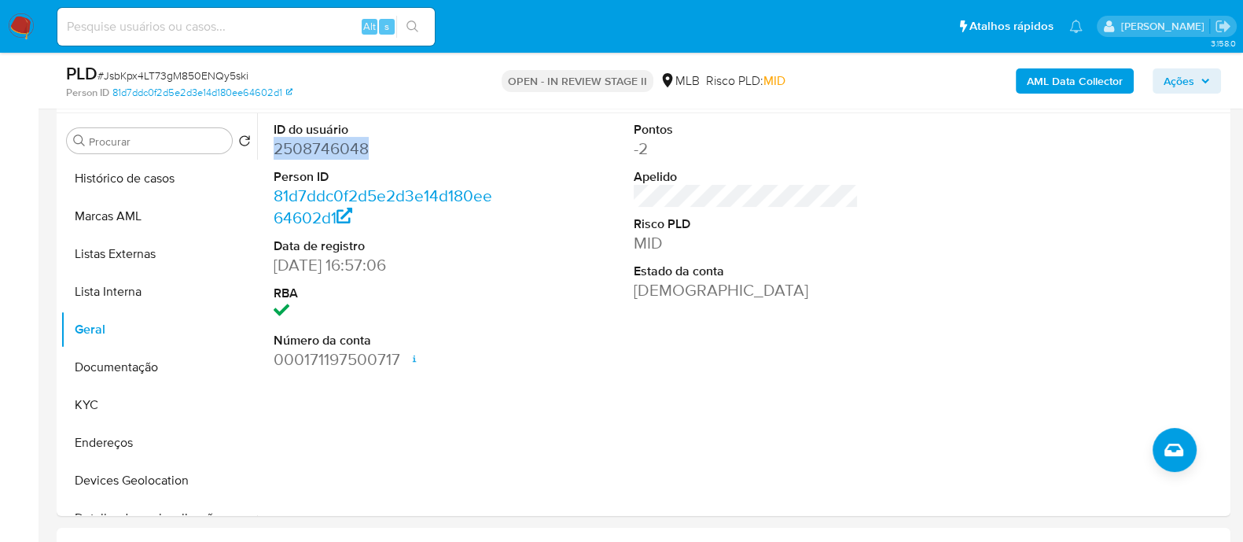
copy dd "2508746048"
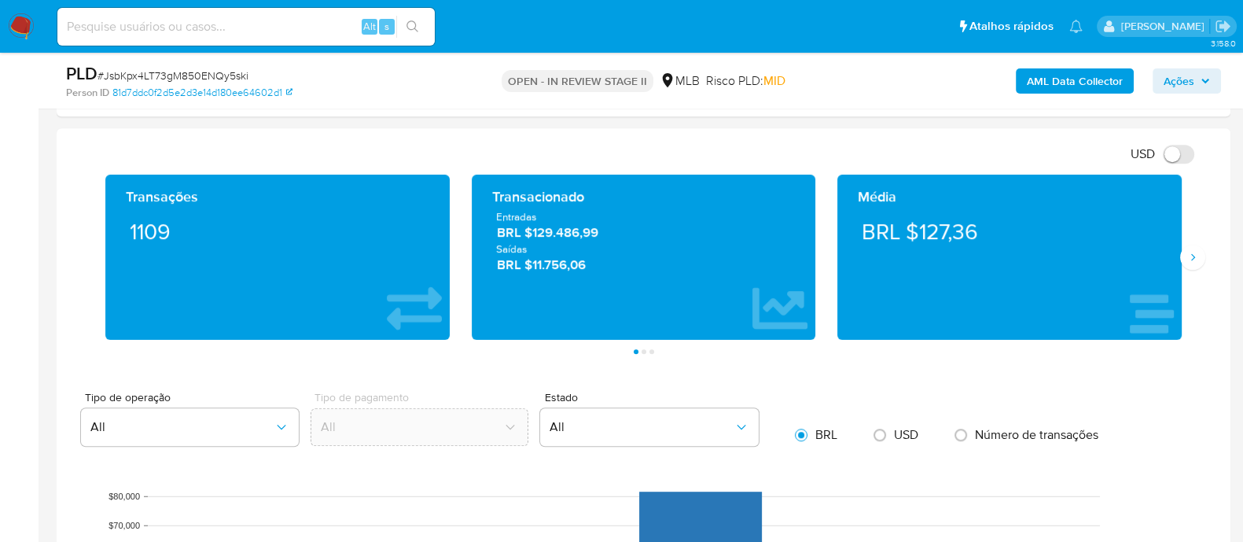
scroll to position [1081, 0]
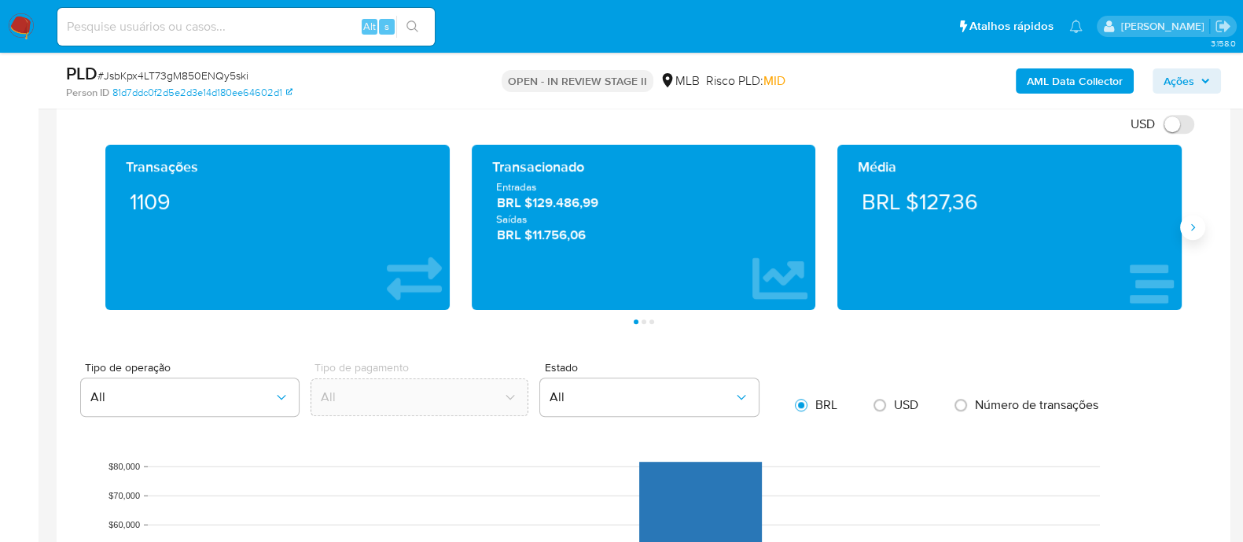
click at [1189, 225] on icon "Siguiente" at bounding box center [1193, 227] width 13 height 13
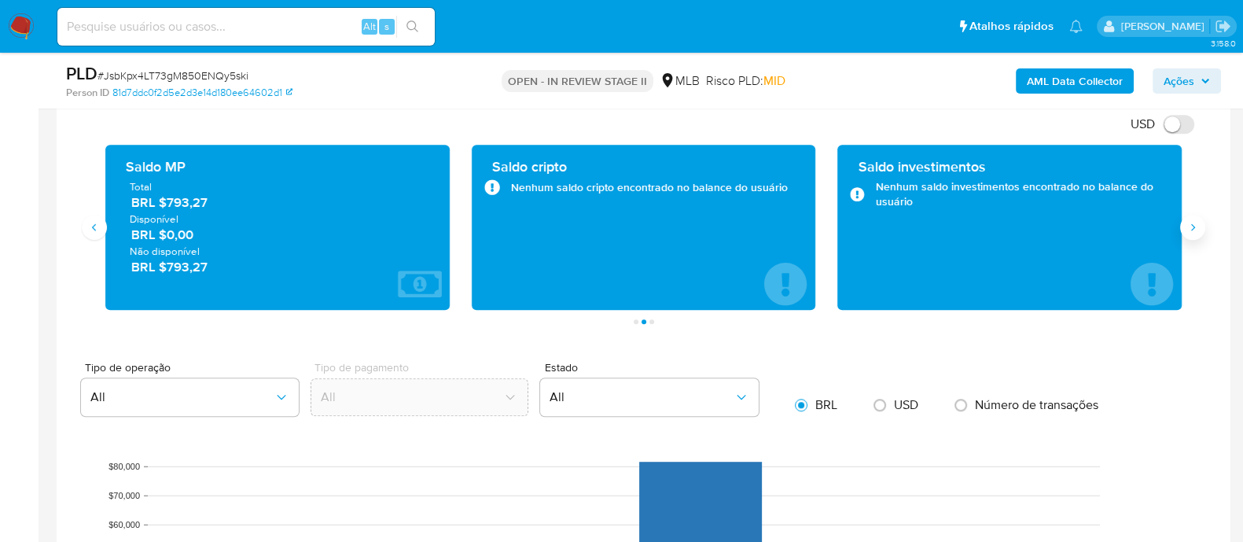
click at [1201, 218] on button "Siguiente" at bounding box center [1192, 227] width 25 height 25
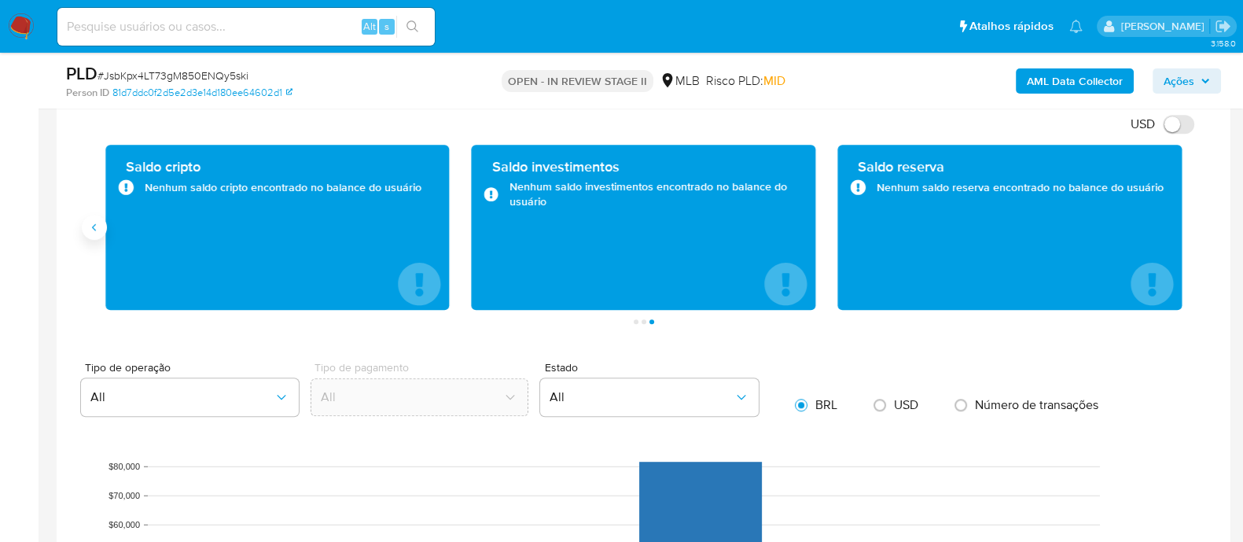
click at [102, 233] on button "Anterior" at bounding box center [94, 227] width 25 height 25
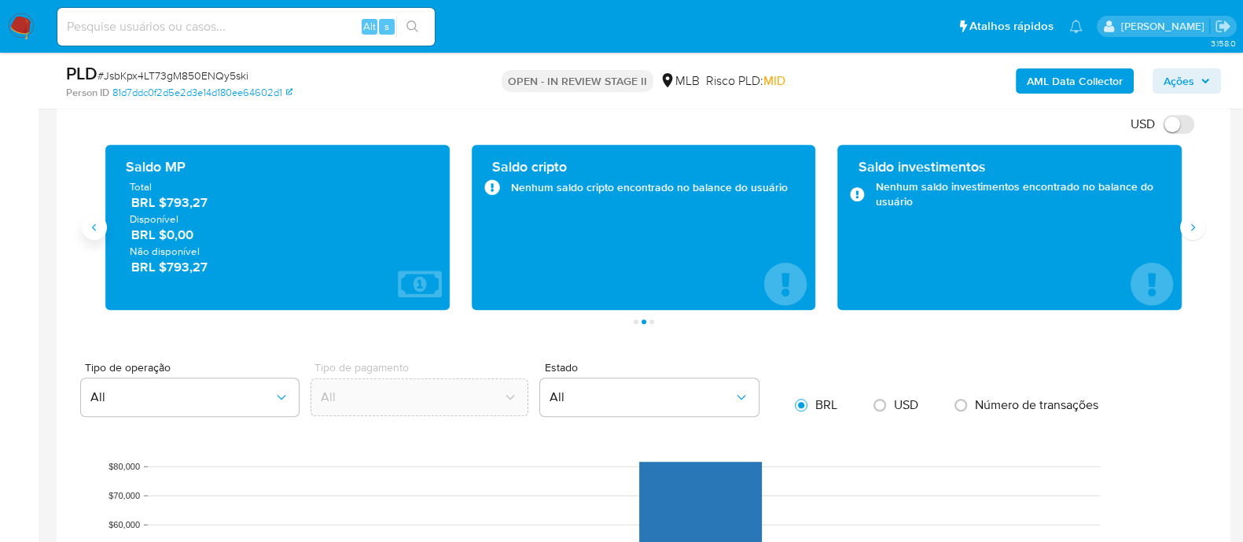
click at [102, 233] on button "Anterior" at bounding box center [94, 227] width 25 height 25
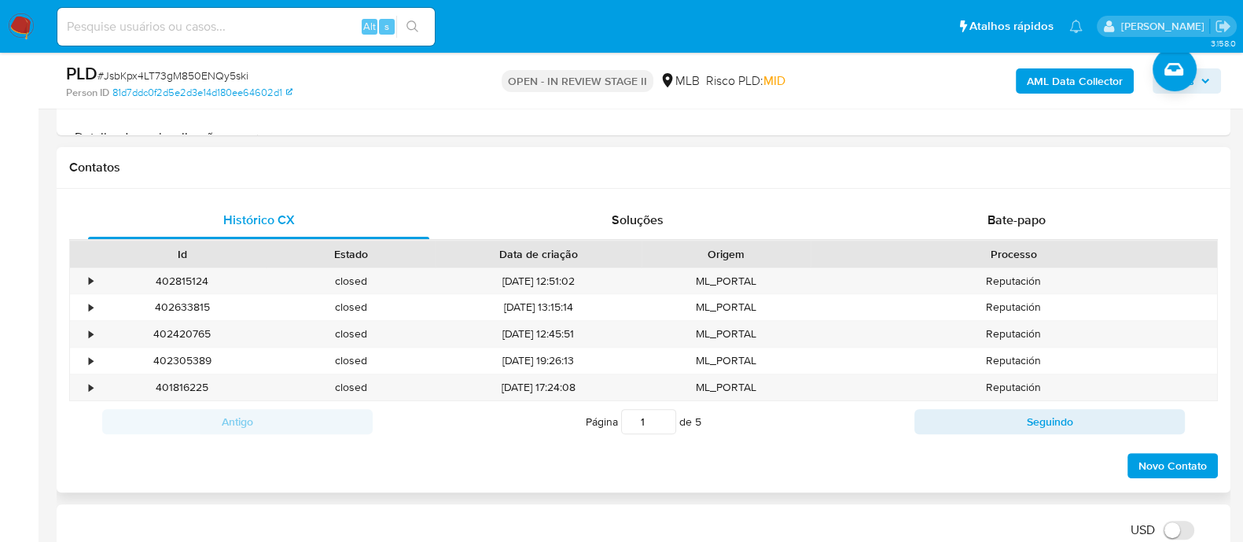
scroll to position [1070, 0]
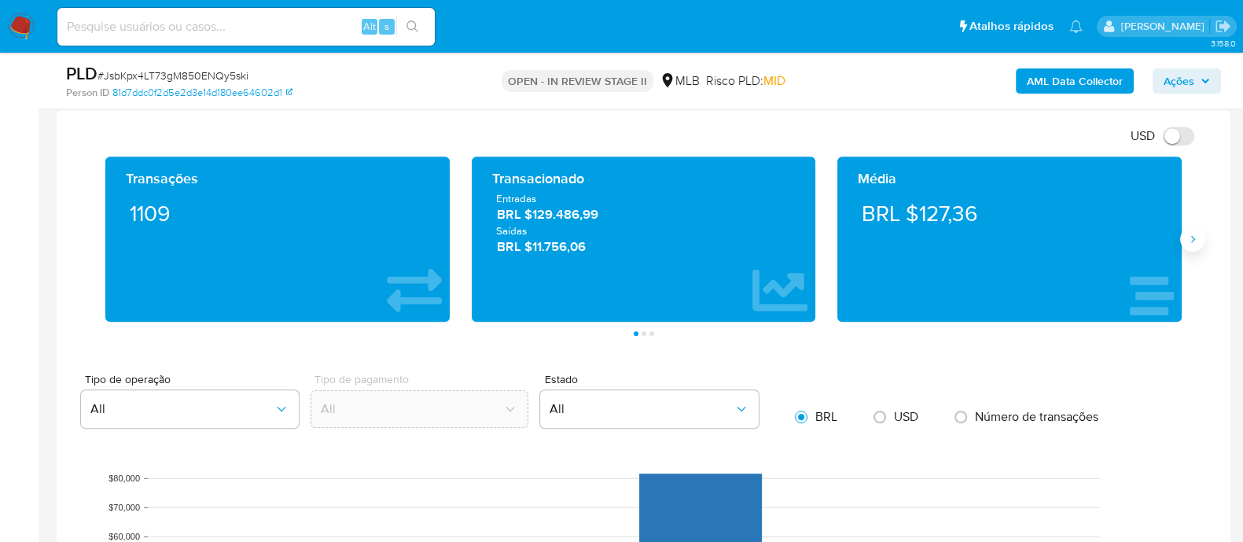
click at [1200, 240] on button "Siguiente" at bounding box center [1192, 239] width 25 height 25
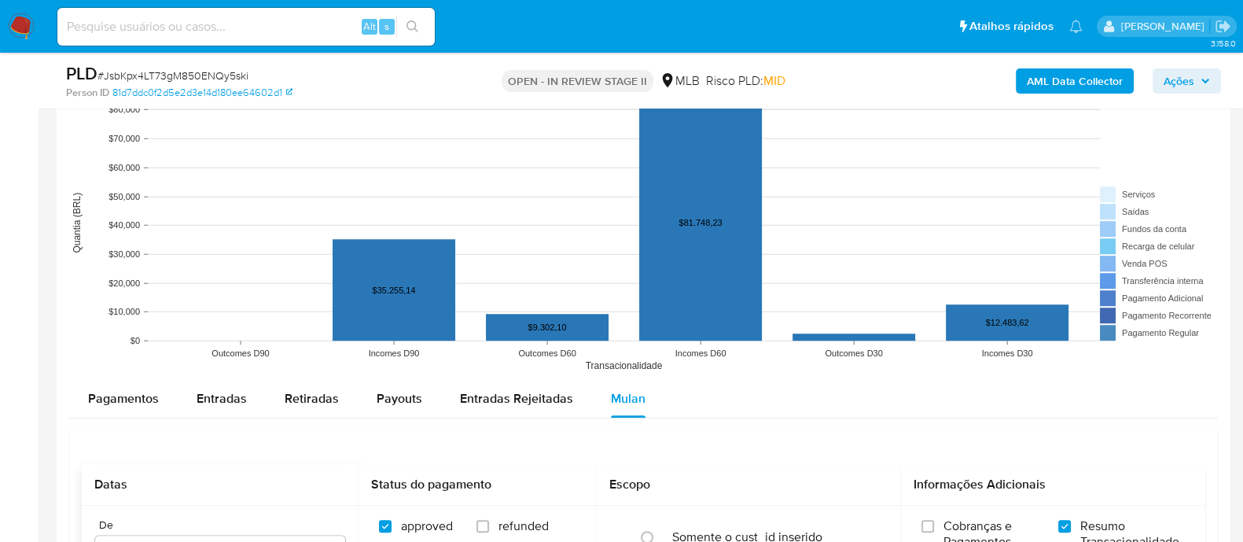
scroll to position [1659, 0]
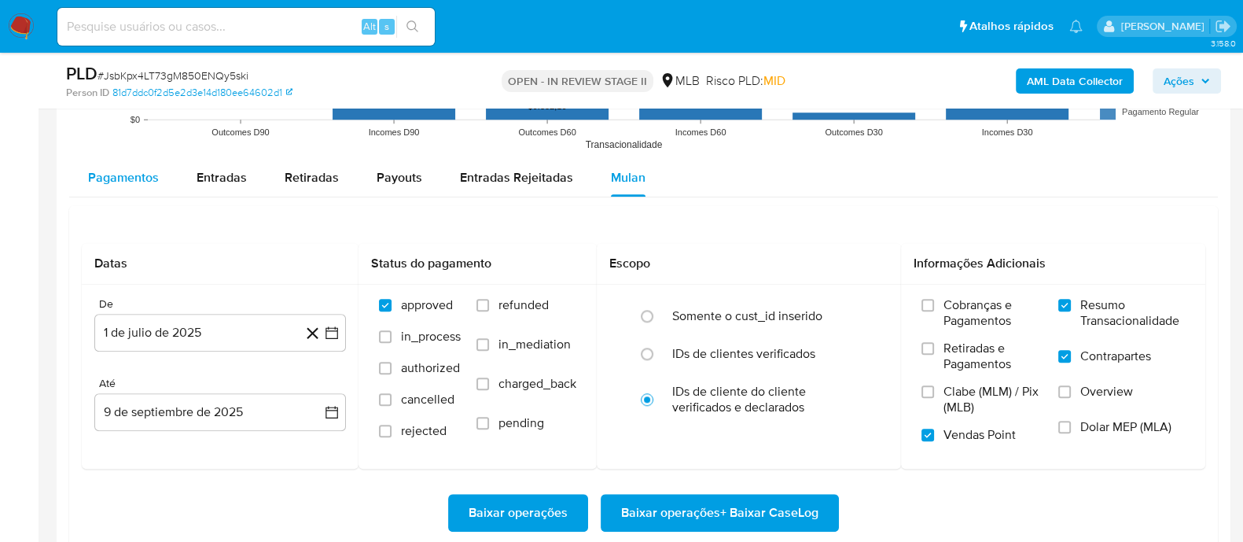
click at [139, 183] on span "Pagamentos" at bounding box center [123, 177] width 71 height 18
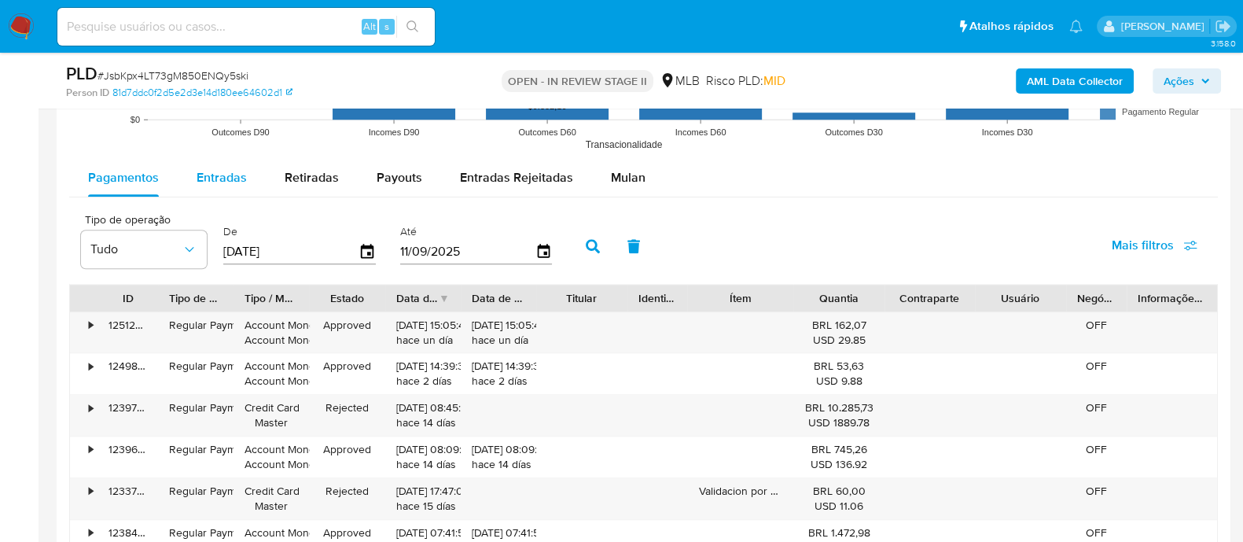
click at [239, 179] on span "Entradas" at bounding box center [222, 177] width 50 height 18
select select "10"
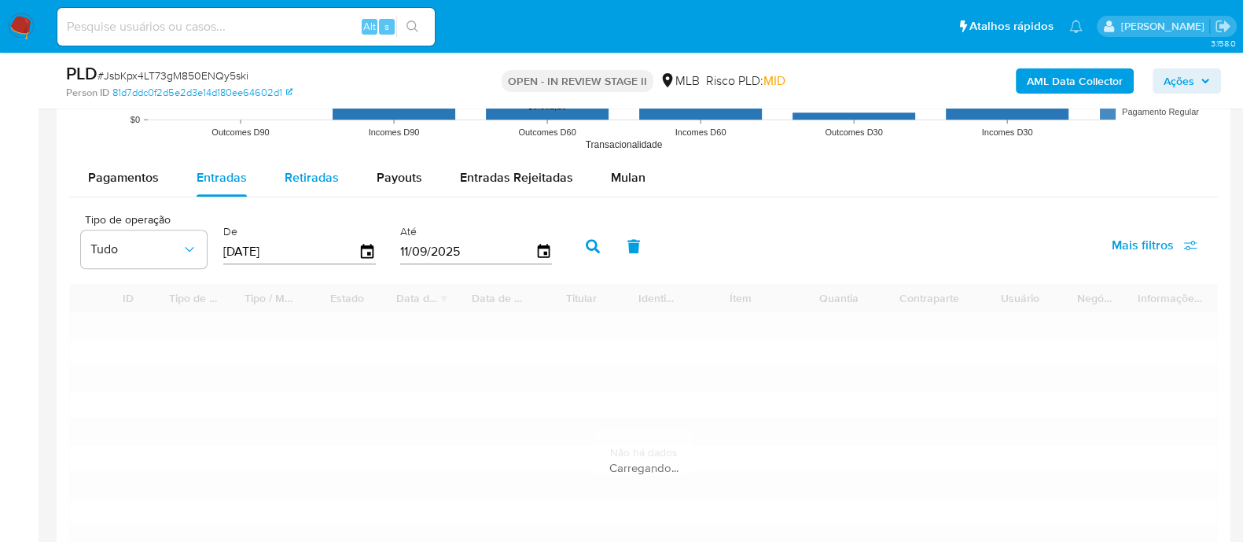
click at [326, 175] on span "Retiradas" at bounding box center [312, 177] width 54 height 18
select select "10"
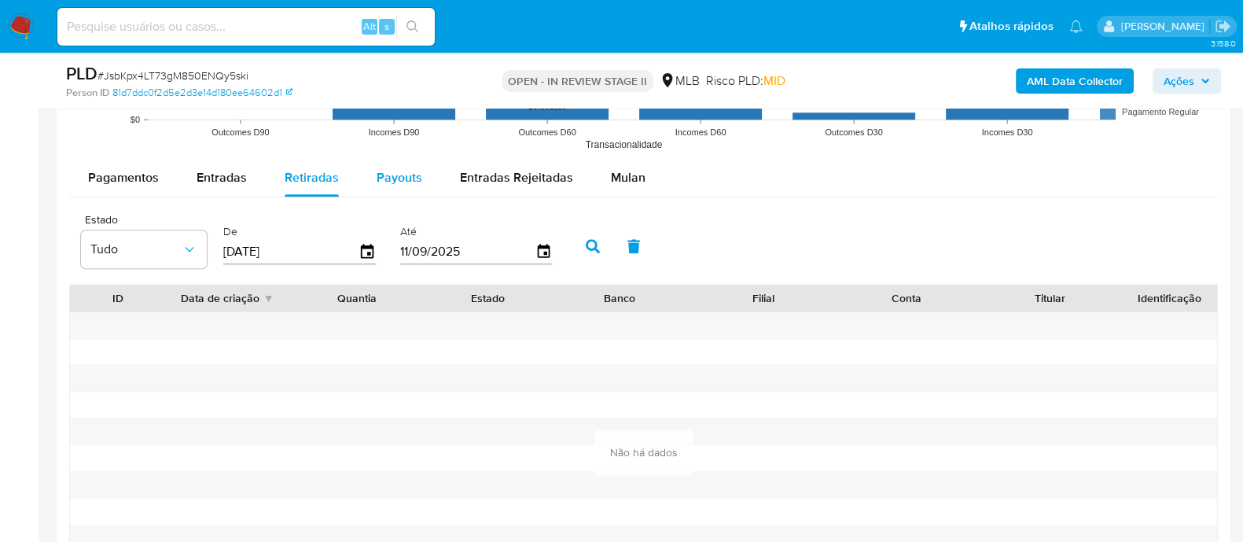
click at [393, 179] on span "Payouts" at bounding box center [400, 177] width 46 height 18
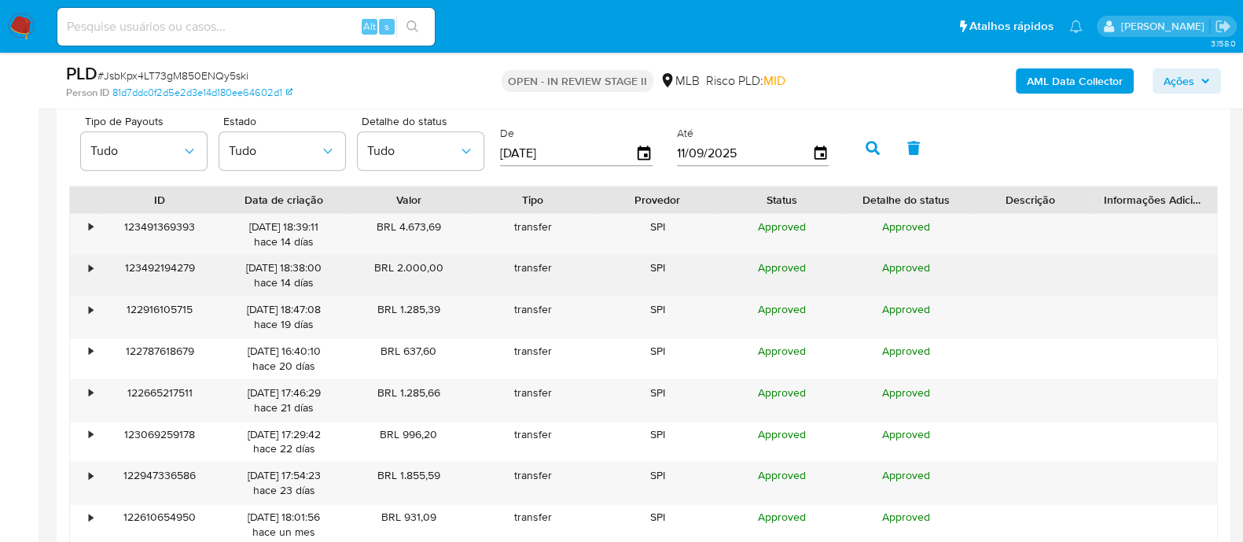
scroll to position [1954, 0]
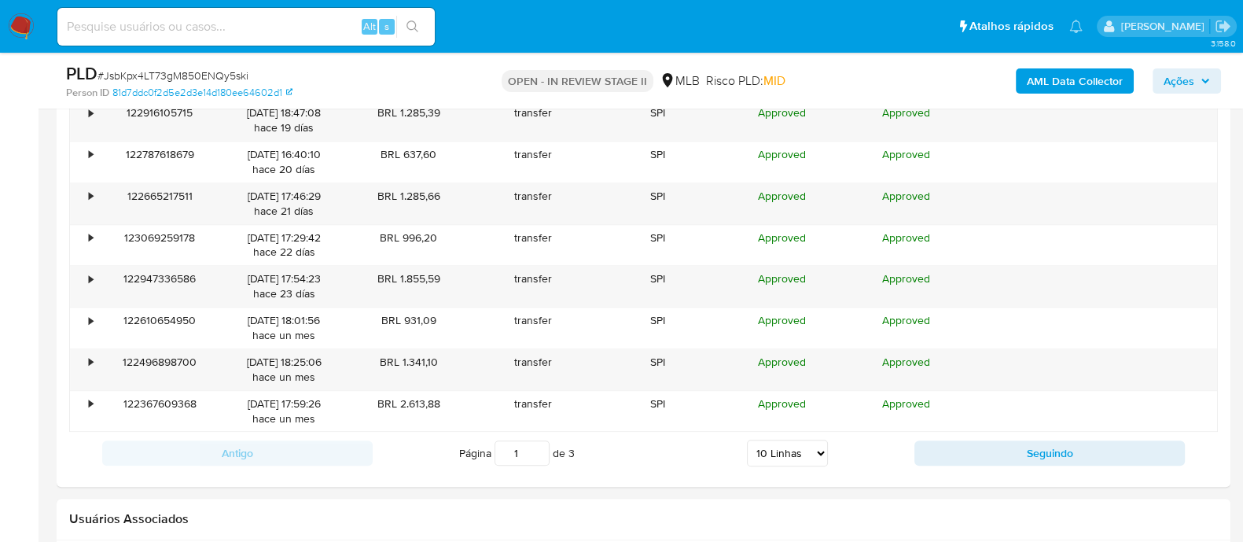
click at [754, 451] on select "5 Linhas 10 Linhas 20 Linhas 25 Linhas 50 Linhas 100 Linhas" at bounding box center [787, 453] width 81 height 27
select select "100"
click at [747, 440] on select "5 Linhas 10 Linhas 20 Linhas 25 Linhas 50 Linhas 100 Linhas" at bounding box center [787, 453] width 81 height 27
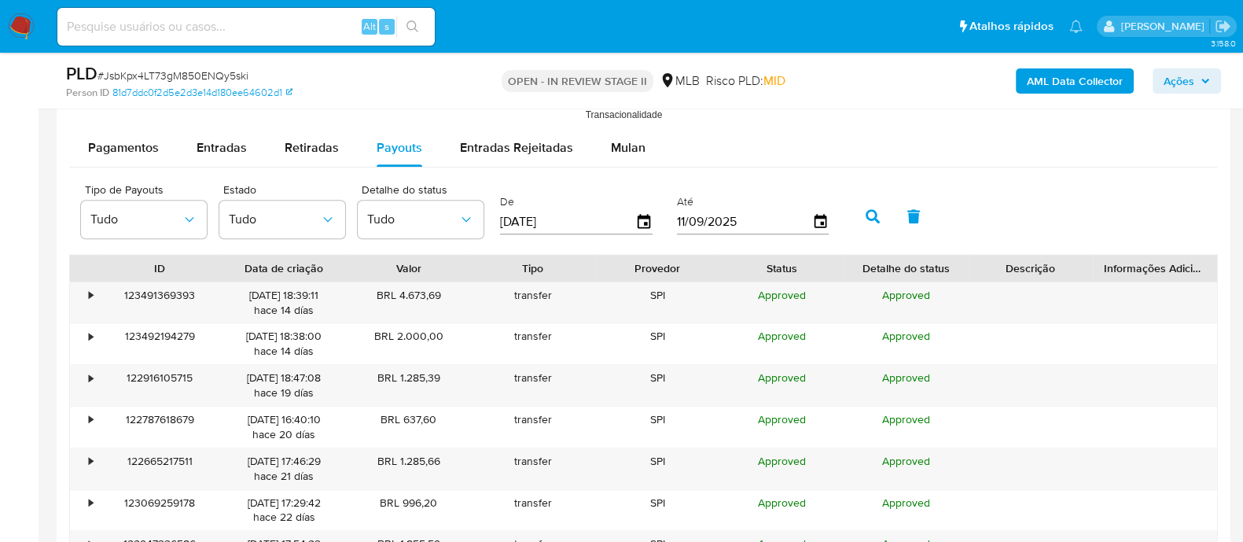
scroll to position [1659, 0]
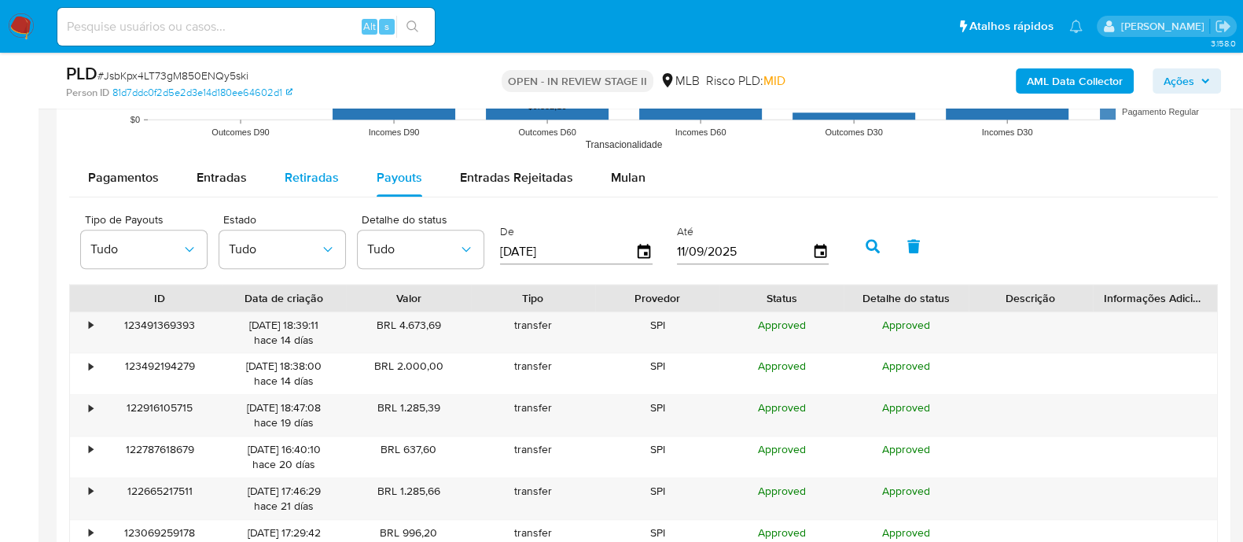
click at [318, 175] on span "Retiradas" at bounding box center [312, 177] width 54 height 18
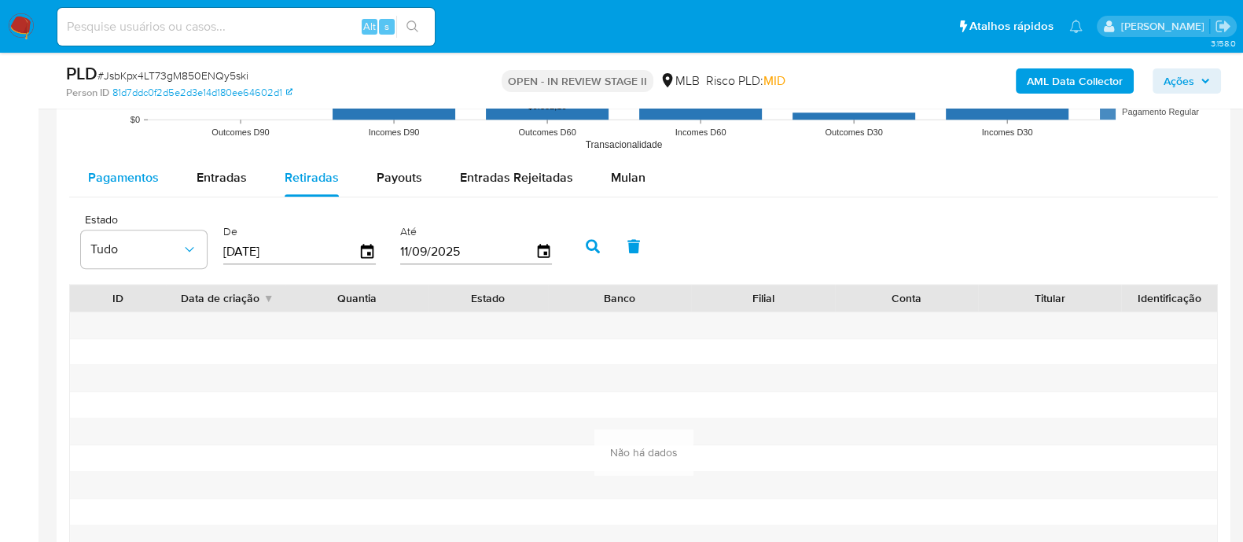
click at [98, 175] on span "Pagamentos" at bounding box center [123, 177] width 71 height 18
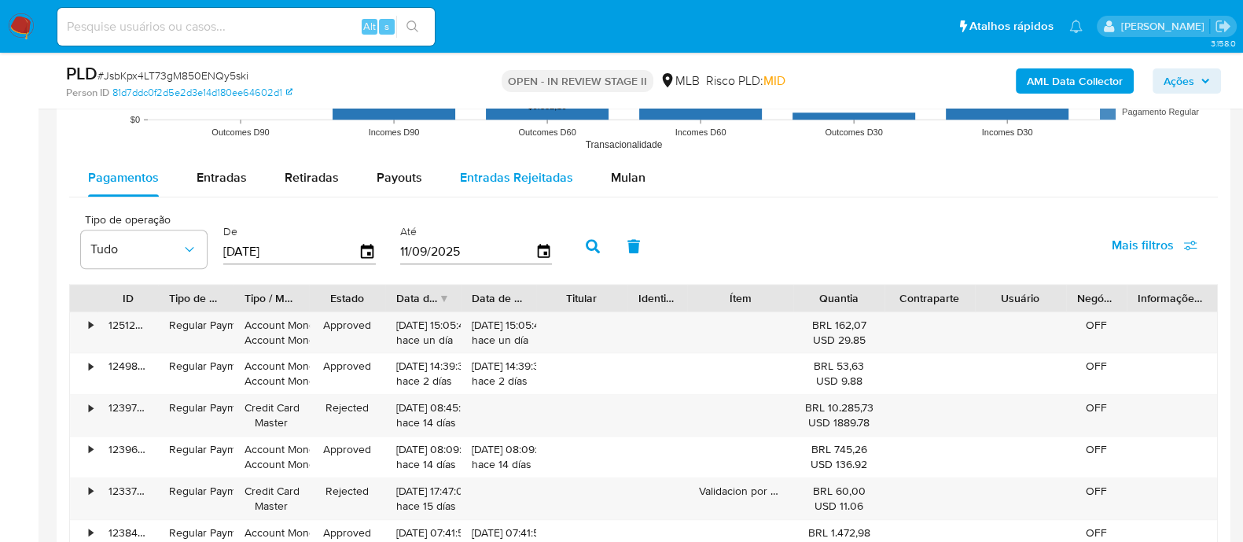
click at [540, 187] on div "Entradas Rejeitadas" at bounding box center [516, 178] width 113 height 38
select select "10"
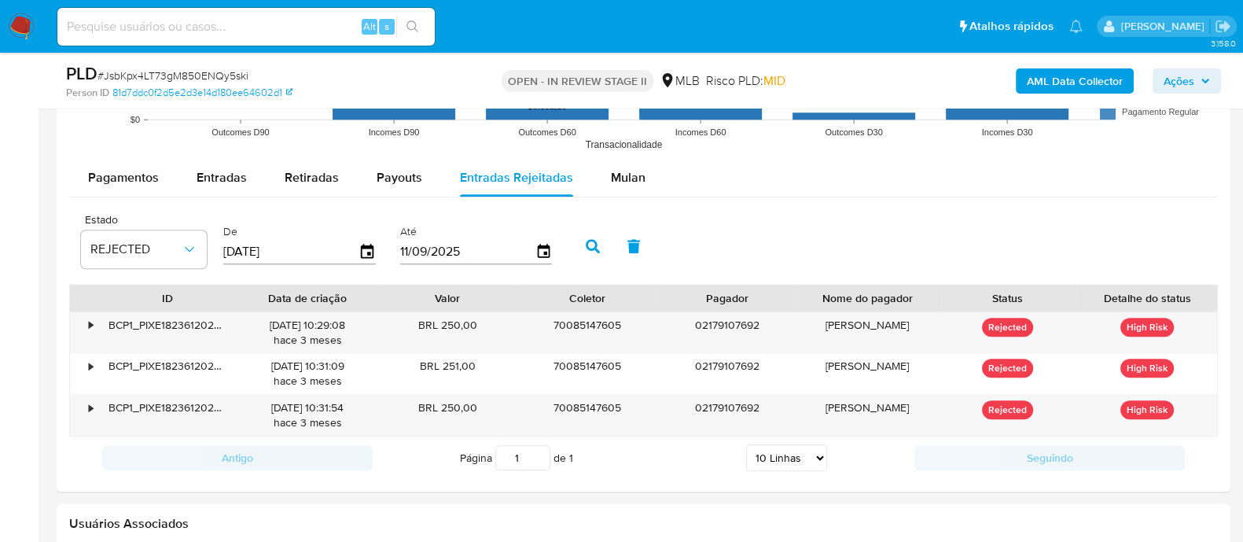
click at [1062, 75] on b "AML Data Collector" at bounding box center [1075, 80] width 96 height 25
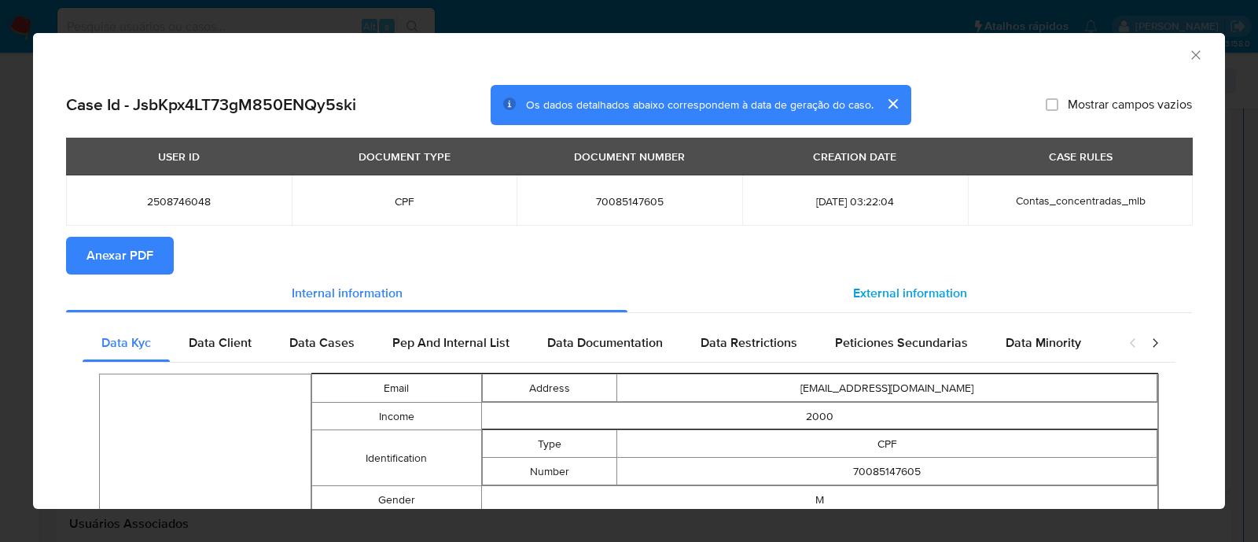
click at [882, 294] on span "External information" at bounding box center [910, 293] width 114 height 18
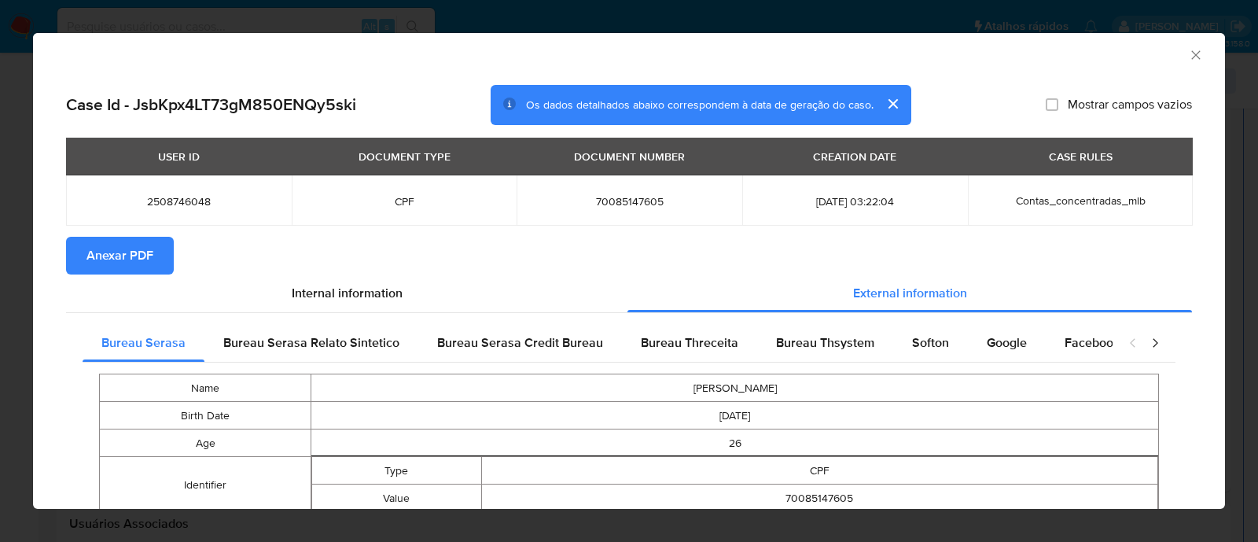
click at [132, 245] on span "Anexar PDF" at bounding box center [120, 255] width 67 height 35
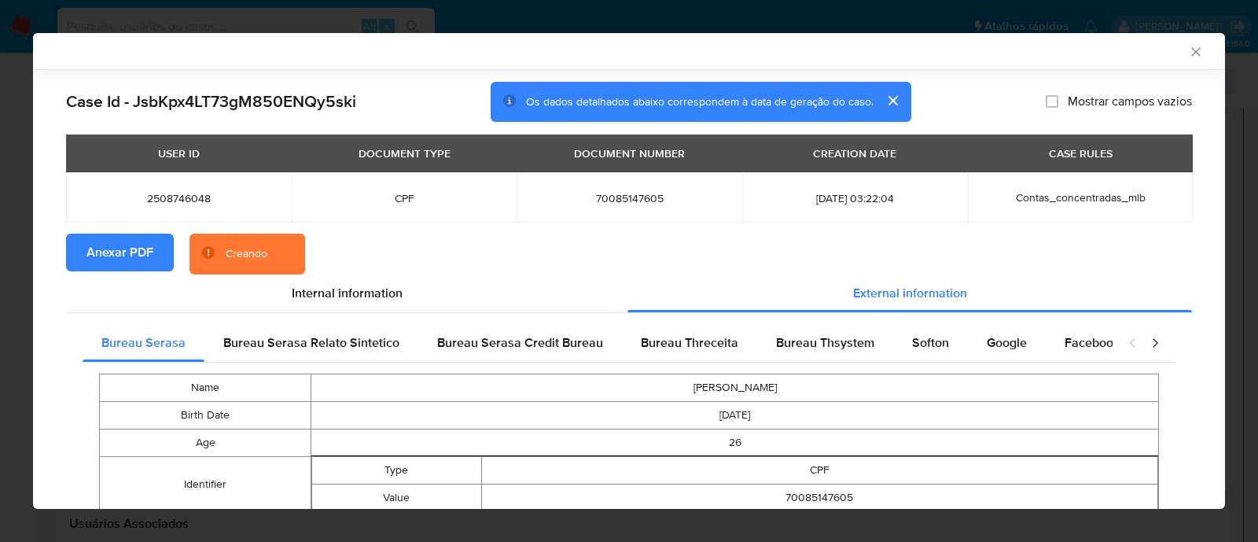
scroll to position [0, 0]
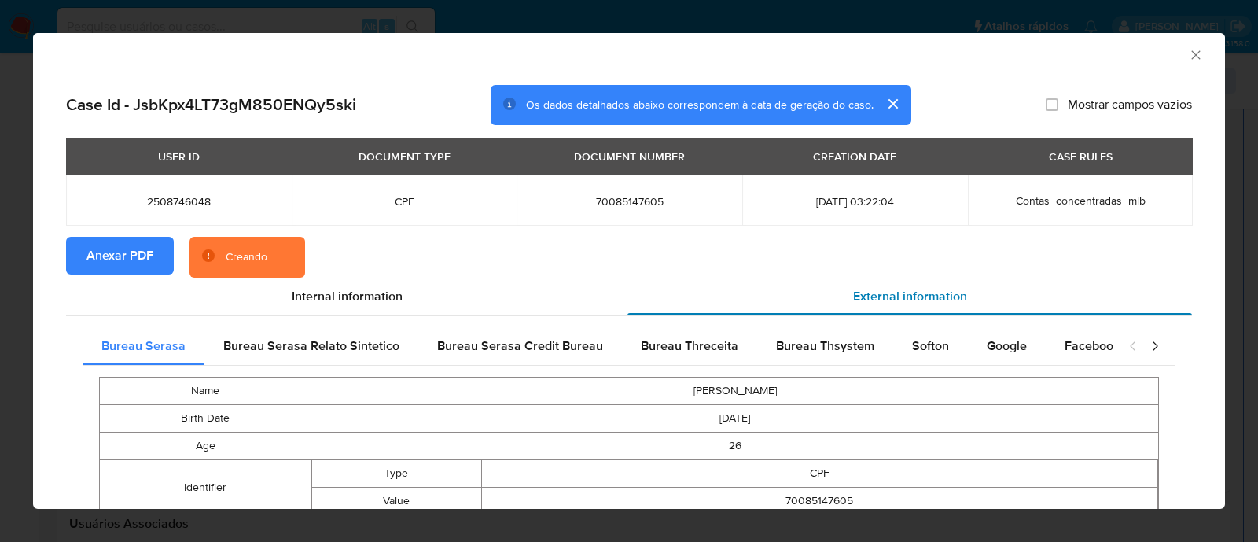
click at [894, 300] on span "External information" at bounding box center [910, 296] width 114 height 18
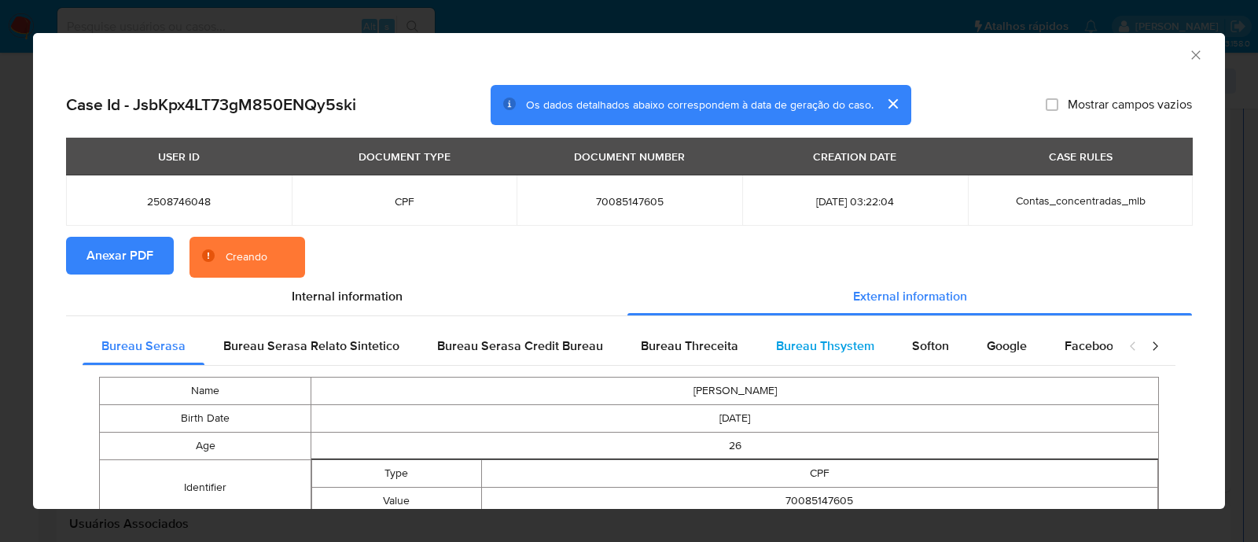
click at [818, 348] on span "Bureau Thsystem" at bounding box center [825, 346] width 98 height 18
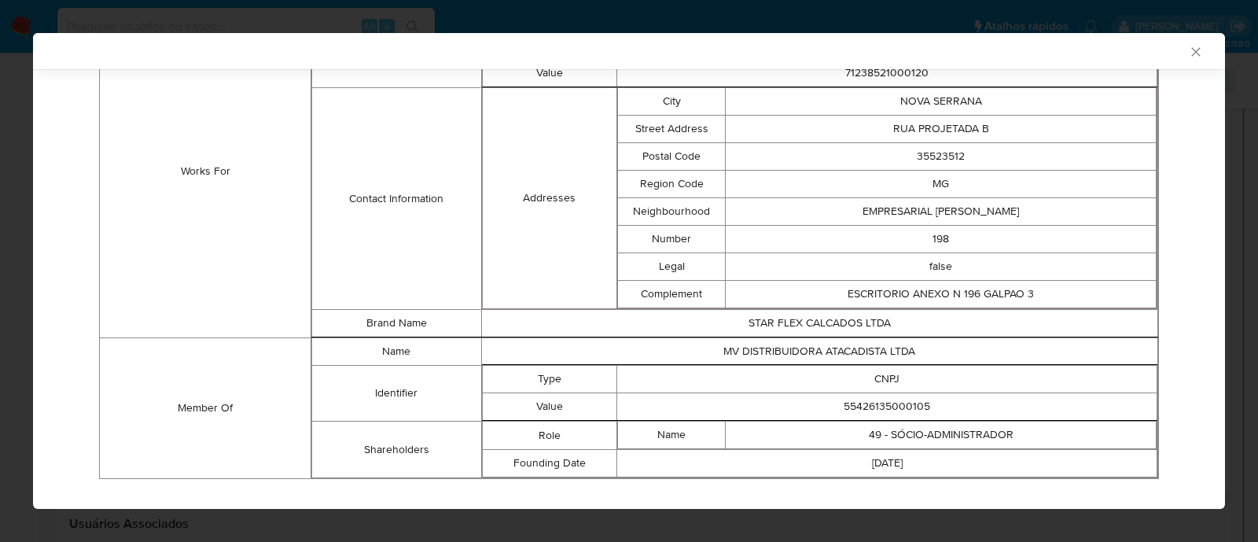
scroll to position [815, 0]
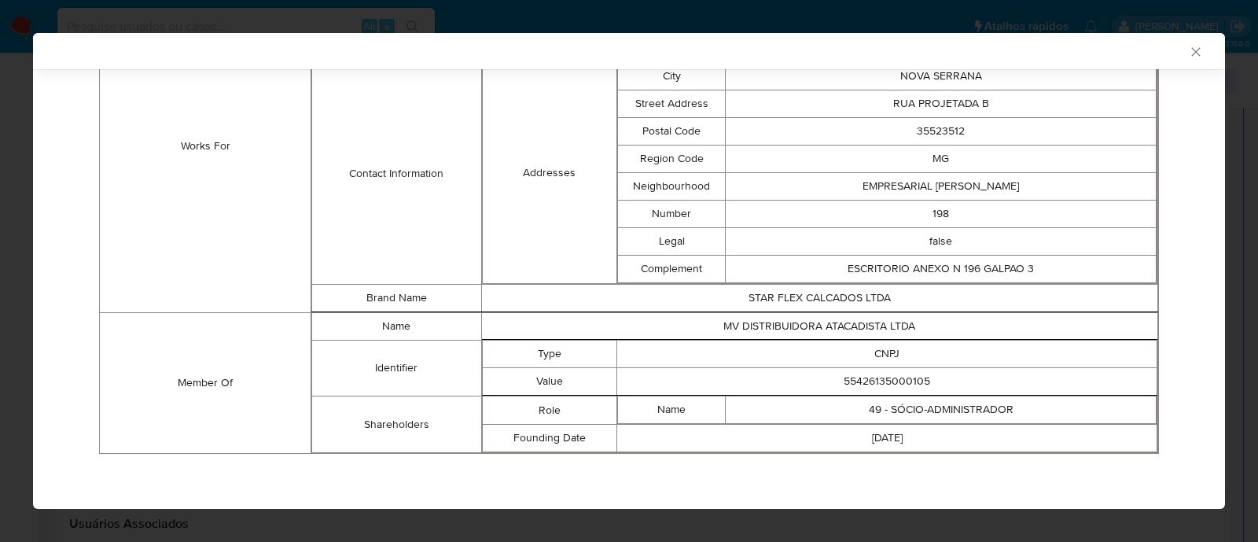
click at [877, 378] on td "55426135000105" at bounding box center [887, 382] width 540 height 28
copy td "55426135000105"
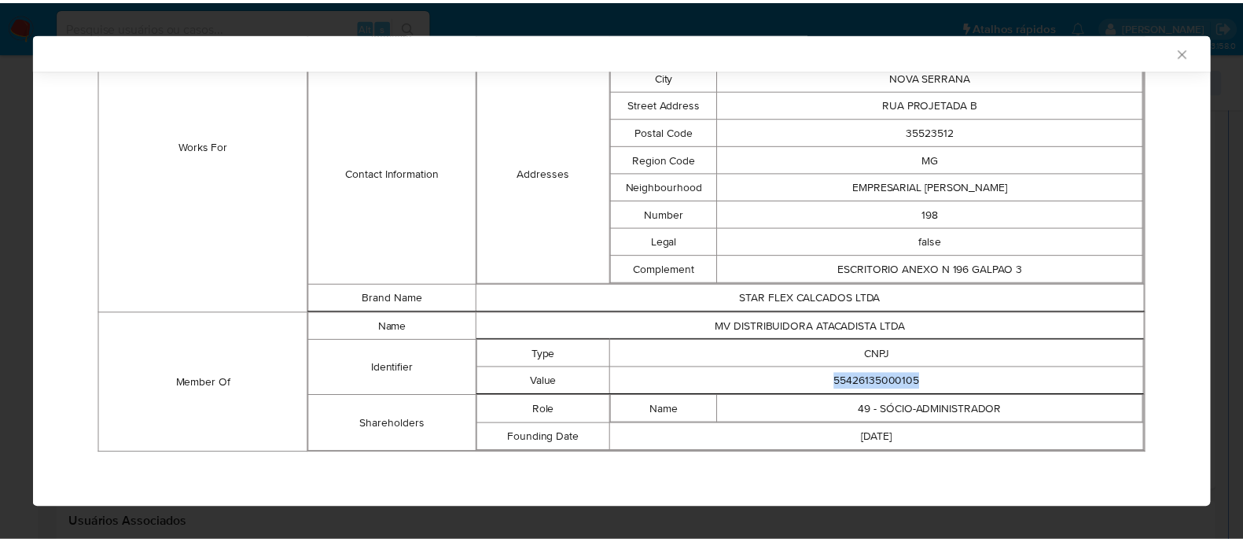
scroll to position [812, 0]
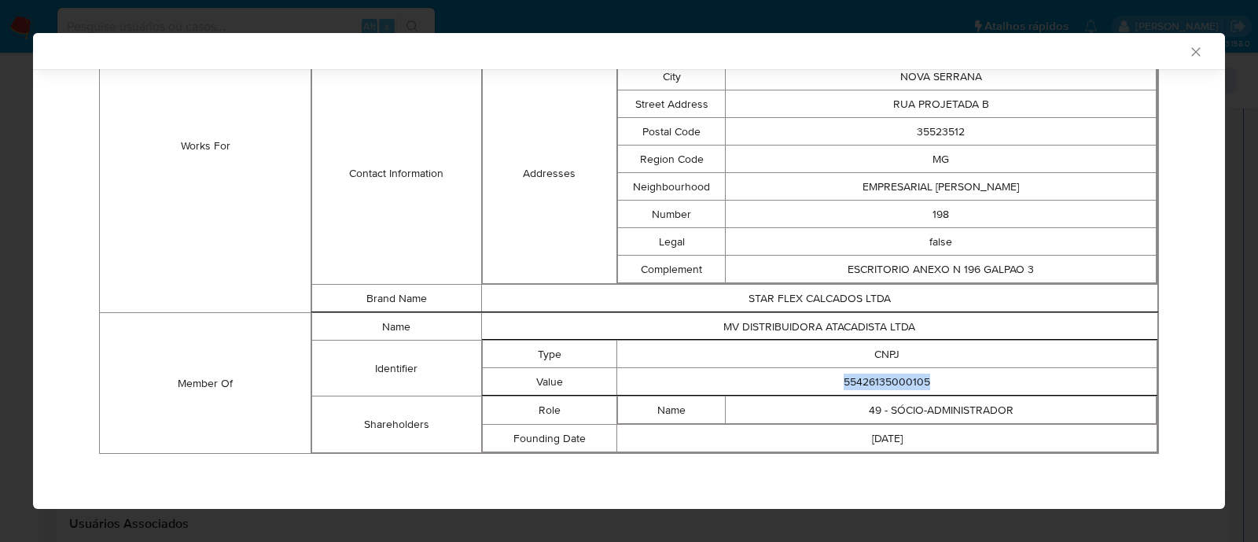
click at [1191, 53] on icon "Fechar a janela" at bounding box center [1195, 51] width 9 height 9
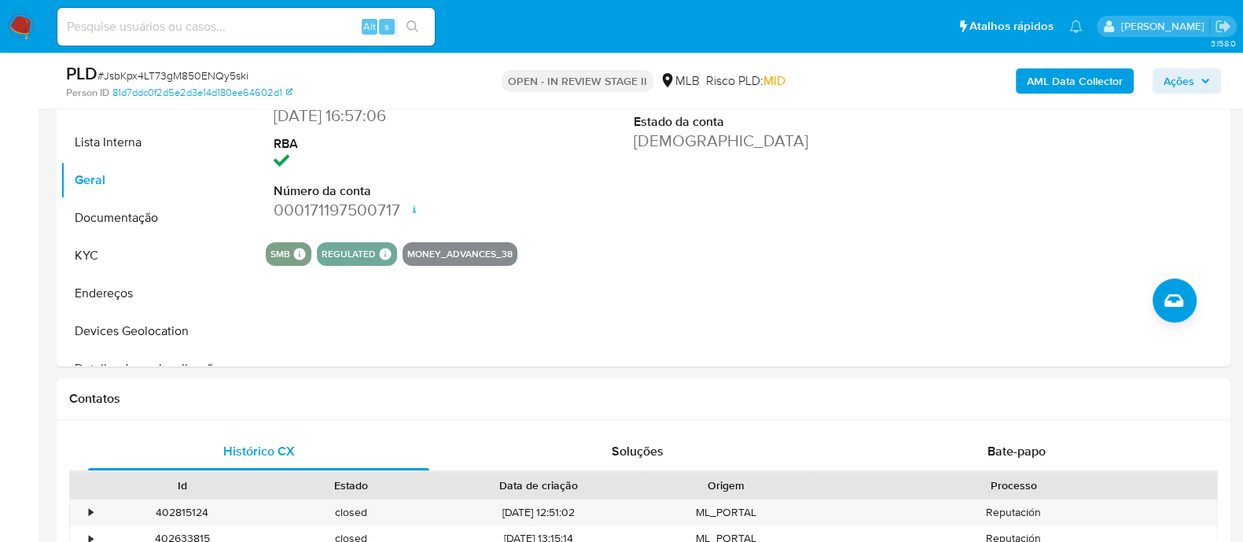
scroll to position [283, 0]
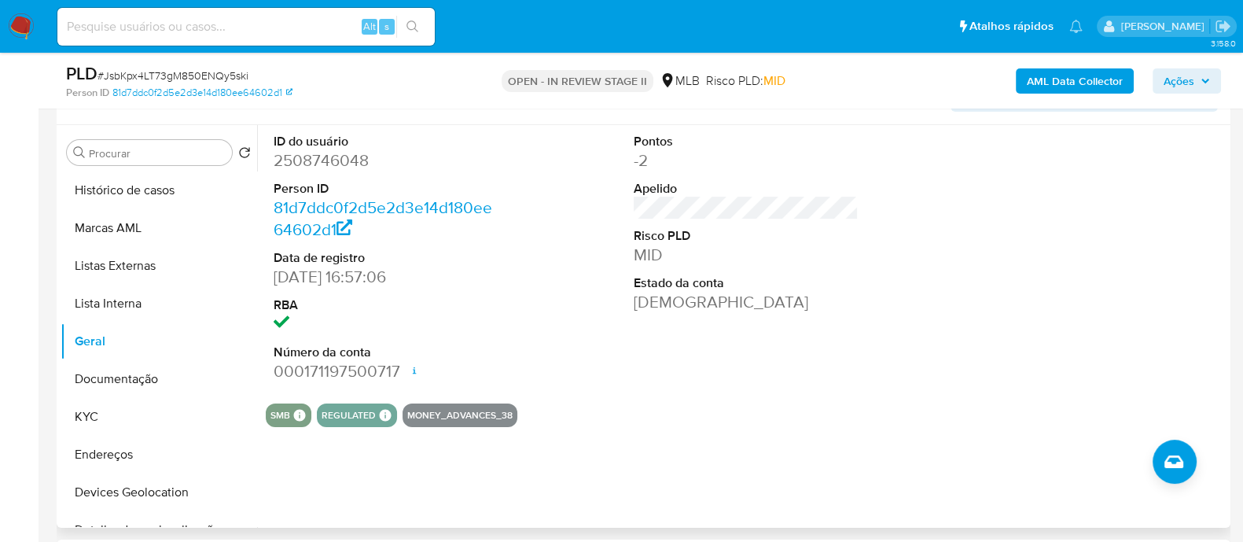
click at [340, 160] on dd "2508746048" at bounding box center [386, 160] width 225 height 22
copy dd "2508746048"
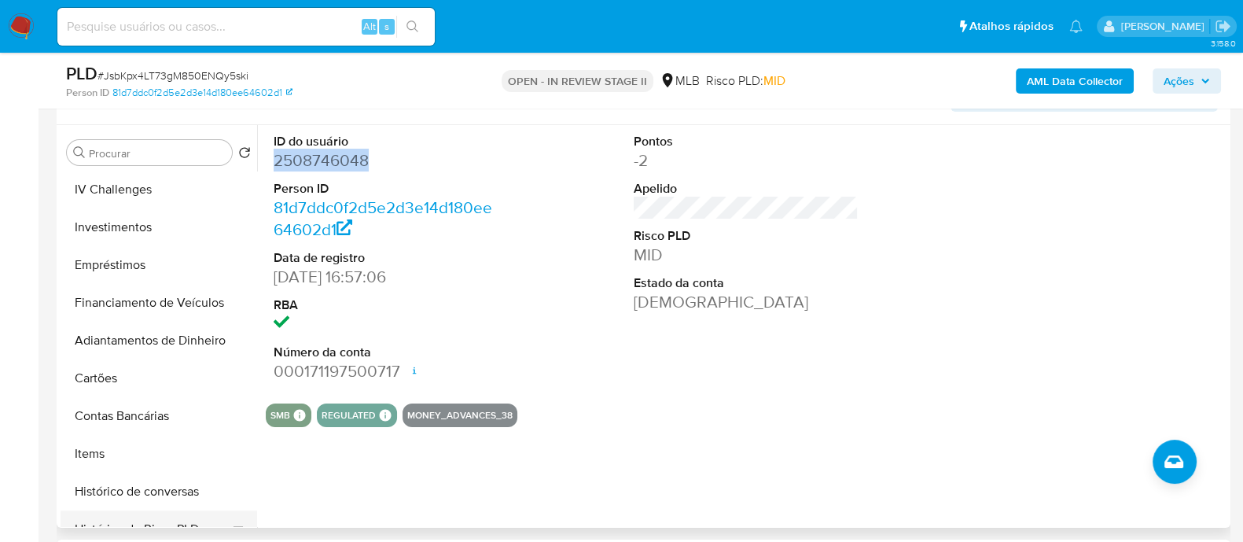
scroll to position [590, 0]
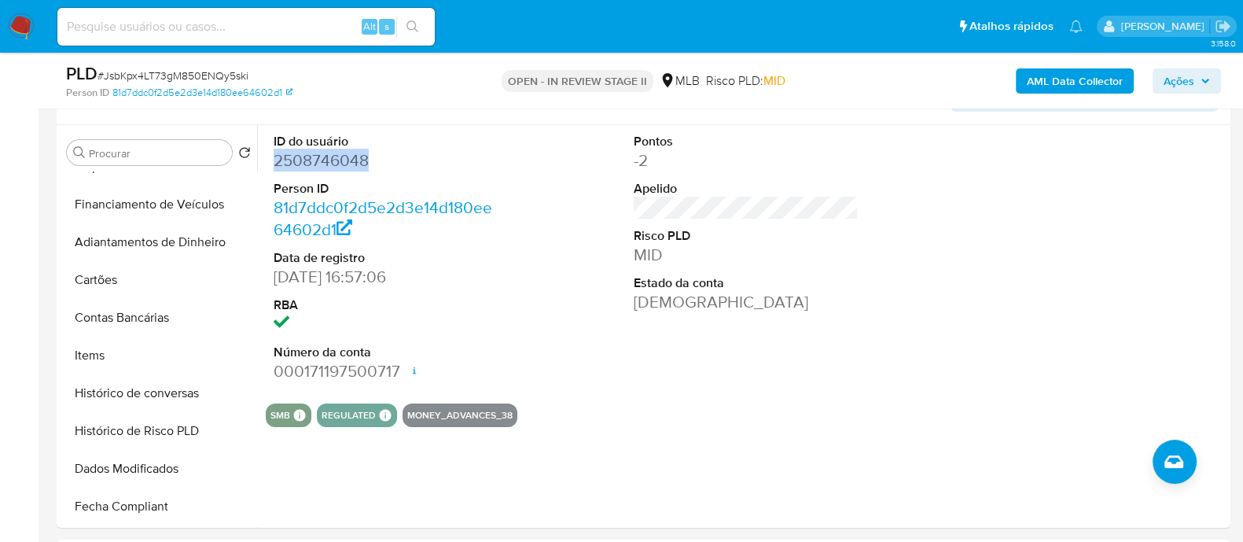
drag, startPoint x: 128, startPoint y: 353, endPoint x: 89, endPoint y: 98, distance: 258.6
click at [128, 351] on button "Items" at bounding box center [159, 356] width 197 height 38
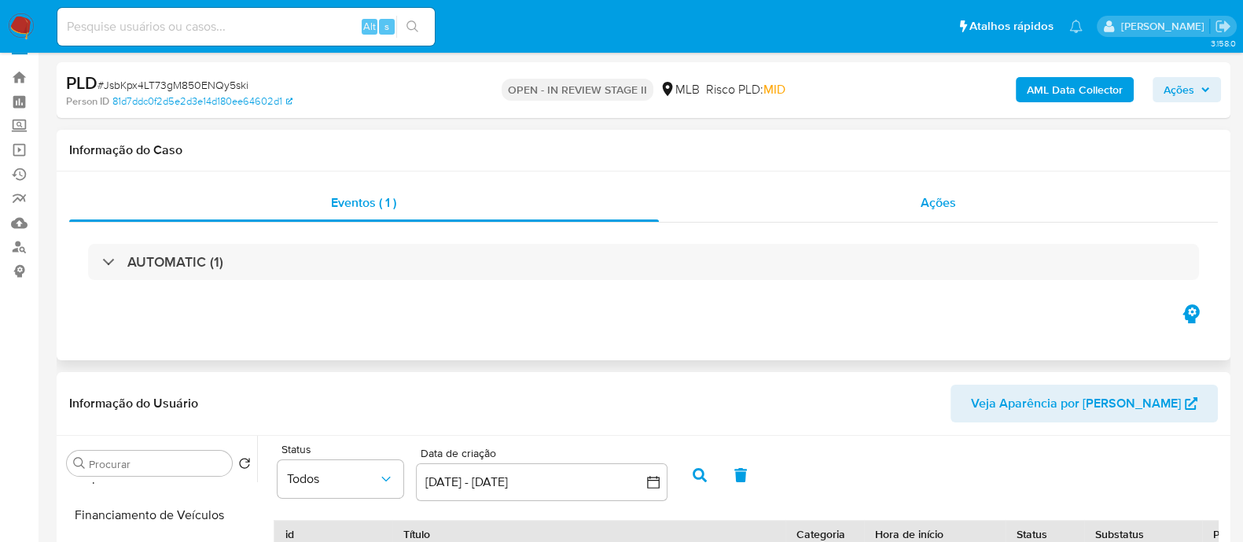
scroll to position [0, 0]
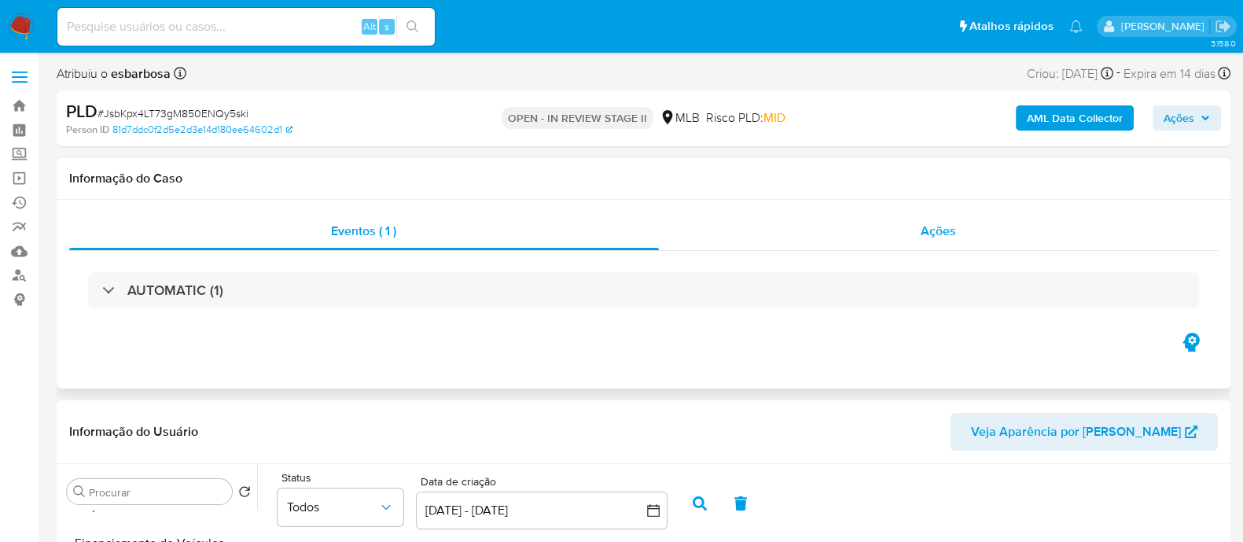
click at [736, 245] on div "Ações" at bounding box center [939, 231] width 560 height 38
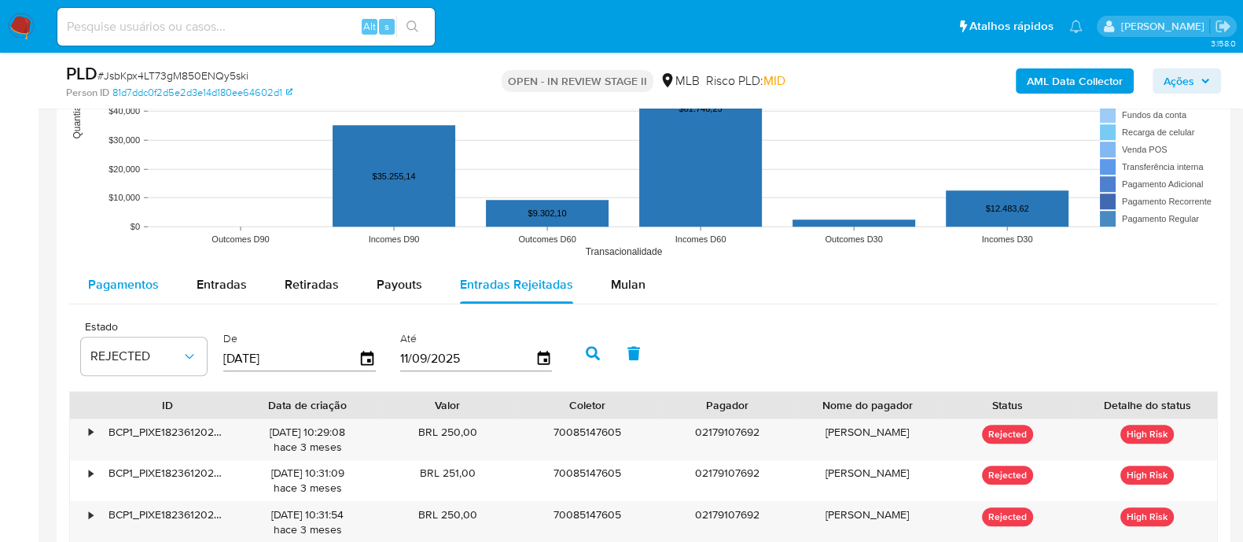
scroll to position [1671, 0]
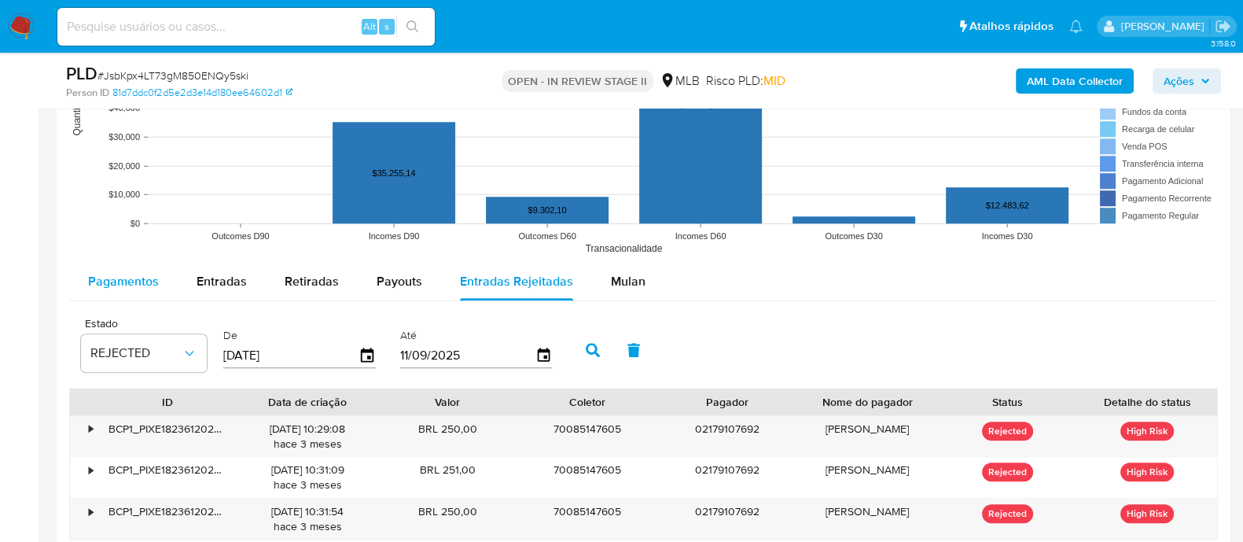
click at [134, 288] on span "Pagamentos" at bounding box center [123, 281] width 71 height 18
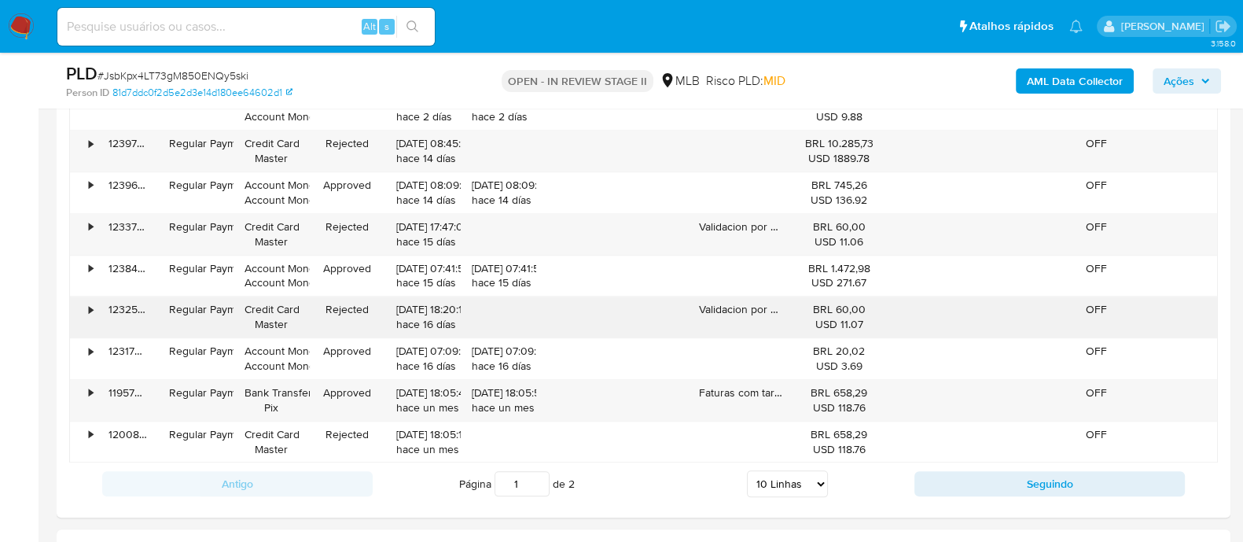
scroll to position [2064, 0]
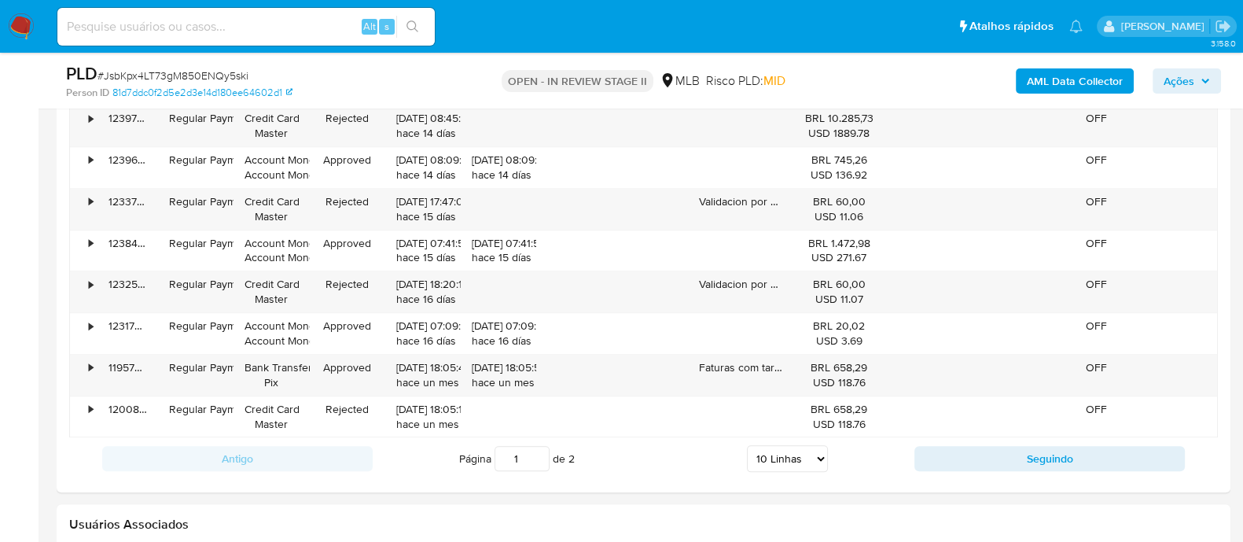
click at [794, 458] on select "5 Linhas 10 Linhas 20 Linhas 25 Linhas 50 Linhas 100 Linhas" at bounding box center [787, 458] width 81 height 27
select select "100"
click at [747, 445] on select "5 Linhas 10 Linhas 20 Linhas 25 Linhas 50 Linhas 100 Linhas" at bounding box center [787, 458] width 81 height 27
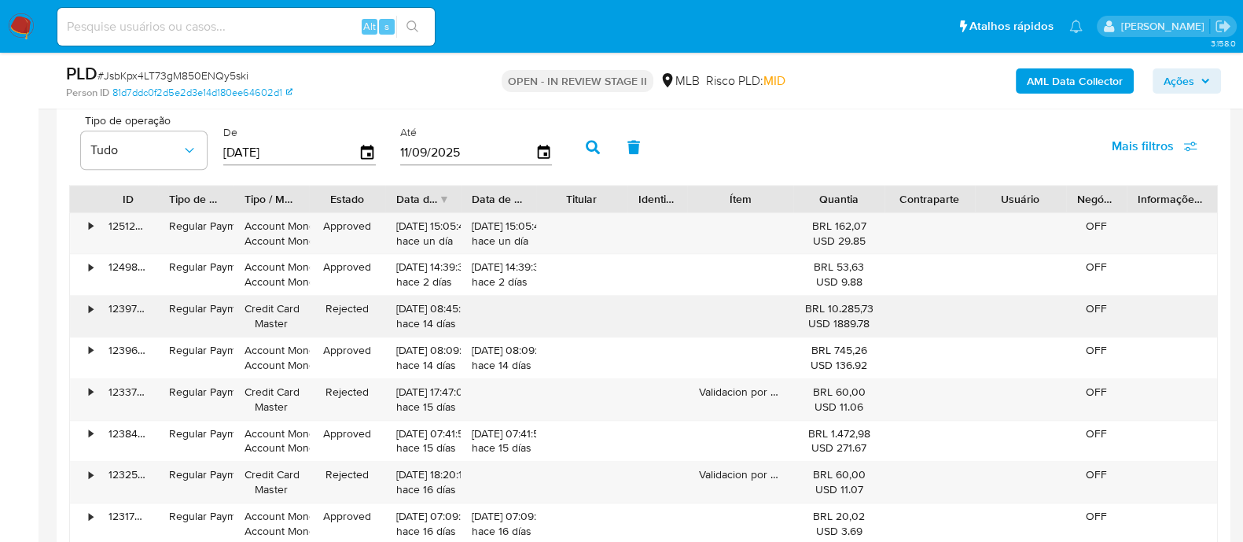
scroll to position [1770, 0]
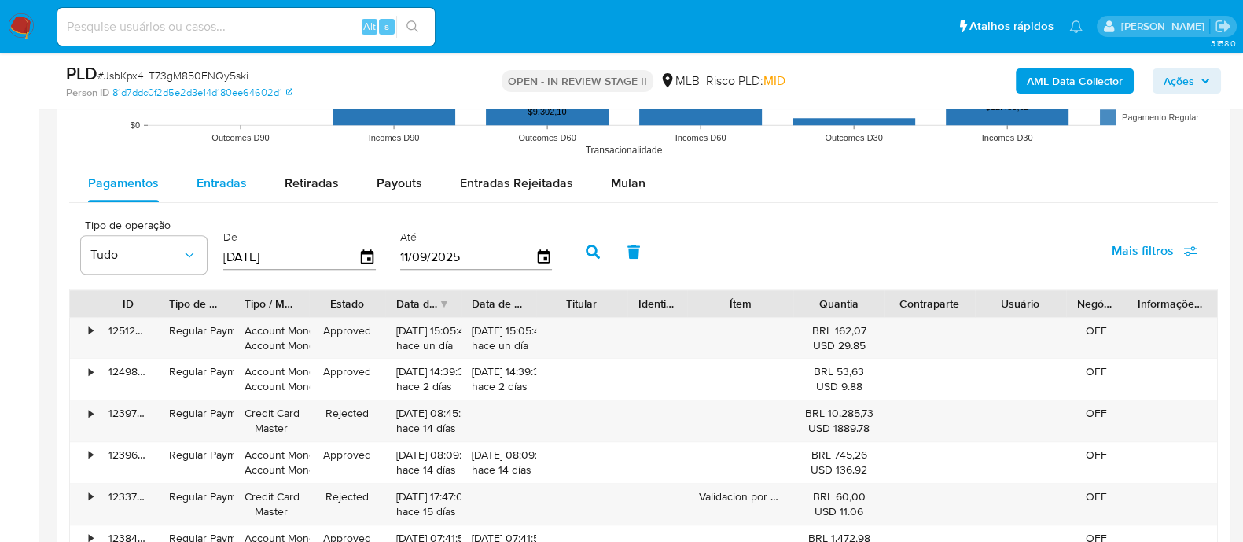
click at [240, 183] on span "Entradas" at bounding box center [222, 183] width 50 height 18
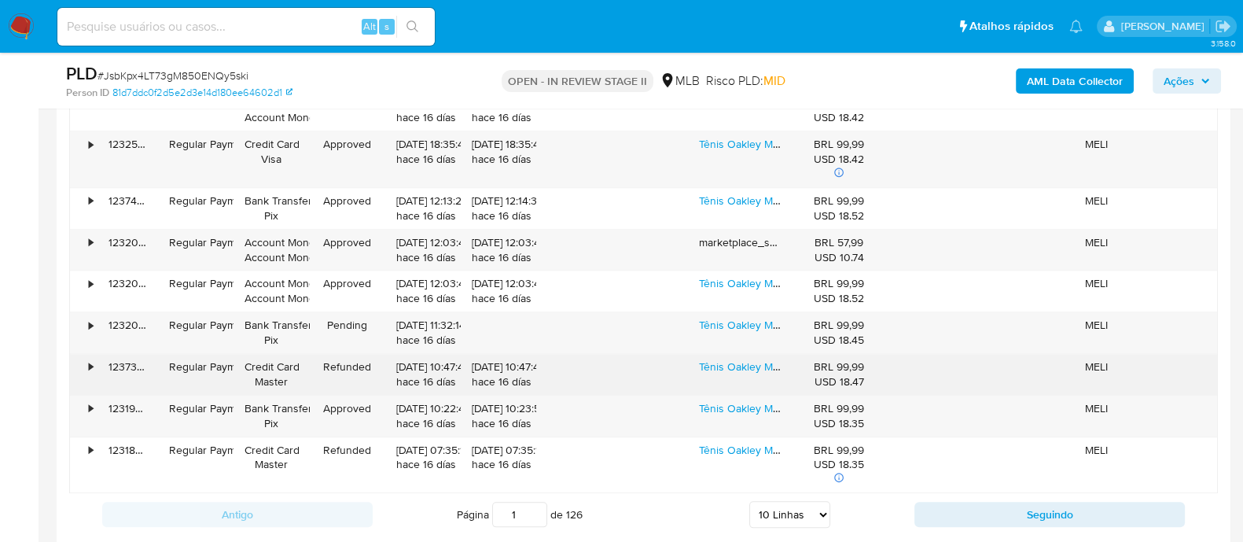
scroll to position [2064, 0]
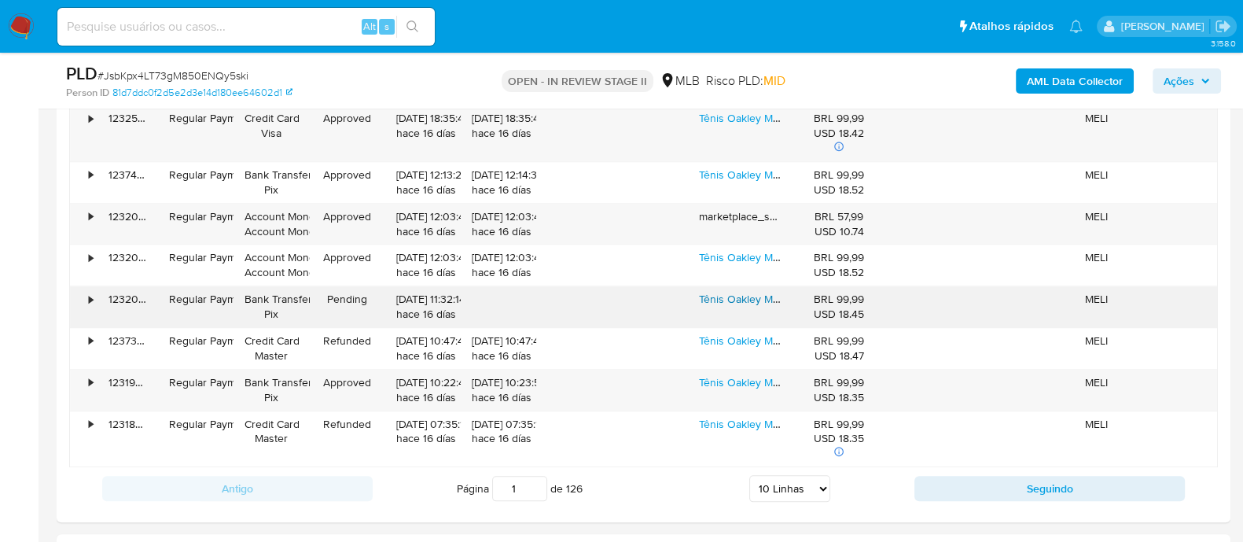
click at [737, 300] on link "Tênis Oakley Masculino Envio Imediato Garantia Barato Oferta" at bounding box center [849, 299] width 300 height 16
click at [797, 488] on select "5 Linhas 10 Linhas 20 Linhas 25 Linhas 50 Linhas 100 Linhas" at bounding box center [789, 488] width 81 height 27
select select "100"
click at [749, 475] on select "5 Linhas 10 Linhas 20 Linhas 25 Linhas 50 Linhas 100 Linhas" at bounding box center [789, 488] width 81 height 27
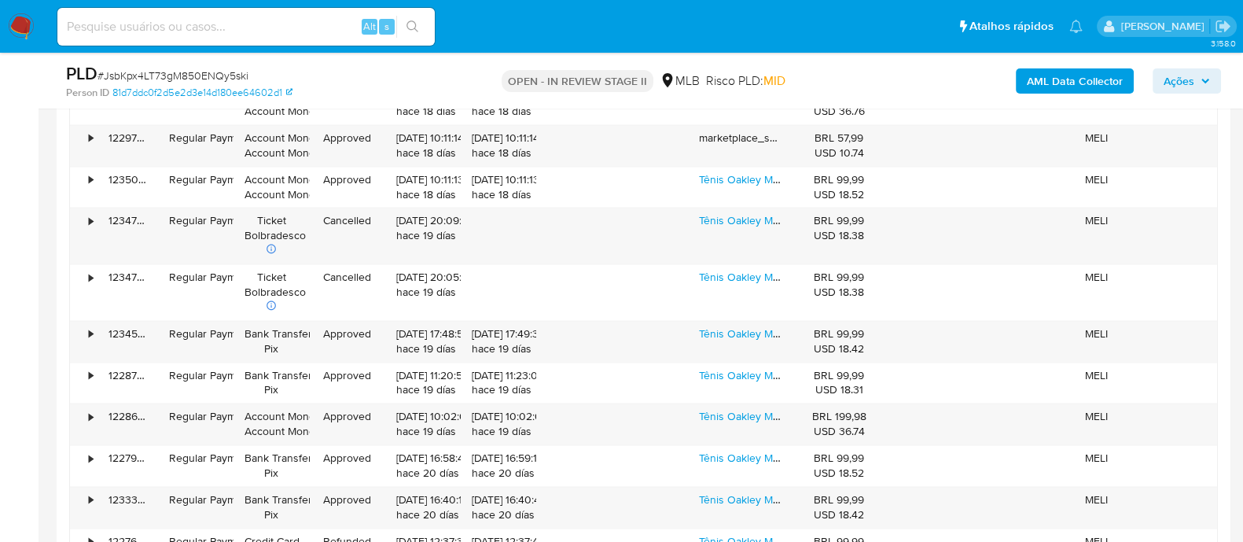
scroll to position [2948, 0]
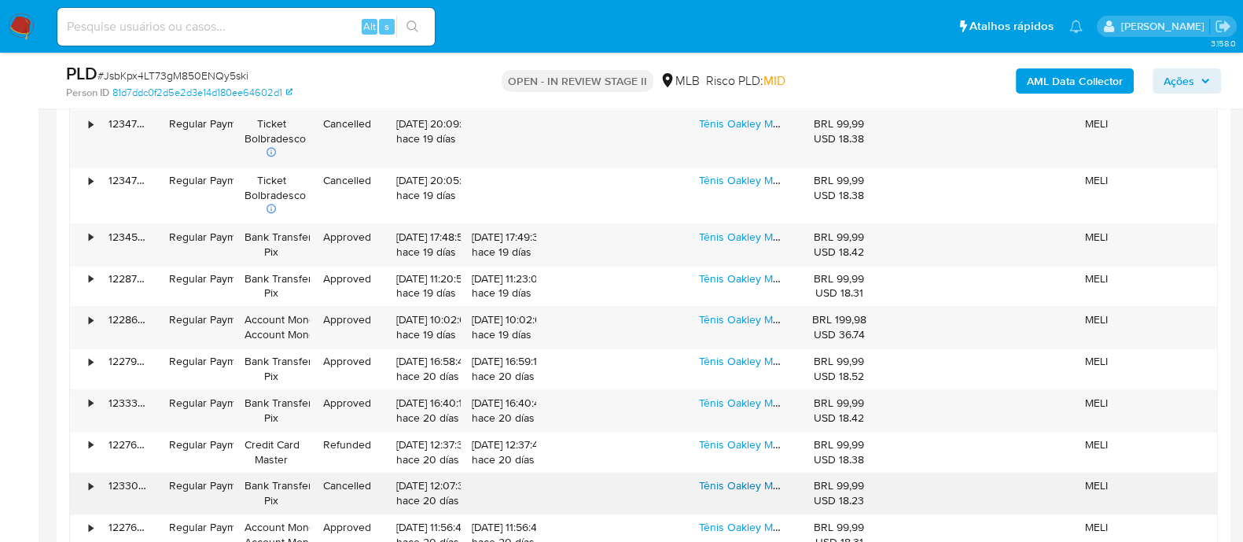
click at [737, 478] on link "Tênis Oakley Masculino Couro Garantia Envio Imediato Oferta" at bounding box center [848, 485] width 298 height 16
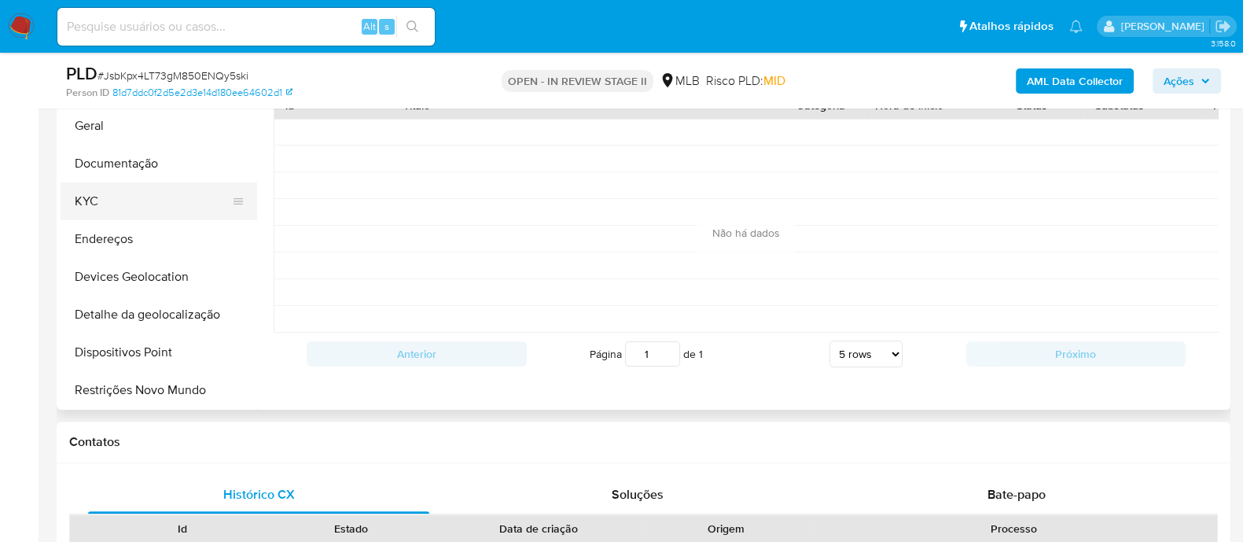
scroll to position [392, 0]
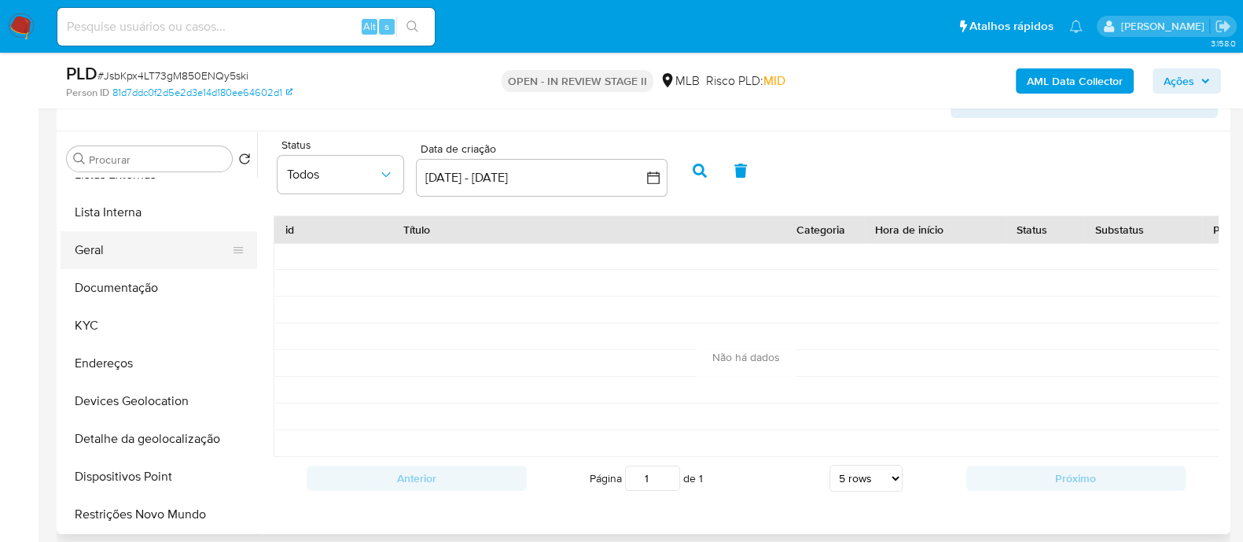
click at [130, 247] on button "Geral" at bounding box center [153, 250] width 184 height 38
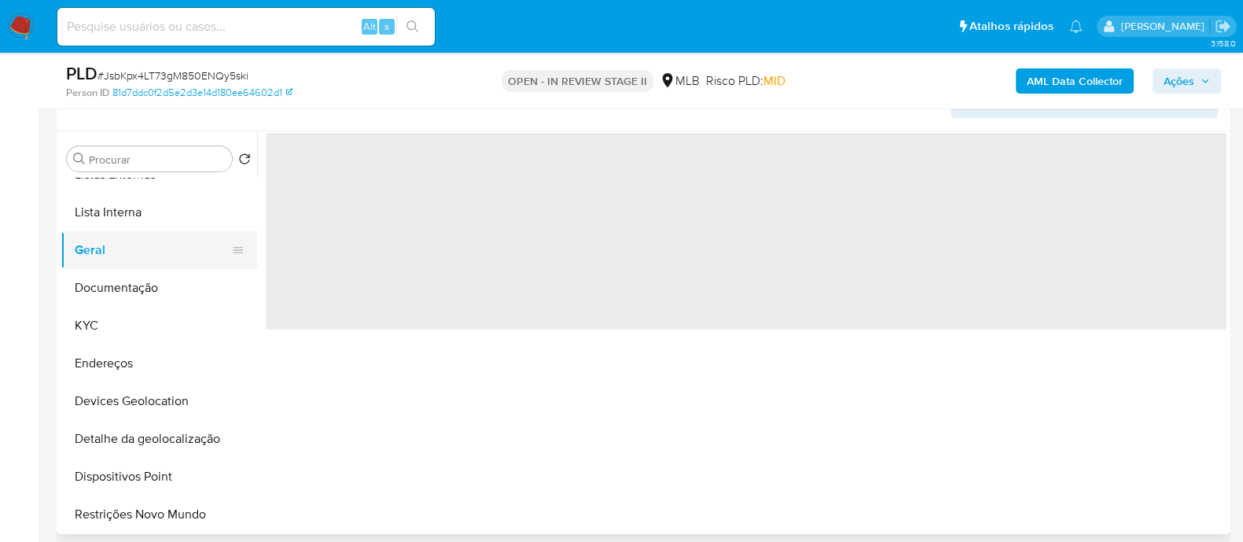
scroll to position [0, 0]
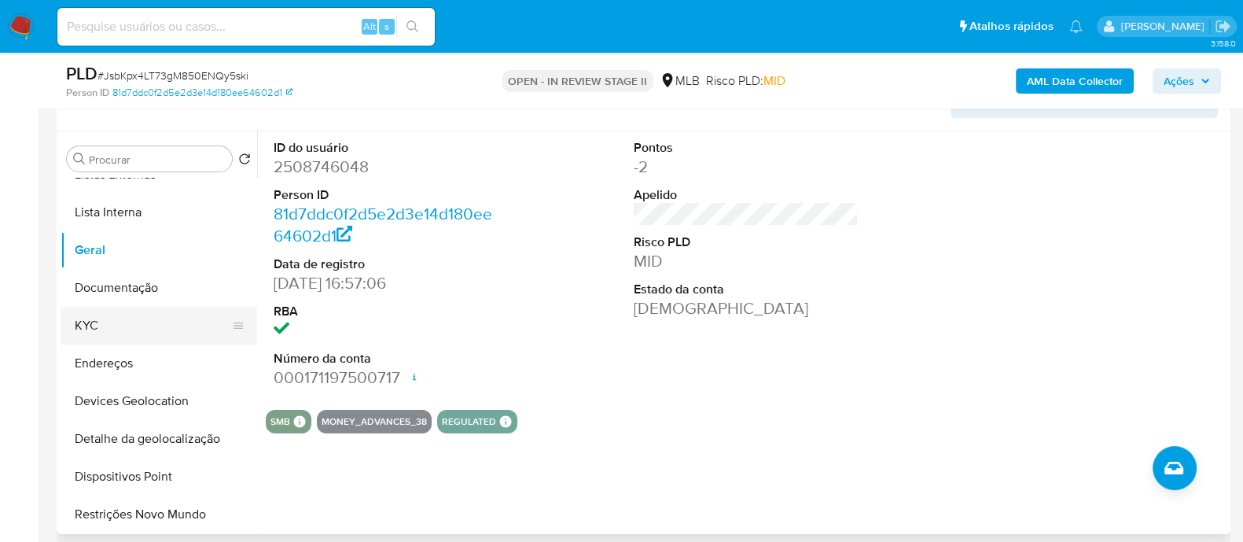
click at [108, 324] on button "KYC" at bounding box center [153, 326] width 184 height 38
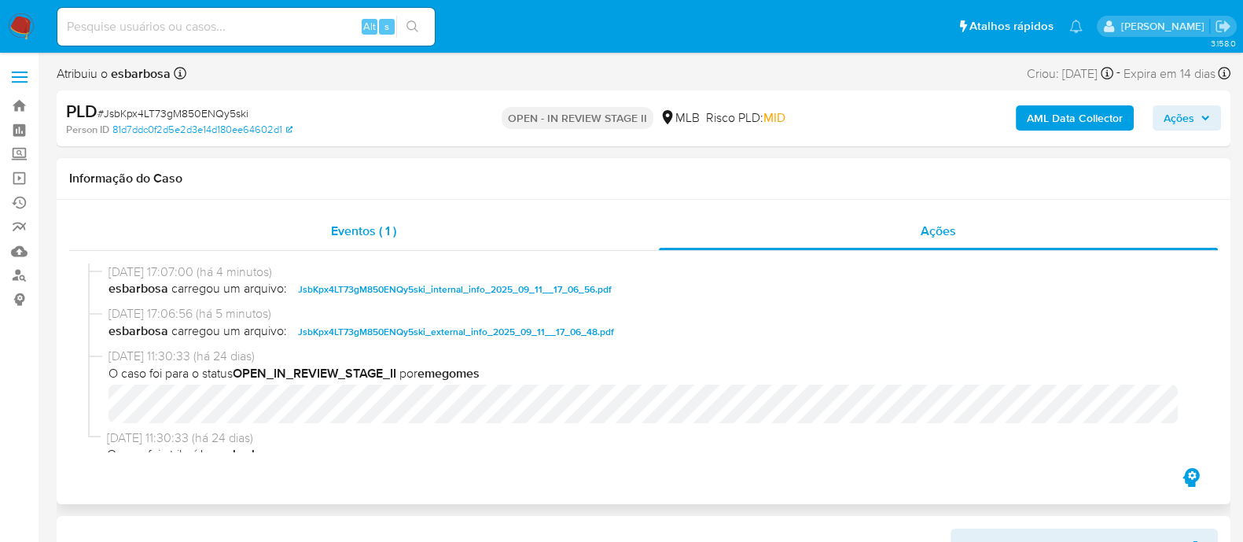
click at [526, 232] on div "Eventos ( 1 )" at bounding box center [364, 231] width 590 height 38
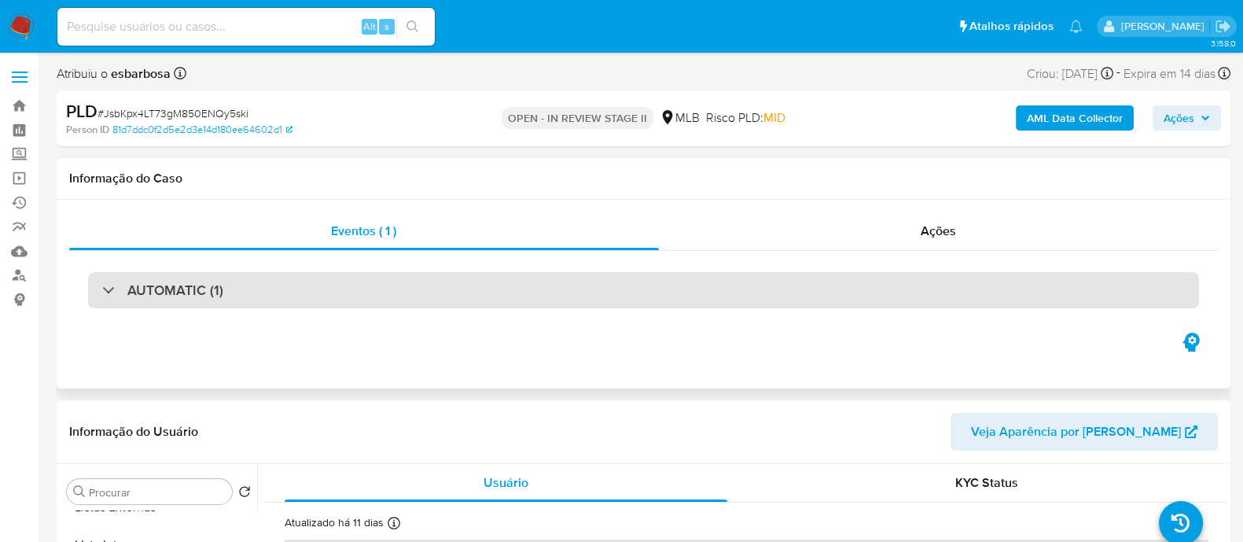
click at [853, 304] on div "AUTOMATIC (1)" at bounding box center [643, 290] width 1111 height 36
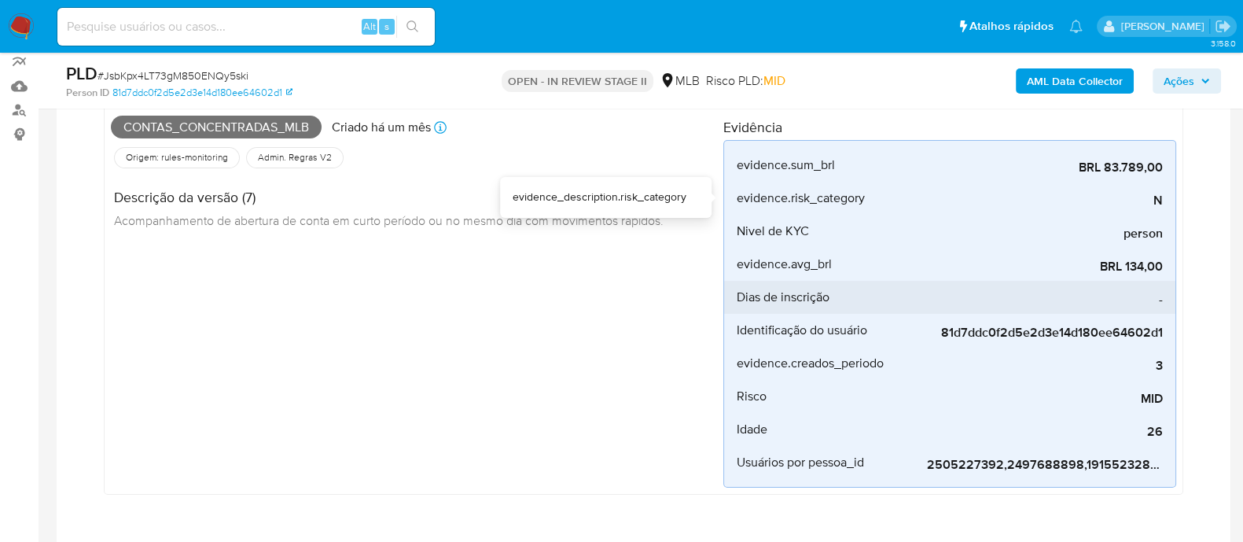
scroll to position [196, 0]
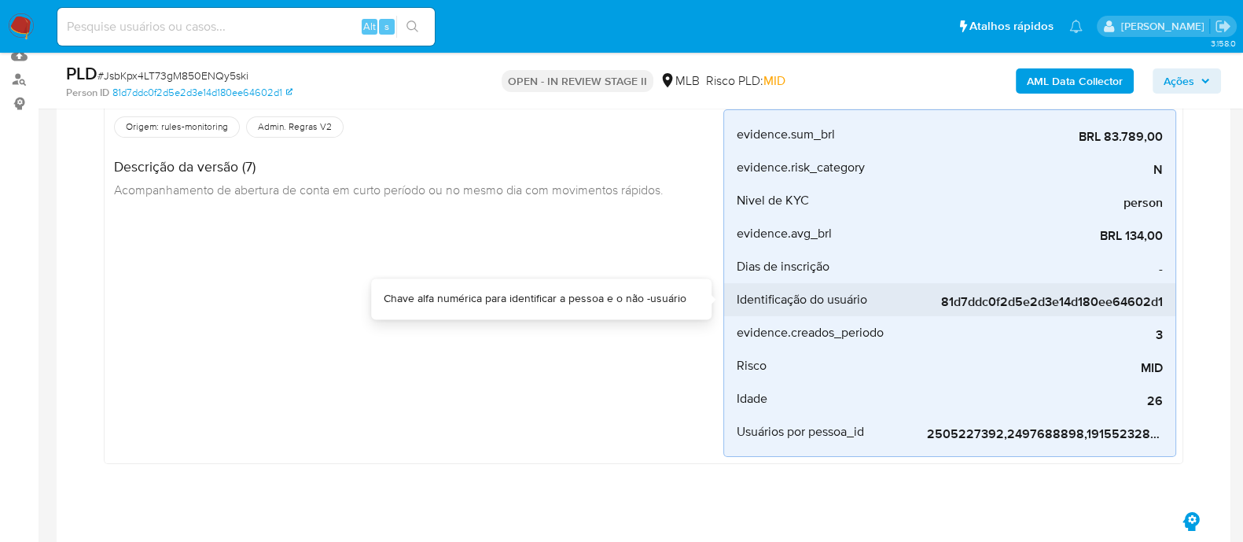
click at [1020, 304] on span "81d7ddc0f2d5e2d3e14d180ee64602d1" at bounding box center [1045, 302] width 236 height 16
click at [990, 297] on span "81d7ddc0f2d5e2d3e14d180ee64602d1" at bounding box center [1045, 302] width 236 height 16
drag, startPoint x: 944, startPoint y: 300, endPoint x: 1164, endPoint y: 304, distance: 220.3
click at [1164, 304] on li "Identificação do usuário 81d7ddc0f2d5e2d3e14d180ee64602d1" at bounding box center [949, 299] width 451 height 33
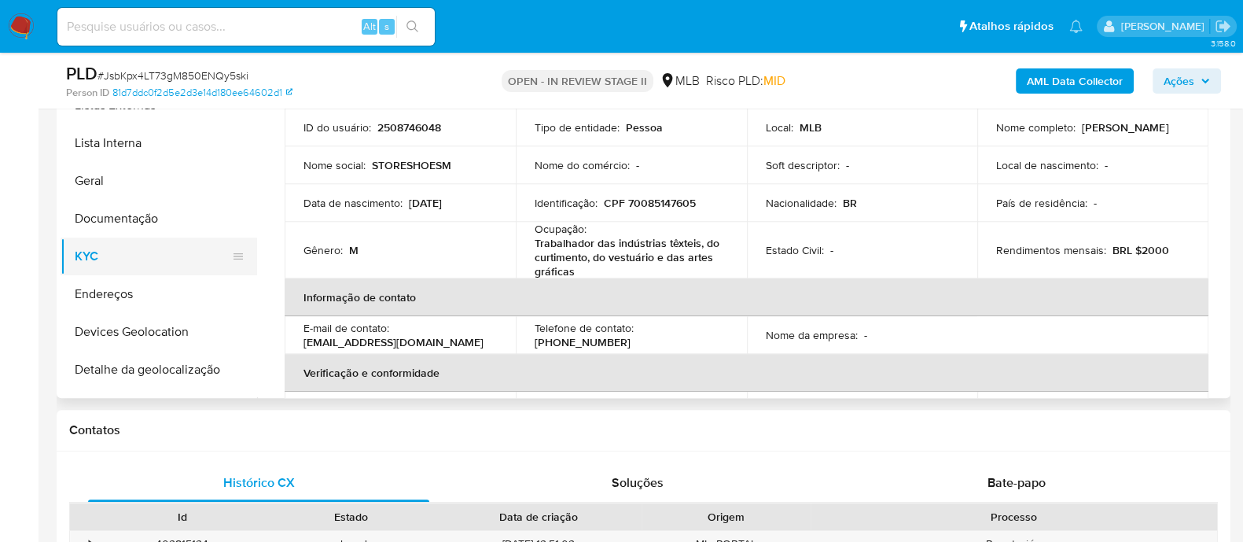
scroll to position [0, 0]
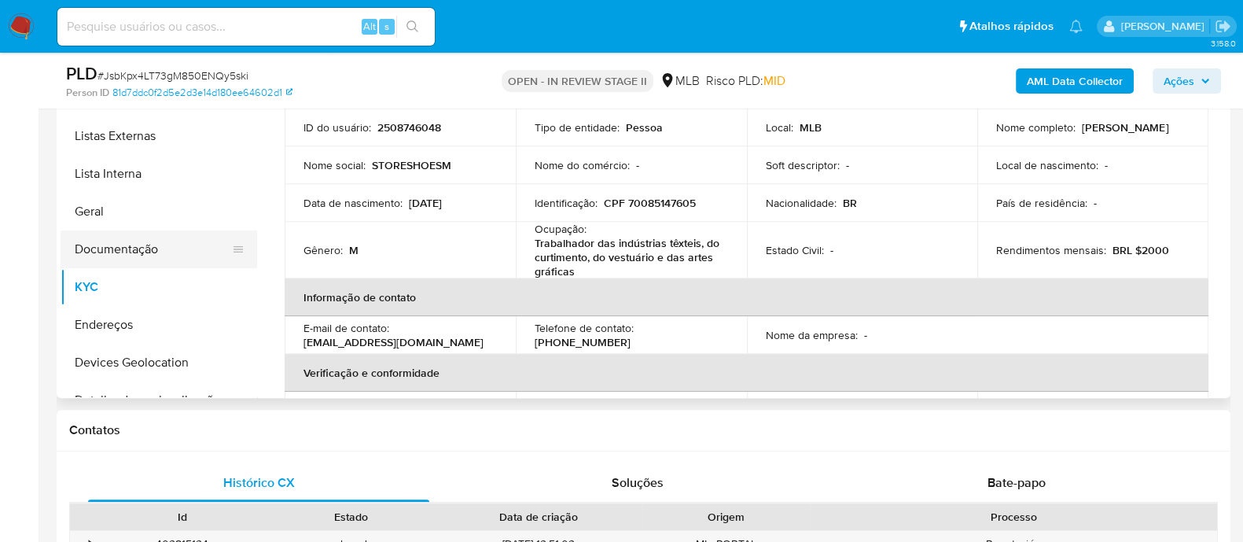
click at [116, 209] on button "Geral" at bounding box center [159, 212] width 197 height 38
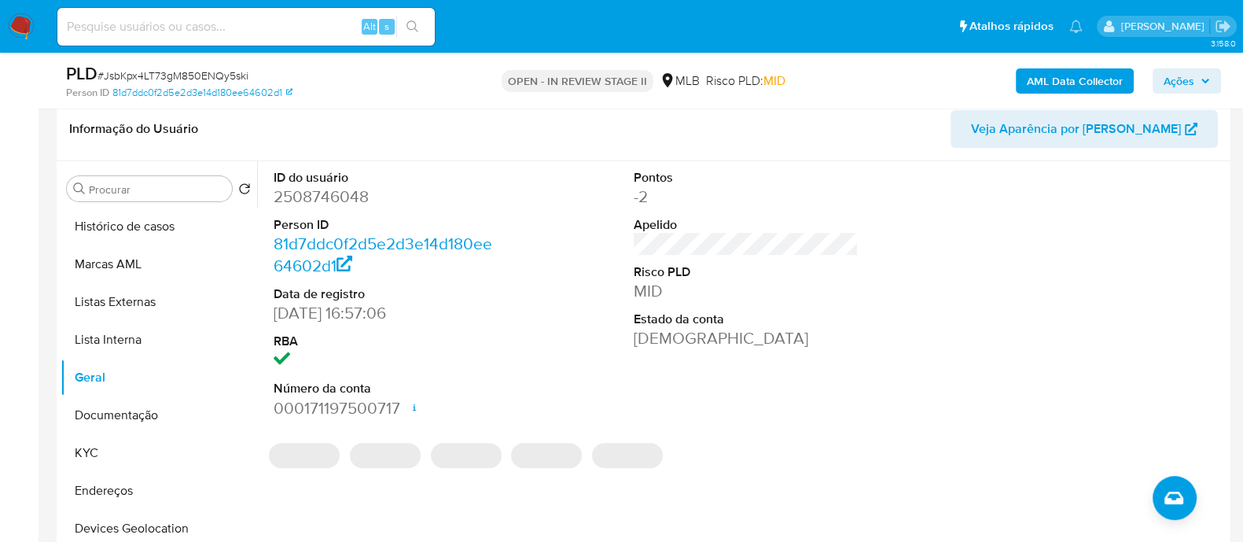
scroll to position [628, 0]
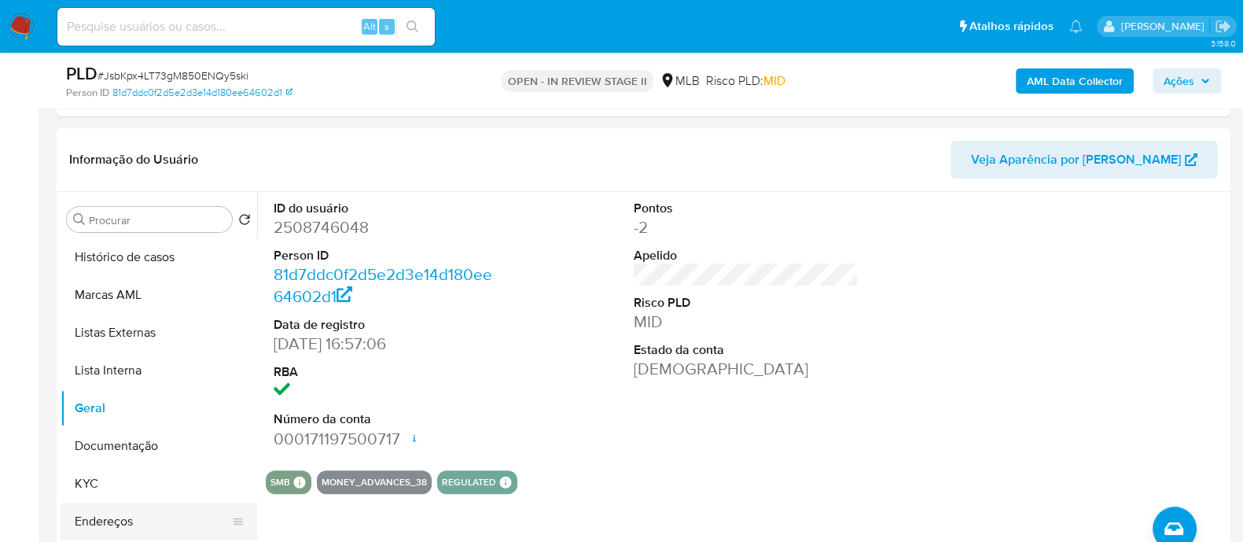
drag, startPoint x: 87, startPoint y: 489, endPoint x: 98, endPoint y: 488, distance: 11.9
click at [87, 488] on button "KYC" at bounding box center [159, 484] width 197 height 38
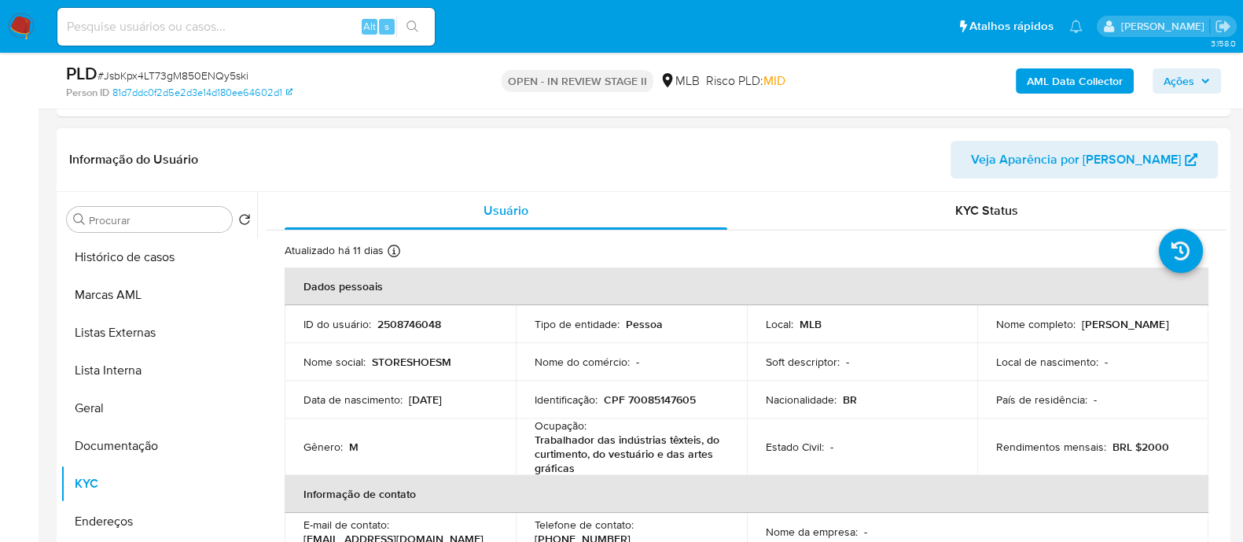
click at [679, 399] on p "CPF 70085147605" at bounding box center [650, 399] width 92 height 14
copy p "70085147605"
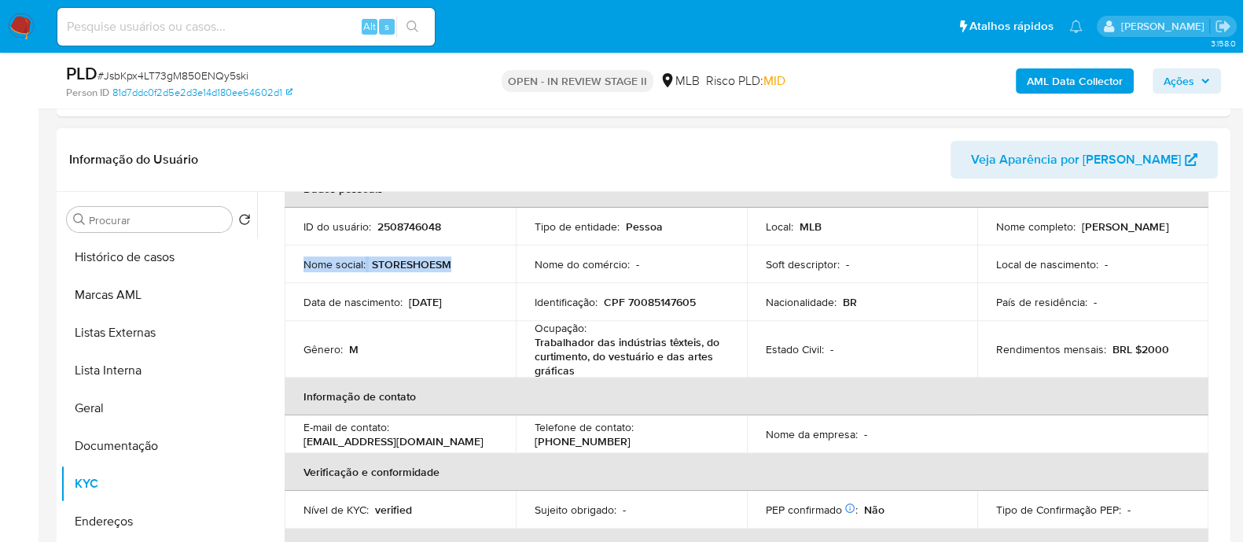
drag, startPoint x: 470, startPoint y: 260, endPoint x: 304, endPoint y: 265, distance: 166.8
click at [304, 265] on div "Nome social : STORESHOESM" at bounding box center [400, 264] width 193 height 14
copy div "Nome social : STORESHOESM"
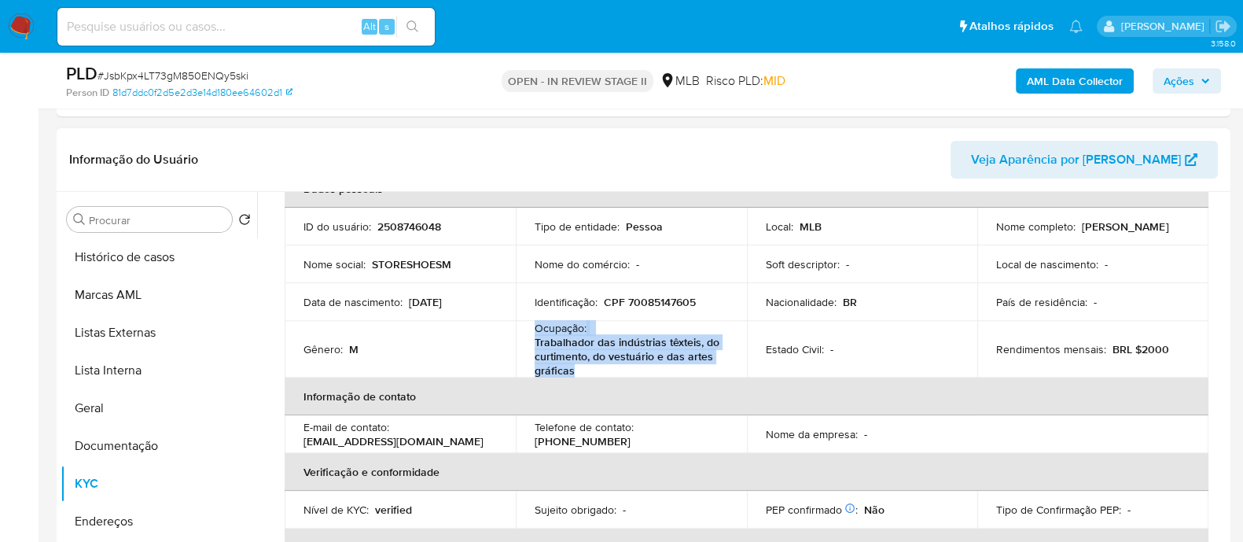
drag, startPoint x: 579, startPoint y: 368, endPoint x: 532, endPoint y: 330, distance: 60.3
click at [535, 330] on div "Ocupação : Trabalhador das indústrias têxteis, do curtimento, do vestuário e da…" at bounding box center [631, 349] width 193 height 57
copy div "Ocupação : Trabalhador das indústrias têxteis, do curtimento, do vestuário e da…"
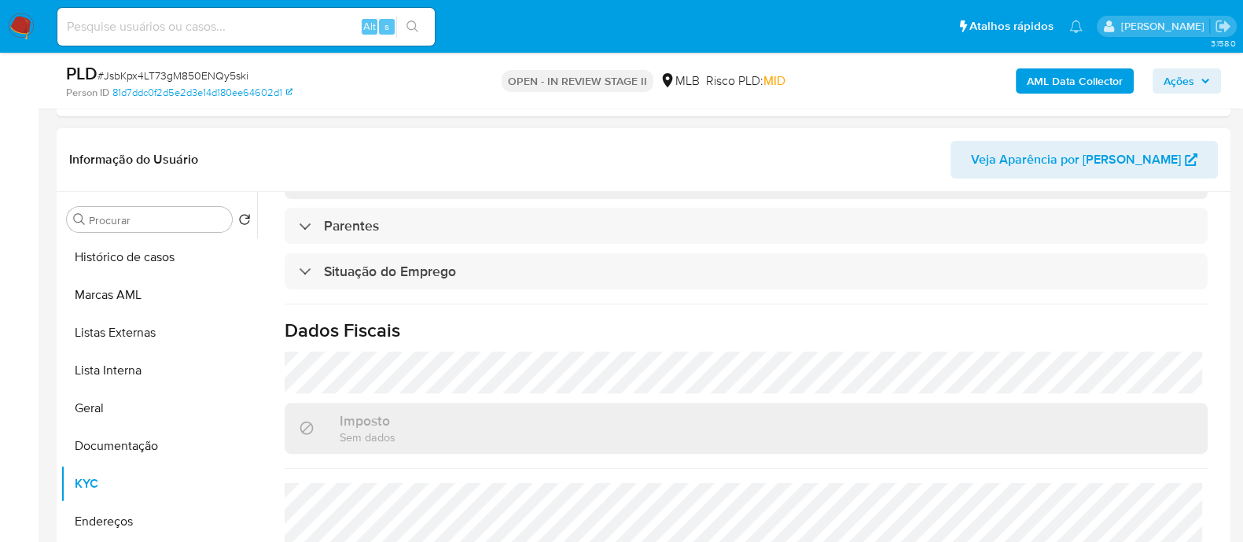
scroll to position [702, 0]
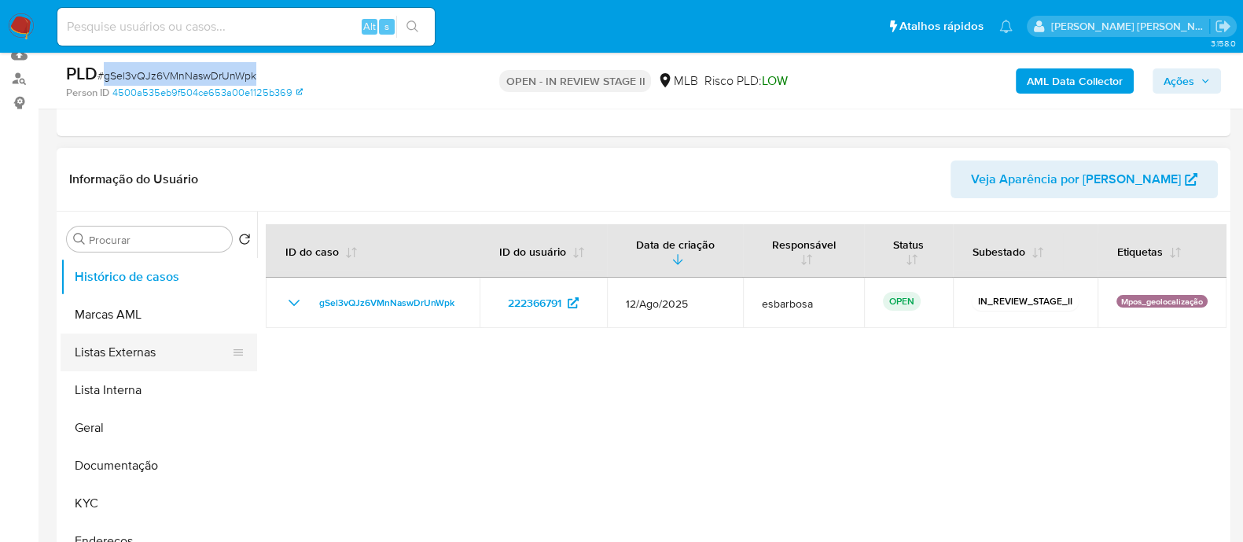
scroll to position [196, 0]
click at [126, 421] on button "Geral" at bounding box center [153, 429] width 184 height 38
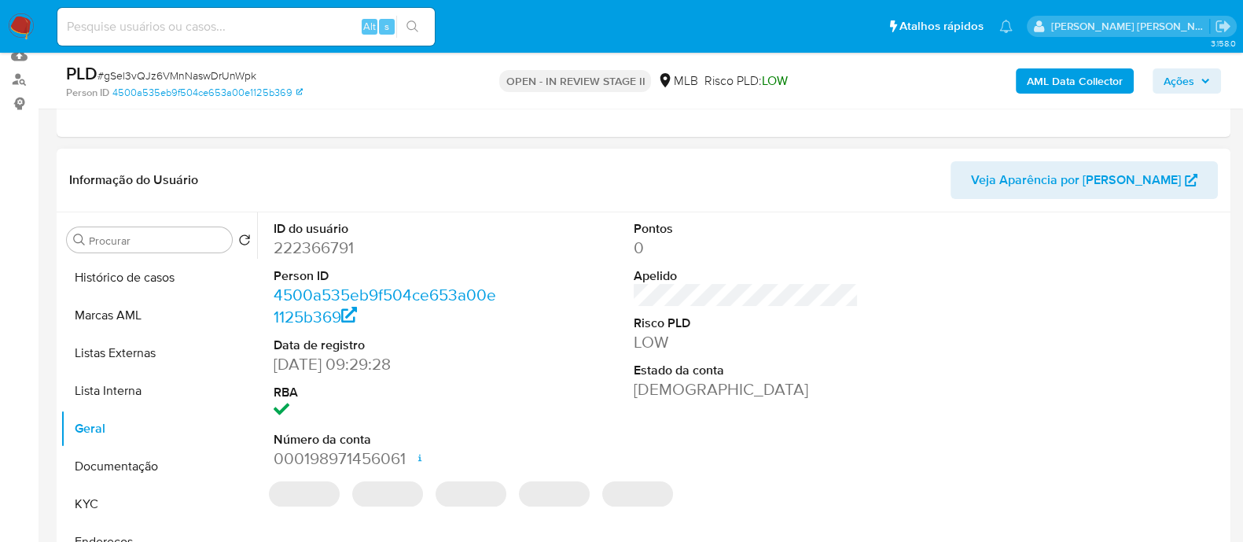
click at [343, 249] on dd "222366791" at bounding box center [386, 248] width 225 height 22
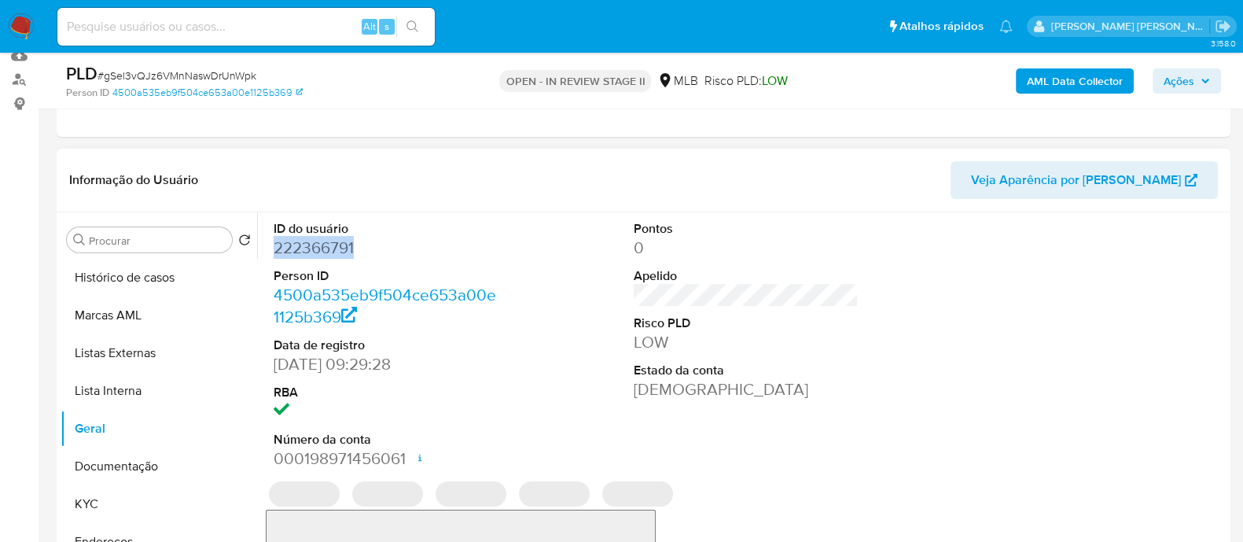
copy dd "222366791"
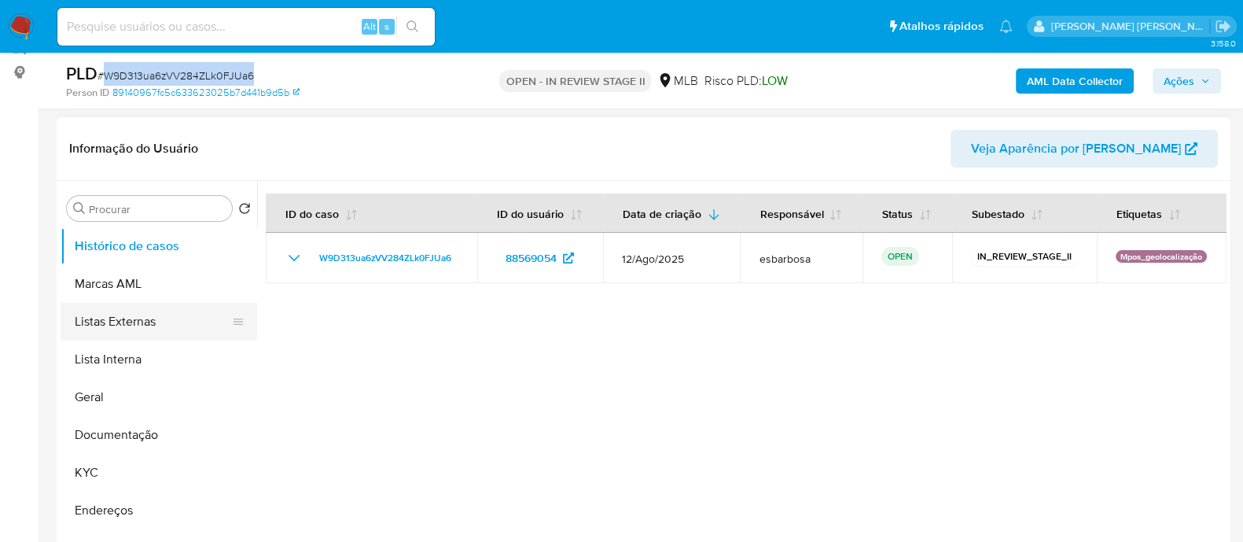
scroll to position [196, 0]
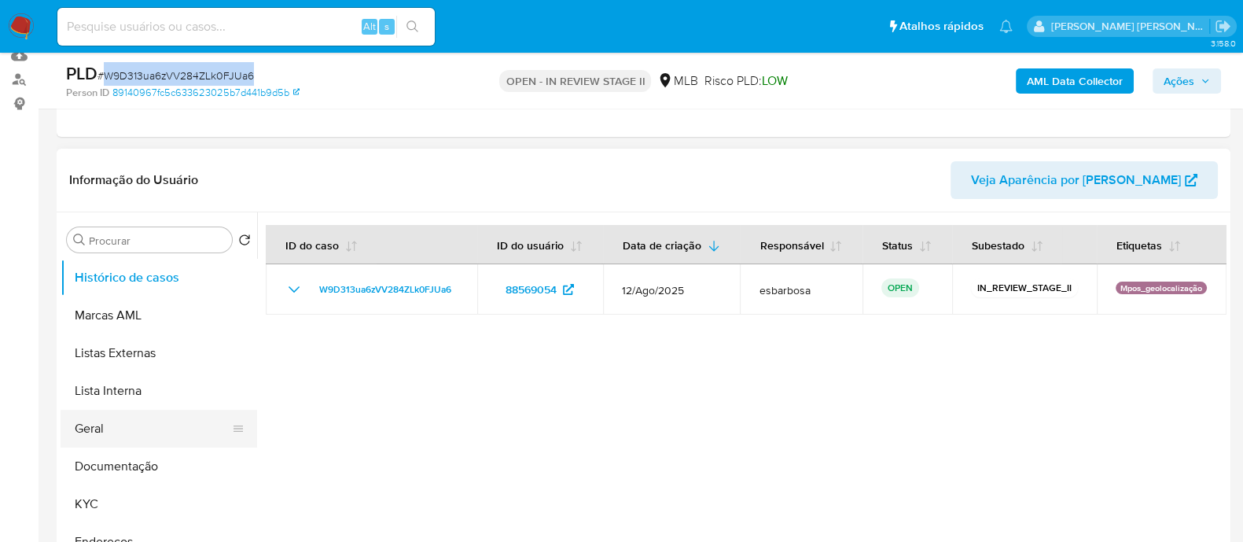
click at [116, 430] on button "Geral" at bounding box center [153, 429] width 184 height 38
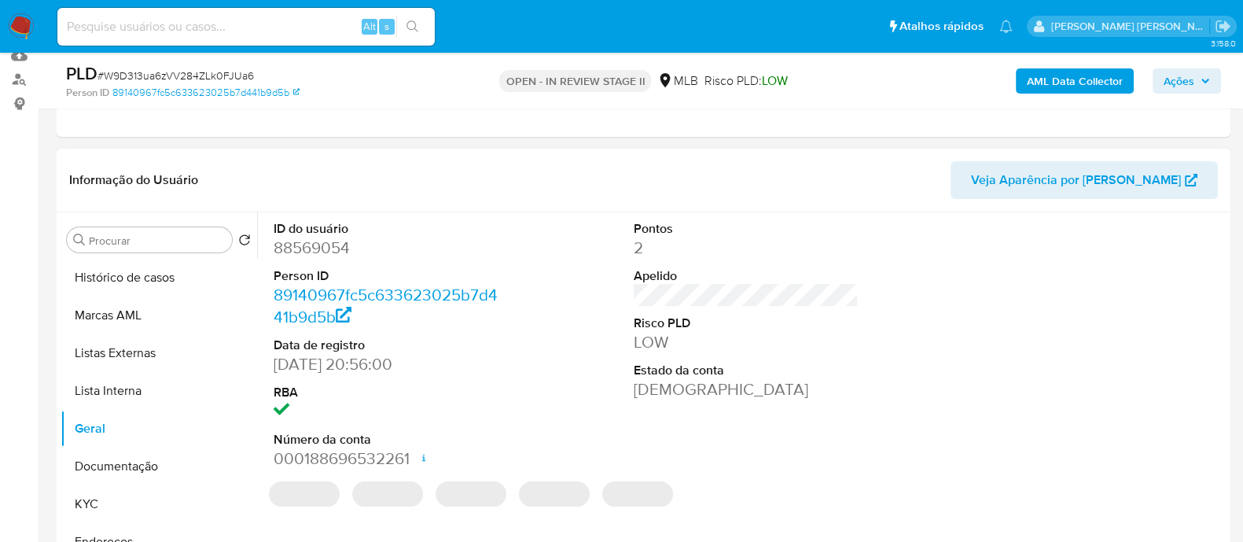
click at [333, 250] on dd "88569054" at bounding box center [386, 248] width 225 height 22
copy dd "88569054"
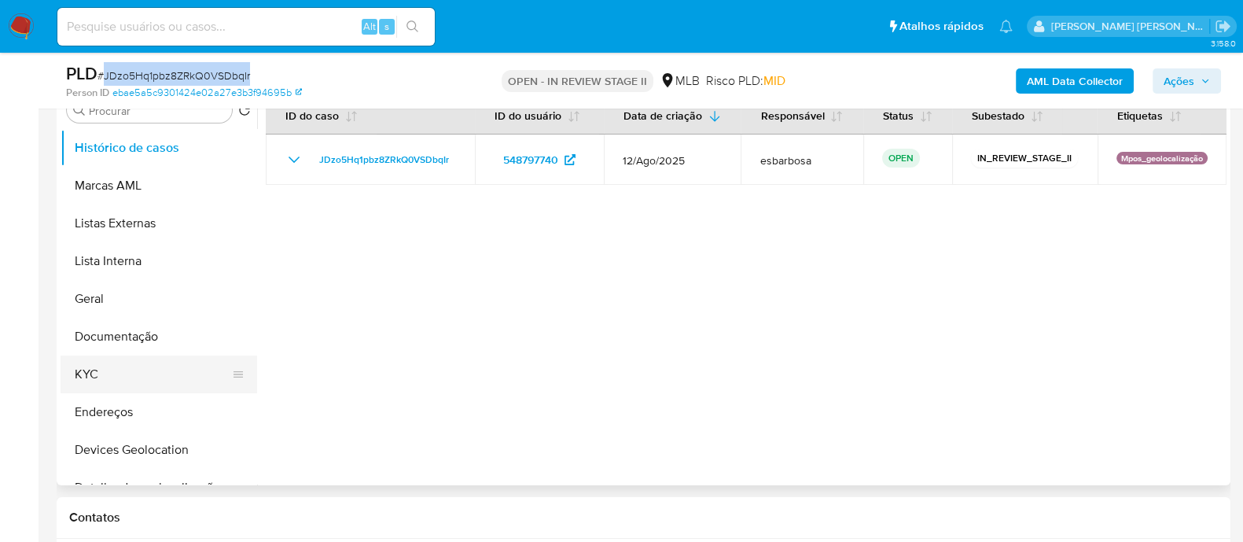
scroll to position [295, 0]
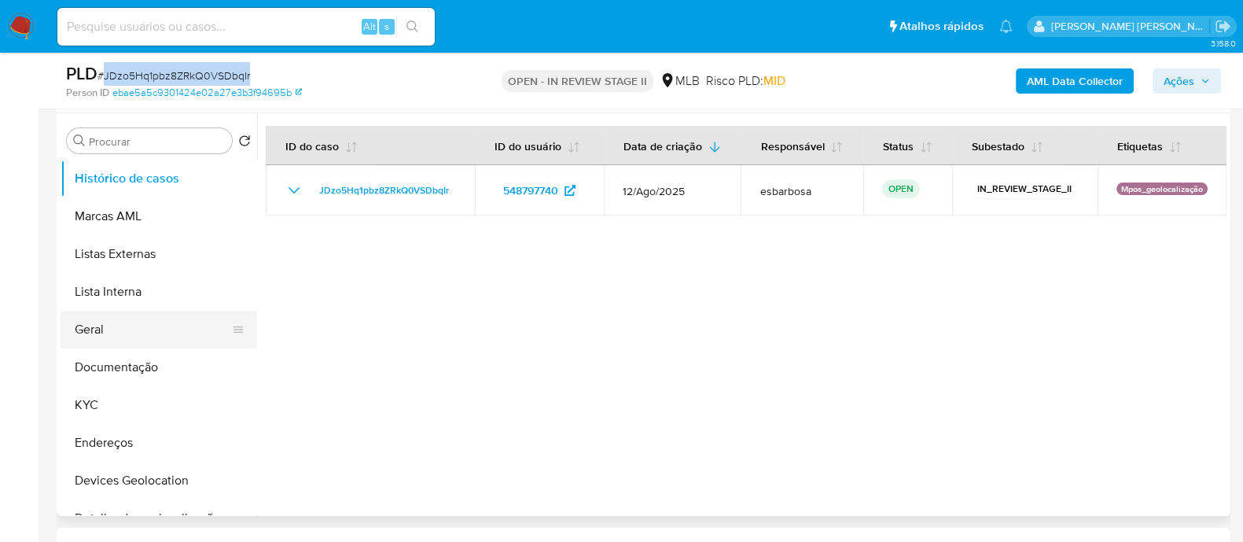
click at [130, 332] on button "Geral" at bounding box center [153, 330] width 184 height 38
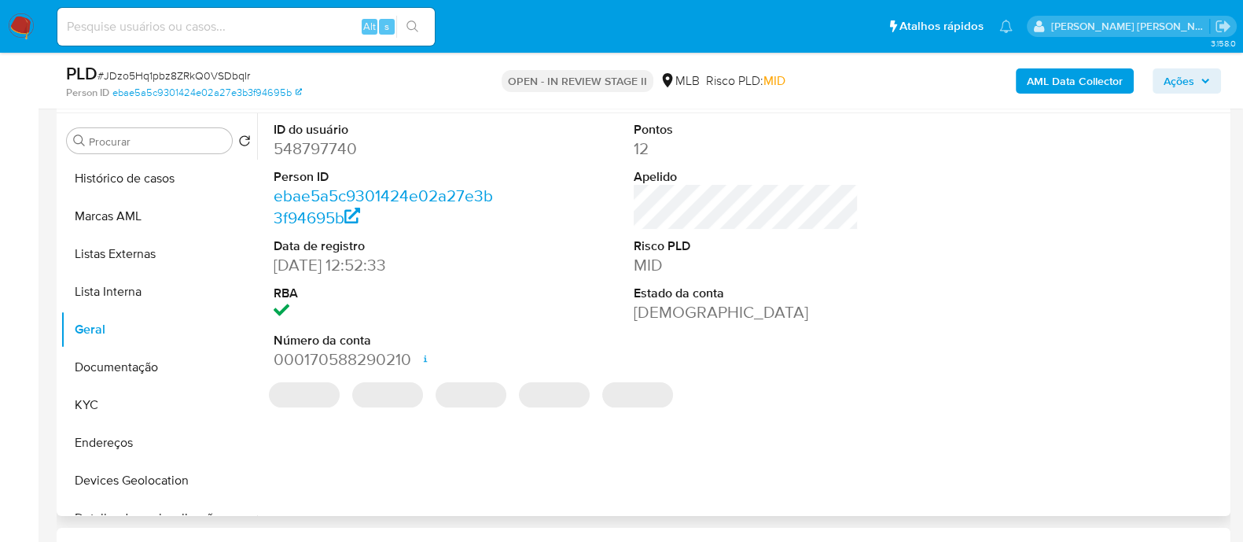
click at [338, 147] on dd "548797740" at bounding box center [386, 149] width 225 height 22
copy dd "548797740"
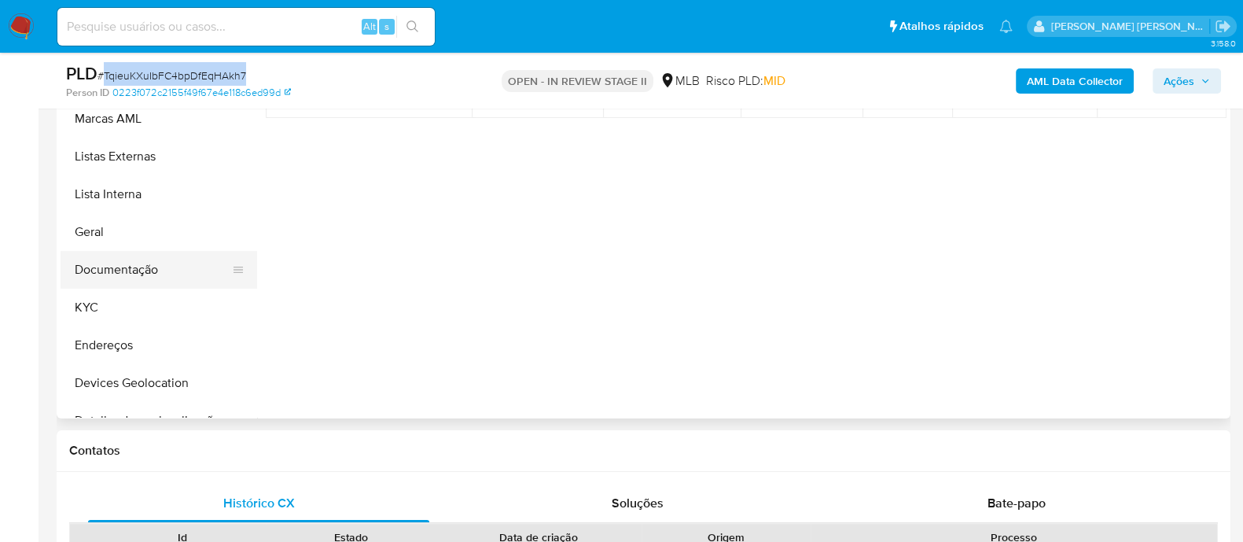
scroll to position [295, 0]
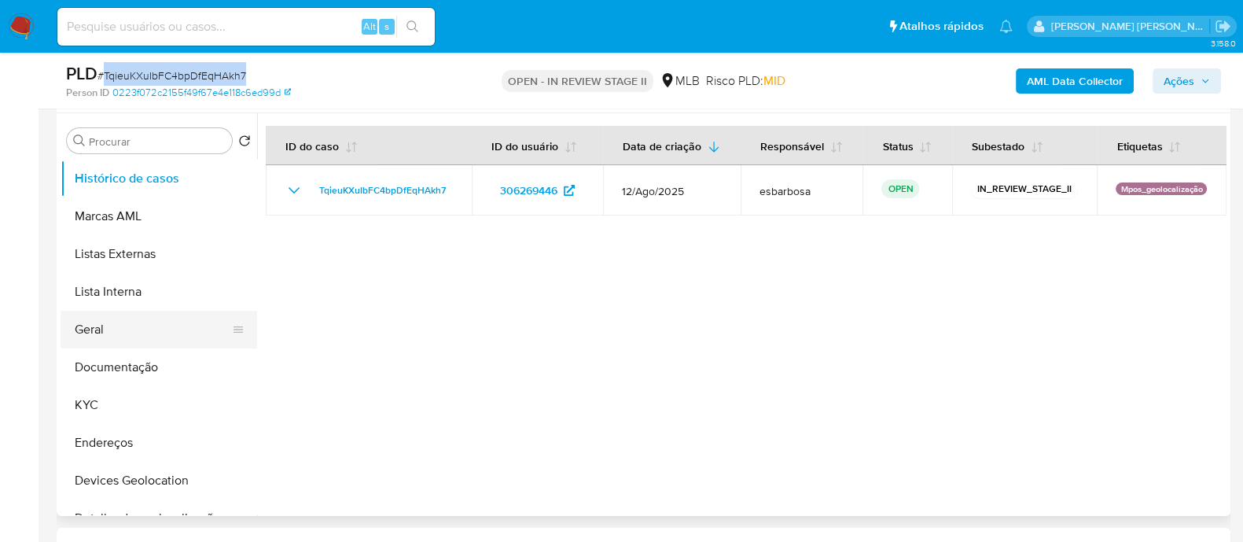
click at [127, 328] on button "Geral" at bounding box center [153, 330] width 184 height 38
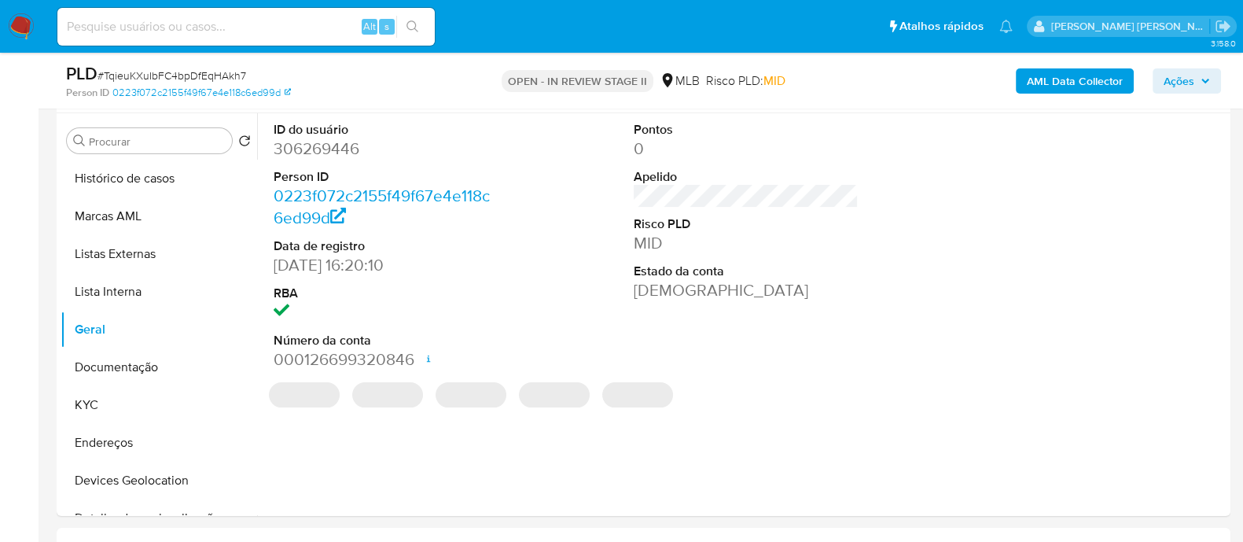
click at [329, 151] on dd "306269446" at bounding box center [386, 149] width 225 height 22
copy dd "306269446"
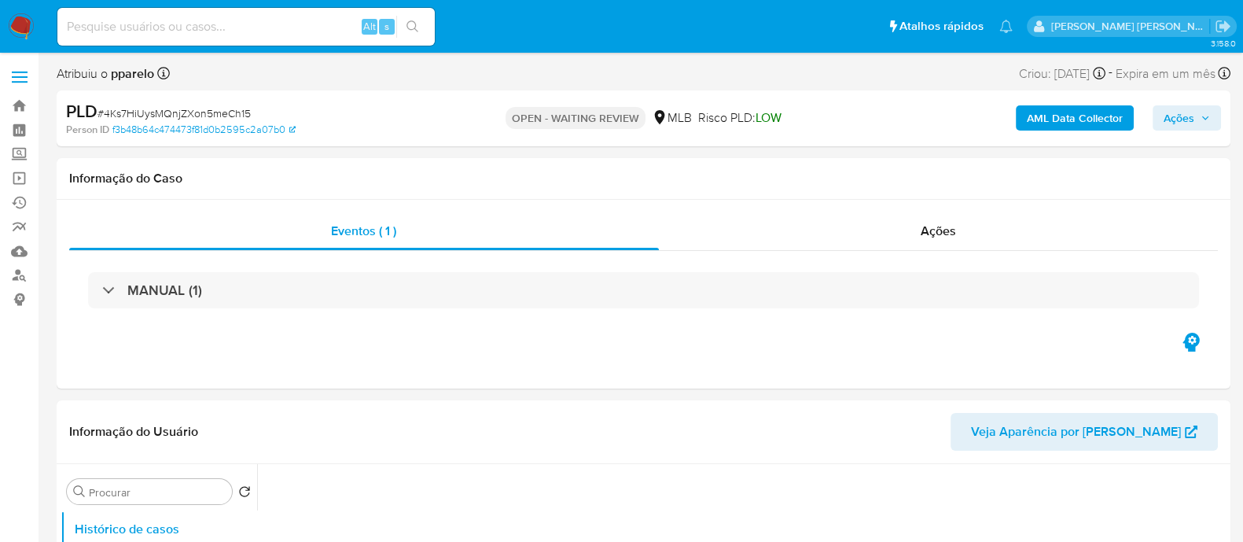
select select "10"
